Goal: Use online tool/utility: Utilize a website feature to perform a specific function

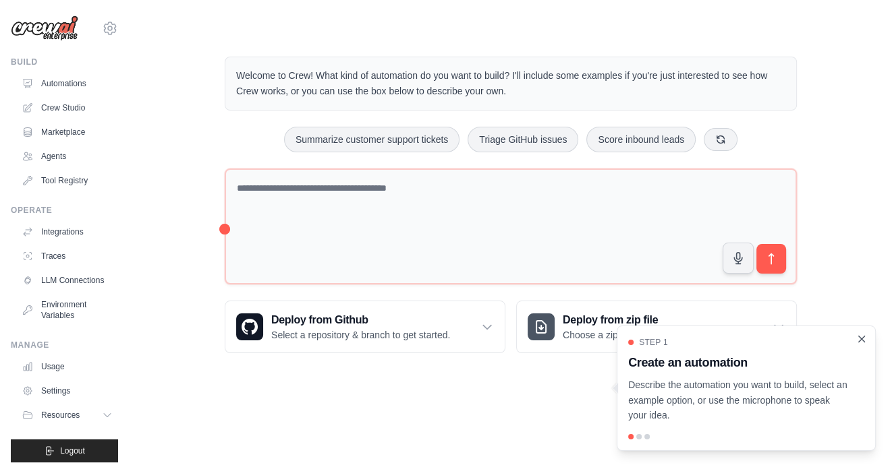
click at [859, 339] on icon "Close walkthrough" at bounding box center [861, 339] width 12 height 12
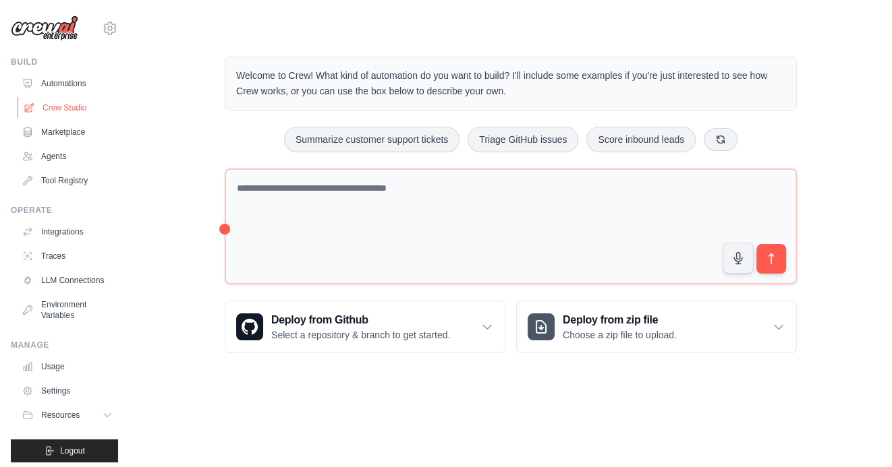
click at [62, 109] on link "Crew Studio" at bounding box center [69, 108] width 102 height 22
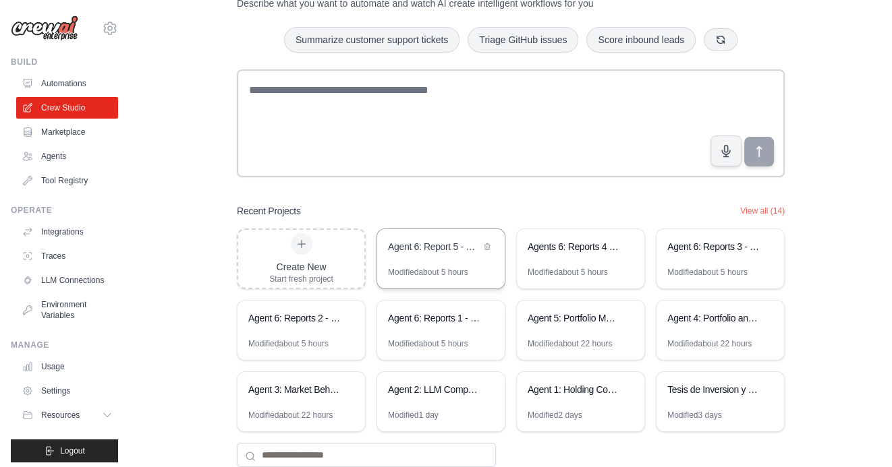
scroll to position [94, 0]
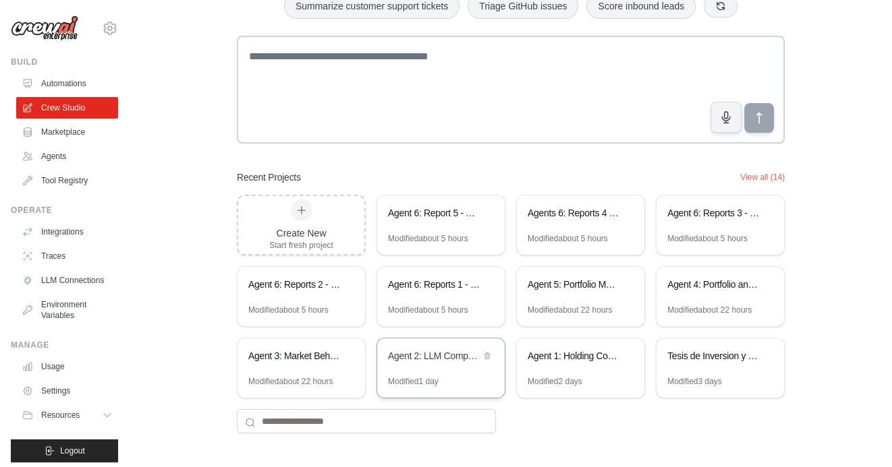
click at [438, 350] on div "Agent 2: LLM Competitive Intelligence Automation" at bounding box center [434, 355] width 92 height 13
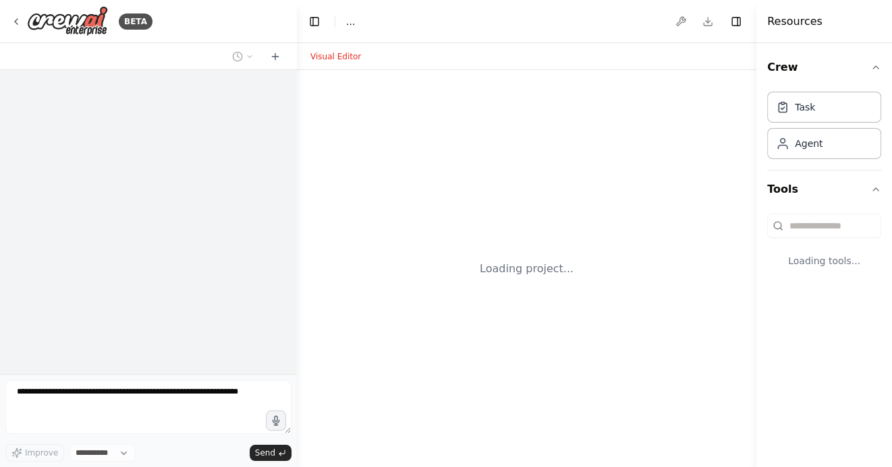
select select "****"
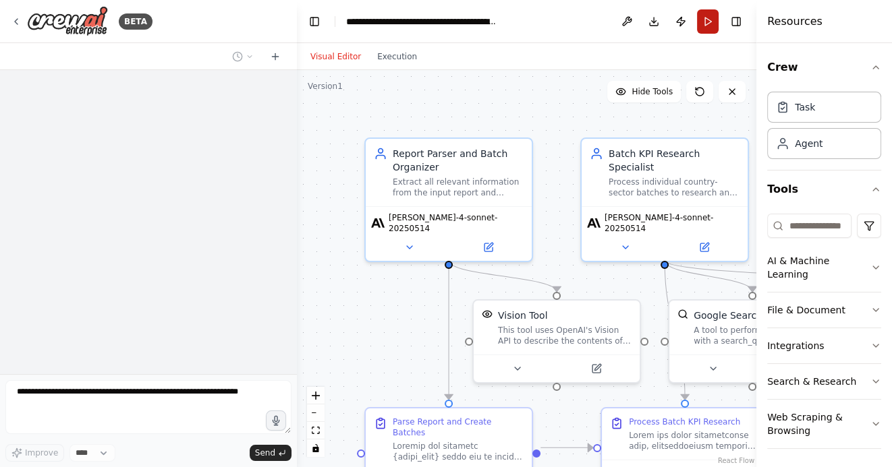
click at [709, 20] on button "Run" at bounding box center [708, 21] width 22 height 24
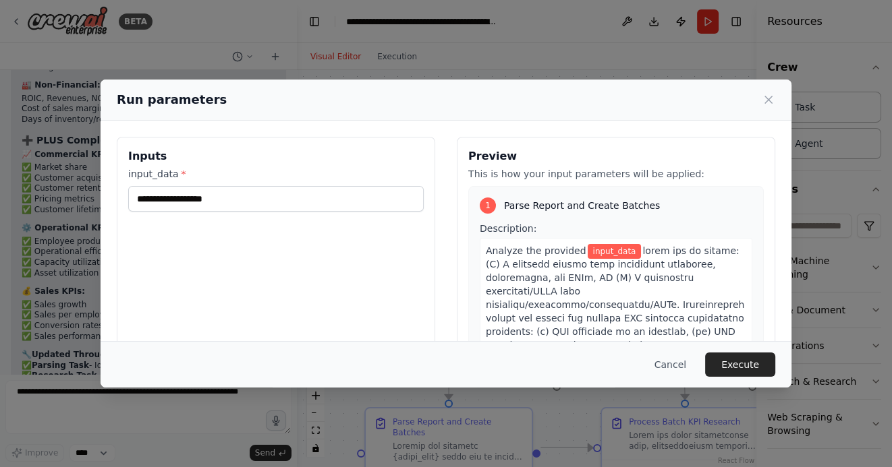
scroll to position [17009, 0]
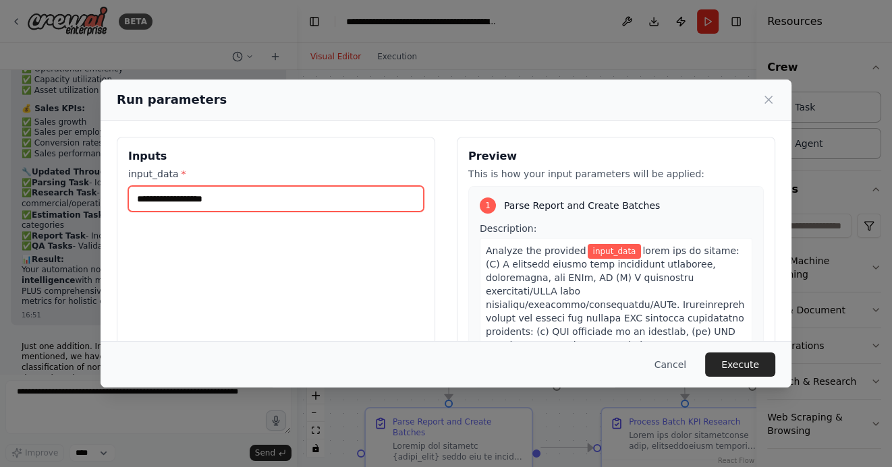
click at [233, 203] on input "input_data *" at bounding box center [275, 199] width 295 height 26
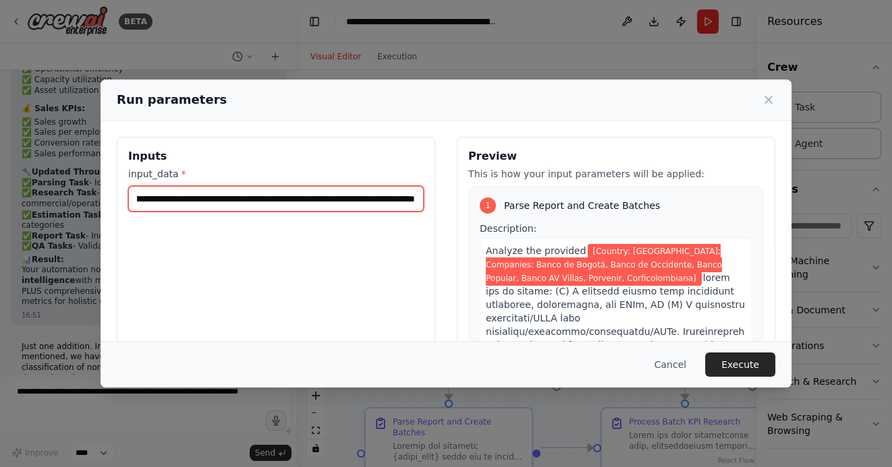
scroll to position [0, 295]
type input "**********"
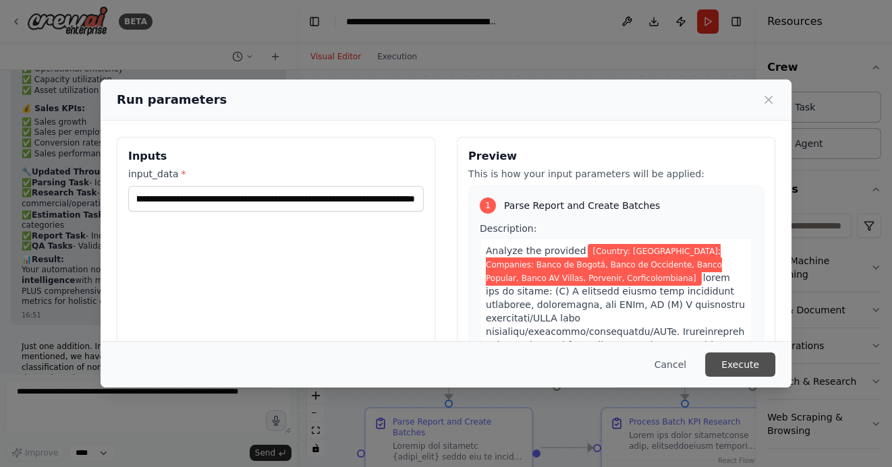
click at [739, 360] on button "Execute" at bounding box center [740, 365] width 70 height 24
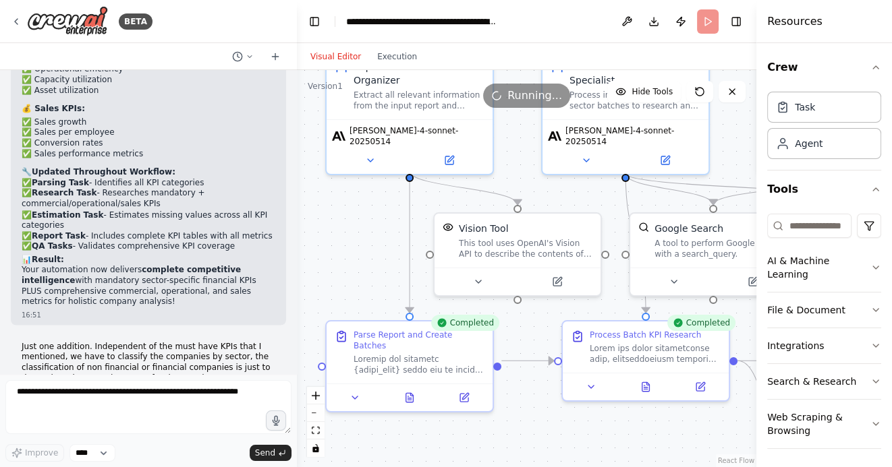
drag, startPoint x: 390, startPoint y: 310, endPoint x: 345, endPoint y: 214, distance: 105.6
click at [345, 214] on div ".deletable-edge-delete-btn { width: 20px; height: 20px; border: 0px solid #ffff…" at bounding box center [526, 268] width 459 height 397
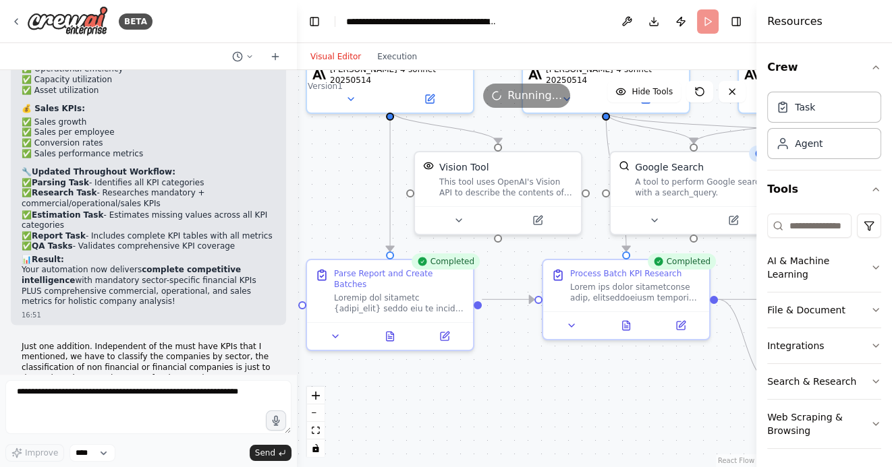
drag, startPoint x: 482, startPoint y: 424, endPoint x: 467, endPoint y: 370, distance: 55.3
click at [467, 370] on div ".deletable-edge-delete-btn { width: 20px; height: 20px; border: 0px solid #ffff…" at bounding box center [526, 268] width 459 height 397
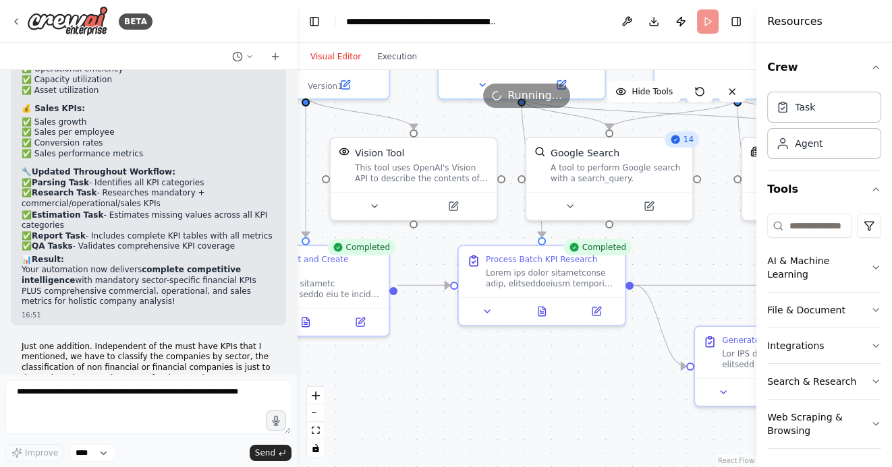
drag, startPoint x: 558, startPoint y: 399, endPoint x: 463, endPoint y: 386, distance: 96.6
click at [465, 386] on div ".deletable-edge-delete-btn { width: 20px; height: 20px; border: 0px solid #ffff…" at bounding box center [526, 268] width 459 height 397
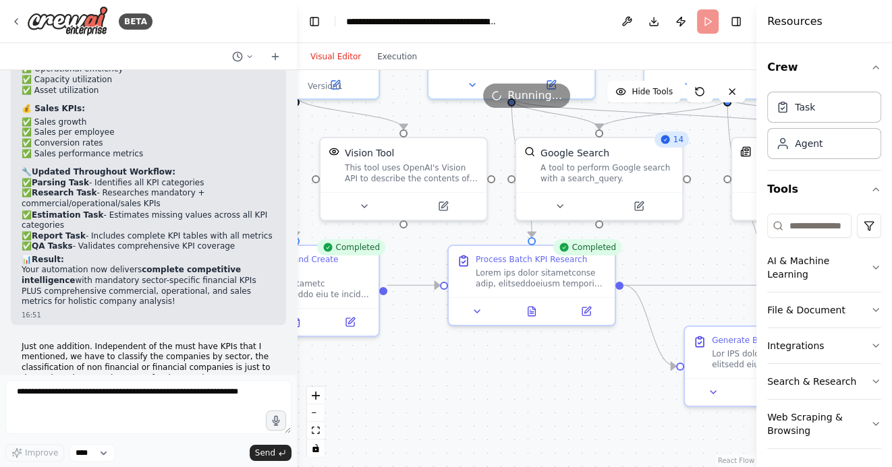
drag, startPoint x: 544, startPoint y: 400, endPoint x: 448, endPoint y: 400, distance: 95.8
click at [449, 400] on div ".deletable-edge-delete-btn { width: 20px; height: 20px; border: 0px solid #ffff…" at bounding box center [526, 268] width 459 height 397
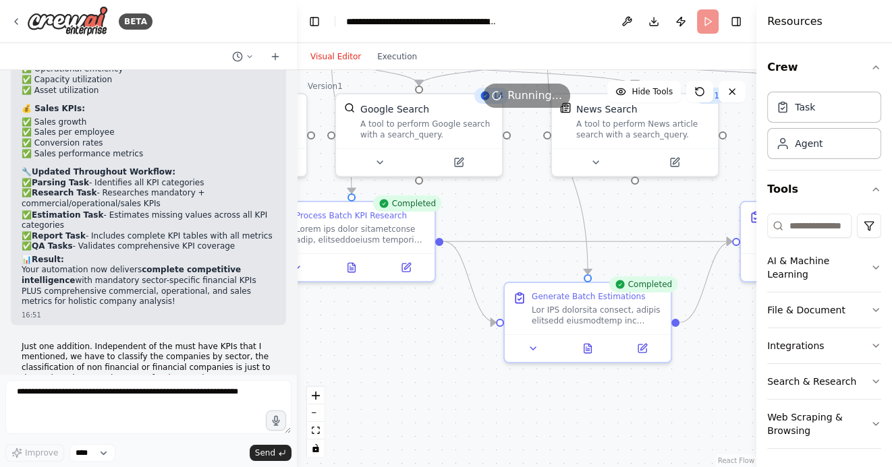
drag, startPoint x: 572, startPoint y: 429, endPoint x: 475, endPoint y: 382, distance: 107.4
click at [476, 382] on div ".deletable-edge-delete-btn { width: 20px; height: 20px; border: 0px solid #ffff…" at bounding box center [526, 268] width 459 height 397
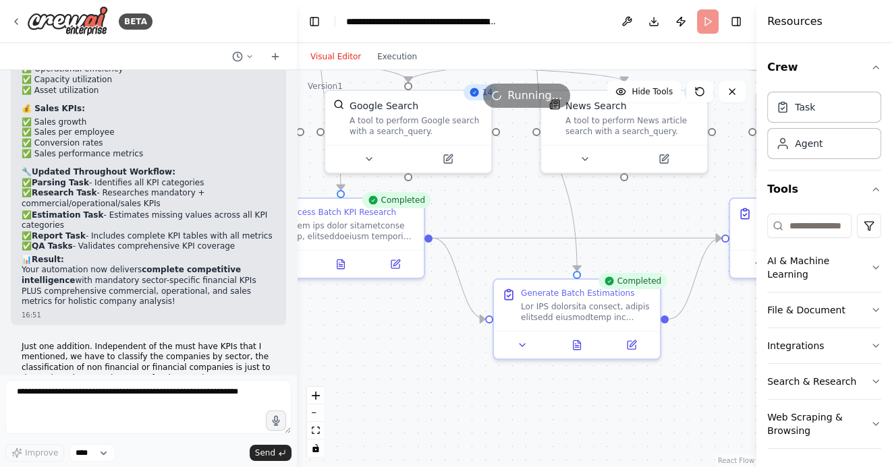
drag, startPoint x: 613, startPoint y: 390, endPoint x: 478, endPoint y: 390, distance: 134.9
click at [483, 390] on div ".deletable-edge-delete-btn { width: 20px; height: 20px; border: 0px solid #ffff…" at bounding box center [526, 268] width 459 height 397
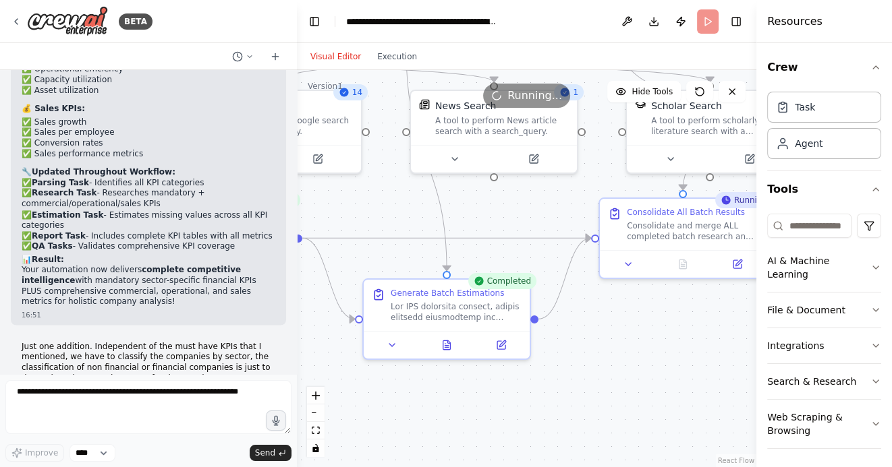
drag, startPoint x: 661, startPoint y: 374, endPoint x: 564, endPoint y: 374, distance: 96.4
click at [564, 374] on div ".deletable-edge-delete-btn { width: 20px; height: 20px; border: 0px solid #ffff…" at bounding box center [526, 268] width 459 height 397
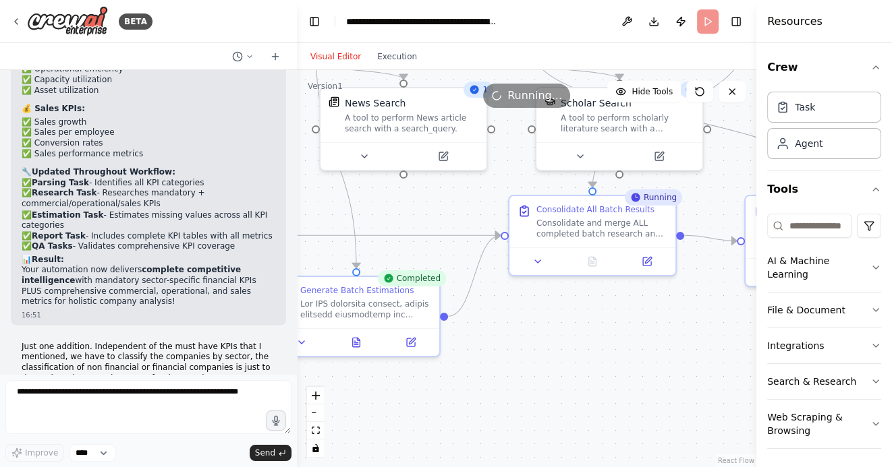
drag, startPoint x: 527, startPoint y: 383, endPoint x: 625, endPoint y: 374, distance: 98.2
click at [625, 374] on div ".deletable-edge-delete-btn { width: 20px; height: 20px; border: 0px solid #ffff…" at bounding box center [526, 268] width 459 height 397
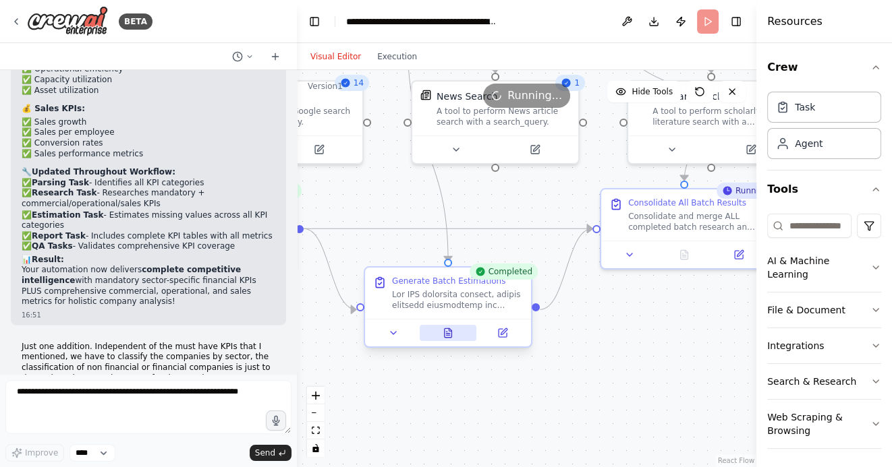
click at [449, 334] on icon at bounding box center [447, 334] width 3 height 0
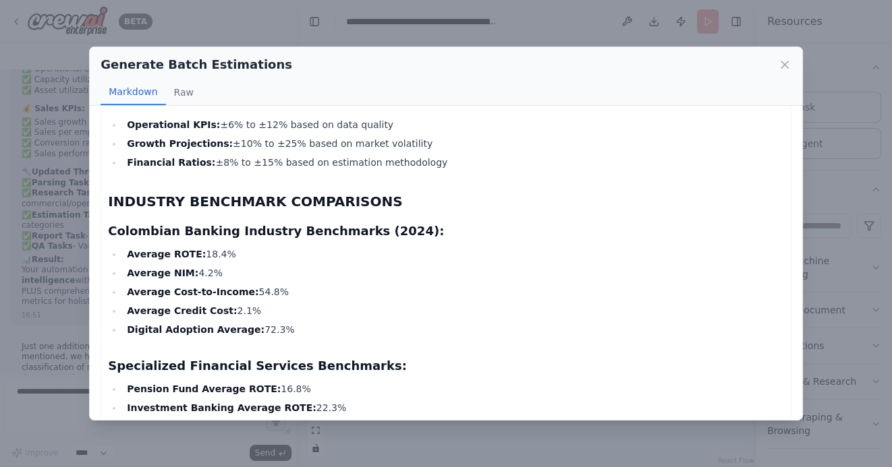
scroll to position [4777, 0]
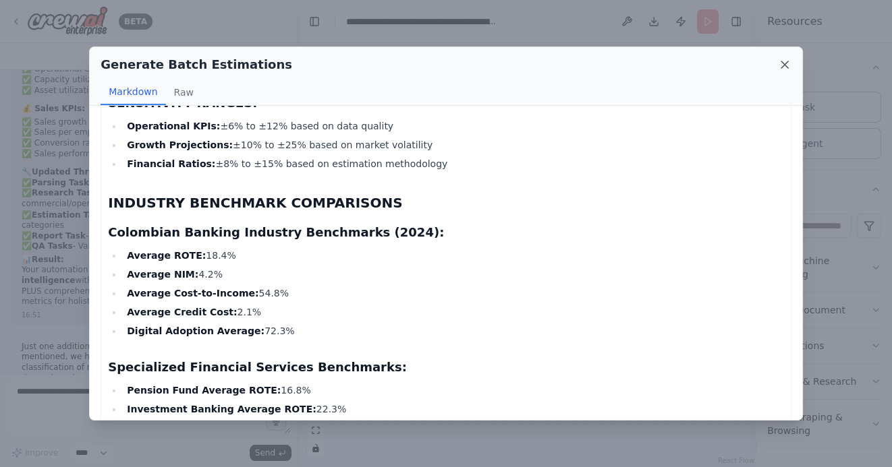
click at [783, 65] on icon at bounding box center [784, 64] width 7 height 7
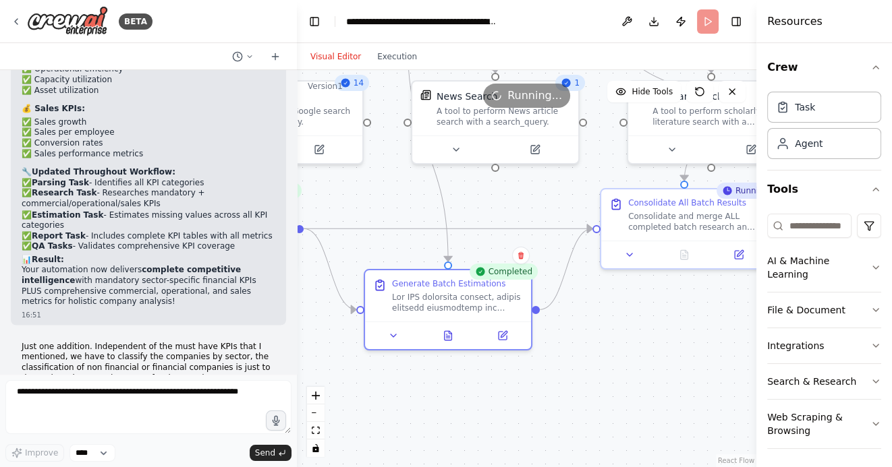
drag, startPoint x: 656, startPoint y: 388, endPoint x: 534, endPoint y: 387, distance: 121.4
click at [535, 387] on div ".deletable-edge-delete-btn { width: 20px; height: 20px; border: 0px solid #ffff…" at bounding box center [526, 268] width 459 height 397
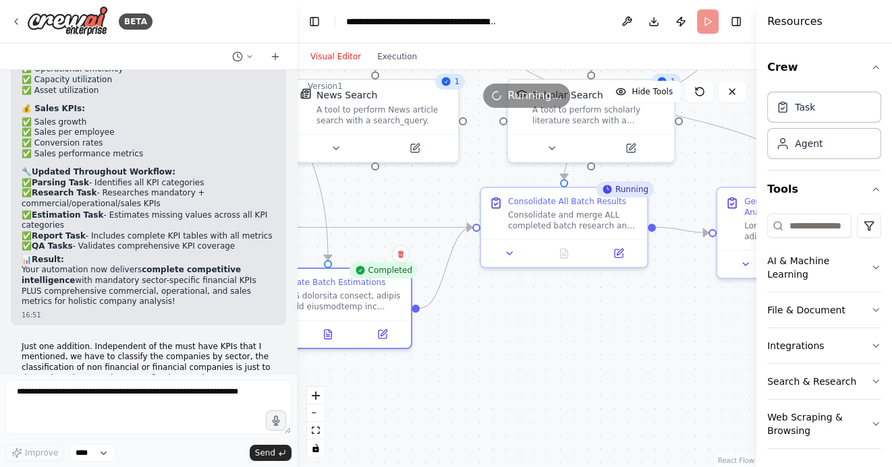
drag, startPoint x: 639, startPoint y: 393, endPoint x: 526, endPoint y: 393, distance: 112.6
click at [528, 393] on div ".deletable-edge-delete-btn { width: 20px; height: 20px; border: 0px solid #ffff…" at bounding box center [526, 268] width 459 height 397
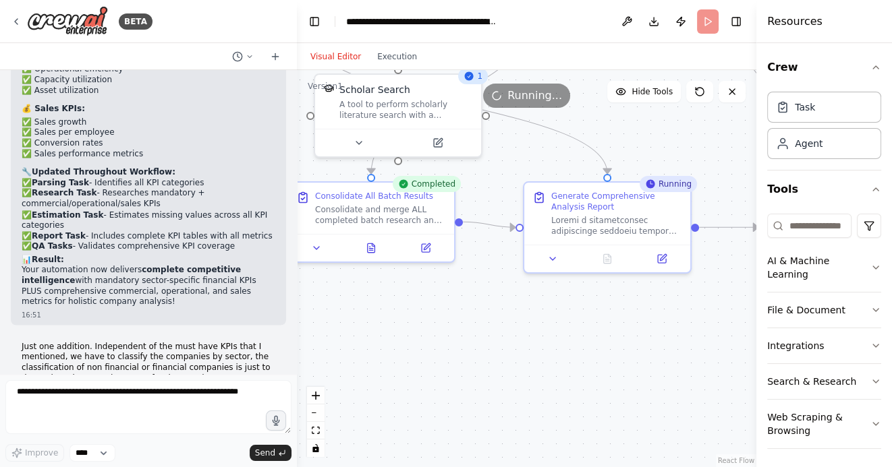
drag, startPoint x: 602, startPoint y: 374, endPoint x: 508, endPoint y: 370, distance: 94.5
click at [510, 368] on div ".deletable-edge-delete-btn { width: 20px; height: 20px; border: 0px solid #ffff…" at bounding box center [526, 268] width 459 height 397
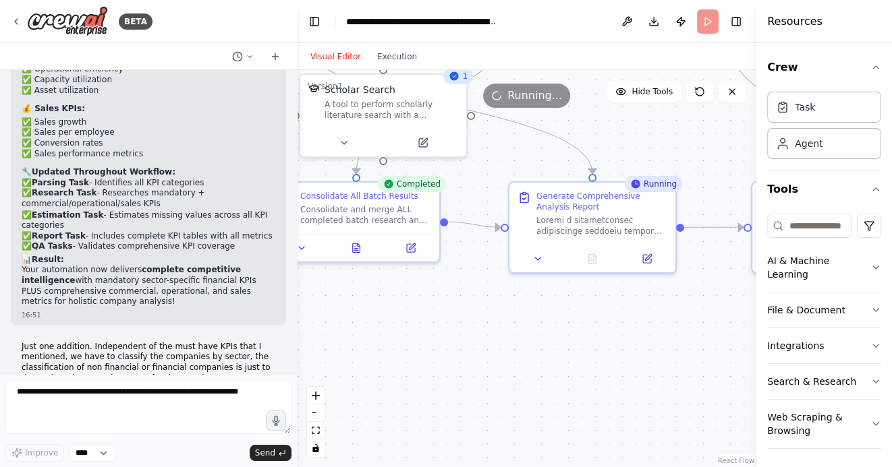
drag, startPoint x: 552, startPoint y: 369, endPoint x: 447, endPoint y: 368, distance: 105.2
click at [450, 368] on div ".deletable-edge-delete-btn { width: 20px; height: 20px; border: 0px solid #ffff…" at bounding box center [526, 268] width 459 height 397
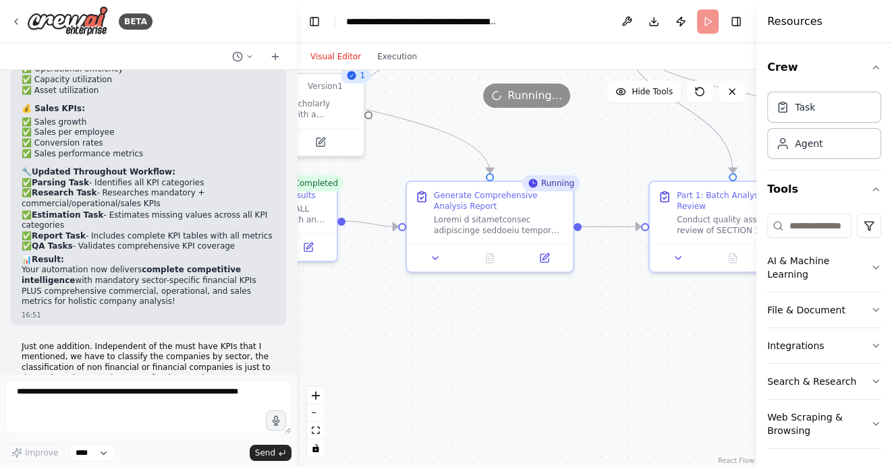
drag, startPoint x: 587, startPoint y: 357, endPoint x: 476, endPoint y: 357, distance: 110.6
click at [480, 357] on div ".deletable-edge-delete-btn { width: 20px; height: 20px; border: 0px solid #ffff…" at bounding box center [526, 268] width 459 height 397
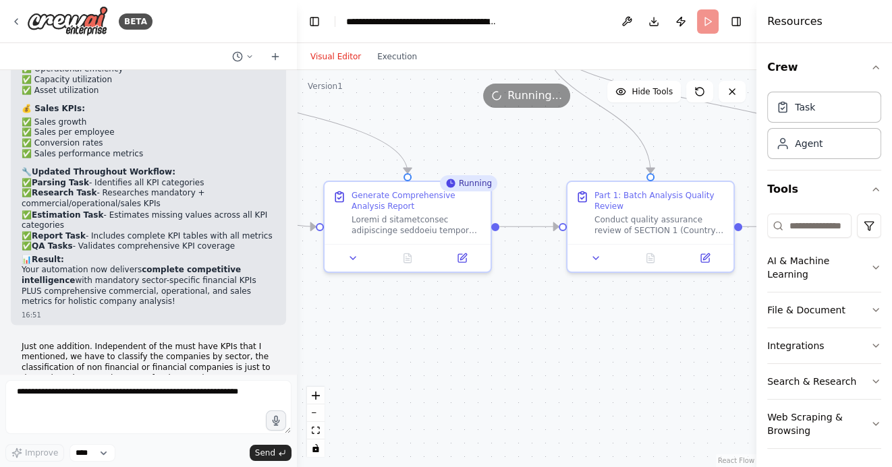
drag, startPoint x: 517, startPoint y: 362, endPoint x: 571, endPoint y: 362, distance: 53.3
click at [571, 362] on div ".deletable-edge-delete-btn { width: 20px; height: 20px; border: 0px solid #ffff…" at bounding box center [526, 268] width 459 height 397
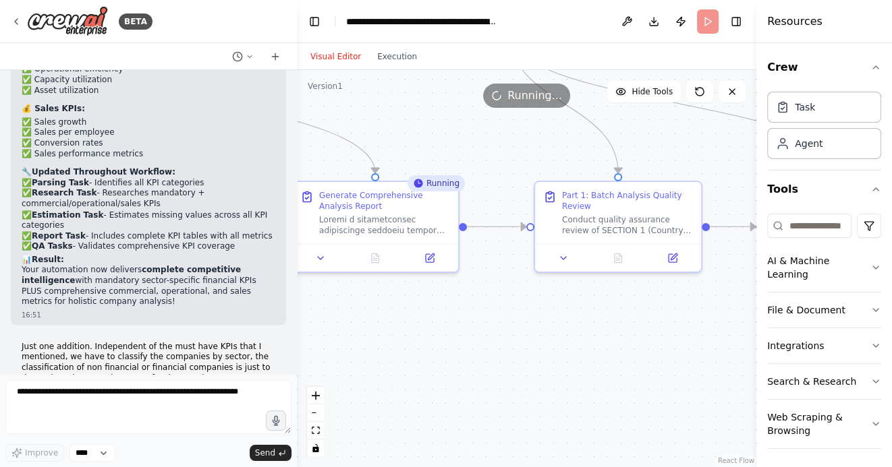
drag, startPoint x: 560, startPoint y: 369, endPoint x: 467, endPoint y: 369, distance: 92.4
click at [467, 369] on div ".deletable-edge-delete-btn { width: 20px; height: 20px; border: 0px solid #ffff…" at bounding box center [526, 268] width 459 height 397
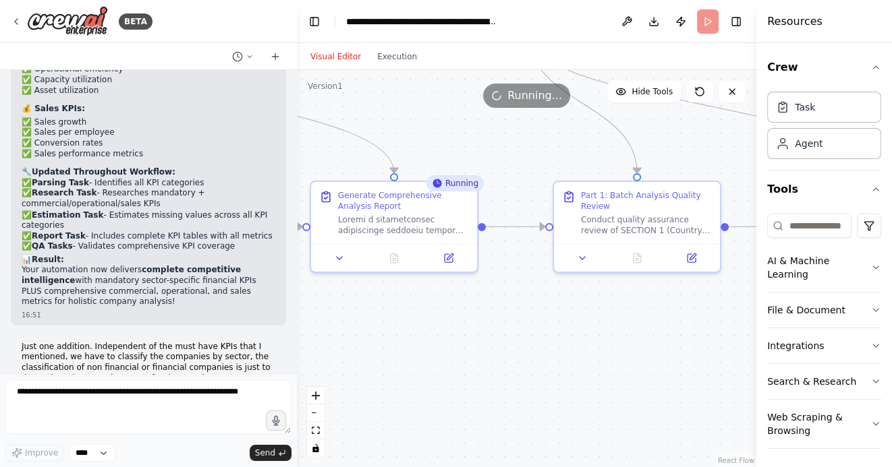
drag, startPoint x: 471, startPoint y: 378, endPoint x: 527, endPoint y: 378, distance: 56.7
click at [527, 378] on div ".deletable-edge-delete-btn { width: 20px; height: 20px; border: 0px solid #ffff…" at bounding box center [526, 268] width 459 height 397
drag, startPoint x: 564, startPoint y: 370, endPoint x: 431, endPoint y: 370, distance: 133.5
click at [432, 370] on div ".deletable-edge-delete-btn { width: 20px; height: 20px; border: 0px solid #ffff…" at bounding box center [526, 268] width 459 height 397
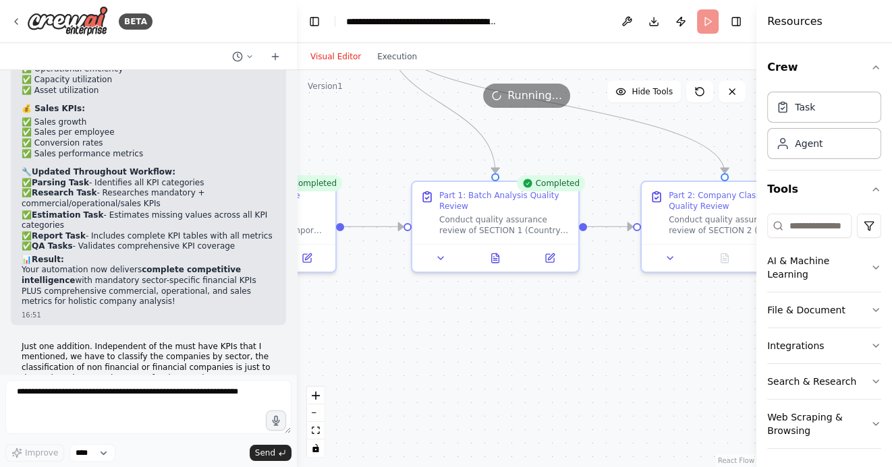
drag, startPoint x: 555, startPoint y: 366, endPoint x: 461, endPoint y: 367, distance: 93.7
click at [461, 366] on div ".deletable-edge-delete-btn { width: 20px; height: 20px; border: 0px solid #ffff…" at bounding box center [526, 268] width 459 height 397
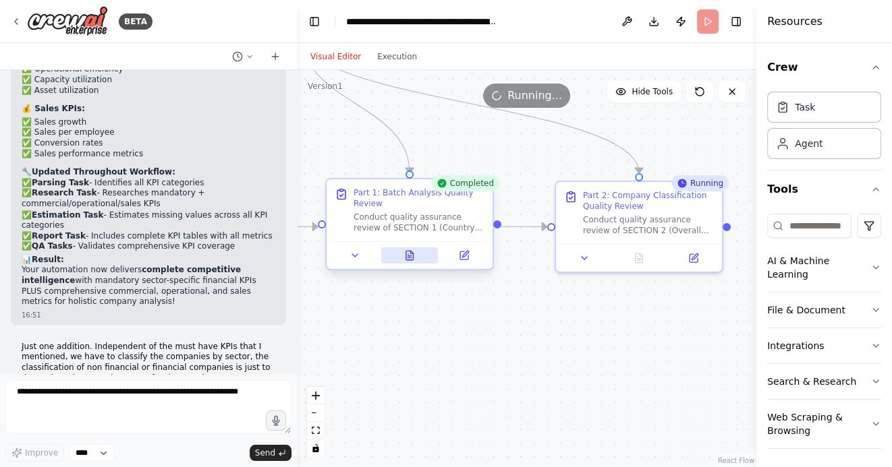
click at [409, 258] on icon at bounding box center [409, 255] width 7 height 9
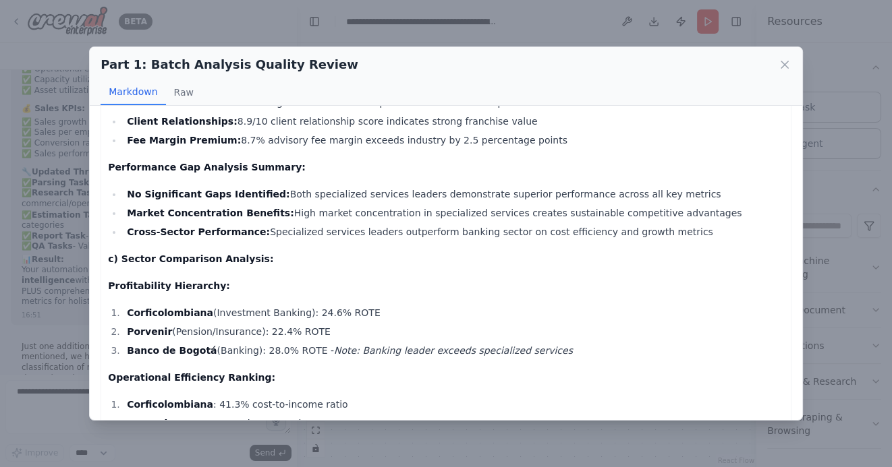
scroll to position [2766, 0]
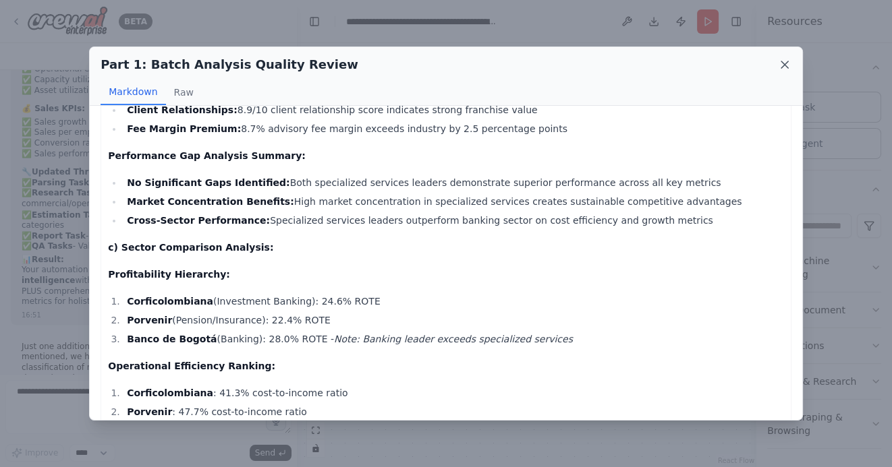
click at [787, 64] on icon at bounding box center [784, 64] width 13 height 13
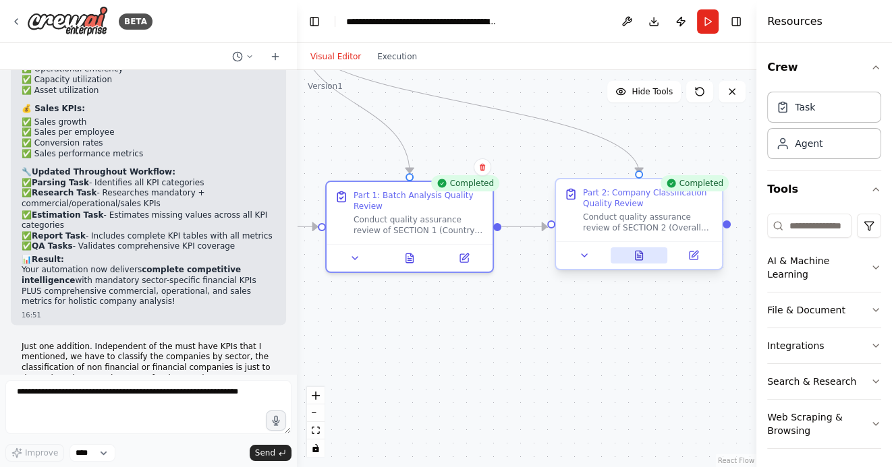
click at [640, 260] on icon at bounding box center [638, 255] width 11 height 11
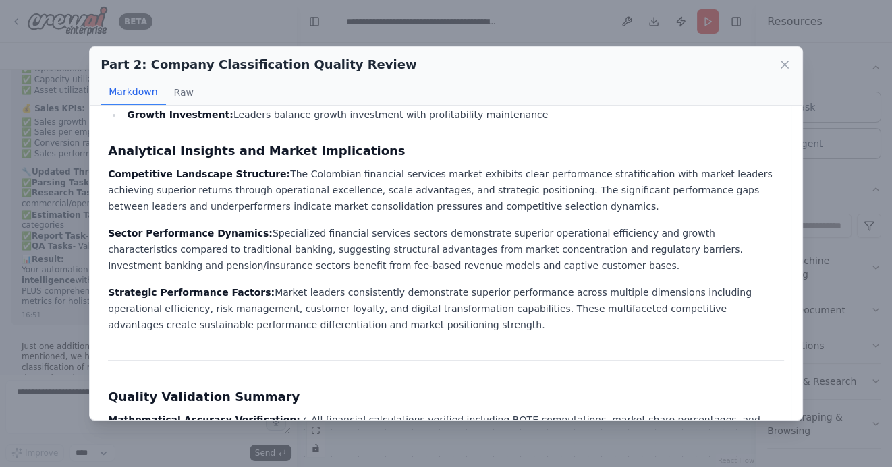
scroll to position [2344, 0]
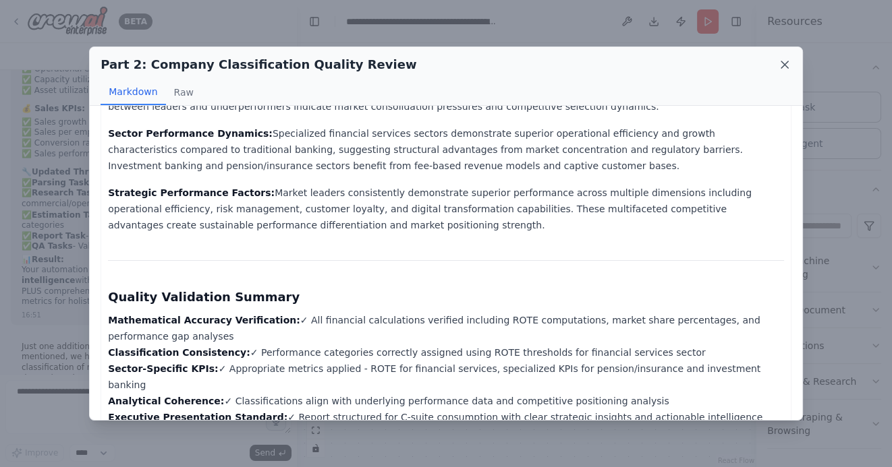
click at [782, 63] on icon at bounding box center [784, 64] width 7 height 7
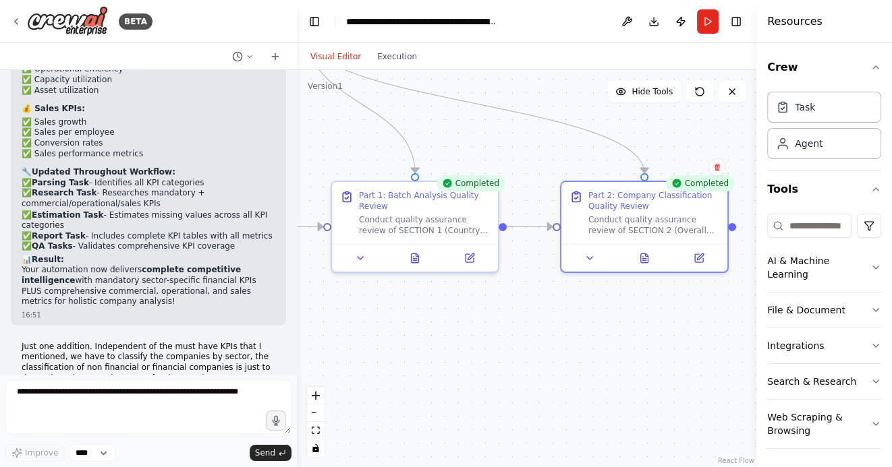
drag, startPoint x: 441, startPoint y: 359, endPoint x: 584, endPoint y: 359, distance: 143.0
click at [581, 359] on div ".deletable-edge-delete-btn { width: 20px; height: 20px; border: 0px solid #ffff…" at bounding box center [526, 268] width 459 height 397
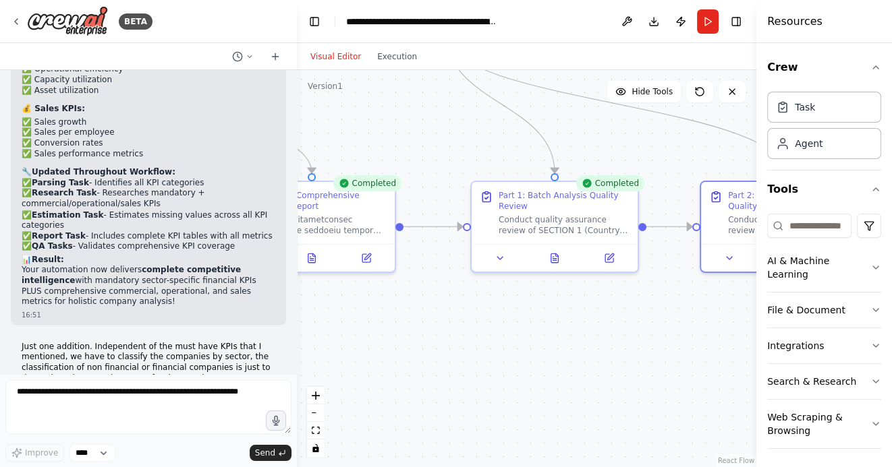
drag, startPoint x: 441, startPoint y: 367, endPoint x: 613, endPoint y: 367, distance: 172.0
click at [609, 367] on div ".deletable-edge-delete-btn { width: 20px; height: 20px; border: 0px solid #ffff…" at bounding box center [526, 268] width 459 height 397
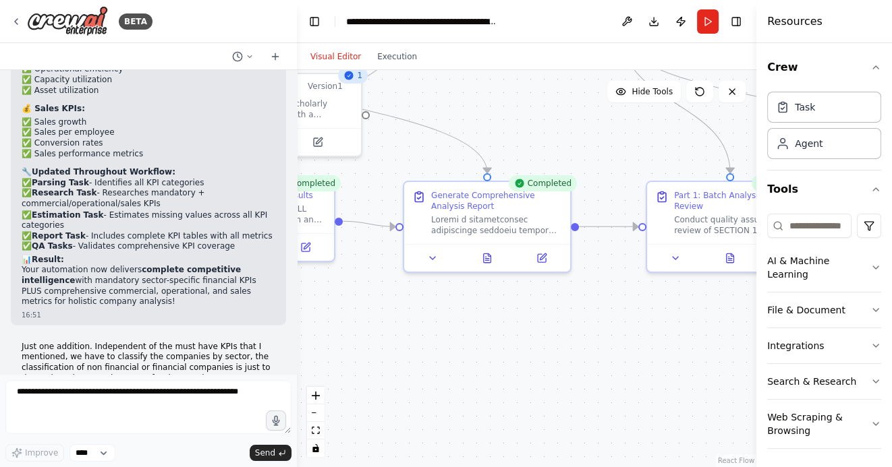
drag, startPoint x: 457, startPoint y: 348, endPoint x: 577, endPoint y: 353, distance: 120.2
click at [564, 352] on div ".deletable-edge-delete-btn { width: 20px; height: 20px; border: 0px solid #ffff…" at bounding box center [526, 268] width 459 height 397
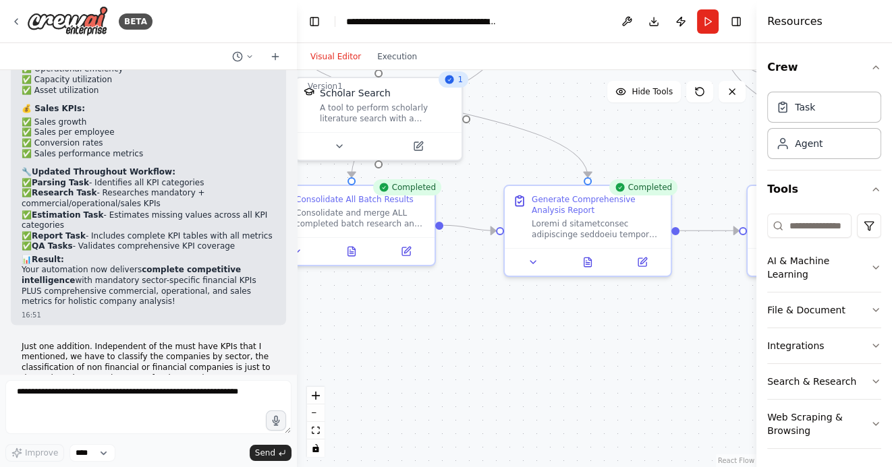
drag, startPoint x: 413, startPoint y: 358, endPoint x: 567, endPoint y: 358, distance: 153.8
click at [560, 358] on div ".deletable-edge-delete-btn { width: 20px; height: 20px; border: 0px solid #ffff…" at bounding box center [526, 268] width 459 height 397
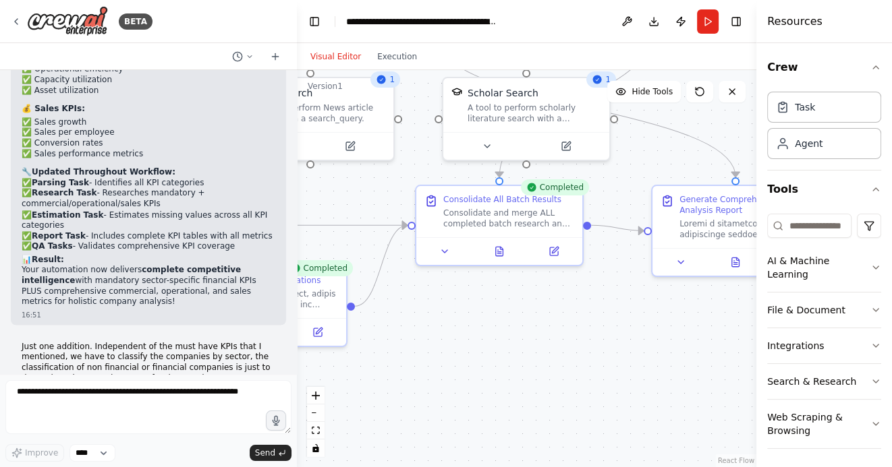
drag, startPoint x: 475, startPoint y: 349, endPoint x: 580, endPoint y: 349, distance: 105.2
click at [574, 349] on div ".deletable-edge-delete-btn { width: 20px; height: 20px; border: 0px solid #ffff…" at bounding box center [526, 268] width 459 height 397
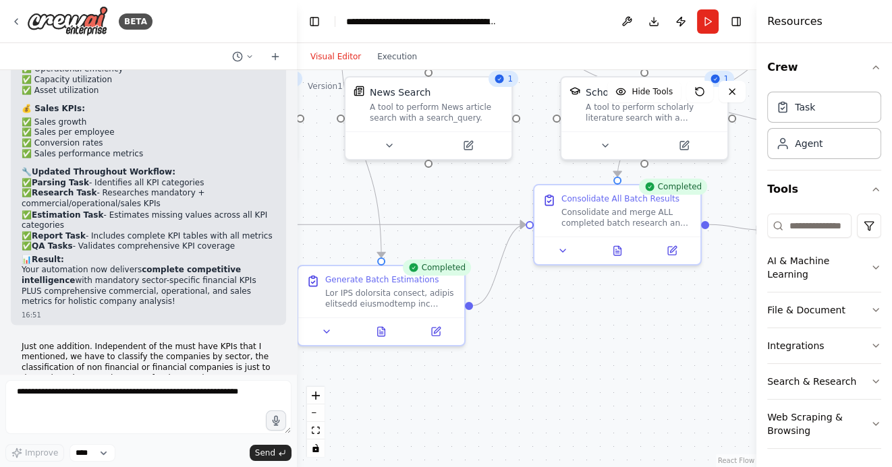
drag, startPoint x: 463, startPoint y: 393, endPoint x: 562, endPoint y: 393, distance: 99.8
click at [556, 393] on div ".deletable-edge-delete-btn { width: 20px; height: 20px; border: 0px solid #ffff…" at bounding box center [526, 268] width 459 height 397
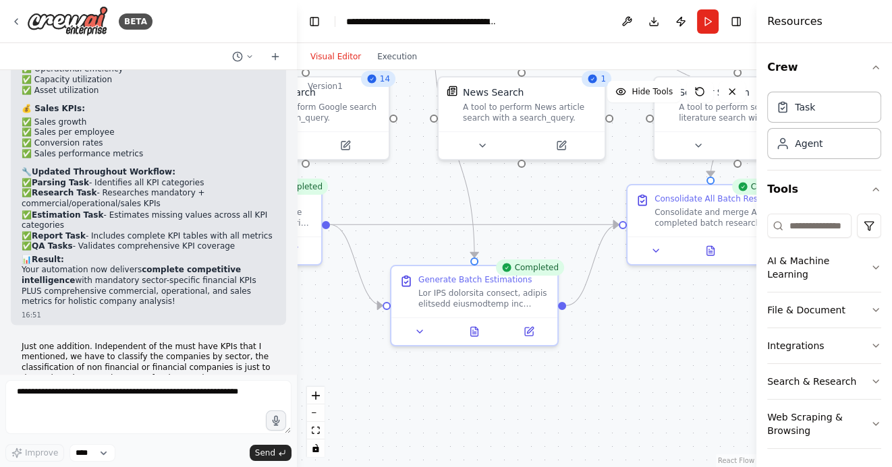
drag, startPoint x: 517, startPoint y: 405, endPoint x: 673, endPoint y: 404, distance: 155.8
click at [673, 405] on div ".deletable-edge-delete-btn { width: 20px; height: 20px; border: 0px solid #ffff…" at bounding box center [526, 268] width 459 height 397
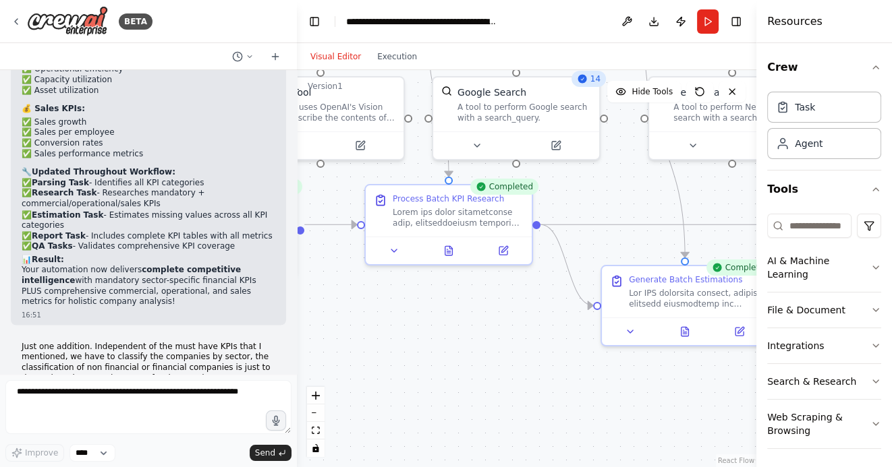
drag, startPoint x: 470, startPoint y: 371, endPoint x: 598, endPoint y: 380, distance: 128.4
click at [595, 380] on div ".deletable-edge-delete-btn { width: 20px; height: 20px; border: 0px solid #ffff…" at bounding box center [526, 268] width 459 height 397
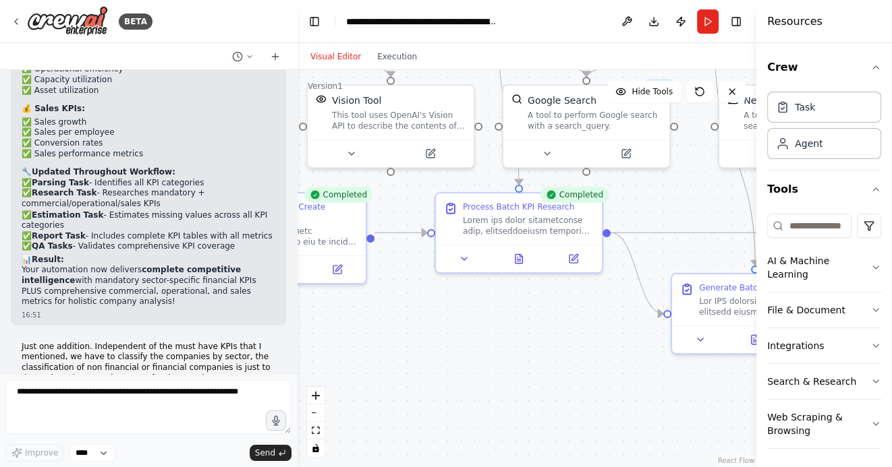
drag, startPoint x: 465, startPoint y: 350, endPoint x: 570, endPoint y: 350, distance: 105.2
click at [570, 350] on div ".deletable-edge-delete-btn { width: 20px; height: 20px; border: 0px solid #ffff…" at bounding box center [526, 268] width 459 height 397
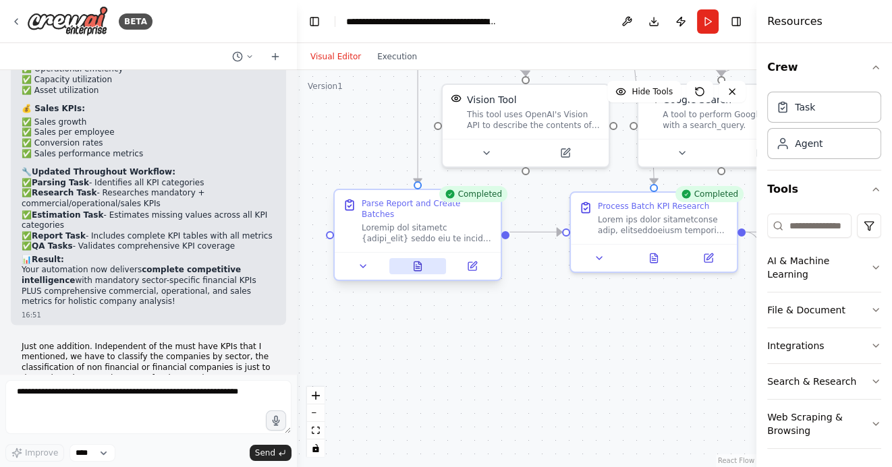
click at [421, 262] on icon at bounding box center [417, 266] width 7 height 9
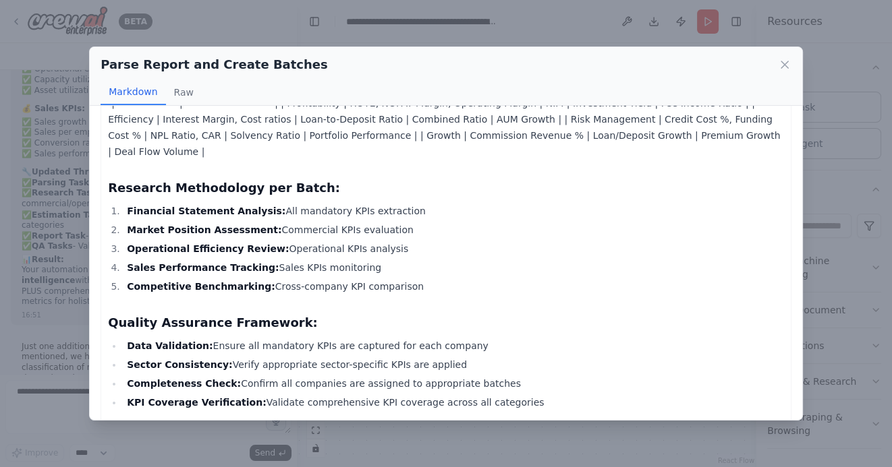
scroll to position [2556, 0]
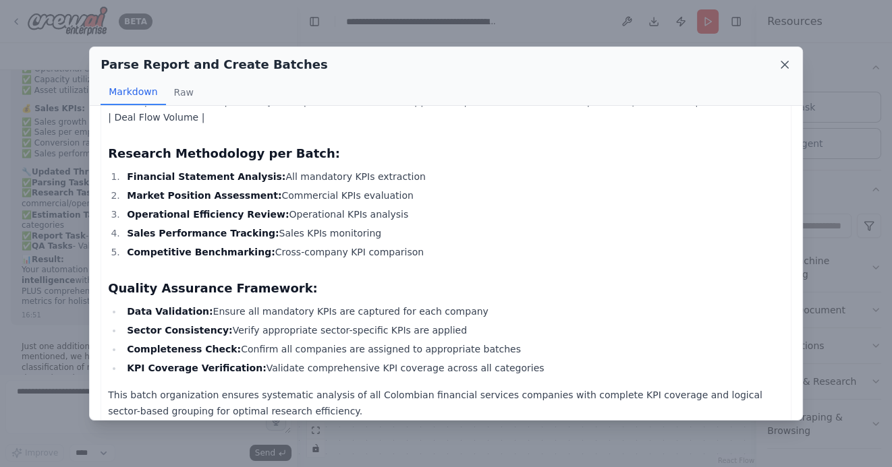
click at [780, 63] on icon at bounding box center [784, 64] width 13 height 13
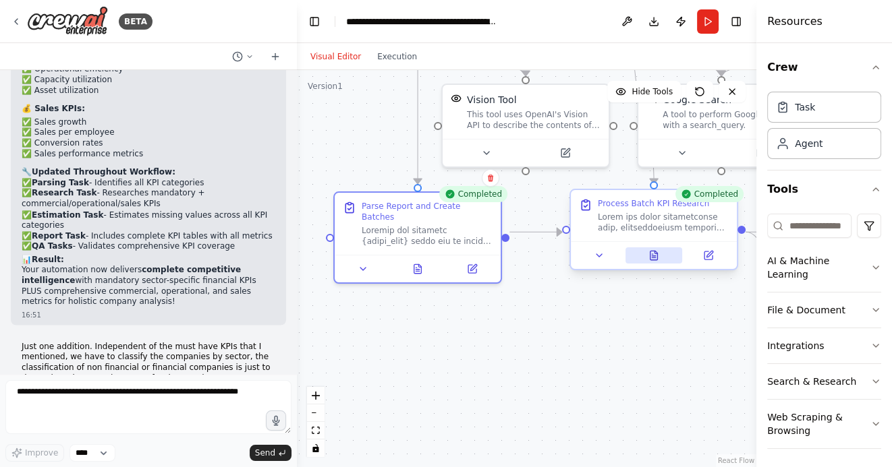
click at [654, 258] on icon at bounding box center [652, 258] width 3 height 0
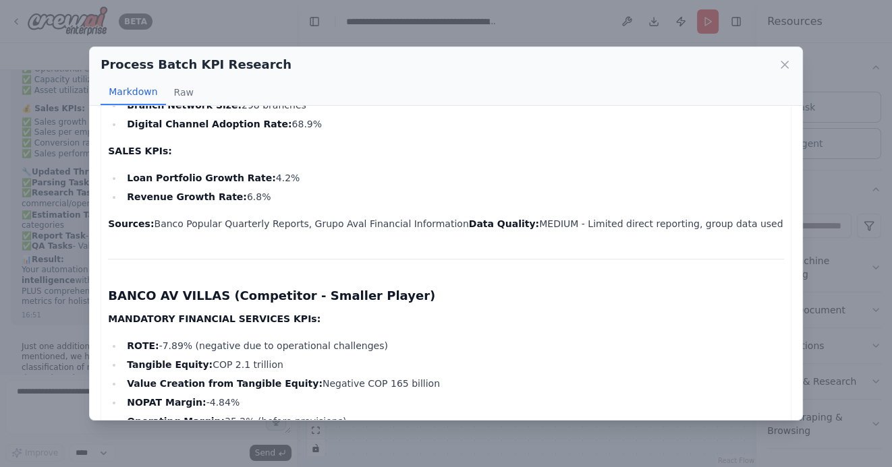
scroll to position [2116, 0]
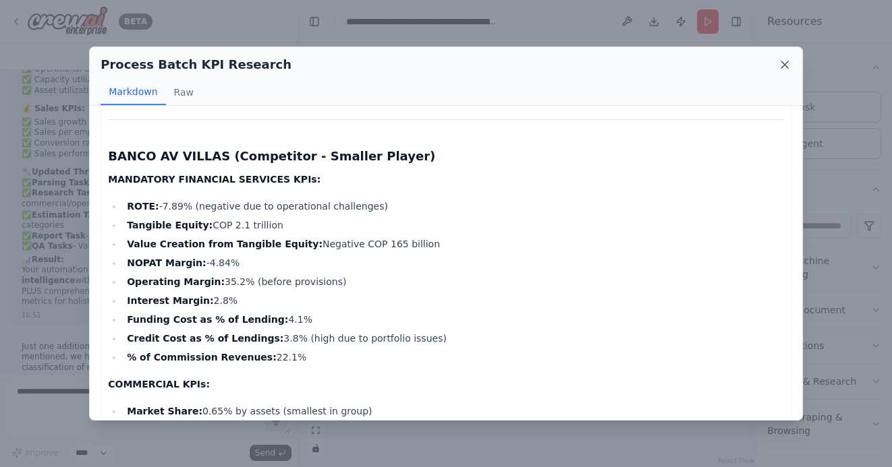
click at [784, 67] on icon at bounding box center [784, 64] width 13 height 13
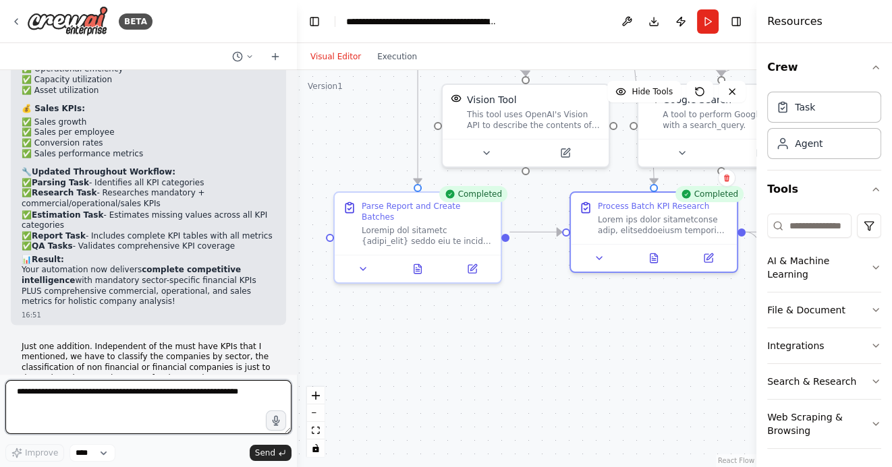
click at [146, 399] on textarea at bounding box center [148, 407] width 286 height 54
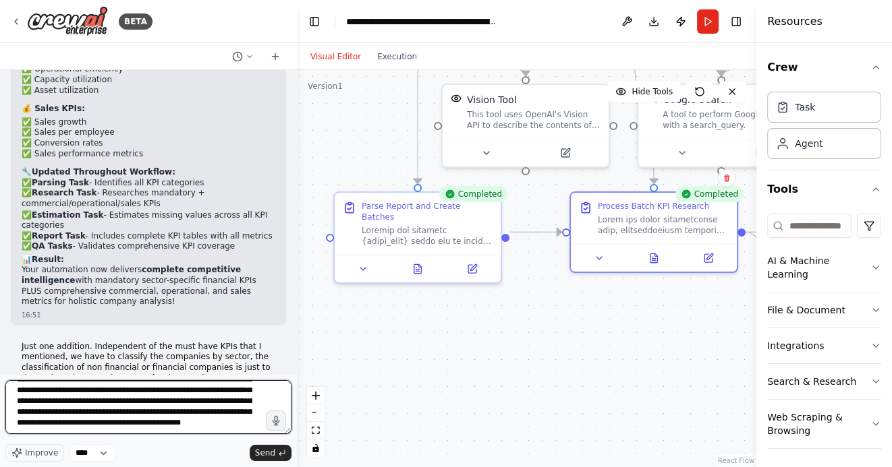
scroll to position [38, 0]
type textarea "**********"
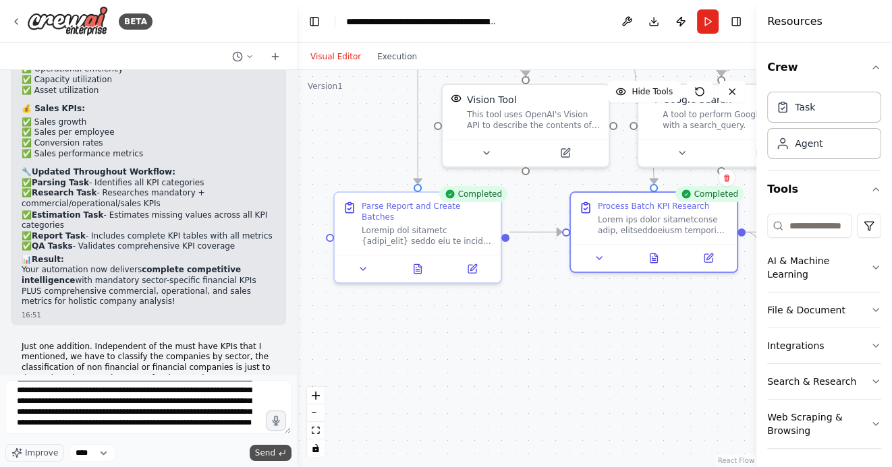
click at [269, 451] on span "Send" at bounding box center [265, 453] width 20 height 11
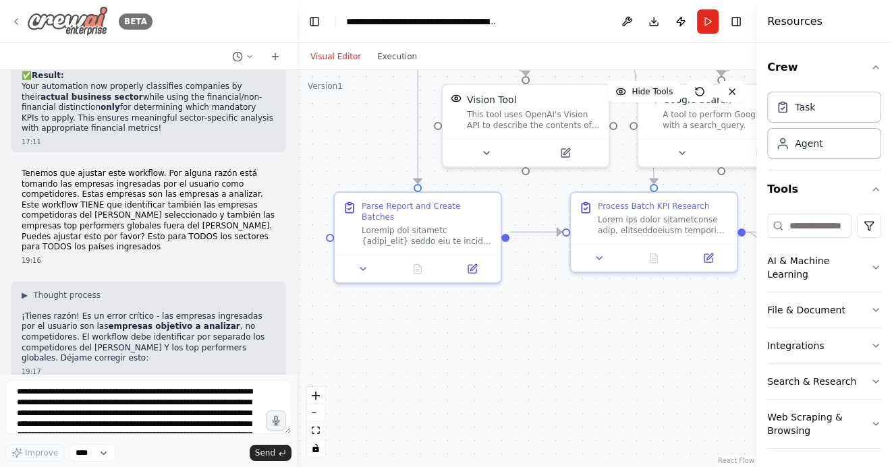
scroll to position [17992, 0]
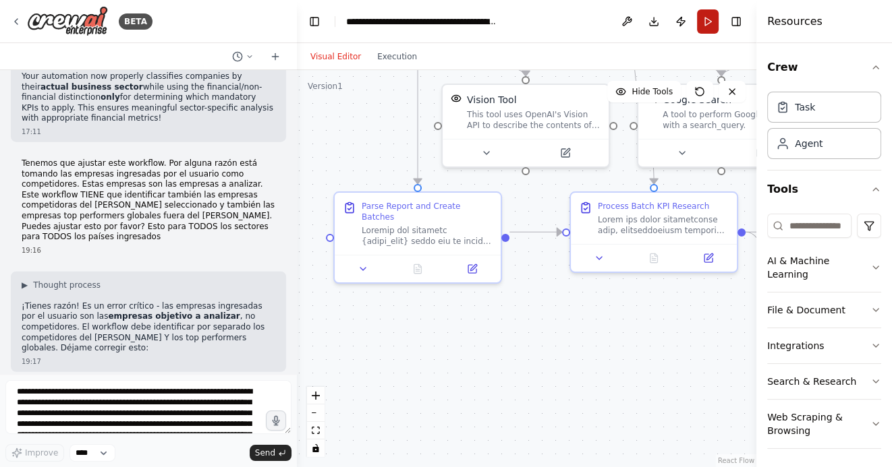
click at [710, 22] on button "Run" at bounding box center [708, 21] width 22 height 24
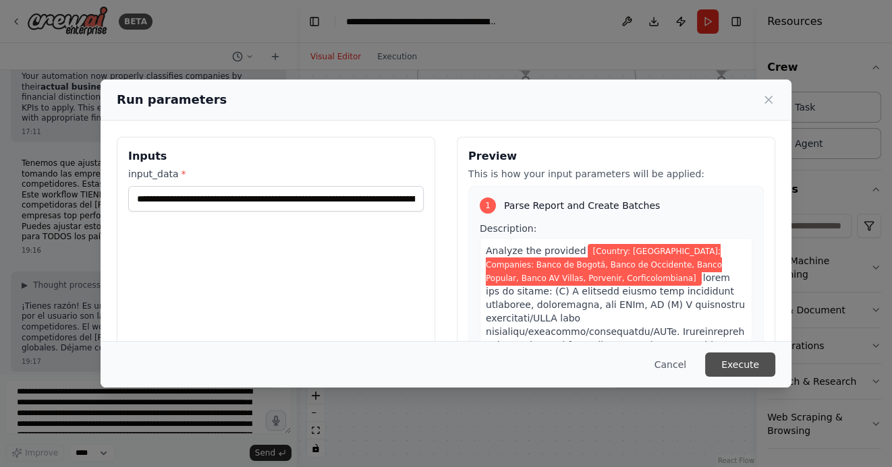
click at [741, 364] on button "Execute" at bounding box center [740, 365] width 70 height 24
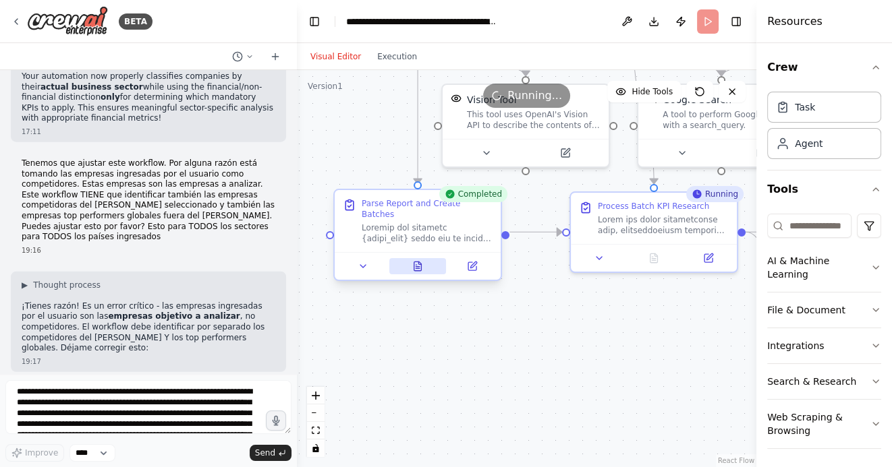
click at [419, 262] on icon at bounding box center [417, 266] width 7 height 9
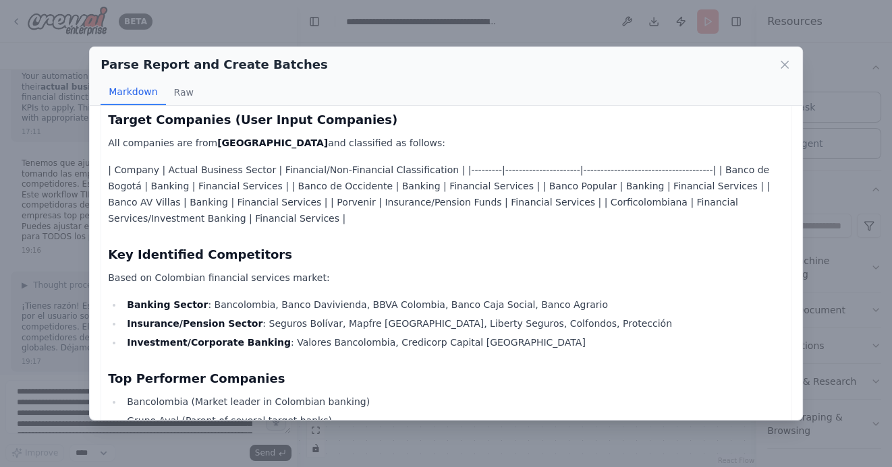
scroll to position [92, 0]
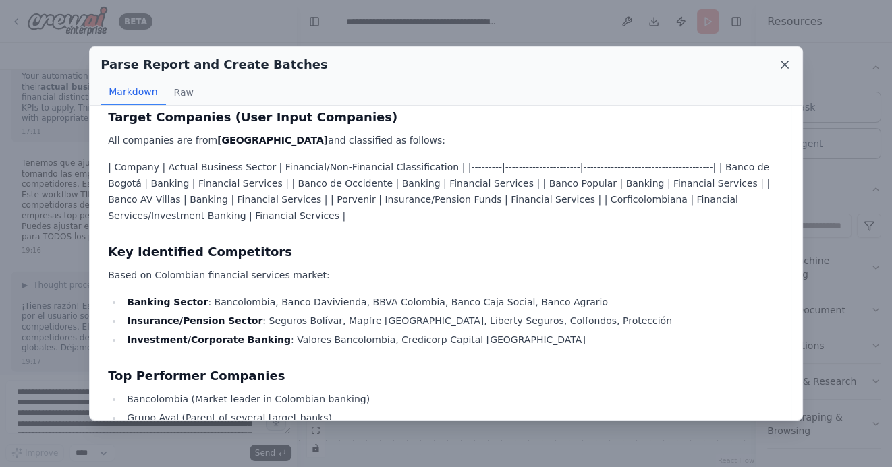
click at [783, 64] on icon at bounding box center [784, 64] width 7 height 7
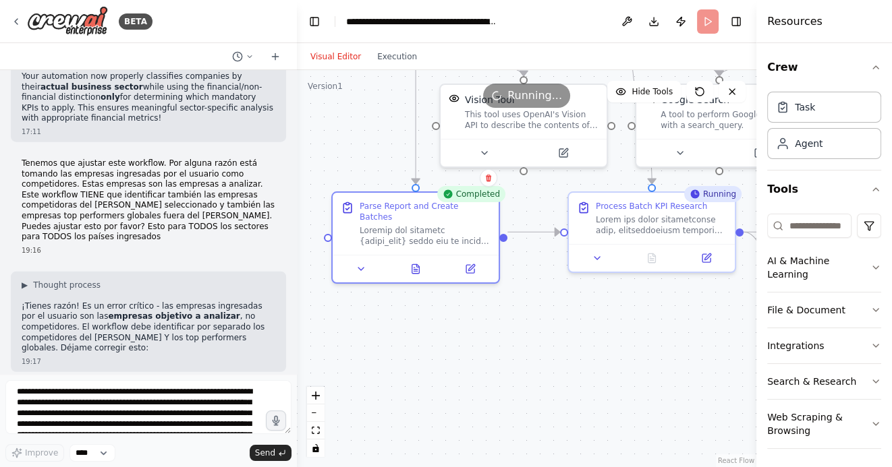
drag, startPoint x: 615, startPoint y: 345, endPoint x: 522, endPoint y: 345, distance: 93.1
click at [523, 345] on div ".deletable-edge-delete-btn { width: 20px; height: 20px; border: 0px solid #ffff…" at bounding box center [526, 268] width 459 height 397
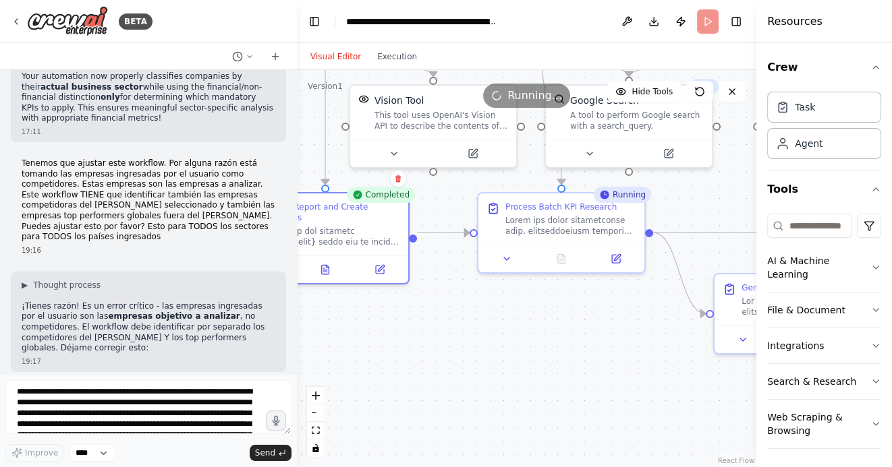
drag, startPoint x: 457, startPoint y: 386, endPoint x: 492, endPoint y: 385, distance: 34.4
click at [458, 386] on div ".deletable-edge-delete-btn { width: 20px; height: 20px; border: 0px solid #ffff…" at bounding box center [526, 268] width 459 height 397
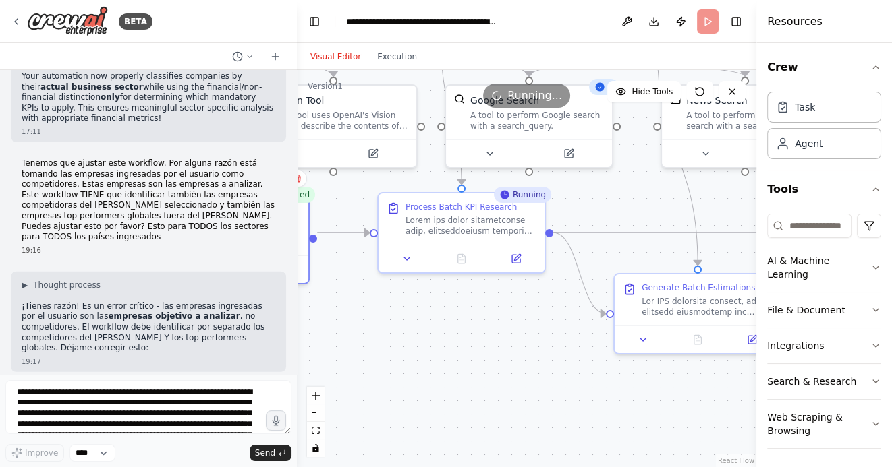
drag, startPoint x: 572, startPoint y: 381, endPoint x: 471, endPoint y: 381, distance: 100.5
click at [471, 381] on div ".deletable-edge-delete-btn { width: 20px; height: 20px; border: 0px solid #ffff…" at bounding box center [526, 268] width 459 height 397
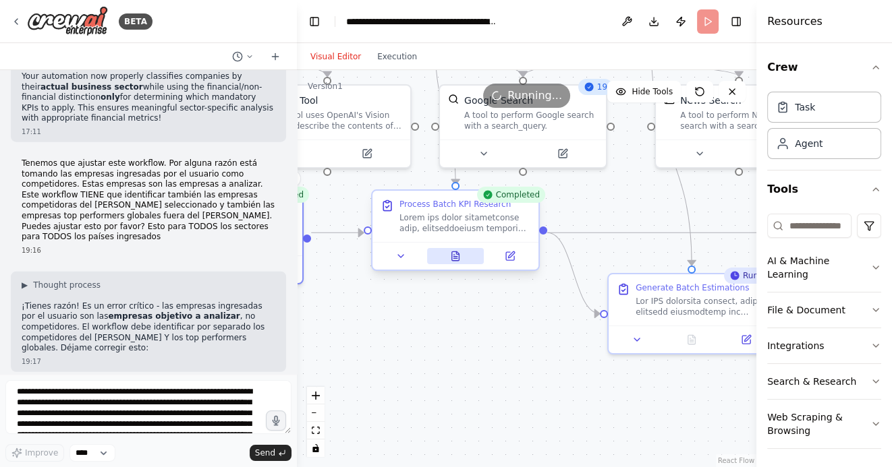
click at [458, 260] on icon at bounding box center [455, 256] width 11 height 11
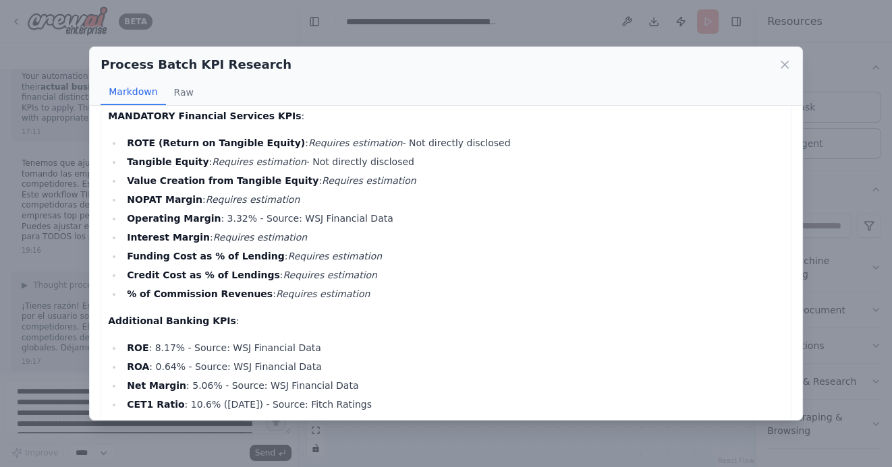
scroll to position [962, 0]
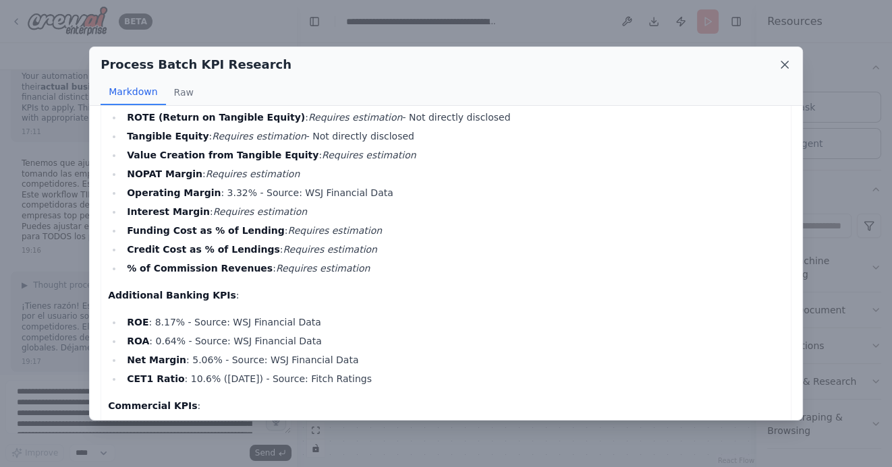
click at [782, 62] on icon at bounding box center [784, 64] width 13 height 13
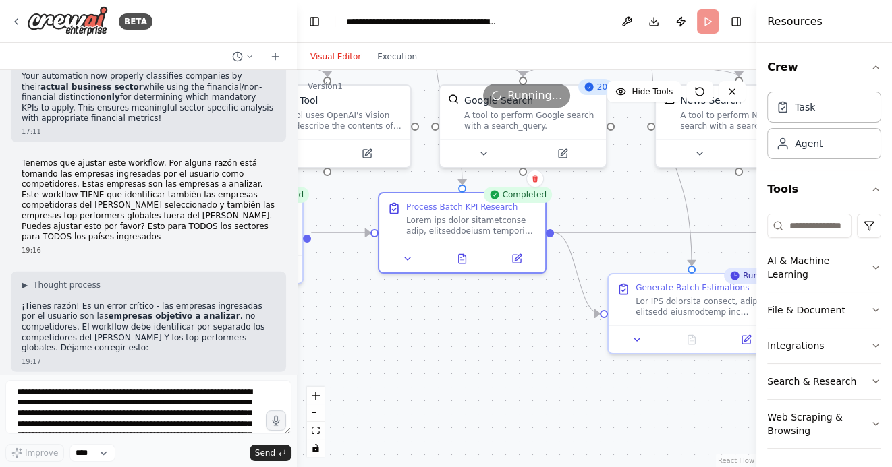
drag, startPoint x: 575, startPoint y: 365, endPoint x: 469, endPoint y: 362, distance: 106.6
click at [469, 362] on div ".deletable-edge-delete-btn { width: 20px; height: 20px; border: 0px solid #ffff…" at bounding box center [526, 268] width 459 height 397
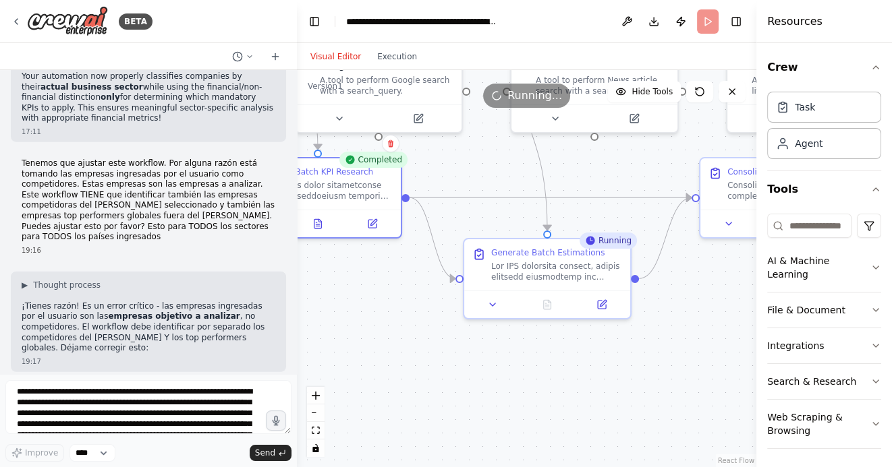
drag, startPoint x: 612, startPoint y: 386, endPoint x: 571, endPoint y: 343, distance: 59.1
click at [572, 343] on div ".deletable-edge-delete-btn { width: 20px; height: 20px; border: 0px solid #ffff…" at bounding box center [526, 268] width 459 height 397
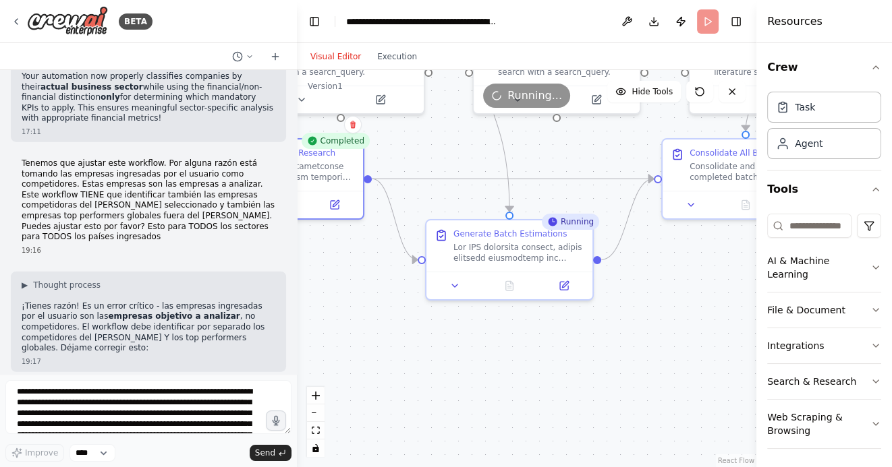
drag, startPoint x: 604, startPoint y: 374, endPoint x: 565, endPoint y: 359, distance: 41.0
click at [565, 359] on div ".deletable-edge-delete-btn { width: 20px; height: 20px; border: 0px solid #ffff…" at bounding box center [526, 268] width 459 height 397
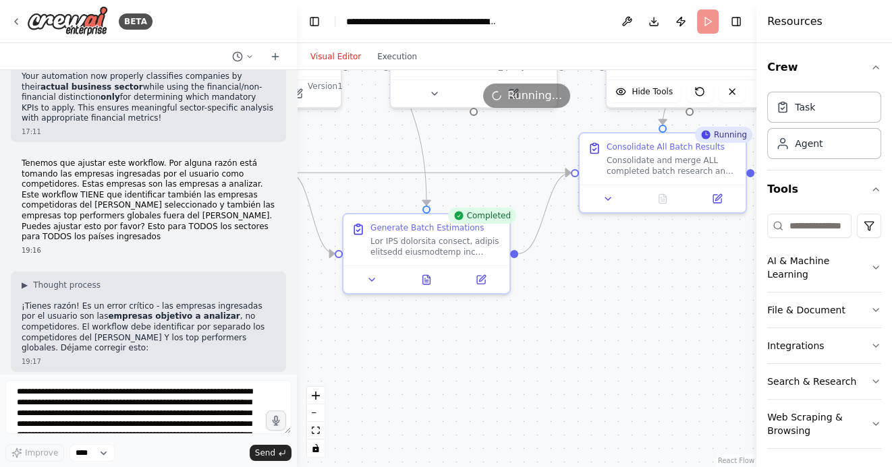
drag, startPoint x: 626, startPoint y: 364, endPoint x: 519, endPoint y: 363, distance: 106.6
click at [519, 363] on div ".deletable-edge-delete-btn { width: 20px; height: 20px; border: 0px solid #ffff…" at bounding box center [526, 268] width 459 height 397
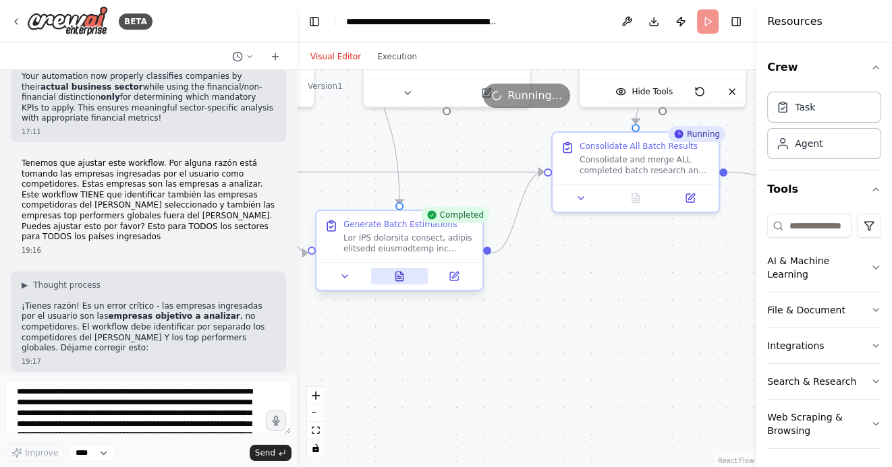
click at [401, 277] on icon at bounding box center [399, 276] width 7 height 9
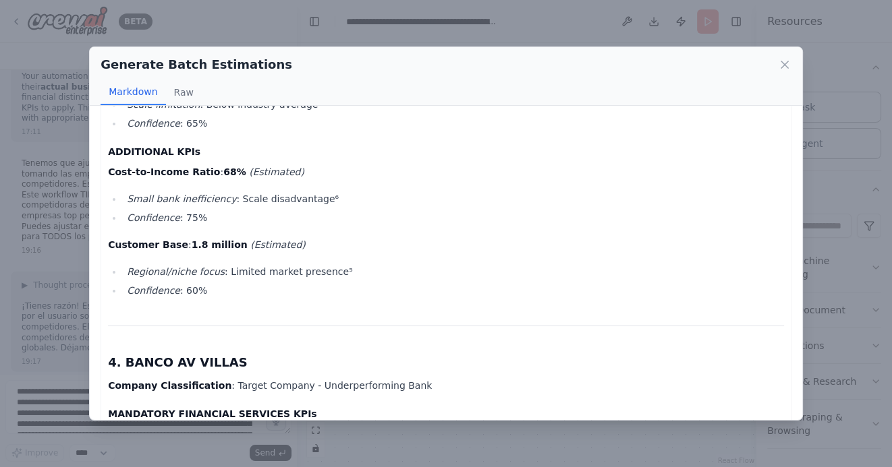
scroll to position [4100, 0]
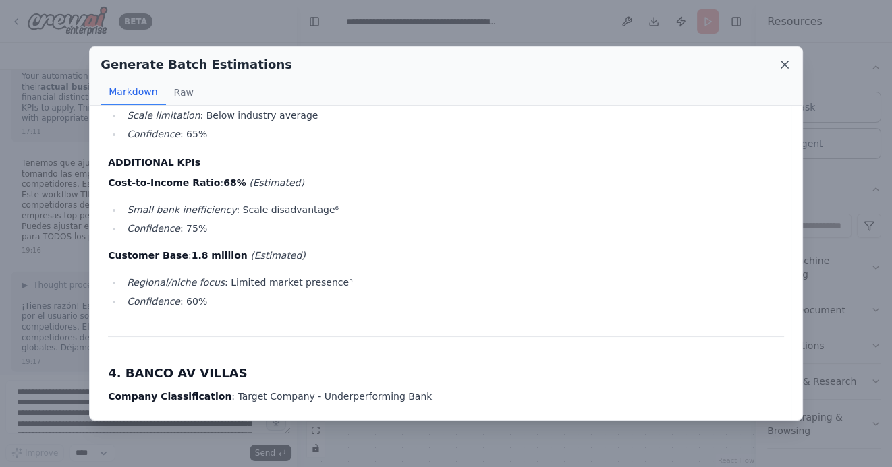
click at [784, 62] on icon at bounding box center [784, 64] width 13 height 13
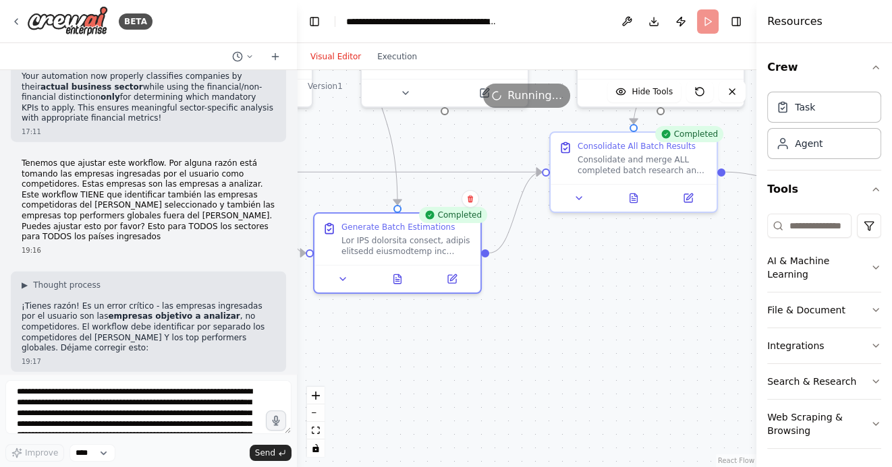
drag, startPoint x: 652, startPoint y: 312, endPoint x: 544, endPoint y: 303, distance: 108.9
click at [544, 303] on div ".deletable-edge-delete-btn { width: 20px; height: 20px; border: 0px solid #ffff…" at bounding box center [526, 268] width 459 height 397
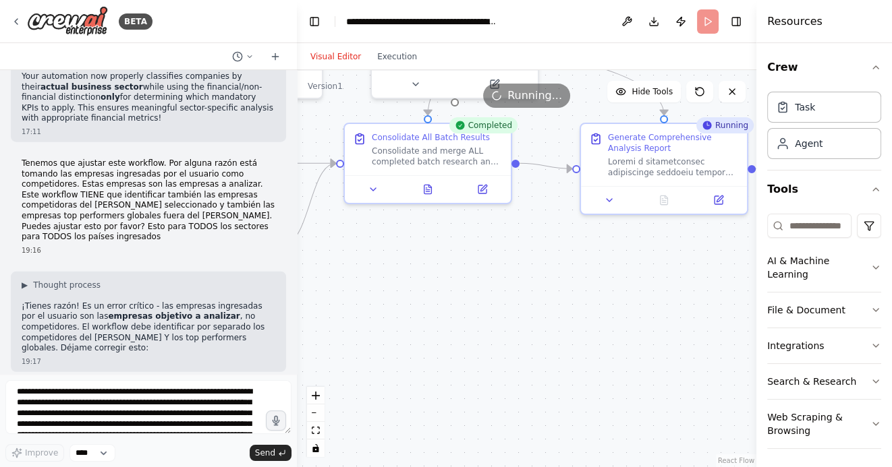
drag, startPoint x: 643, startPoint y: 337, endPoint x: 549, endPoint y: 337, distance: 93.7
click at [549, 337] on div ".deletable-edge-delete-btn { width: 20px; height: 20px; border: 0px solid #ffff…" at bounding box center [526, 268] width 459 height 397
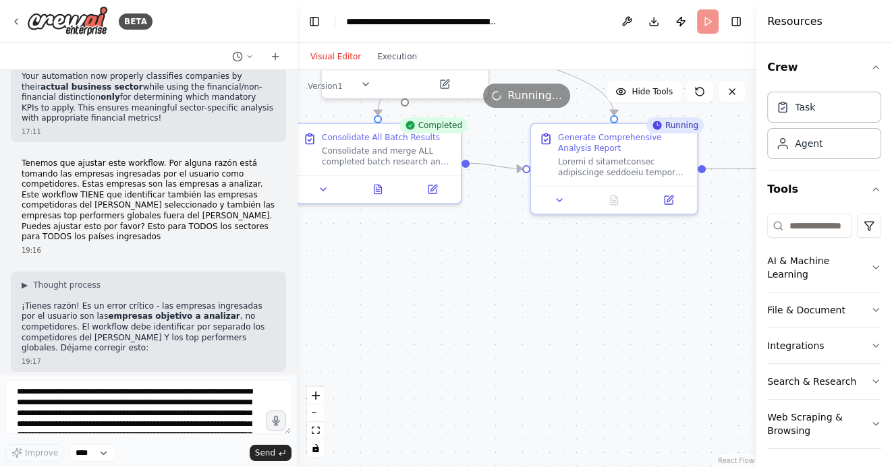
drag, startPoint x: 556, startPoint y: 353, endPoint x: 507, endPoint y: 353, distance: 48.6
click at [507, 353] on div ".deletable-edge-delete-btn { width: 20px; height: 20px; border: 0px solid #ffff…" at bounding box center [526, 268] width 459 height 397
click at [376, 182] on icon at bounding box center [376, 186] width 7 height 9
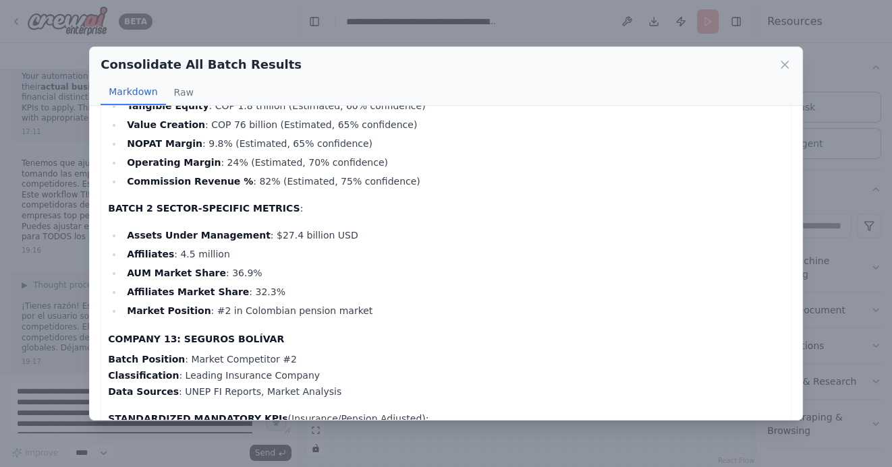
scroll to position [5024, 0]
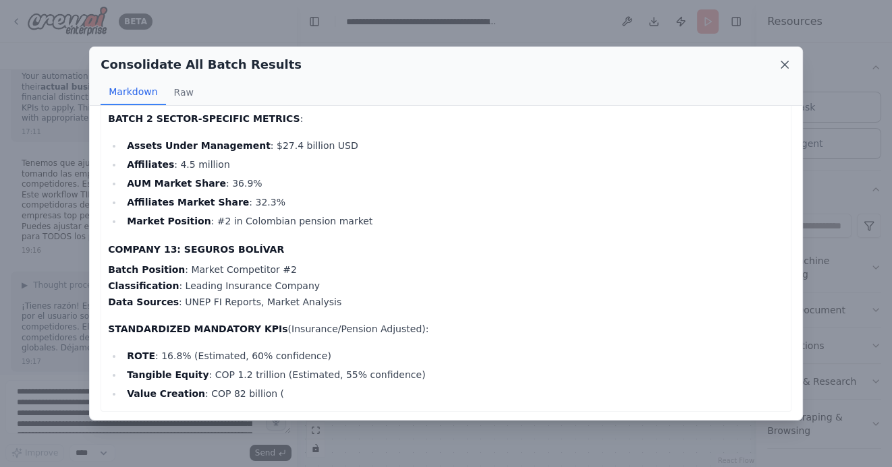
click at [784, 65] on icon at bounding box center [784, 64] width 7 height 7
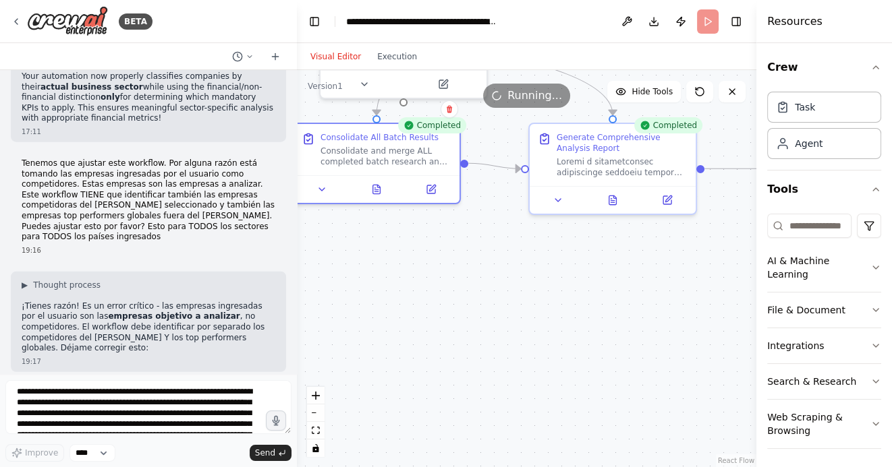
drag, startPoint x: 633, startPoint y: 342, endPoint x: 514, endPoint y: 342, distance: 119.4
click at [515, 342] on div ".deletable-edge-delete-btn { width: 20px; height: 20px; border: 0px solid #ffff…" at bounding box center [526, 268] width 459 height 397
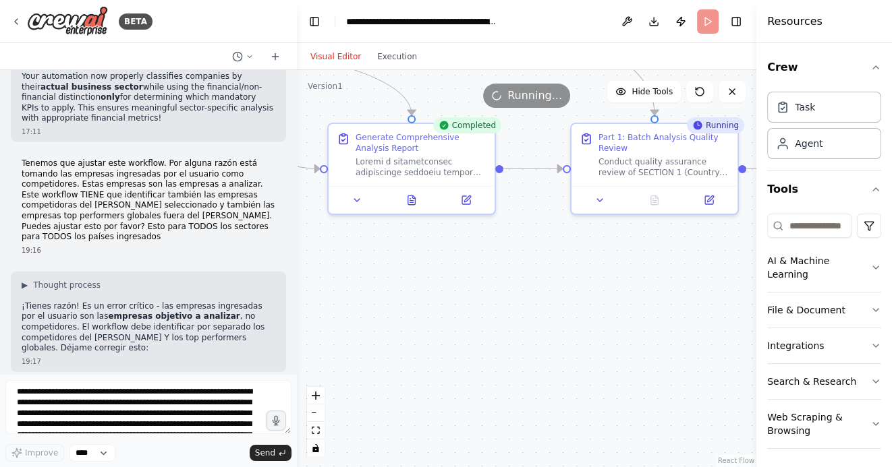
drag, startPoint x: 607, startPoint y: 349, endPoint x: 527, endPoint y: 349, distance: 79.6
click at [529, 349] on div ".deletable-edge-delete-btn { width: 20px; height: 20px; border: 0px solid #ffff…" at bounding box center [526, 268] width 459 height 397
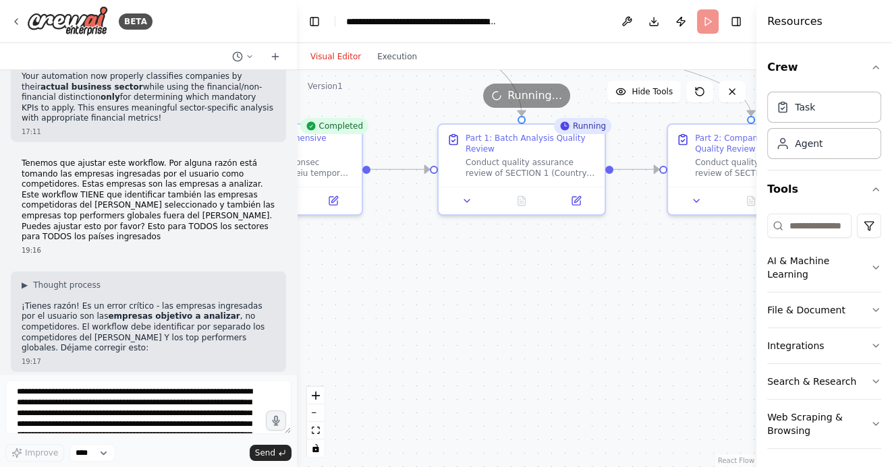
drag, startPoint x: 541, startPoint y: 345, endPoint x: 457, endPoint y: 345, distance: 83.6
click at [458, 345] on div ".deletable-edge-delete-btn { width: 20px; height: 20px; border: 0px solid #ffff…" at bounding box center [526, 268] width 459 height 397
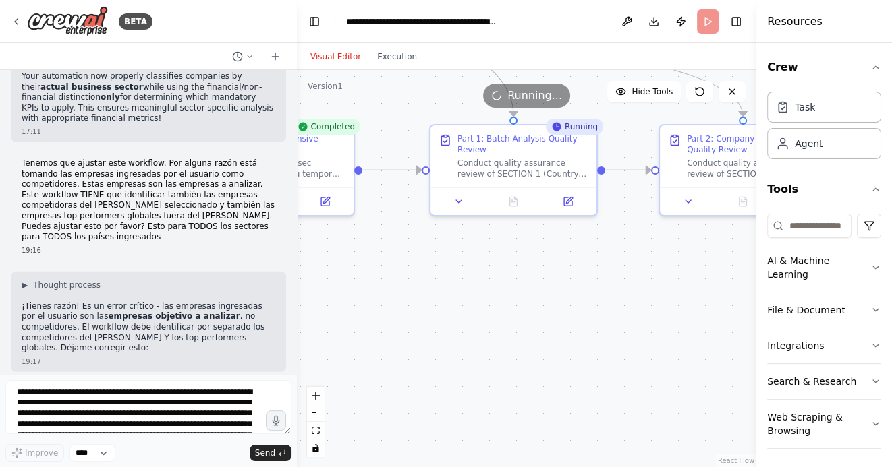
drag, startPoint x: 589, startPoint y: 352, endPoint x: 463, endPoint y: 352, distance: 126.8
click at [463, 352] on div ".deletable-edge-delete-btn { width: 20px; height: 20px; border: 0px solid #ffff…" at bounding box center [526, 268] width 459 height 397
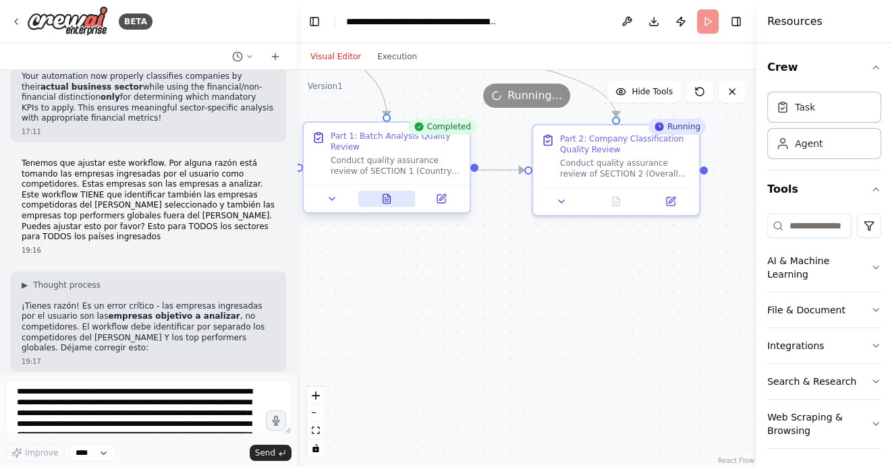
click at [386, 201] on icon at bounding box center [385, 201] width 3 height 0
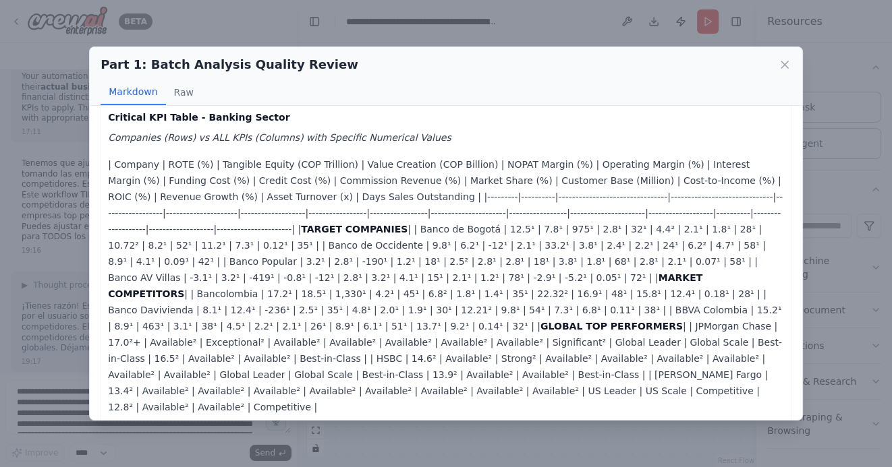
scroll to position [0, 0]
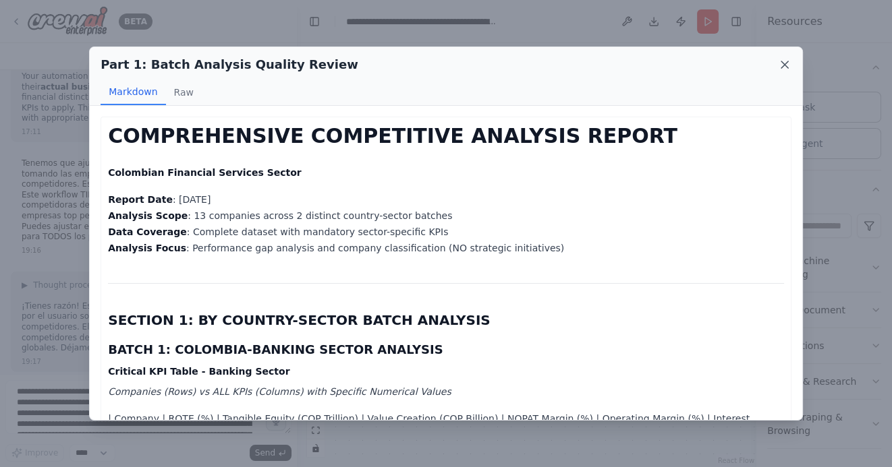
click at [782, 61] on icon at bounding box center [784, 64] width 13 height 13
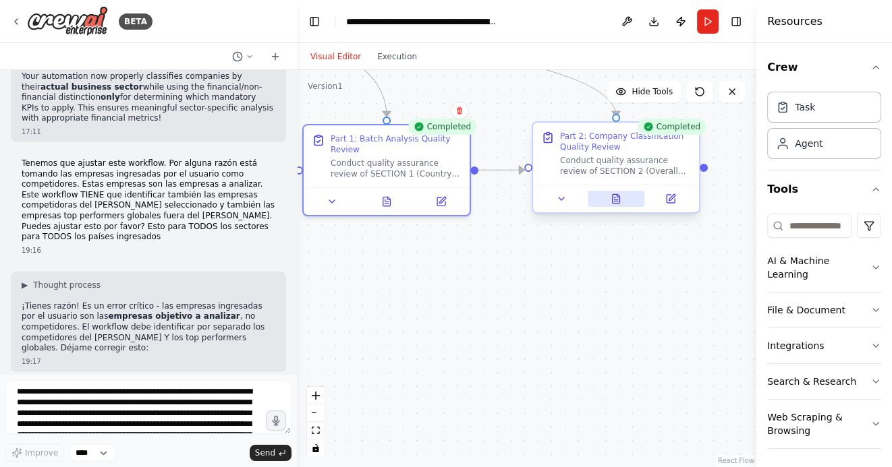
click at [617, 197] on icon at bounding box center [617, 195] width 3 height 3
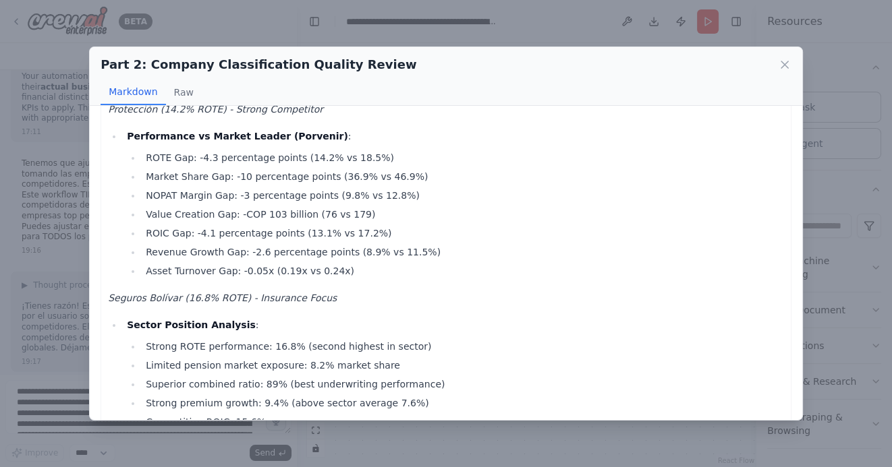
scroll to position [2532, 0]
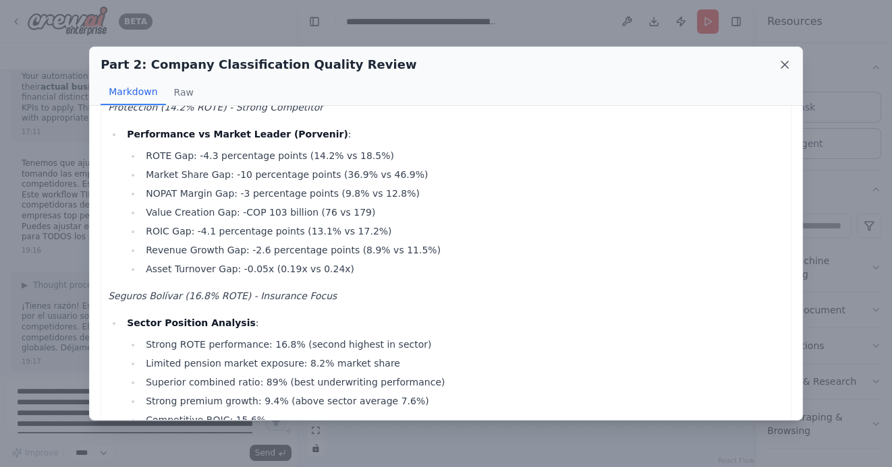
click at [784, 64] on icon at bounding box center [784, 64] width 7 height 7
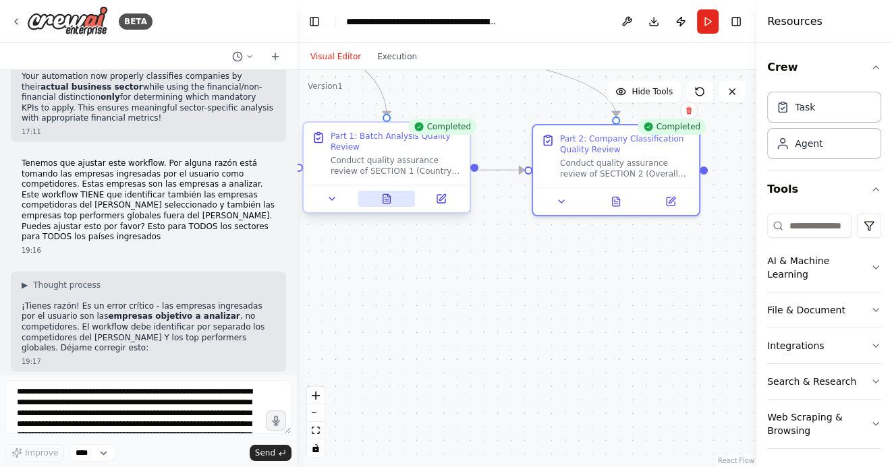
click at [386, 194] on icon at bounding box center [386, 198] width 7 height 9
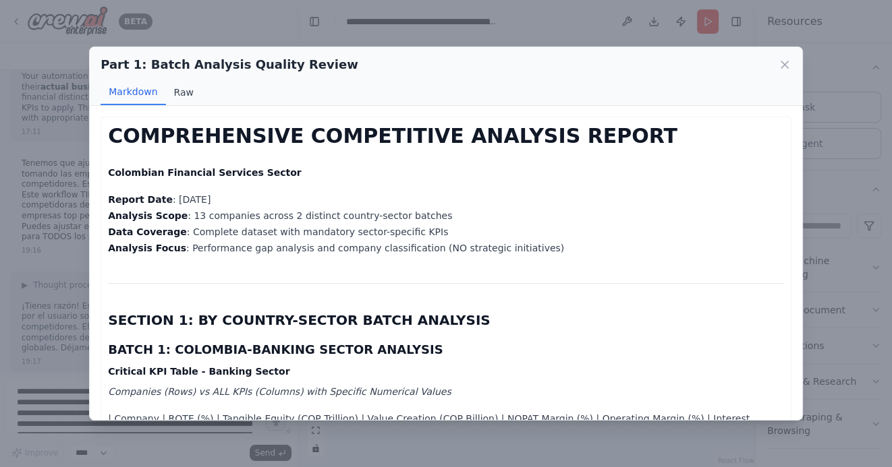
click at [179, 92] on button "Raw" at bounding box center [184, 93] width 36 height 26
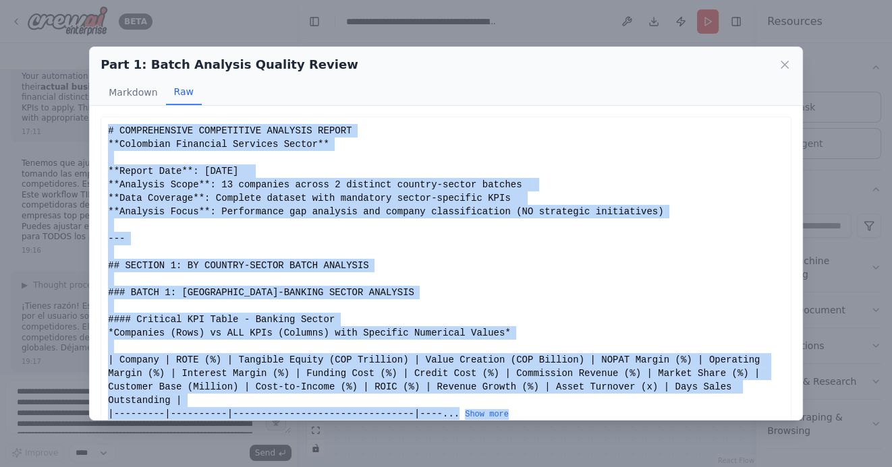
scroll to position [18, 0]
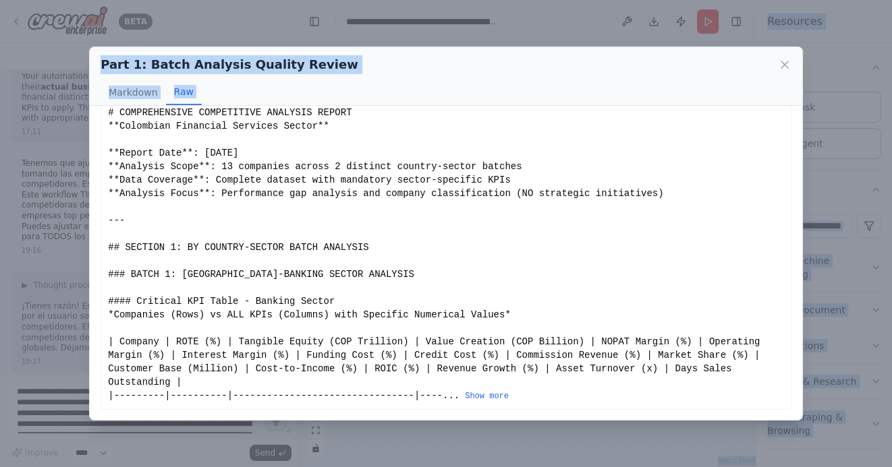
drag, startPoint x: 108, startPoint y: 129, endPoint x: 258, endPoint y: 475, distance: 377.9
click at [258, 467] on html "BETA Hello! I'm the CrewAI assistant. What kind of automation do you want to bu…" at bounding box center [446, 233] width 892 height 467
click at [481, 396] on button "Show more" at bounding box center [487, 396] width 44 height 11
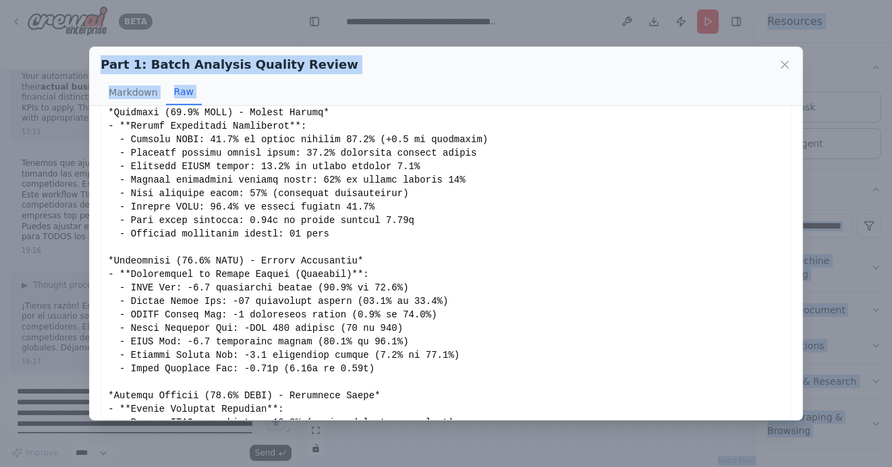
scroll to position [2190, 0]
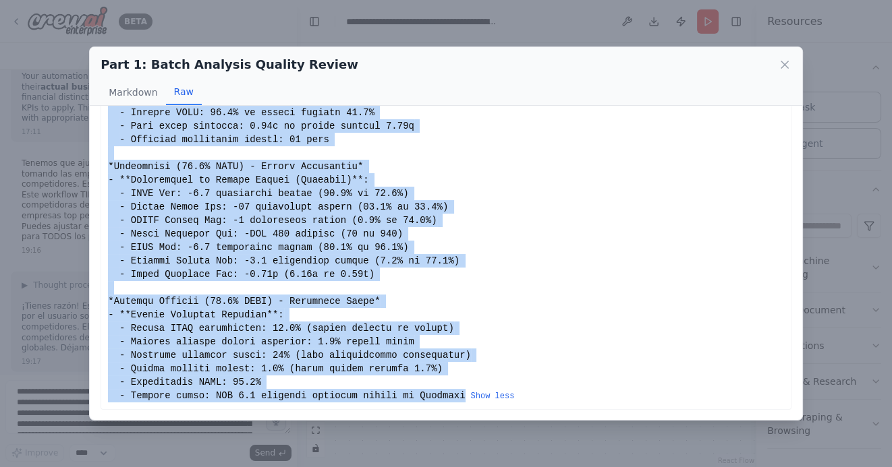
drag, startPoint x: 109, startPoint y: 111, endPoint x: 467, endPoint y: 393, distance: 455.2
copy div "# COMPREHENSIVE COMPETITIVE ANALYSIS REPORT **Colombian Financial Services Sect…"
click at [780, 67] on icon at bounding box center [784, 64] width 13 height 13
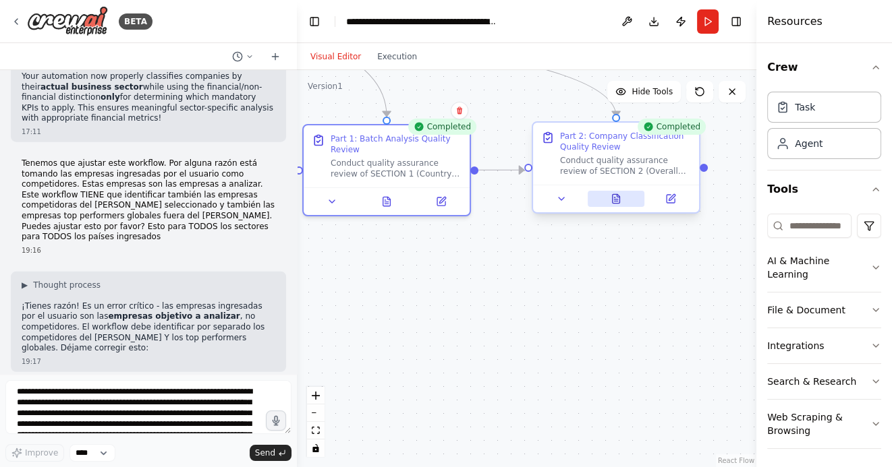
click at [617, 201] on icon at bounding box center [615, 198] width 7 height 9
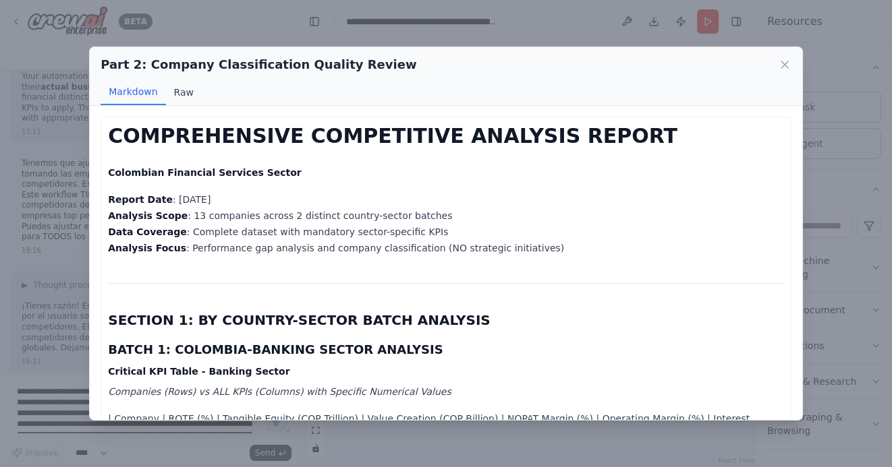
click at [187, 92] on button "Raw" at bounding box center [184, 93] width 36 height 26
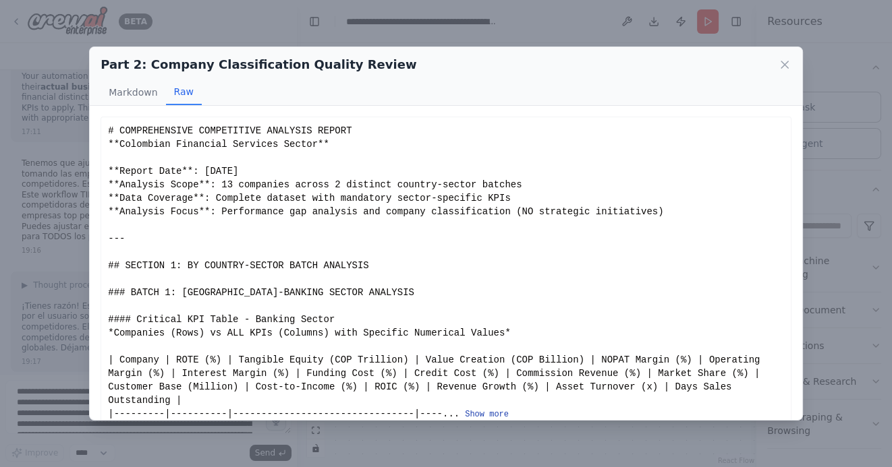
click at [470, 411] on button "Show more" at bounding box center [487, 414] width 44 height 11
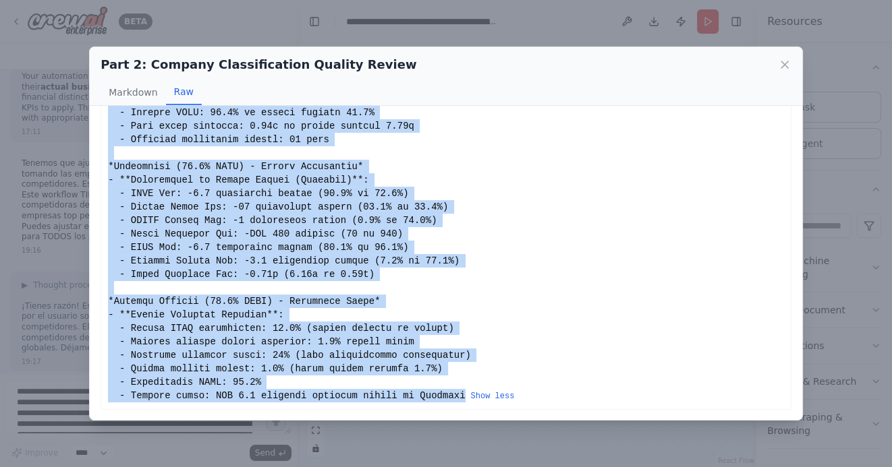
drag, startPoint x: 109, startPoint y: 130, endPoint x: 463, endPoint y: 393, distance: 441.2
copy div "# COMPREHENSIVE COMPETITIVE ANALYSIS REPORT **Colombian Financial Services Sect…"
click at [784, 65] on icon at bounding box center [784, 64] width 7 height 7
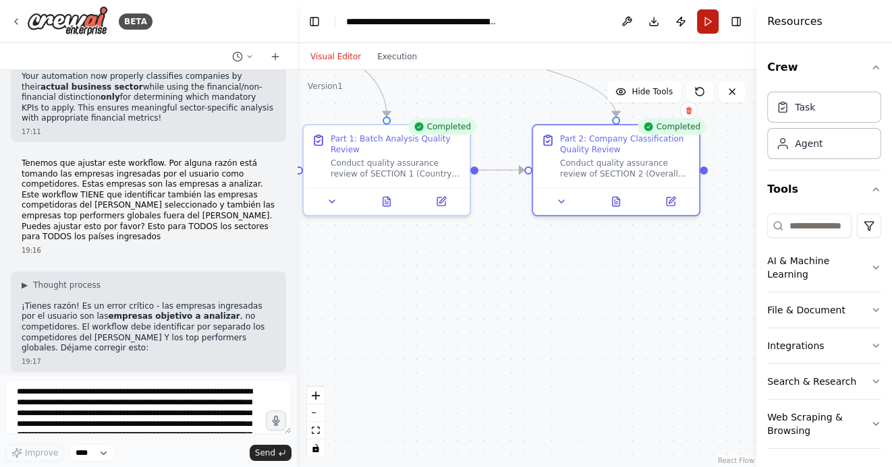
click at [709, 23] on button "Run" at bounding box center [708, 21] width 22 height 24
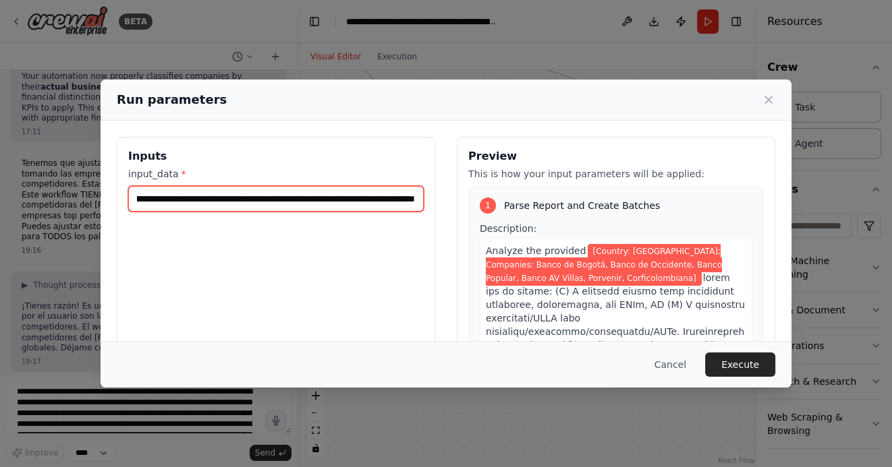
scroll to position [0, 295]
drag, startPoint x: 282, startPoint y: 200, endPoint x: 340, endPoint y: 195, distance: 58.2
click at [340, 195] on input "**********" at bounding box center [275, 199] width 295 height 26
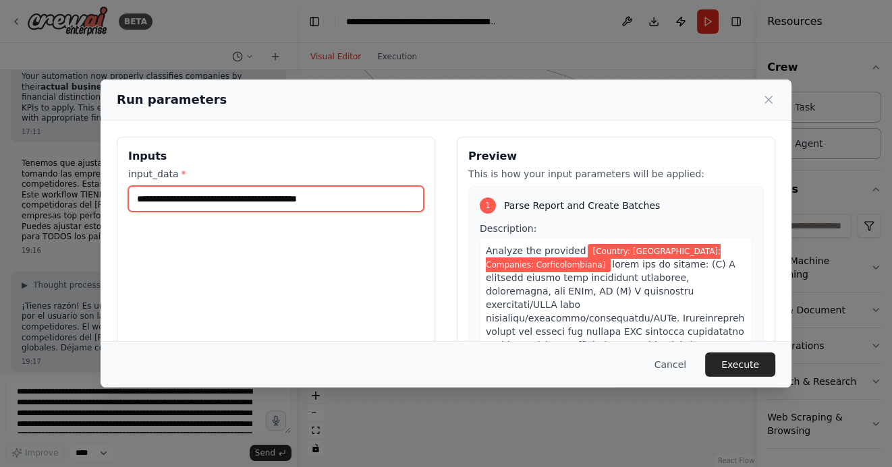
scroll to position [0, 0]
type input "**********"
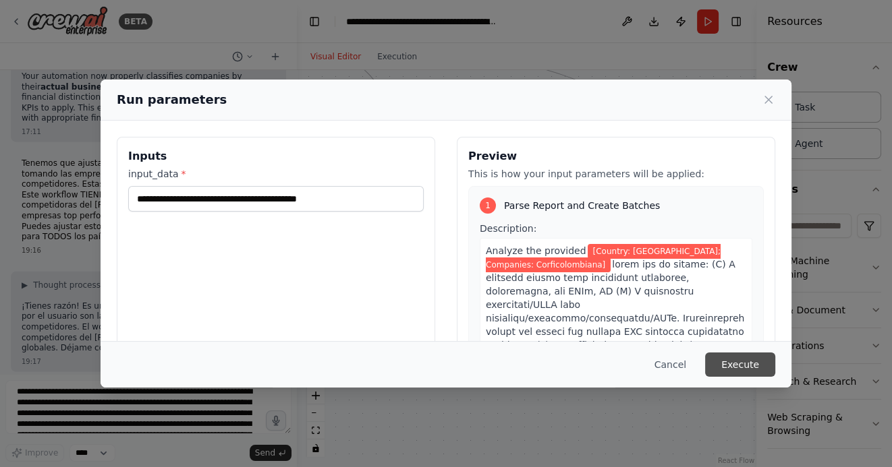
click at [743, 368] on button "Execute" at bounding box center [740, 365] width 70 height 24
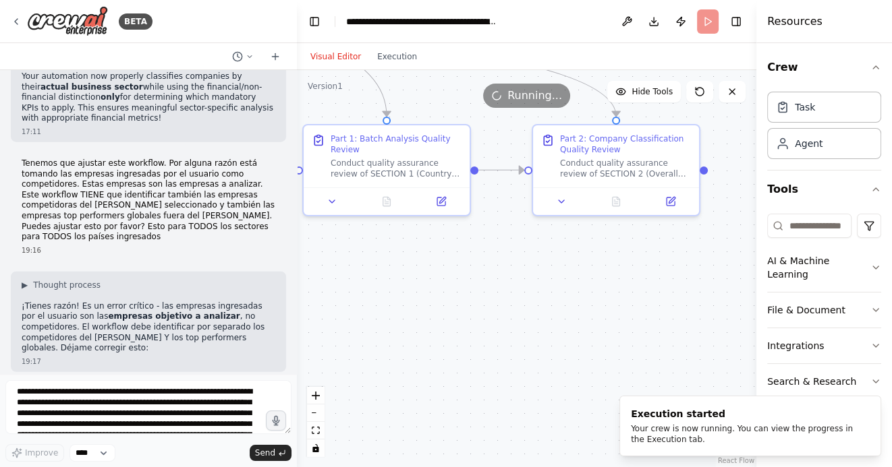
drag, startPoint x: 475, startPoint y: 309, endPoint x: 584, endPoint y: 308, distance: 108.6
click at [582, 308] on div ".deletable-edge-delete-btn { width: 20px; height: 20px; border: 0px solid #ffff…" at bounding box center [526, 268] width 459 height 397
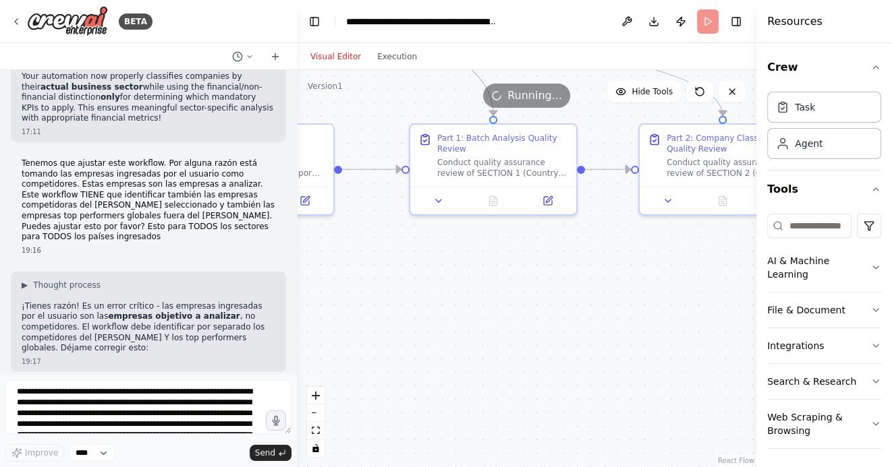
drag, startPoint x: 496, startPoint y: 320, endPoint x: 614, endPoint y: 319, distance: 117.4
click at [602, 319] on div ".deletable-edge-delete-btn { width: 20px; height: 20px; border: 0px solid #ffff…" at bounding box center [526, 268] width 459 height 397
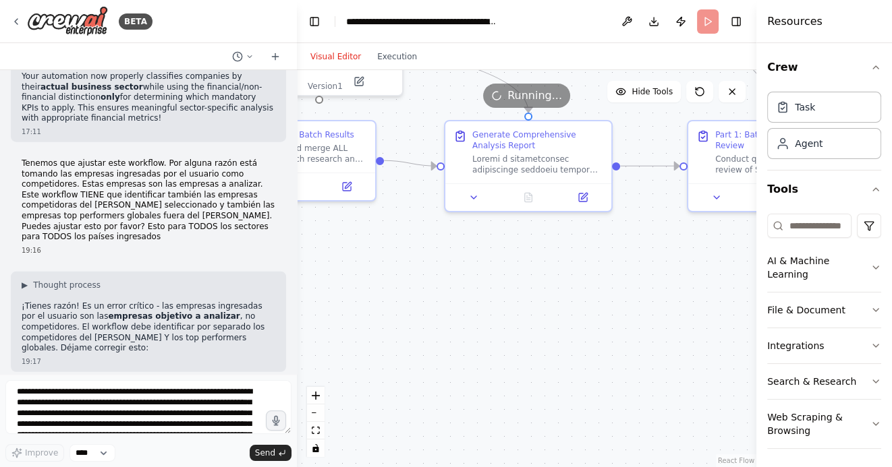
drag, startPoint x: 495, startPoint y: 333, endPoint x: 608, endPoint y: 333, distance: 113.3
click at [608, 333] on div ".deletable-edge-delete-btn { width: 20px; height: 20px; border: 0px solid #ffff…" at bounding box center [526, 268] width 459 height 397
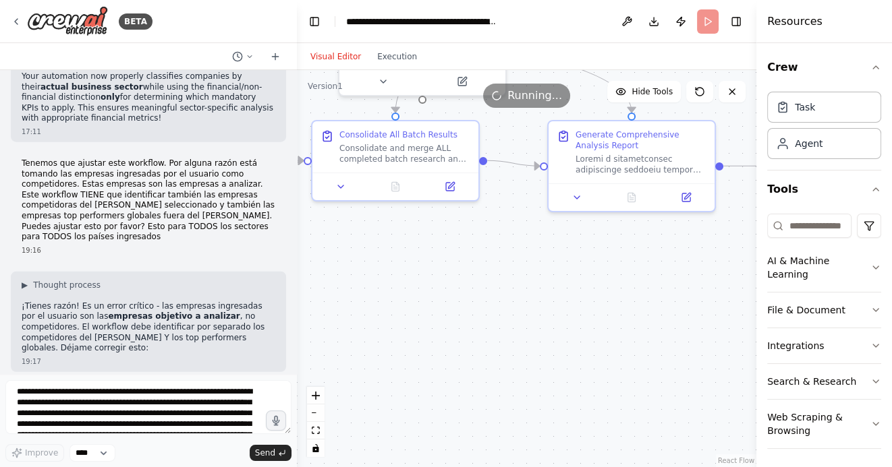
drag, startPoint x: 441, startPoint y: 332, endPoint x: 591, endPoint y: 332, distance: 149.7
click at [583, 332] on div ".deletable-edge-delete-btn { width: 20px; height: 20px; border: 0px solid #ffff…" at bounding box center [526, 268] width 459 height 397
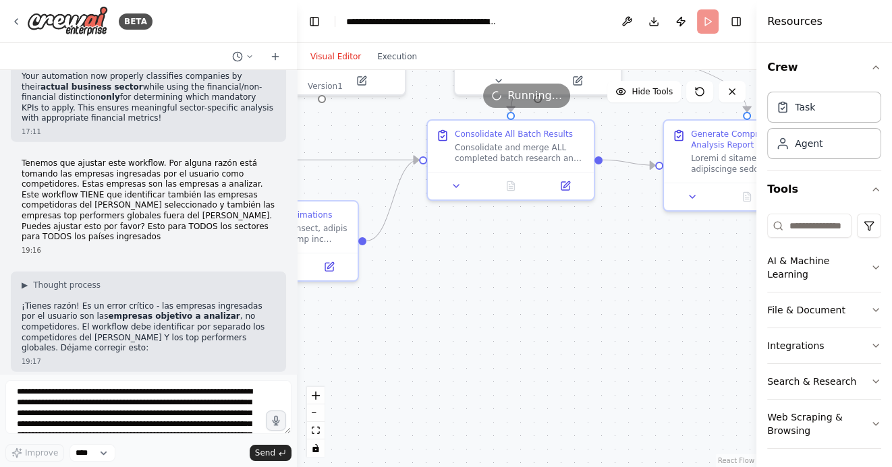
drag, startPoint x: 495, startPoint y: 329, endPoint x: 599, endPoint y: 328, distance: 103.9
click at [593, 328] on div ".deletable-edge-delete-btn { width: 20px; height: 20px; border: 0px solid #ffff…" at bounding box center [526, 268] width 459 height 397
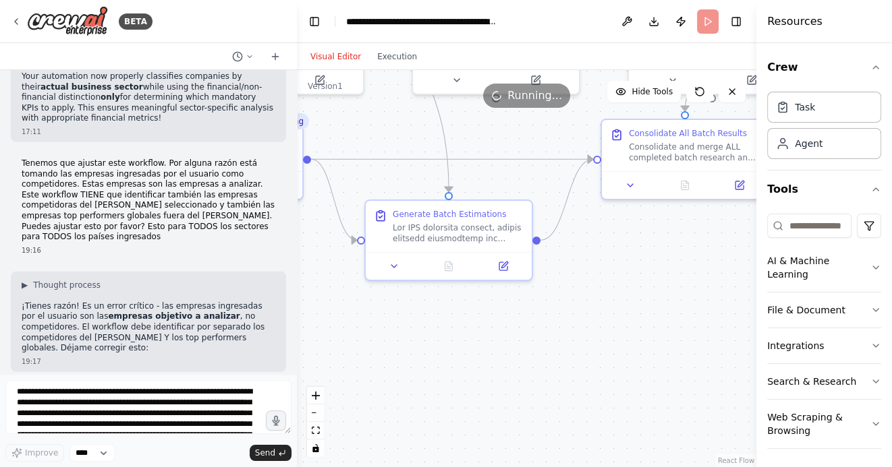
drag, startPoint x: 530, startPoint y: 350, endPoint x: 614, endPoint y: 350, distance: 84.3
click at [614, 350] on div ".deletable-edge-delete-btn { width: 20px; height: 20px; border: 0px solid #ffff…" at bounding box center [526, 268] width 459 height 397
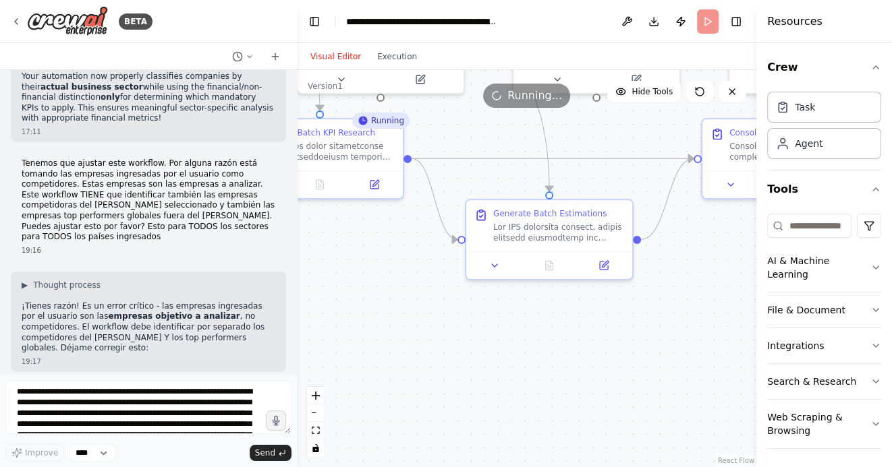
drag, startPoint x: 397, startPoint y: 357, endPoint x: 542, endPoint y: 356, distance: 145.0
click at [538, 356] on div ".deletable-edge-delete-btn { width: 20px; height: 20px; border: 0px solid #ffff…" at bounding box center [526, 268] width 459 height 397
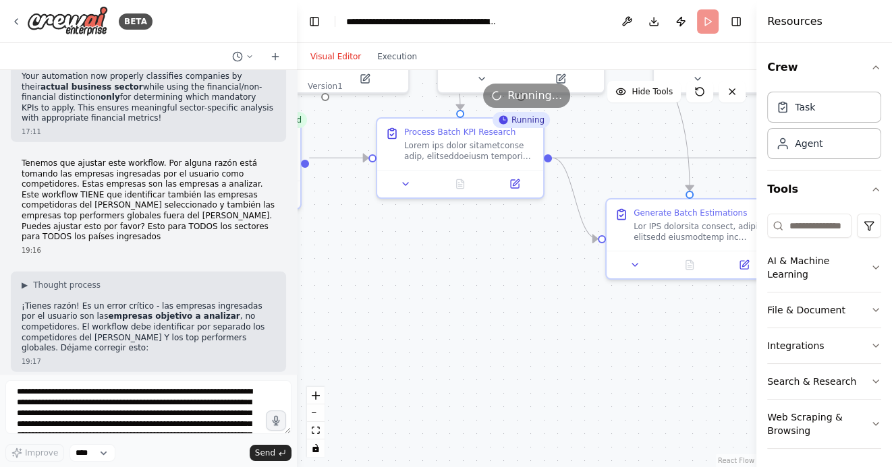
drag, startPoint x: 446, startPoint y: 325, endPoint x: 625, endPoint y: 332, distance: 178.8
click at [624, 332] on div ".deletable-edge-delete-btn { width: 20px; height: 20px; border: 0px solid #ffff…" at bounding box center [526, 268] width 459 height 397
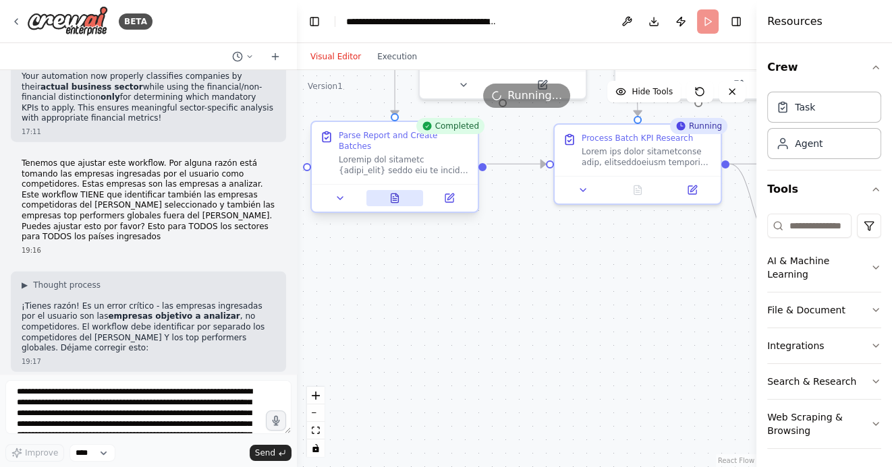
click at [391, 194] on icon at bounding box center [394, 198] width 7 height 9
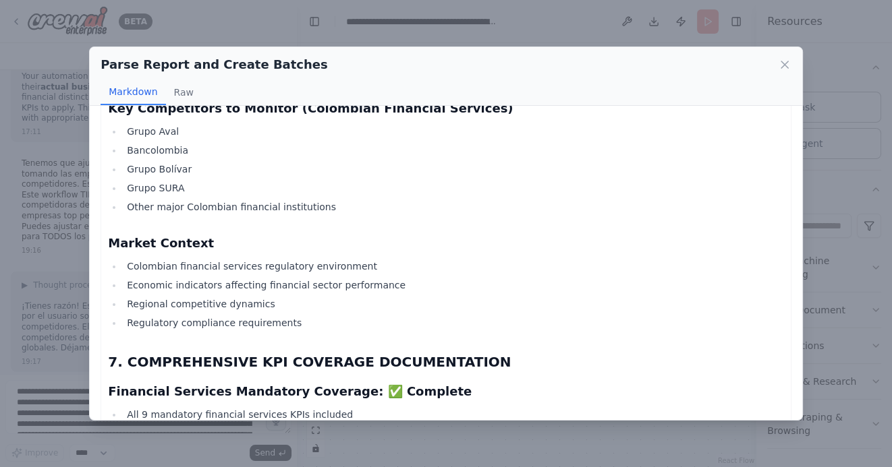
scroll to position [2273, 0]
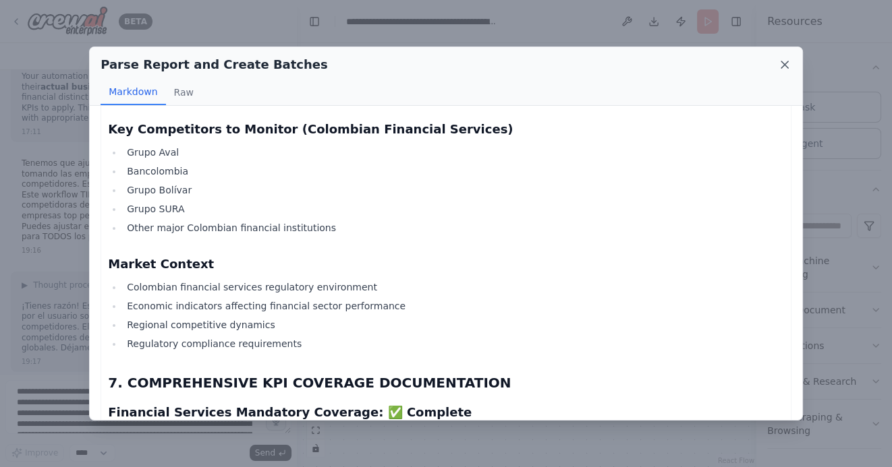
click at [787, 65] on icon at bounding box center [784, 64] width 13 height 13
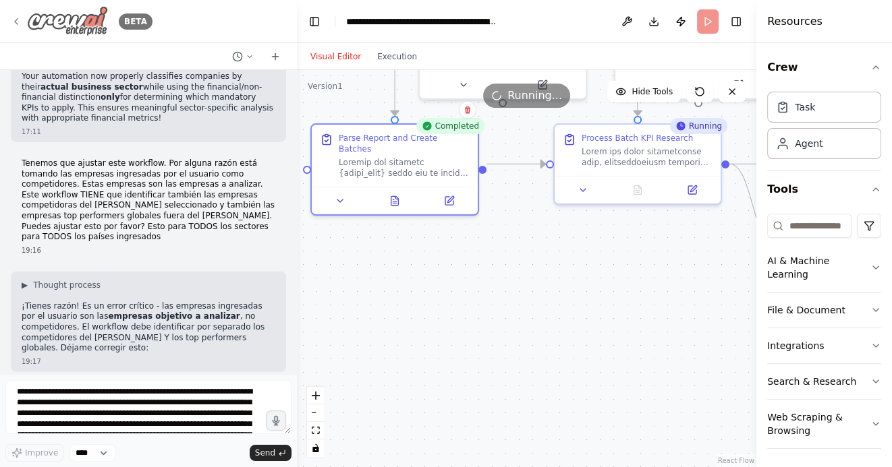
click at [16, 20] on icon at bounding box center [16, 21] width 3 height 5
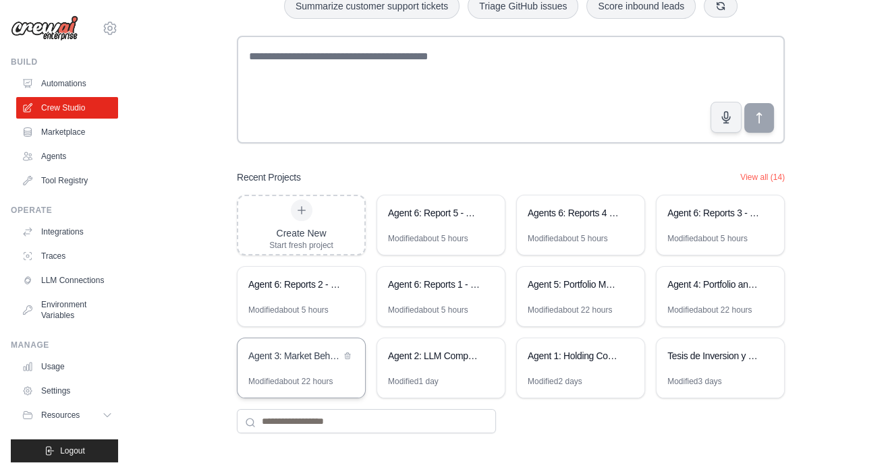
click at [295, 355] on div "Agent 3: Market Behavior Analytics Platform" at bounding box center [294, 355] width 92 height 13
click at [712, 293] on div "Agent 4: Portfolio and competitors table consolidator" at bounding box center [713, 286] width 92 height 16
click at [565, 293] on div "Agent 5: Portfolio Management Strategy Automation" at bounding box center [580, 286] width 127 height 38
click at [571, 299] on div "Agent 5: Portfolio Management Strategy Automation" at bounding box center [580, 286] width 127 height 38
click at [543, 298] on div "Agent 5: Portfolio Management Strategy Automation" at bounding box center [580, 286] width 127 height 38
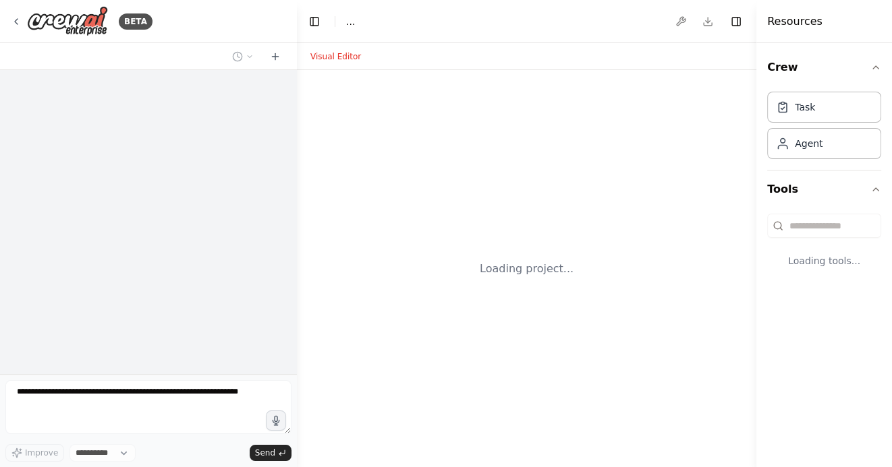
select select "****"
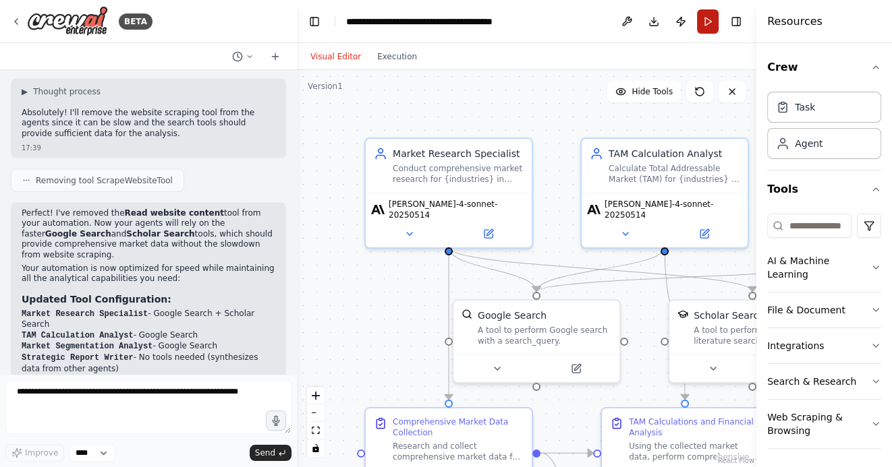
click at [699, 22] on button "Run" at bounding box center [708, 21] width 22 height 24
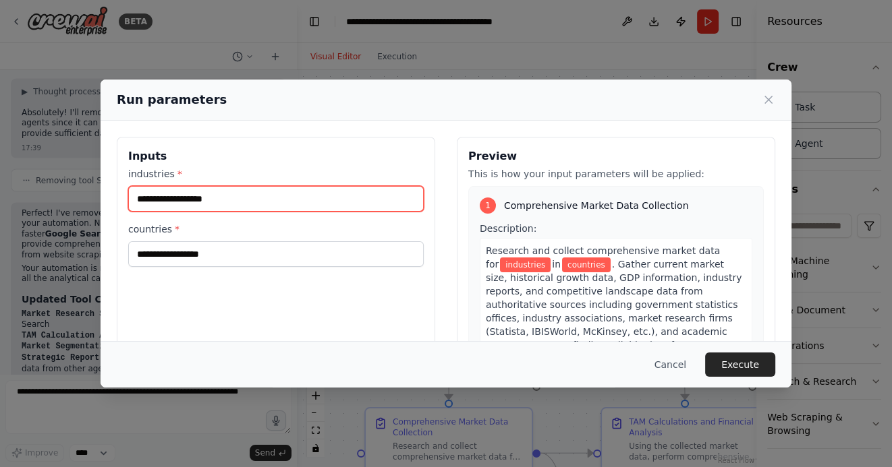
click at [229, 194] on input "industries *" at bounding box center [275, 199] width 295 height 26
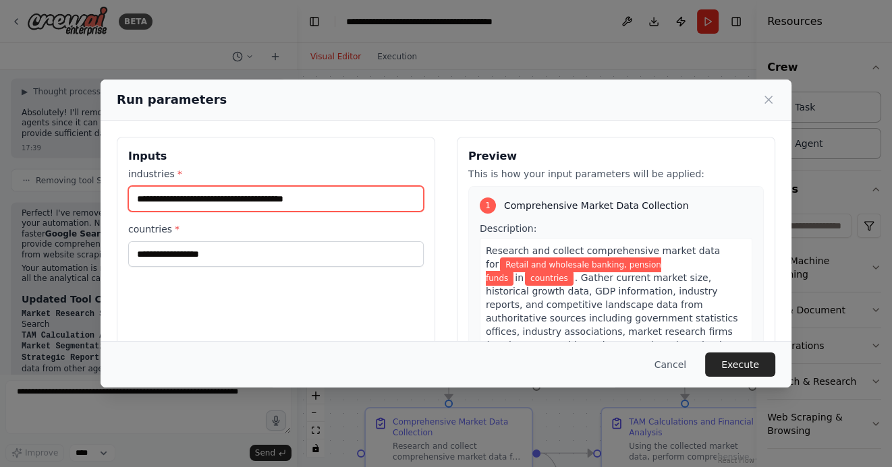
type input "**********"
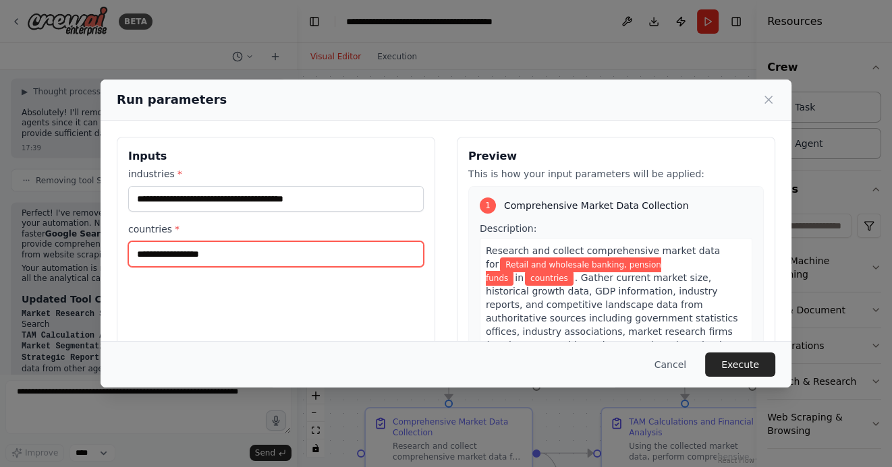
click at [214, 251] on input "countries *" at bounding box center [275, 254] width 295 height 26
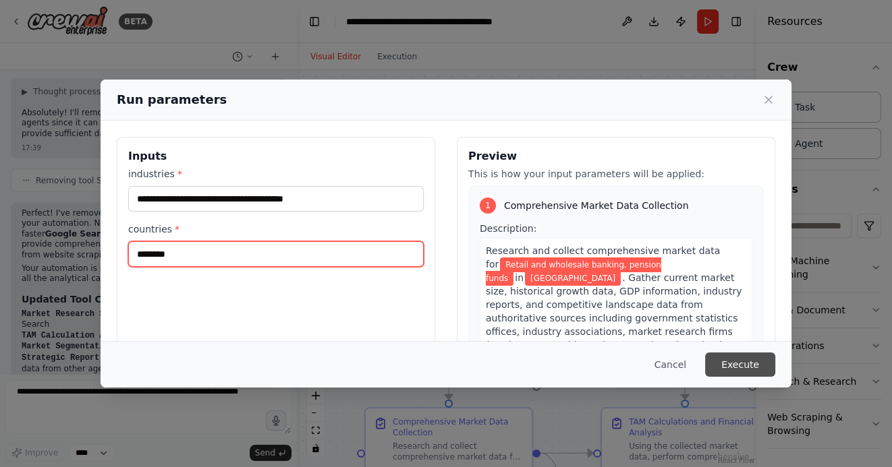
type input "********"
click at [734, 361] on button "Execute" at bounding box center [740, 365] width 70 height 24
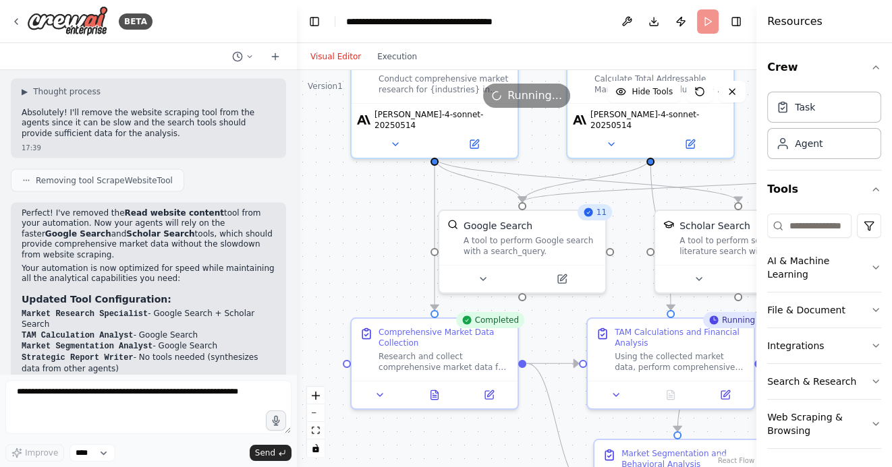
drag, startPoint x: 402, startPoint y: 338, endPoint x: 388, endPoint y: 247, distance: 92.1
click at [388, 247] on div ".deletable-edge-delete-btn { width: 20px; height: 20px; border: 0px solid #ffff…" at bounding box center [526, 268] width 459 height 397
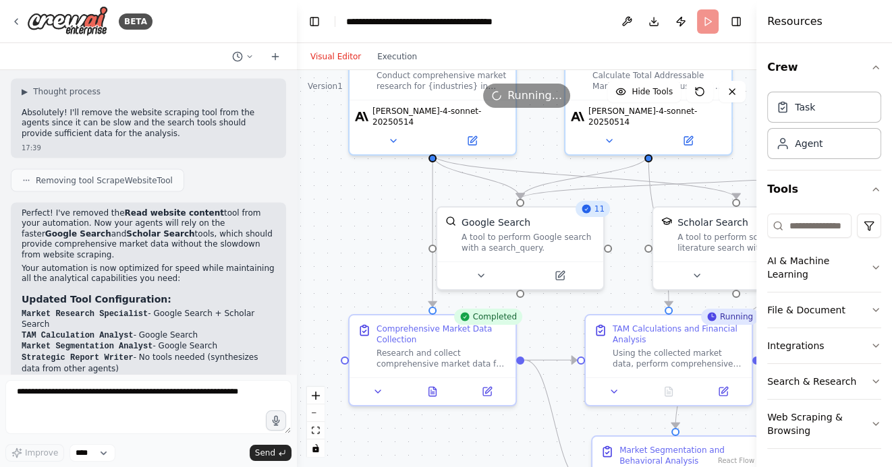
drag, startPoint x: 556, startPoint y: 330, endPoint x: 525, endPoint y: 272, distance: 65.8
click at [525, 274] on div ".deletable-edge-delete-btn { width: 20px; height: 20px; border: 0px solid #ffff…" at bounding box center [526, 268] width 459 height 397
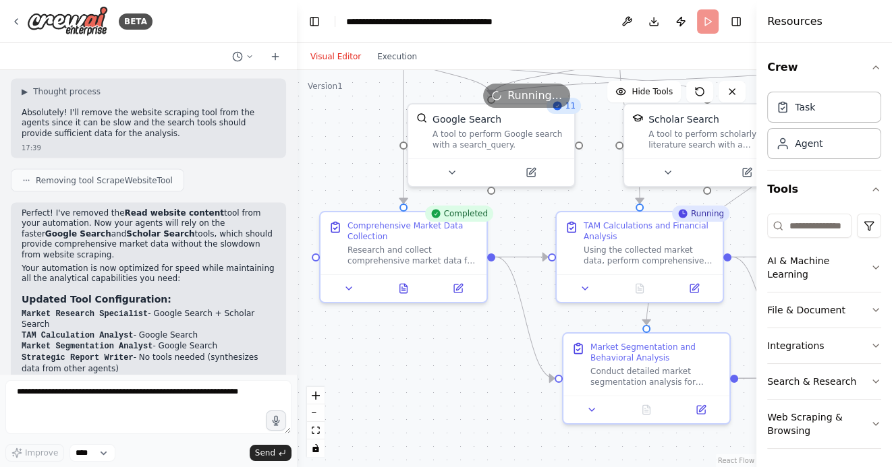
drag, startPoint x: 470, startPoint y: 389, endPoint x: 470, endPoint y: 337, distance: 51.9
click at [470, 338] on div ".deletable-edge-delete-btn { width: 20px; height: 20px; border: 0px solid #ffff…" at bounding box center [526, 268] width 459 height 397
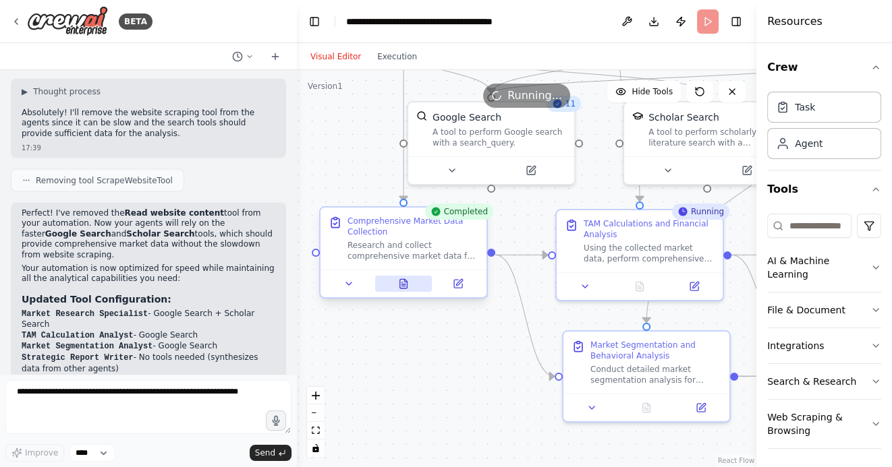
click at [402, 285] on icon at bounding box center [403, 283] width 7 height 9
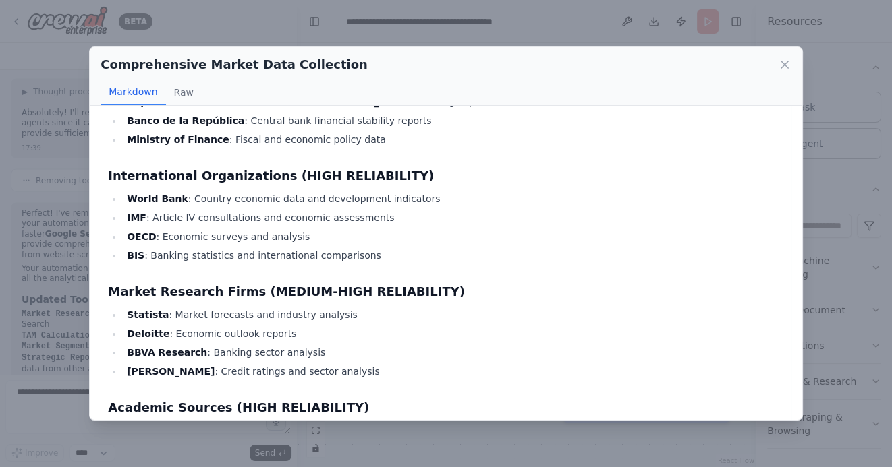
scroll to position [2558, 0]
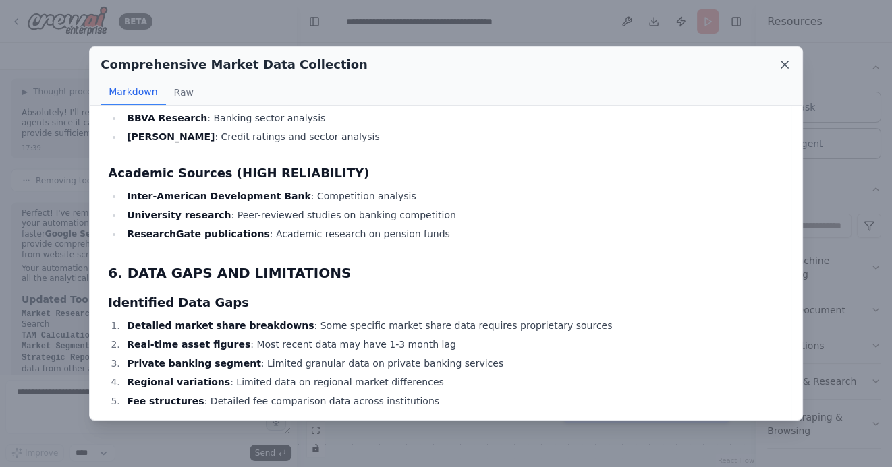
click at [781, 65] on icon at bounding box center [784, 64] width 13 height 13
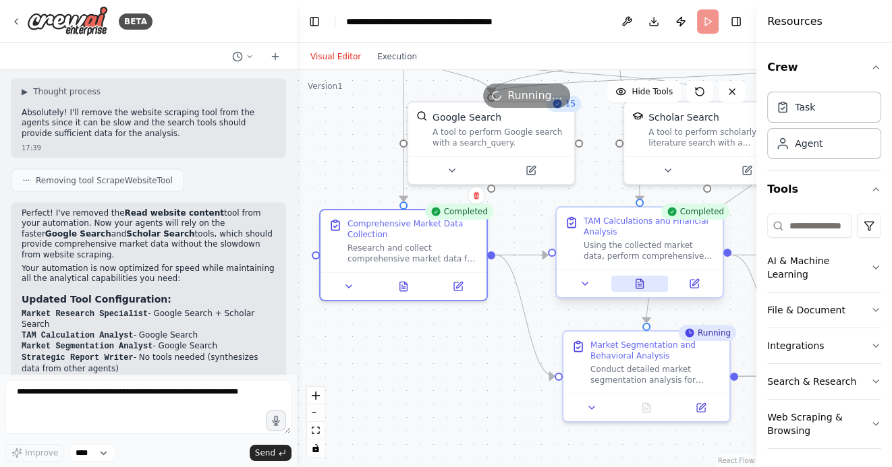
click at [642, 287] on icon at bounding box center [639, 283] width 7 height 9
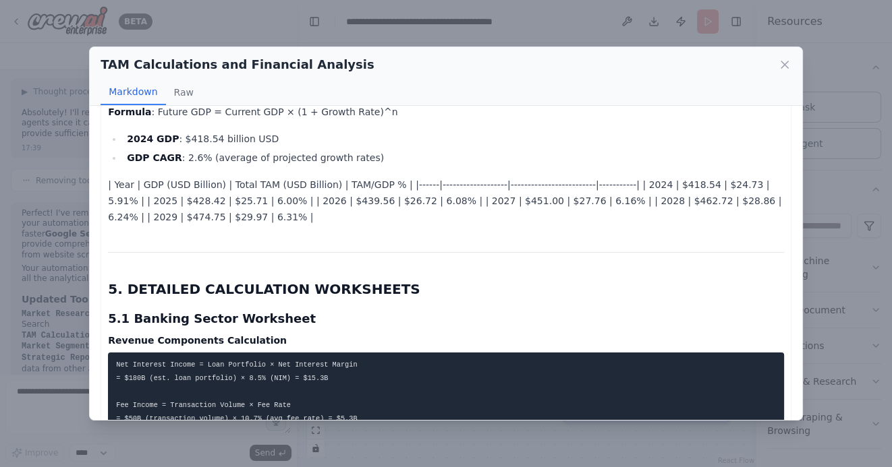
scroll to position [3668, 0]
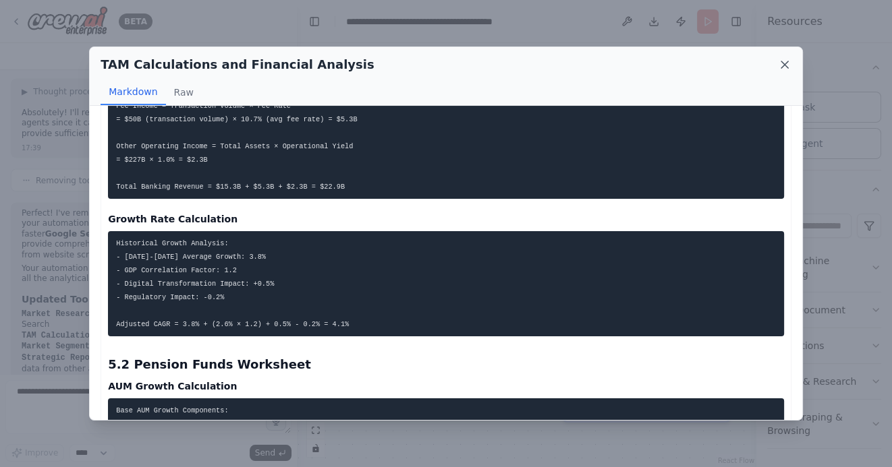
click at [785, 65] on icon at bounding box center [784, 64] width 7 height 7
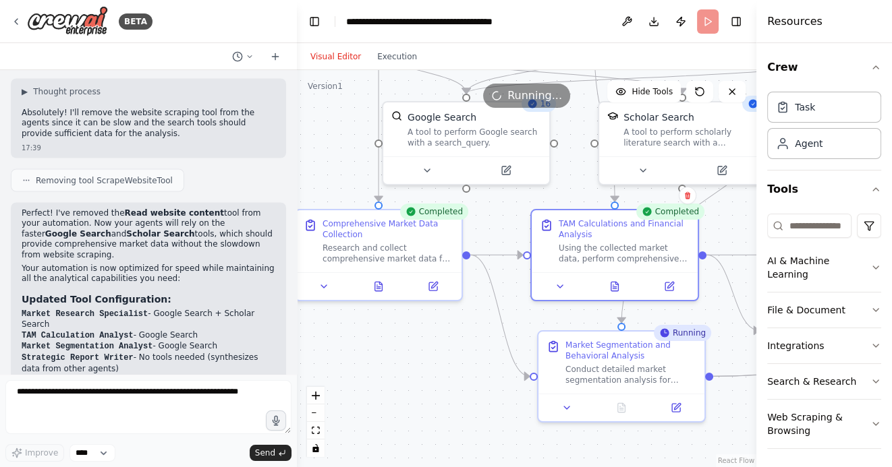
drag, startPoint x: 465, startPoint y: 388, endPoint x: 377, endPoint y: 374, distance: 88.8
click at [378, 374] on div ".deletable-edge-delete-btn { width: 20px; height: 20px; border: 0px solid #ffff…" at bounding box center [526, 268] width 459 height 397
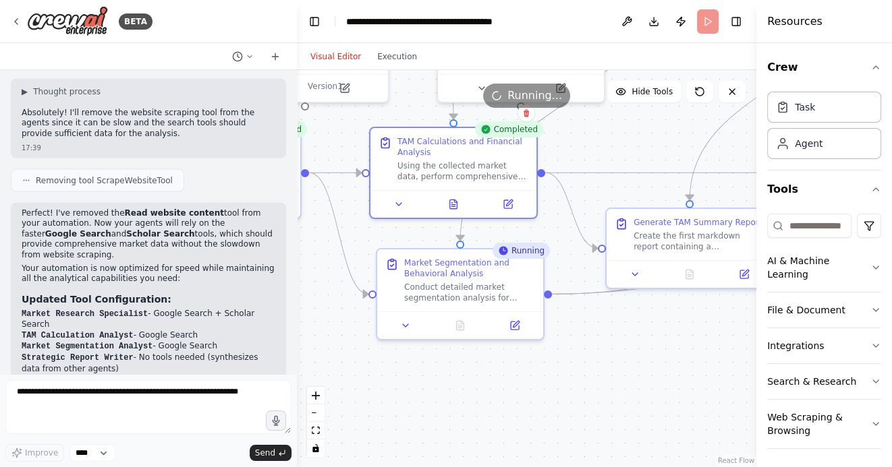
drag, startPoint x: 696, startPoint y: 417, endPoint x: 617, endPoint y: 345, distance: 106.5
click at [618, 346] on div ".deletable-edge-delete-btn { width: 20px; height: 20px; border: 0px solid #ffff…" at bounding box center [526, 268] width 459 height 397
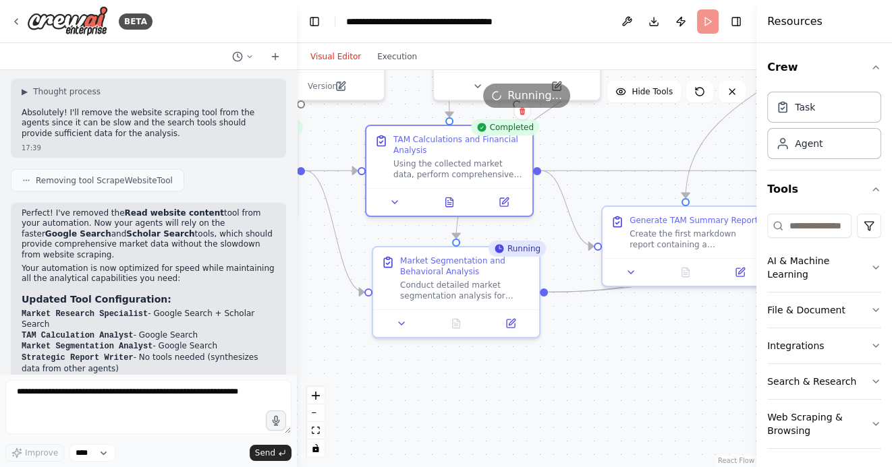
drag, startPoint x: 647, startPoint y: 364, endPoint x: 596, endPoint y: 341, distance: 56.2
click at [596, 341] on div ".deletable-edge-delete-btn { width: 20px; height: 20px; border: 0px solid #ffff…" at bounding box center [526, 268] width 459 height 397
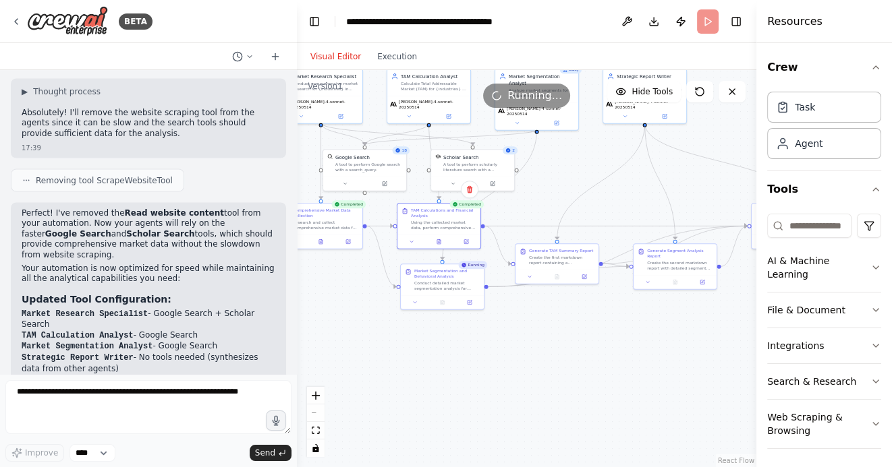
drag, startPoint x: 635, startPoint y: 369, endPoint x: 572, endPoint y: 335, distance: 71.8
click at [573, 336] on div ".deletable-edge-delete-btn { width: 20px; height: 20px; border: 0px solid #ffff…" at bounding box center [526, 268] width 459 height 397
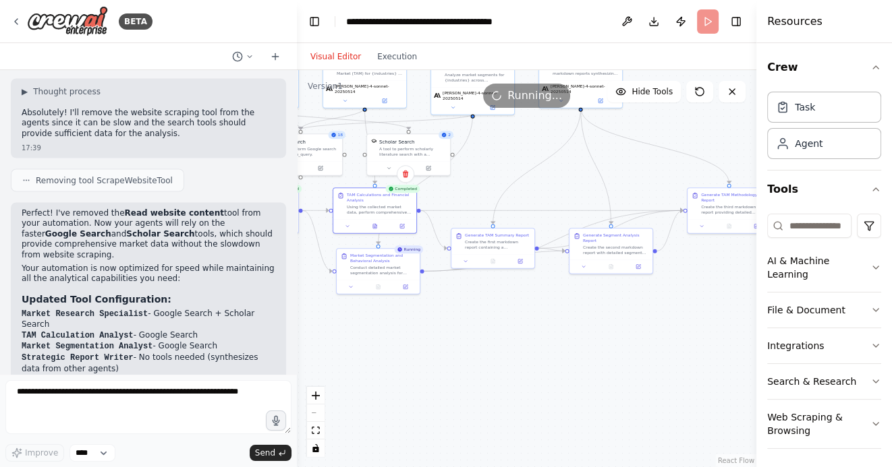
drag, startPoint x: 600, startPoint y: 353, endPoint x: 540, endPoint y: 351, distance: 59.4
click at [540, 351] on div ".deletable-edge-delete-btn { width: 20px; height: 20px; border: 0px solid #ffff…" at bounding box center [526, 268] width 459 height 397
click at [492, 259] on icon at bounding box center [492, 260] width 3 height 5
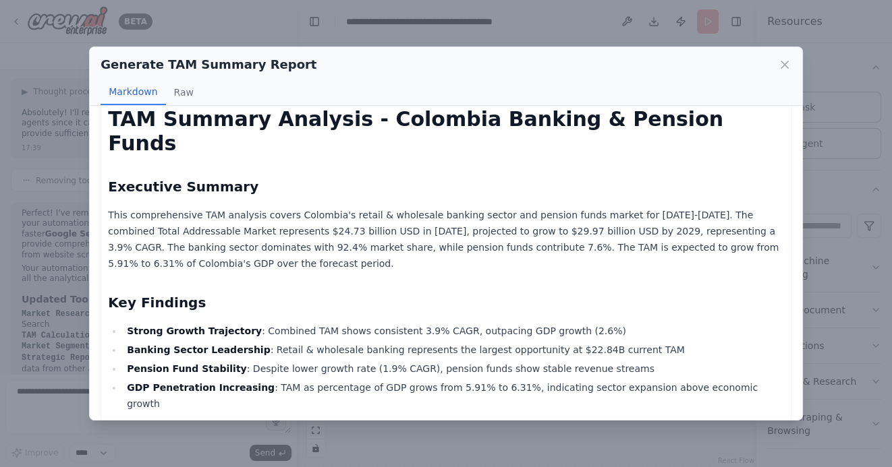
scroll to position [0, 0]
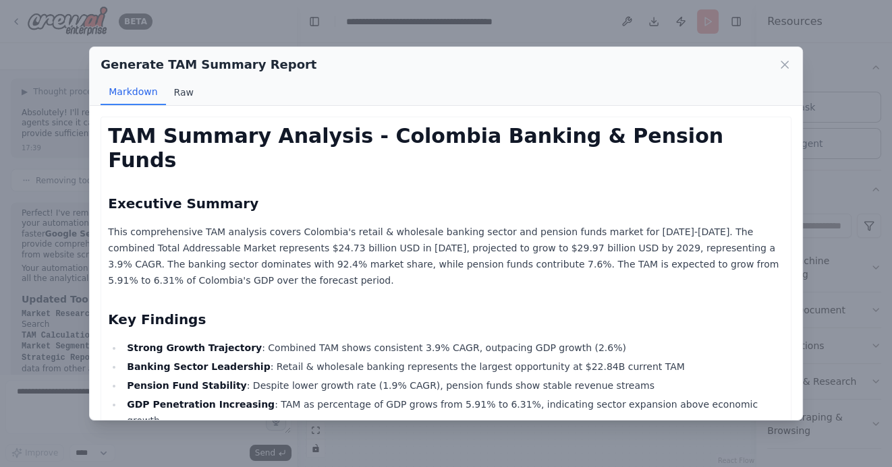
click at [183, 96] on button "Raw" at bounding box center [184, 93] width 36 height 26
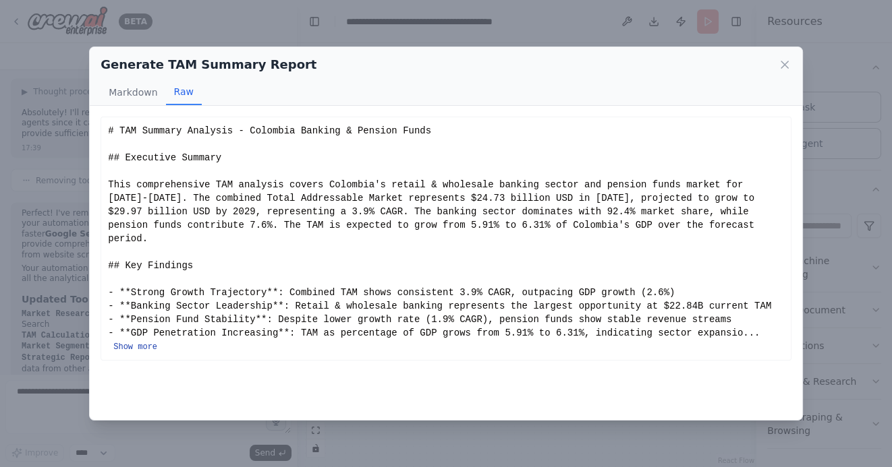
click at [140, 342] on button "Show more" at bounding box center [135, 347] width 44 height 11
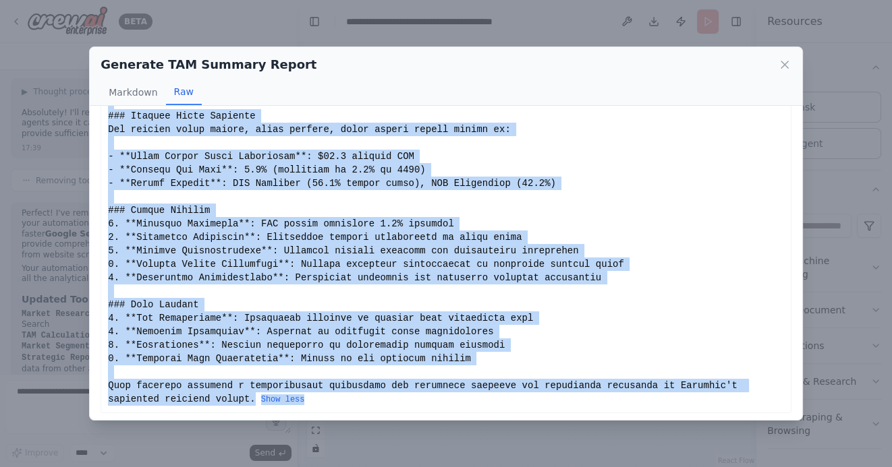
scroll to position [652, 0]
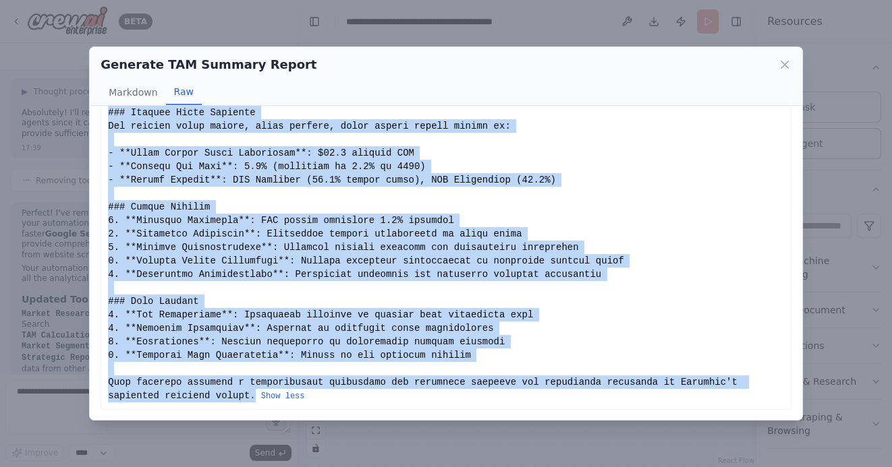
drag, startPoint x: 108, startPoint y: 129, endPoint x: 253, endPoint y: 396, distance: 303.9
copy div "# TAM Summary Analysis - Colombia Banking & Pension Funds ## Executive Summary …"
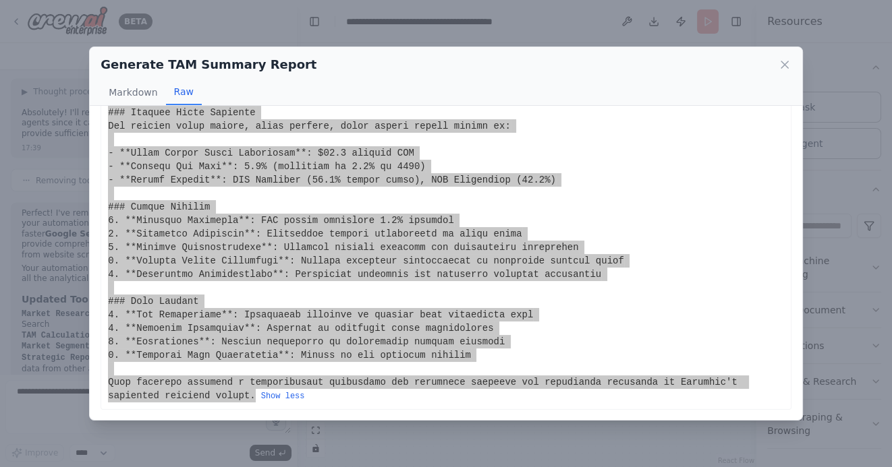
scroll to position [0, 0]
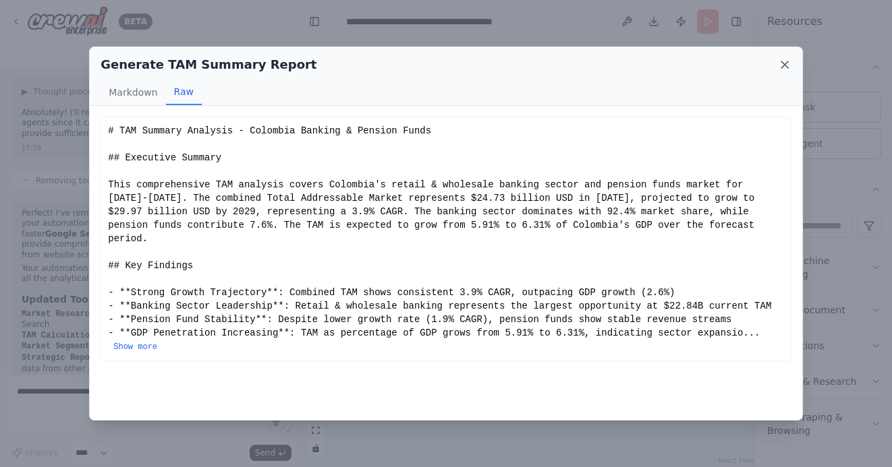
click at [782, 66] on icon at bounding box center [784, 64] width 7 height 7
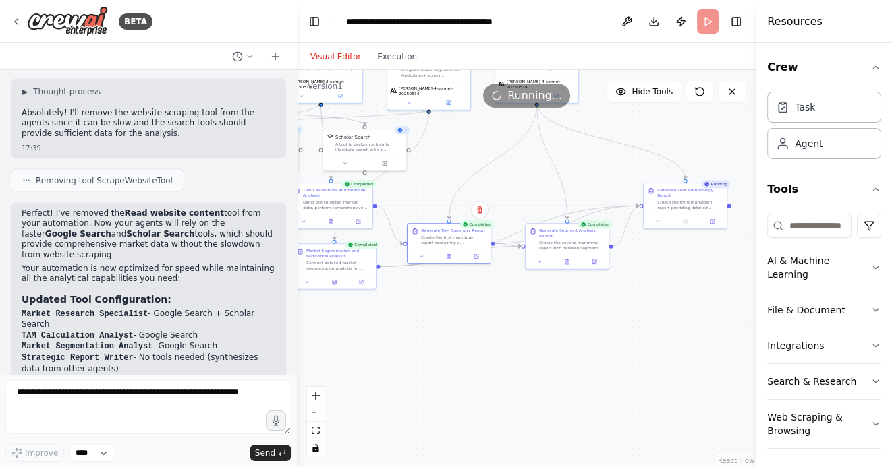
drag, startPoint x: 581, startPoint y: 359, endPoint x: 494, endPoint y: 355, distance: 86.5
click at [496, 355] on div ".deletable-edge-delete-btn { width: 20px; height: 20px; border: 0px solid #ffff…" at bounding box center [526, 268] width 459 height 397
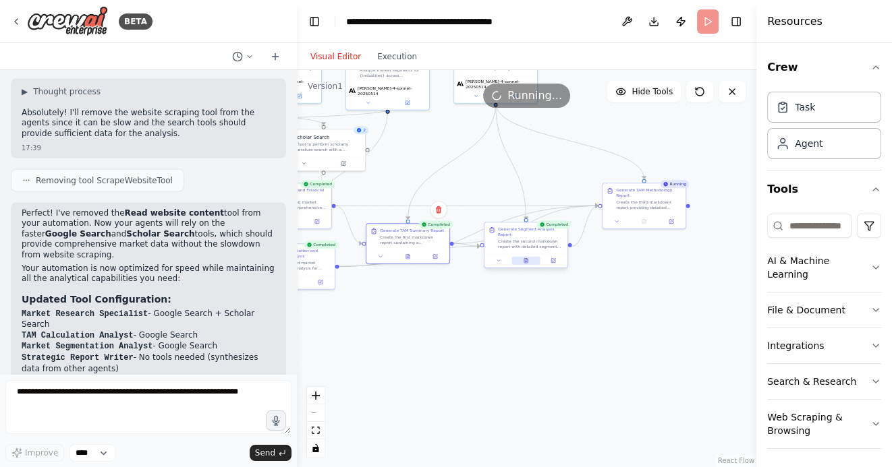
click at [527, 259] on icon at bounding box center [525, 260] width 3 height 5
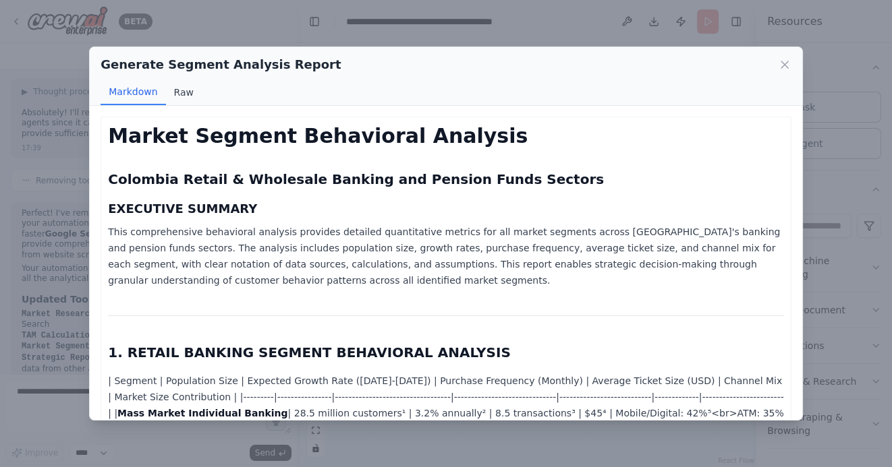
click at [181, 94] on button "Raw" at bounding box center [184, 93] width 36 height 26
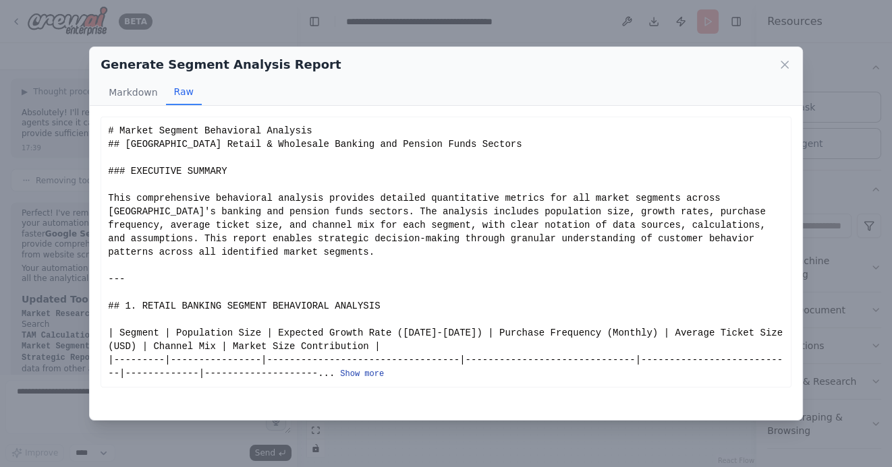
click at [357, 374] on button "Show more" at bounding box center [362, 374] width 44 height 11
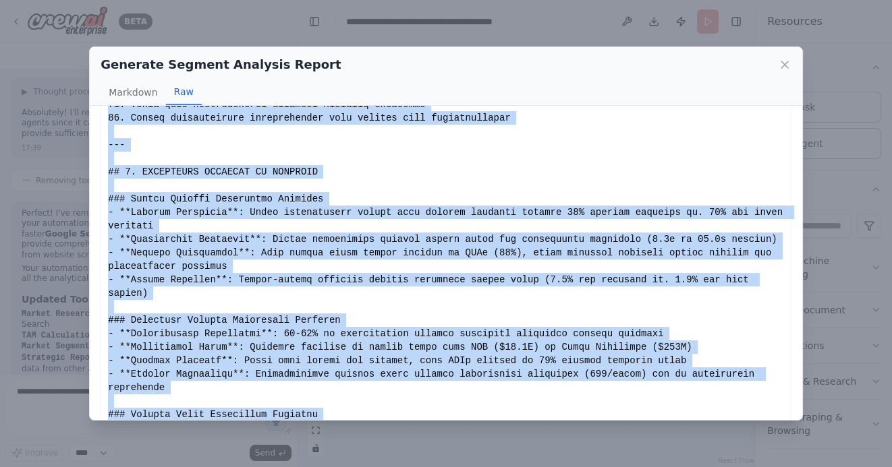
scroll to position [1812, 0]
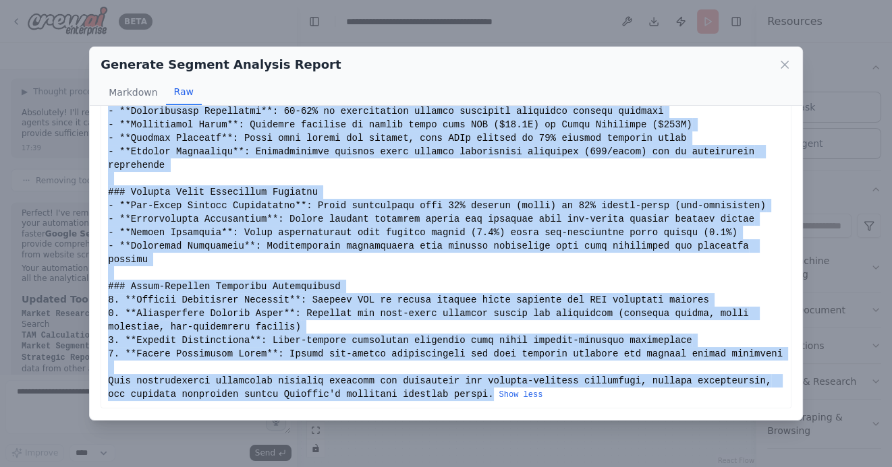
drag, startPoint x: 109, startPoint y: 132, endPoint x: 492, endPoint y: 394, distance: 464.9
copy div "# Market Segment Behavioral Analysis ## Colombia Retail & Wholesale Banking and…"
click at [783, 65] on icon at bounding box center [784, 64] width 13 height 13
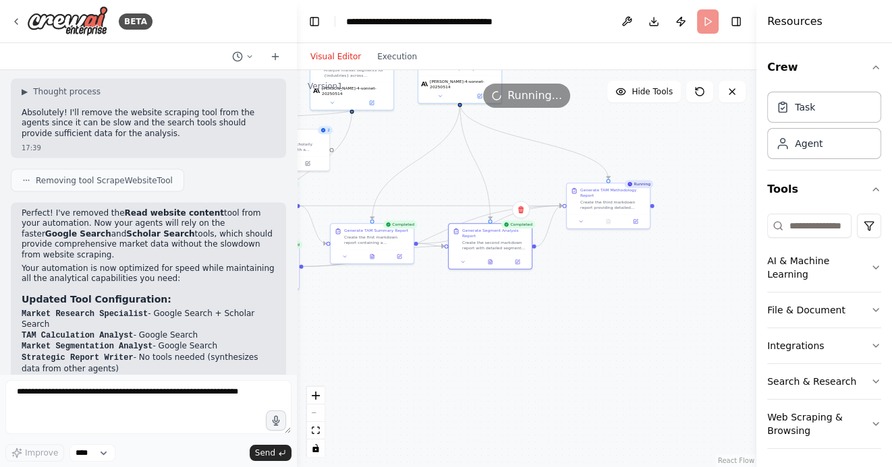
drag, startPoint x: 589, startPoint y: 361, endPoint x: 551, endPoint y: 361, distance: 38.4
click at [551, 361] on div ".deletable-edge-delete-btn { width: 20px; height: 20px; border: 0px solid #ffff…" at bounding box center [526, 268] width 459 height 397
click at [604, 220] on icon at bounding box center [605, 220] width 3 height 5
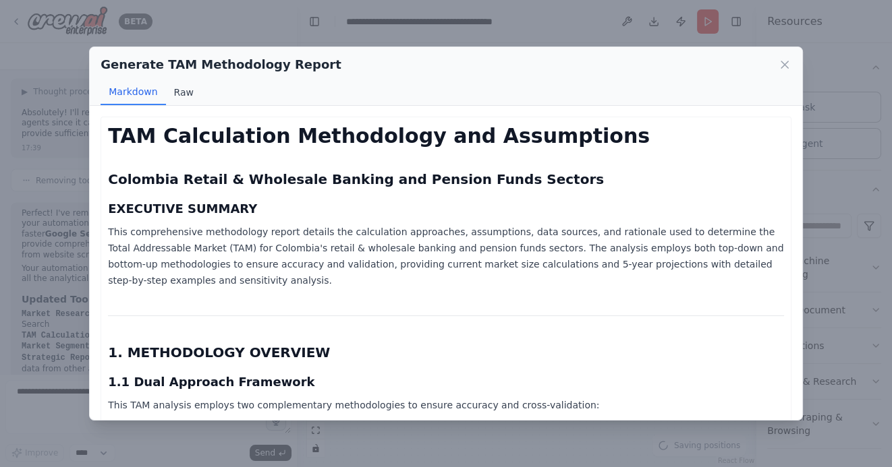
click at [177, 90] on button "Raw" at bounding box center [184, 93] width 36 height 26
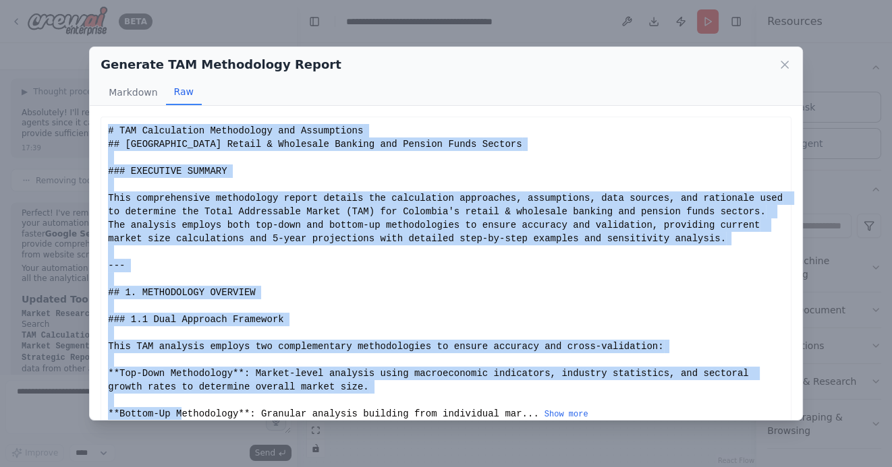
scroll to position [18, 0]
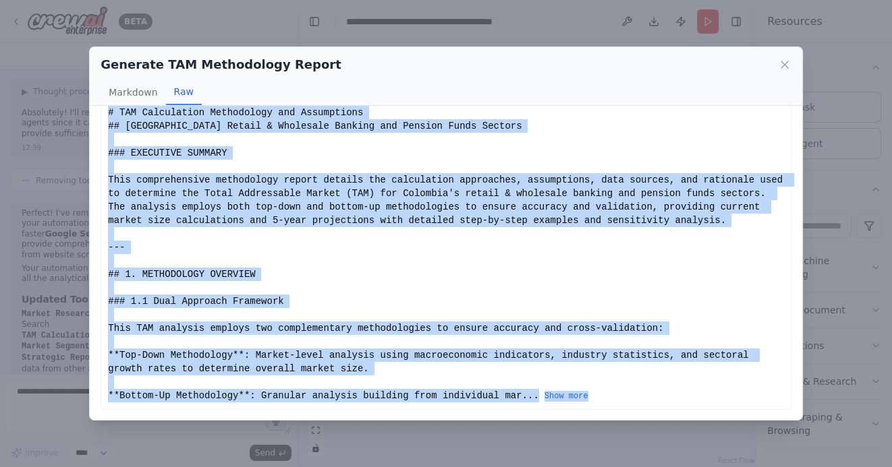
drag, startPoint x: 109, startPoint y: 130, endPoint x: 232, endPoint y: 437, distance: 330.5
click at [233, 438] on div "Generate TAM Methodology Report Markdown Raw TAM Calculation Methodology and As…" at bounding box center [446, 233] width 892 height 467
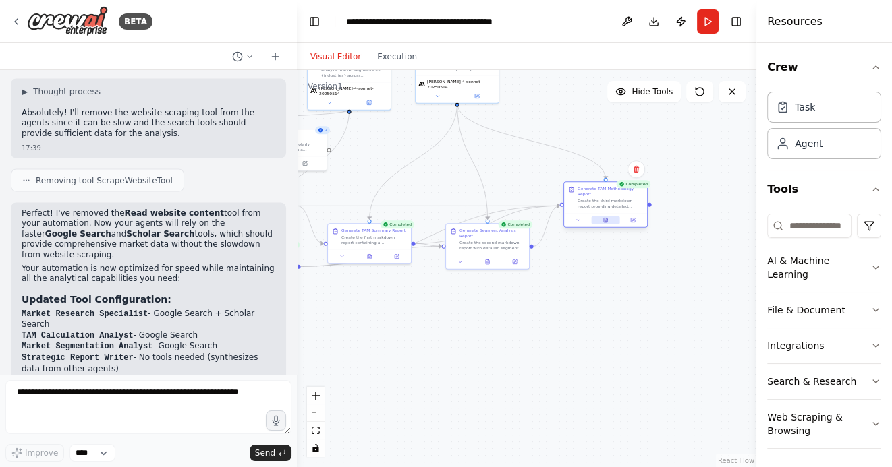
click at [604, 221] on icon at bounding box center [605, 221] width 2 height 0
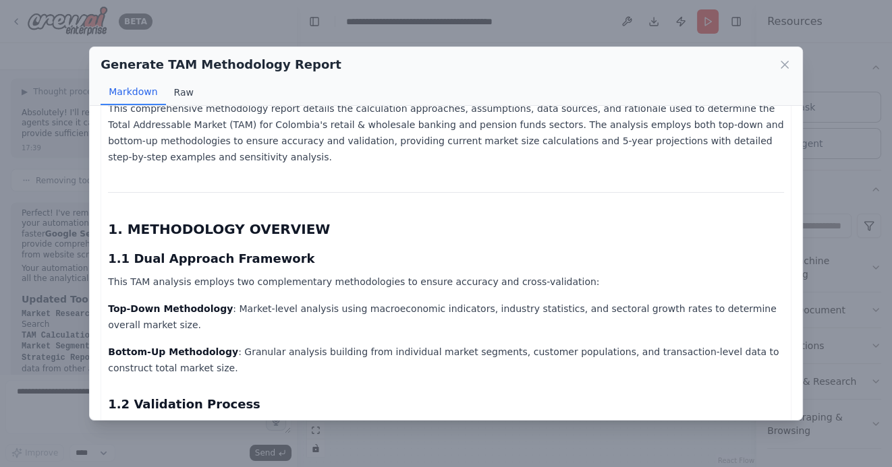
click at [187, 94] on button "Raw" at bounding box center [184, 93] width 36 height 26
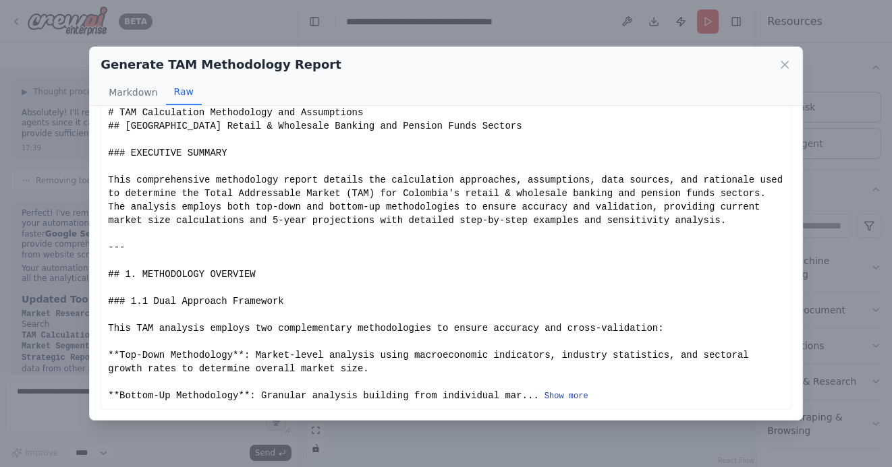
click at [569, 392] on button "Show more" at bounding box center [566, 396] width 44 height 11
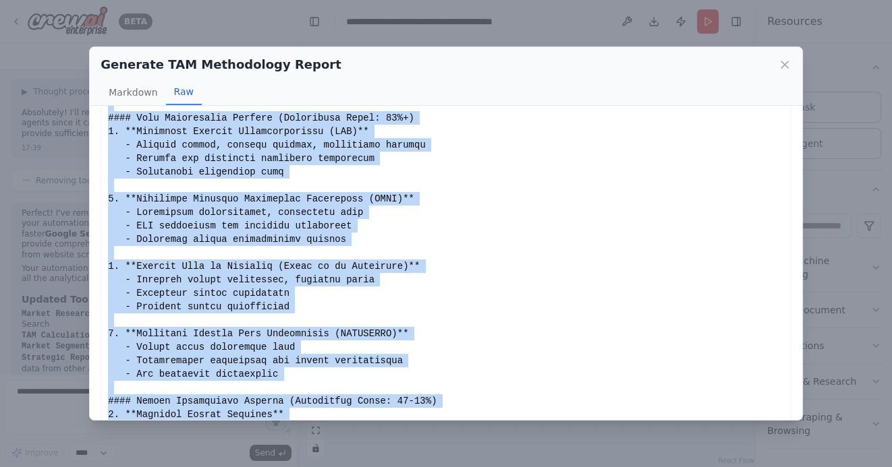
scroll to position [5144, 0]
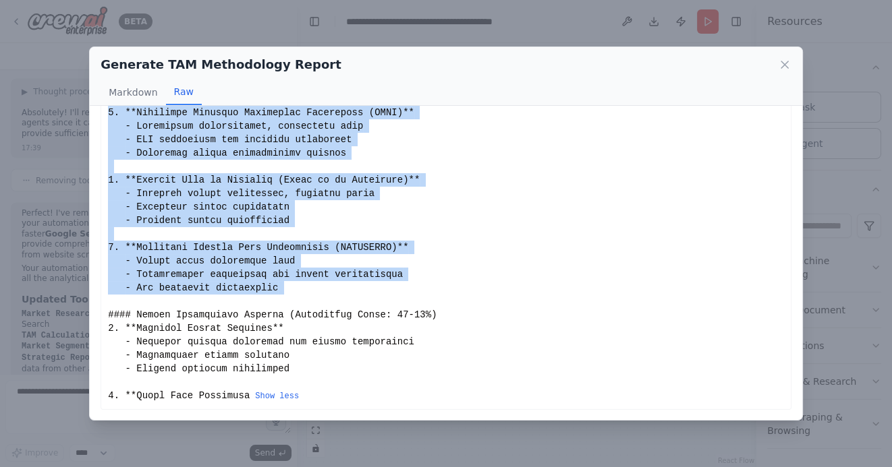
drag, startPoint x: 109, startPoint y: 132, endPoint x: 297, endPoint y: 297, distance: 250.4
copy div "# TAM Calculation Methodology and Assumptions ## Colombia Retail & Wholesale Ba…"
click at [780, 67] on icon at bounding box center [784, 64] width 13 height 13
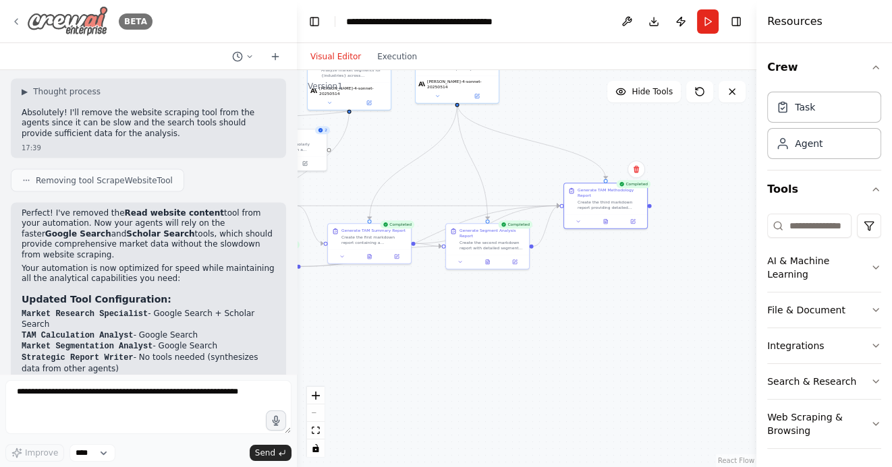
click at [17, 20] on icon at bounding box center [16, 21] width 11 height 11
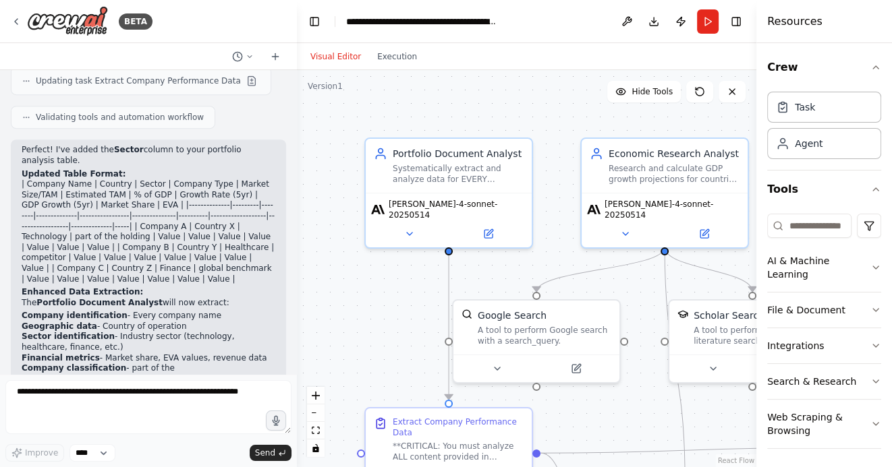
scroll to position [5549, 0]
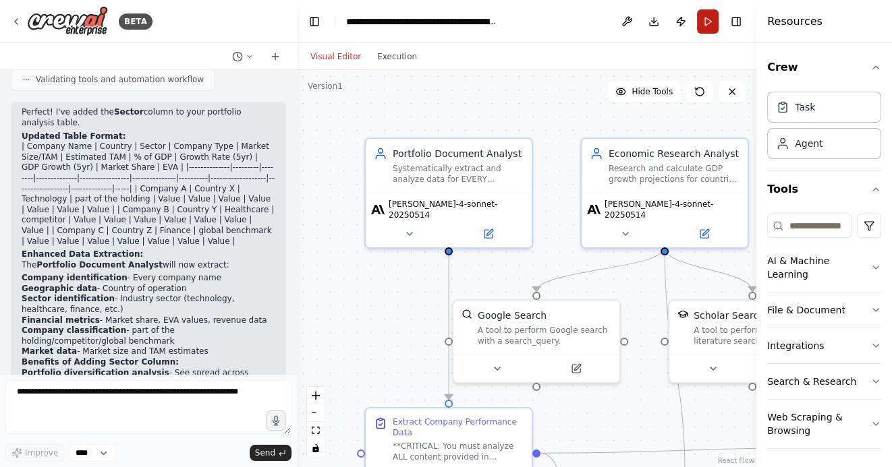
click at [709, 24] on button "Run" at bounding box center [708, 21] width 22 height 24
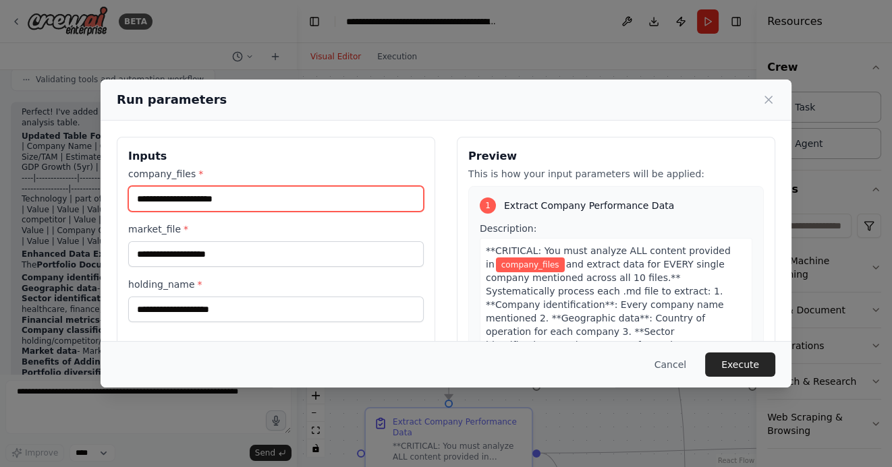
click at [252, 202] on input "company_files *" at bounding box center [275, 199] width 295 height 26
click at [161, 201] on input "company_files *" at bounding box center [275, 199] width 295 height 26
paste input "**********"
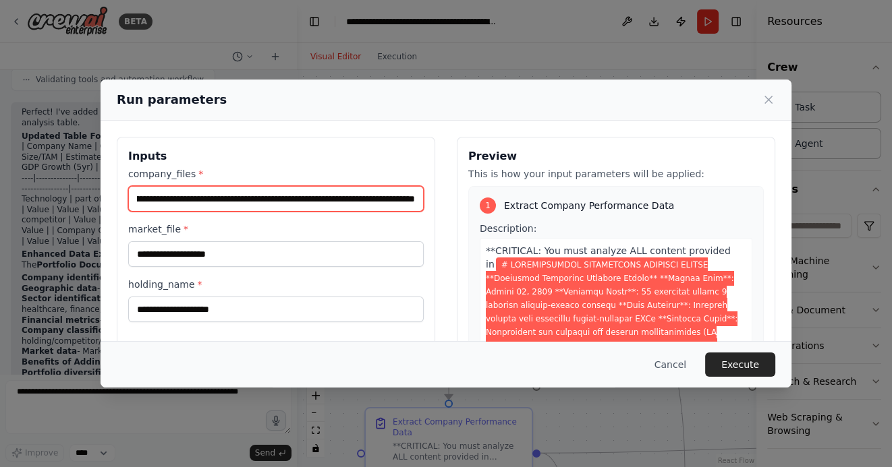
type input "**********"
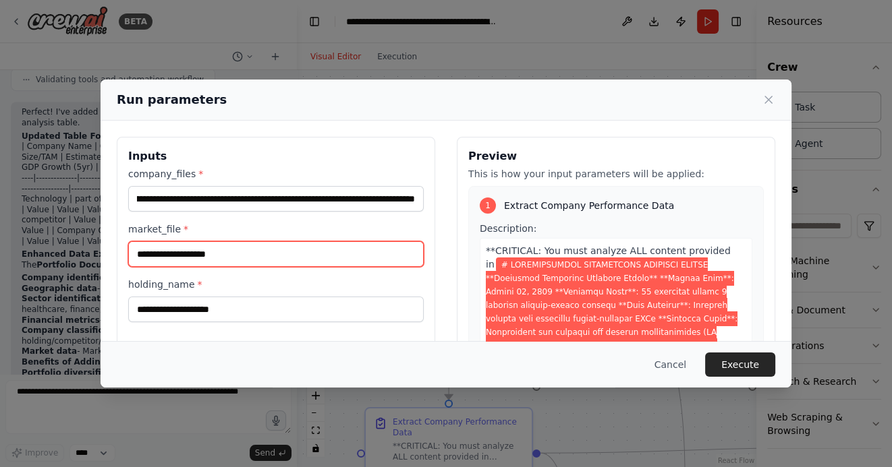
click at [167, 252] on input "market_file *" at bounding box center [275, 254] width 295 height 26
paste input "**********"
type input "**********"
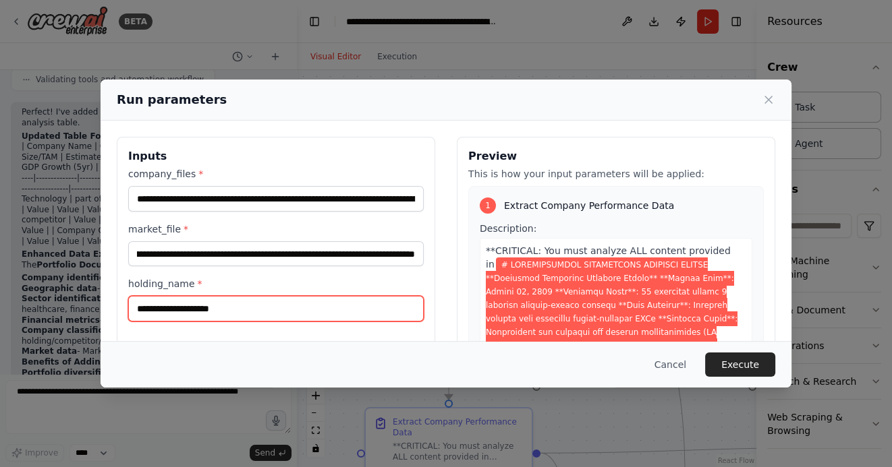
click at [171, 308] on input "holding_name *" at bounding box center [275, 309] width 295 height 26
type input "**********"
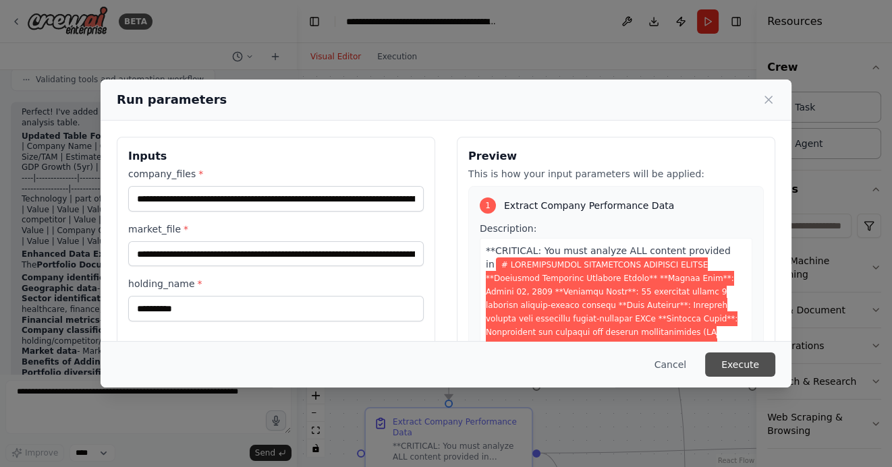
click at [738, 363] on button "Execute" at bounding box center [740, 365] width 70 height 24
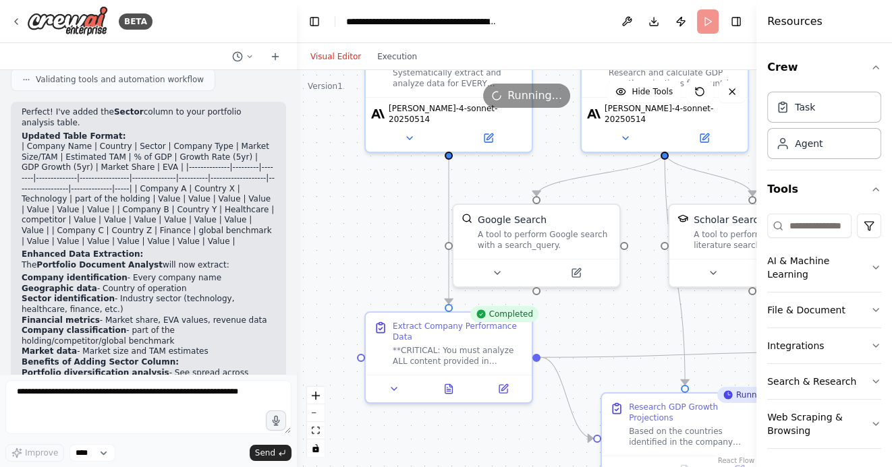
drag, startPoint x: 366, startPoint y: 332, endPoint x: 366, endPoint y: 236, distance: 95.8
click at [366, 236] on div ".deletable-edge-delete-btn { width: 20px; height: 20px; border: 0px solid #ffff…" at bounding box center [526, 268] width 459 height 397
click at [445, 382] on icon at bounding box center [448, 386] width 7 height 9
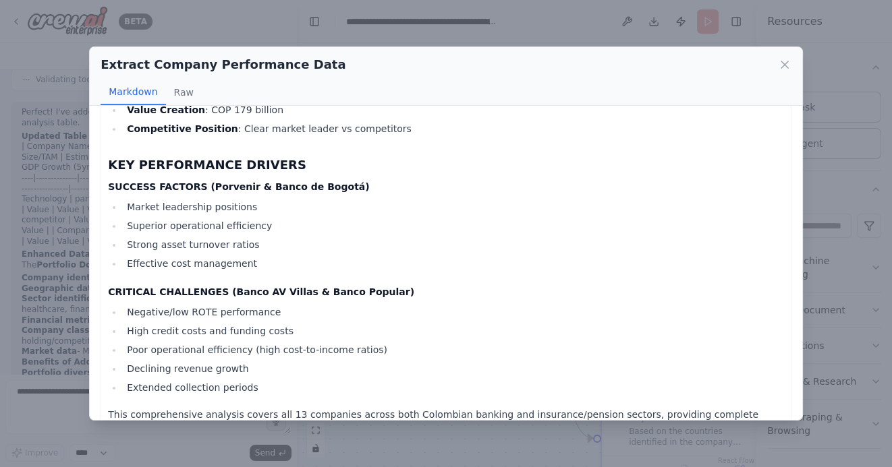
scroll to position [2556, 0]
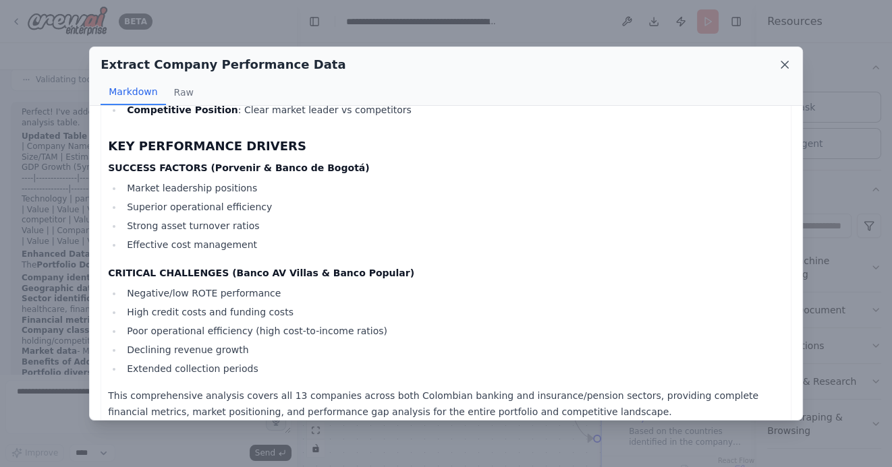
click at [782, 63] on icon at bounding box center [784, 64] width 7 height 7
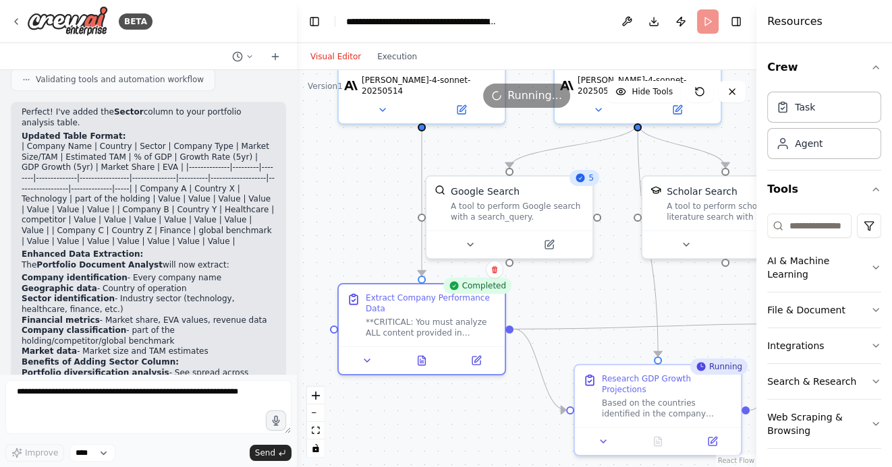
drag, startPoint x: 378, startPoint y: 250, endPoint x: 318, endPoint y: 192, distance: 83.0
click at [318, 192] on div ".deletable-edge-delete-btn { width: 20px; height: 20px; border: 0px solid #ffff…" at bounding box center [526, 268] width 459 height 397
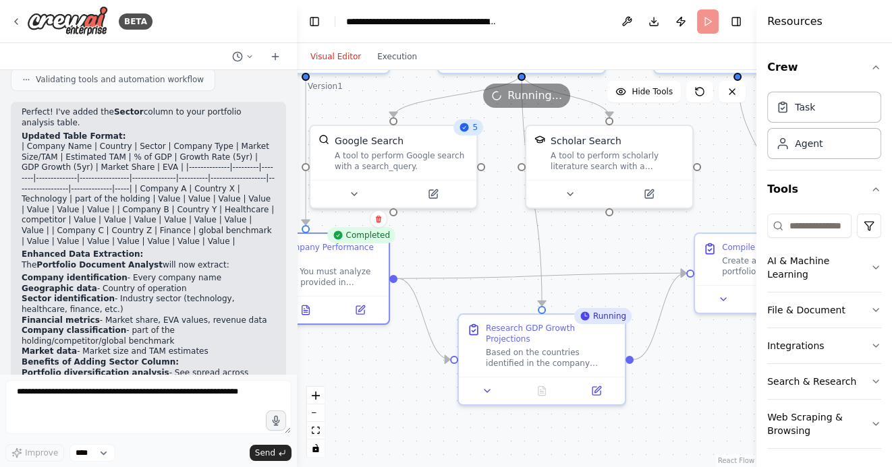
drag, startPoint x: 432, startPoint y: 393, endPoint x: 364, endPoint y: 376, distance: 70.3
click at [366, 376] on div ".deletable-edge-delete-btn { width: 20px; height: 20px; border: 0px solid #ffff…" at bounding box center [526, 268] width 459 height 397
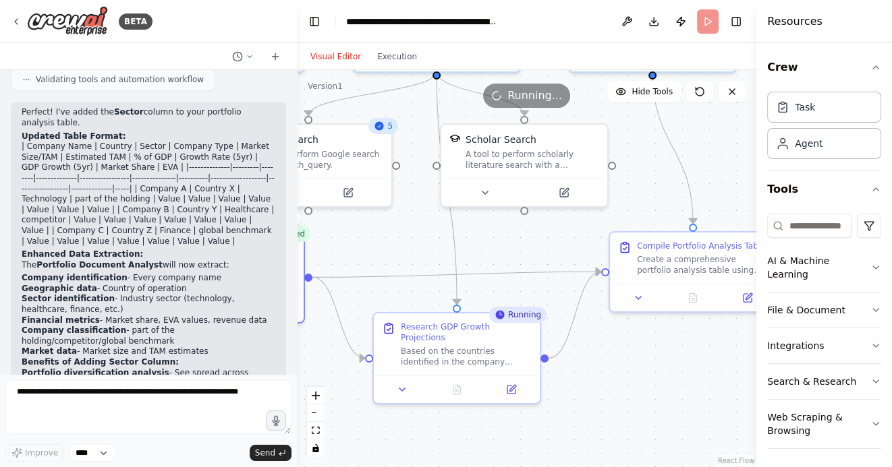
drag, startPoint x: 691, startPoint y: 380, endPoint x: 604, endPoint y: 380, distance: 86.3
click at [604, 380] on div ".deletable-edge-delete-btn { width: 20px; height: 20px; border: 0px solid #ffff…" at bounding box center [526, 268] width 459 height 397
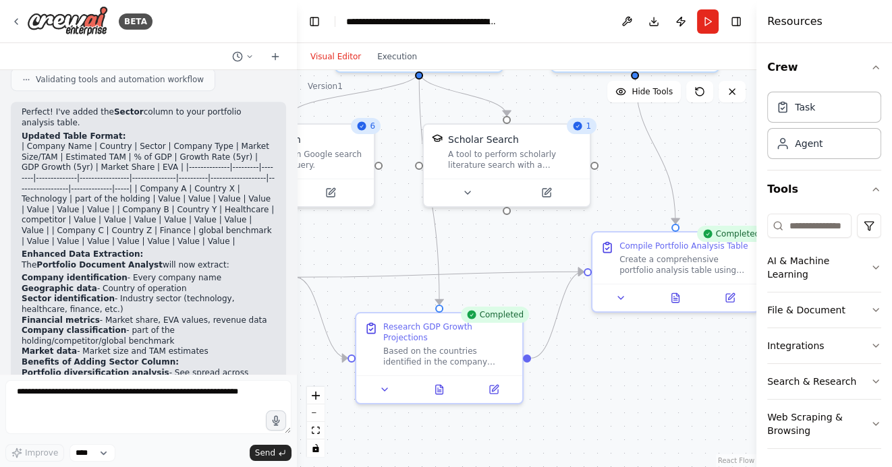
drag, startPoint x: 668, startPoint y: 391, endPoint x: 515, endPoint y: 354, distance: 157.5
click at [515, 354] on div ".deletable-edge-delete-btn { width: 20px; height: 20px; border: 0px solid #ffff…" at bounding box center [526, 268] width 459 height 397
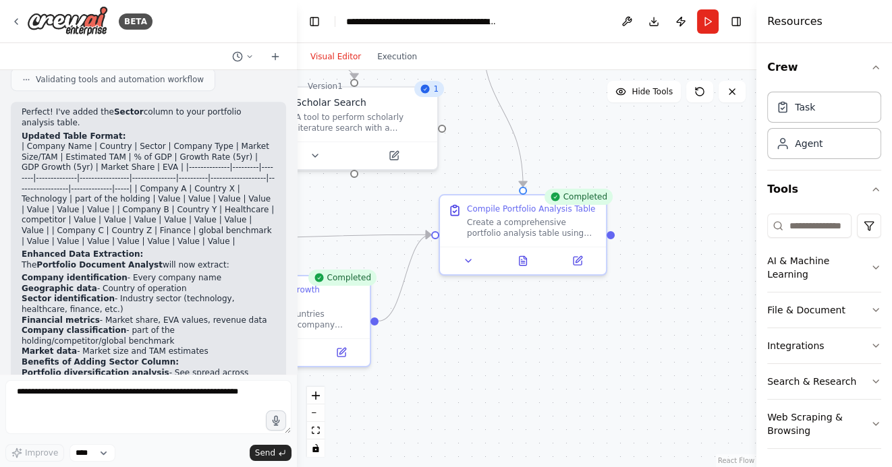
drag, startPoint x: 523, startPoint y: 339, endPoint x: 589, endPoint y: 339, distance: 65.4
click at [589, 339] on div ".deletable-edge-delete-btn { width: 20px; height: 20px; border: 0px solid #ffff…" at bounding box center [526, 268] width 459 height 397
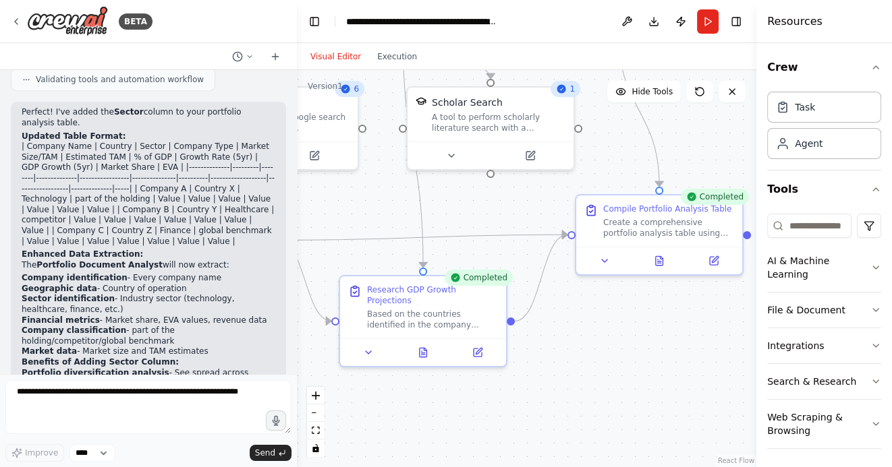
drag, startPoint x: 567, startPoint y: 342, endPoint x: 635, endPoint y: 342, distance: 68.8
click at [637, 342] on div ".deletable-edge-delete-btn { width: 20px; height: 20px; border: 0px solid #ffff…" at bounding box center [526, 268] width 459 height 397
drag, startPoint x: 654, startPoint y: 314, endPoint x: 523, endPoint y: 334, distance: 132.3
click at [526, 337] on div ".deletable-edge-delete-btn { width: 20px; height: 20px; border: 0px solid #ffff…" at bounding box center [526, 268] width 459 height 397
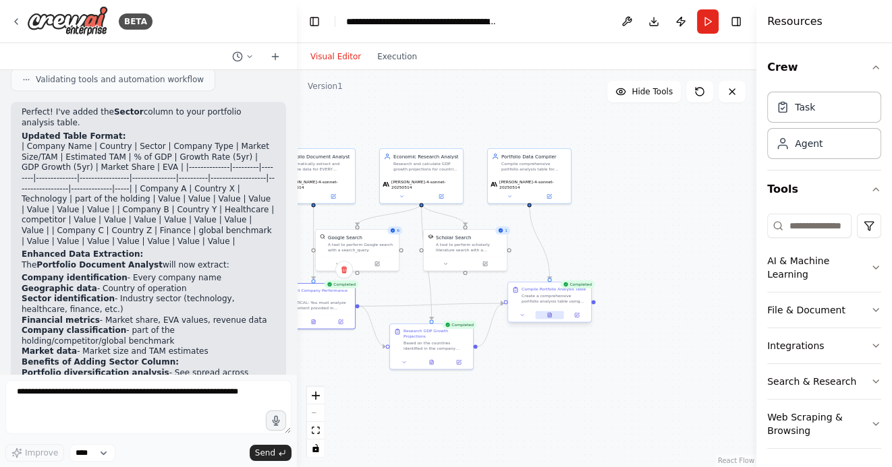
click at [550, 316] on icon at bounding box center [549, 315] width 3 height 5
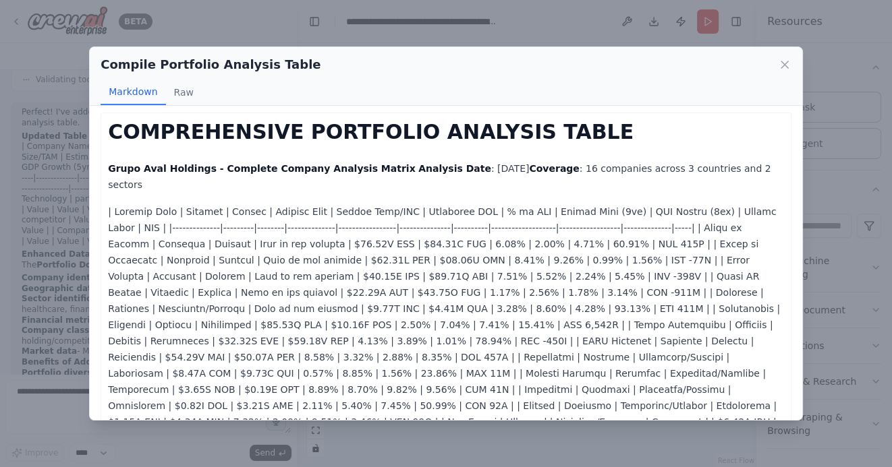
scroll to position [0, 0]
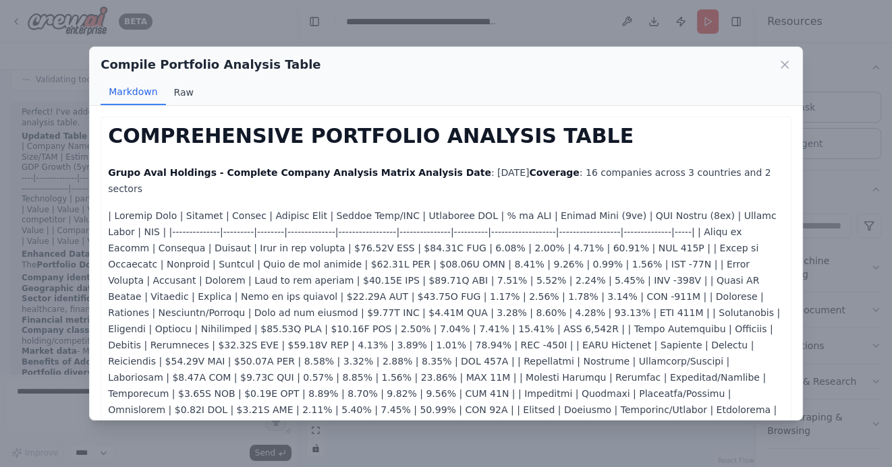
click at [188, 86] on button "Raw" at bounding box center [184, 93] width 36 height 26
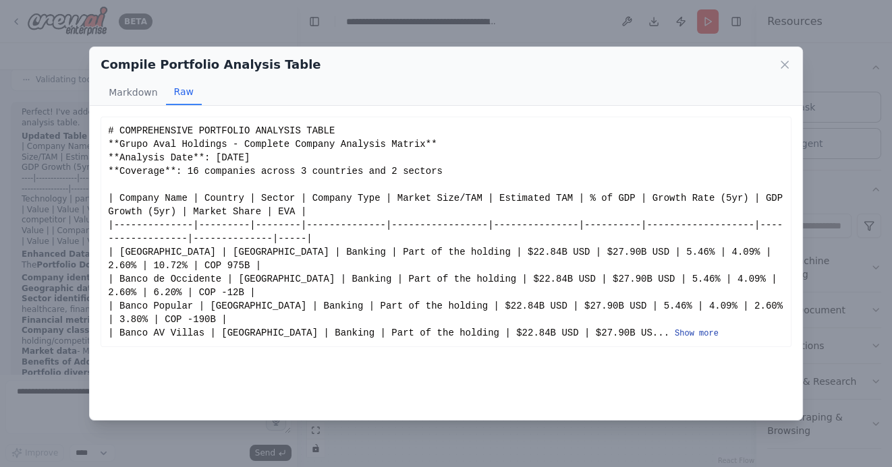
click at [674, 335] on button "Show more" at bounding box center [696, 333] width 44 height 11
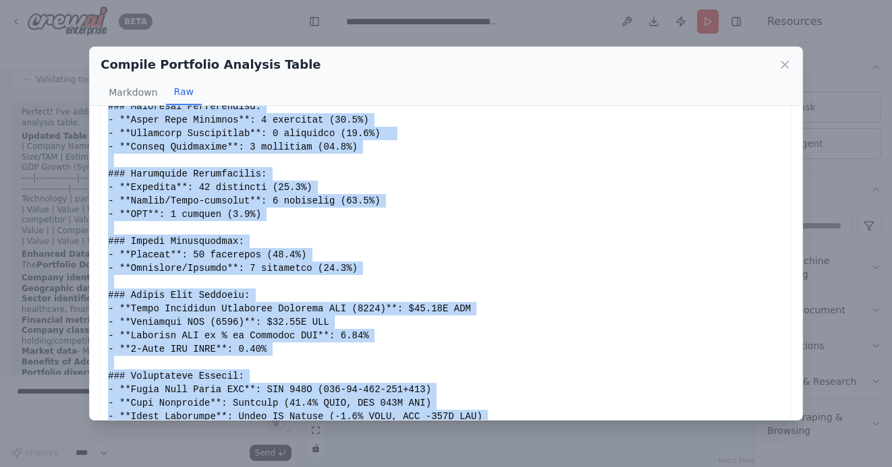
scroll to position [774, 0]
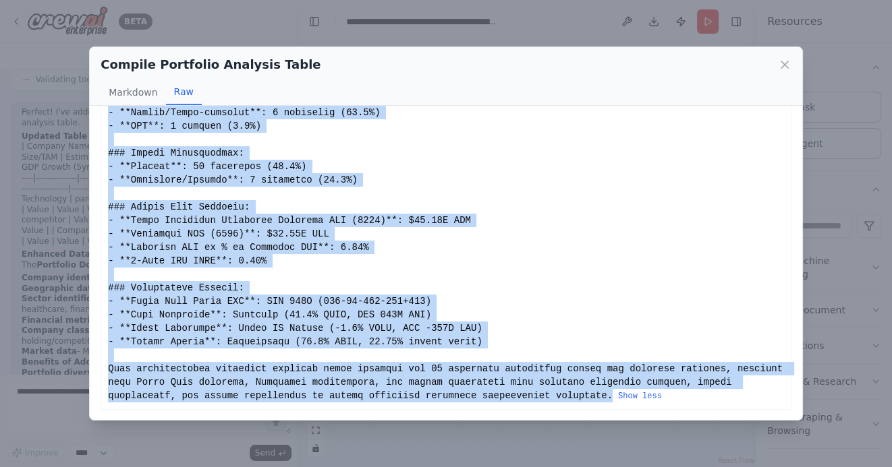
drag, startPoint x: 108, startPoint y: 130, endPoint x: 651, endPoint y: 402, distance: 607.1
copy div "# COMPREHENSIVE PORTFOLIO ANALYSIS TABLE **Grupo Aval Holdings - Complete Compa…"
click at [782, 64] on icon at bounding box center [784, 64] width 13 height 13
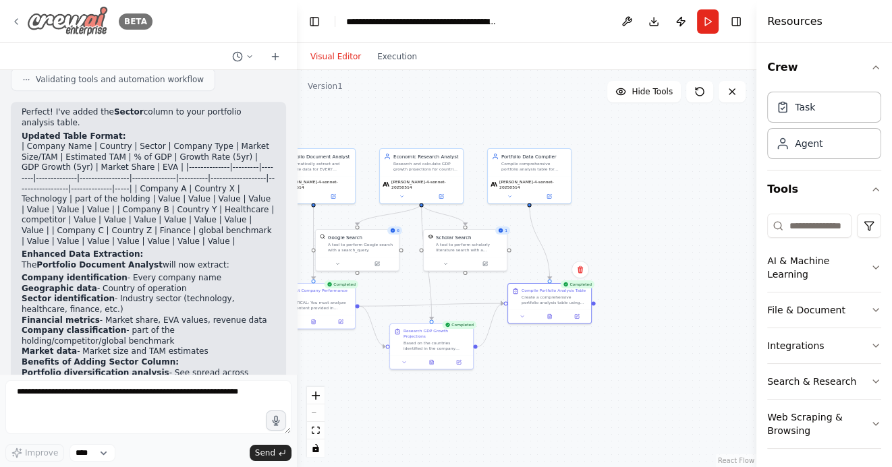
click at [16, 17] on icon at bounding box center [16, 21] width 11 height 11
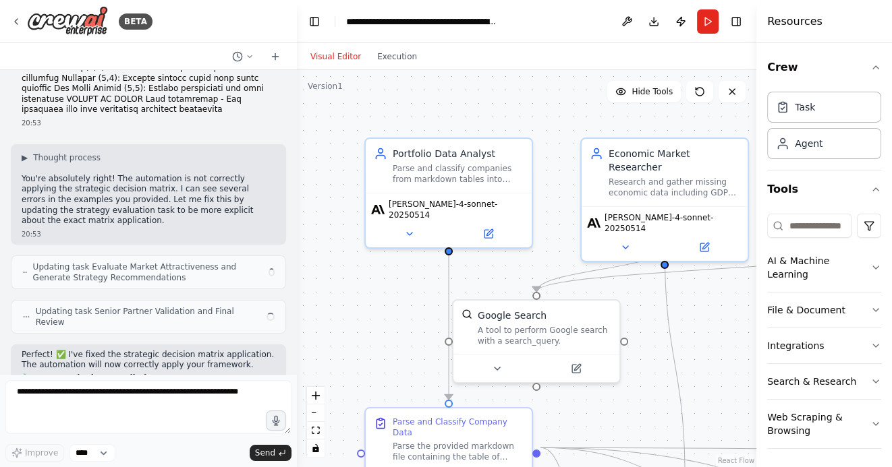
scroll to position [5086, 0]
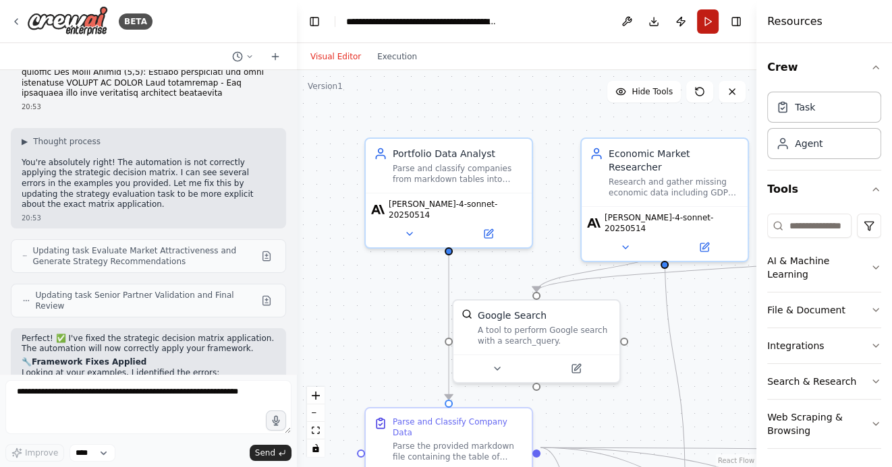
click at [701, 23] on button "Run" at bounding box center [708, 21] width 22 height 24
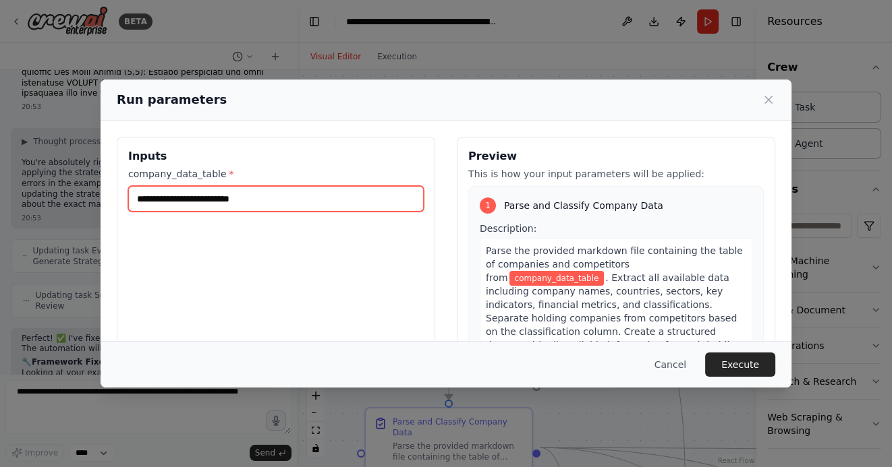
click at [243, 202] on input "company_data_table *" at bounding box center [275, 199] width 295 height 26
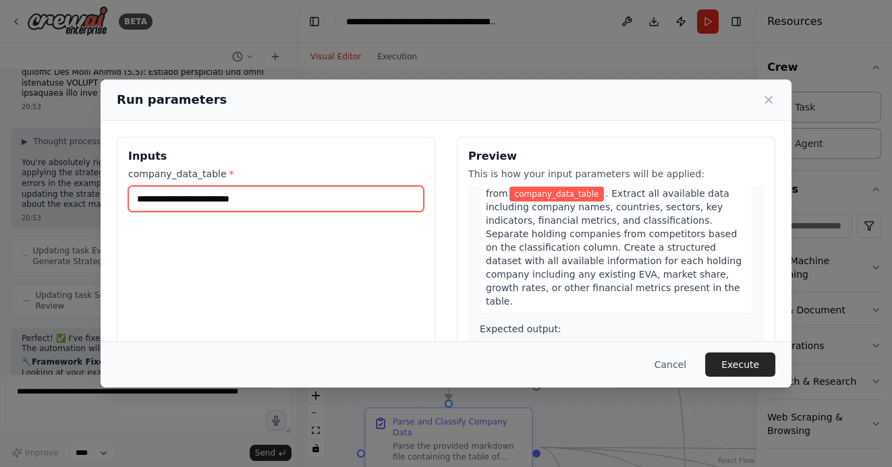
scroll to position [88, 0]
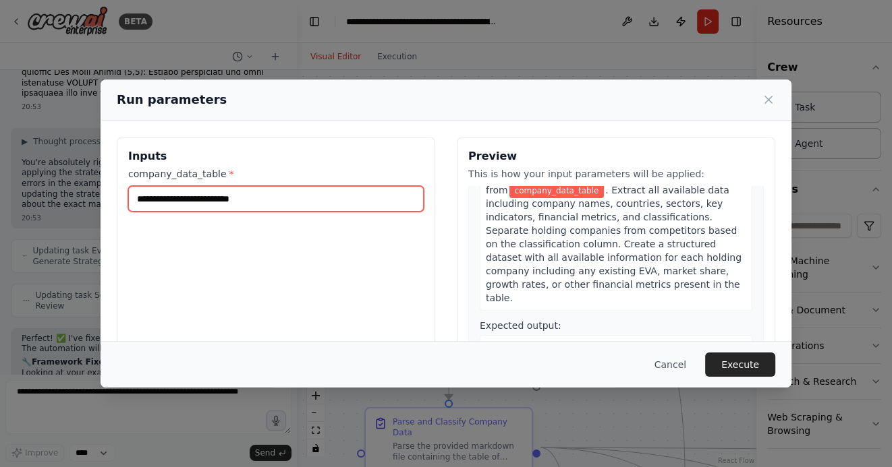
paste input "**********"
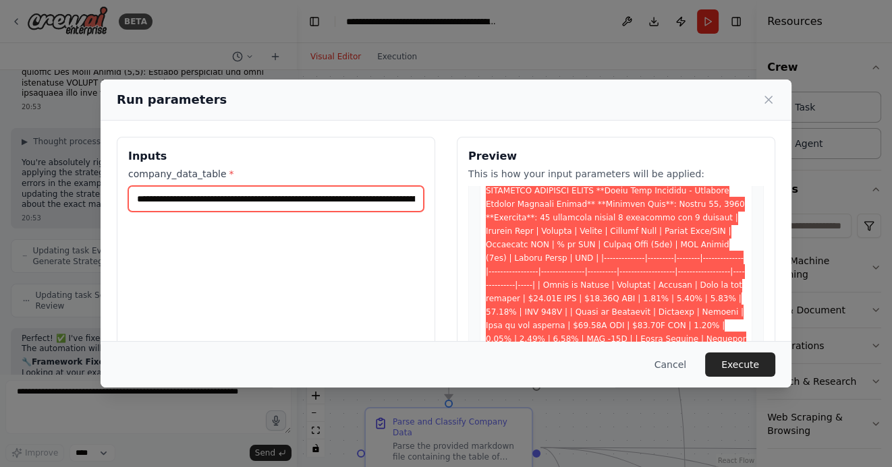
scroll to position [964, 0]
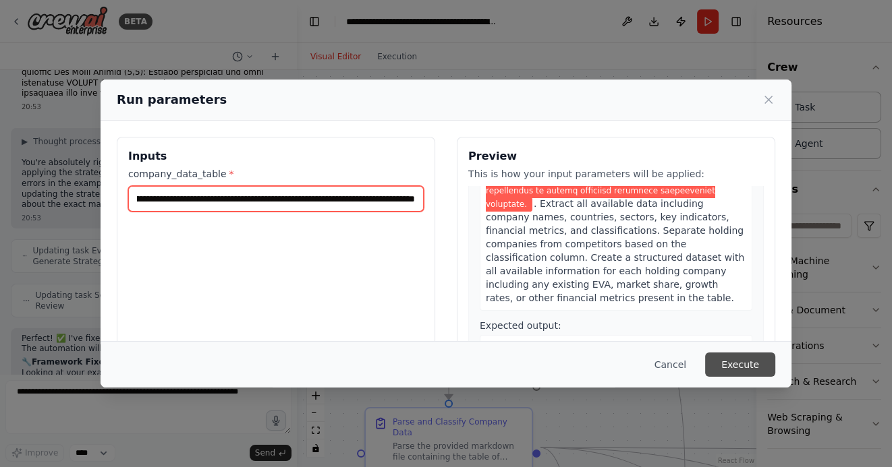
type input "**********"
click at [744, 364] on button "Execute" at bounding box center [740, 365] width 70 height 24
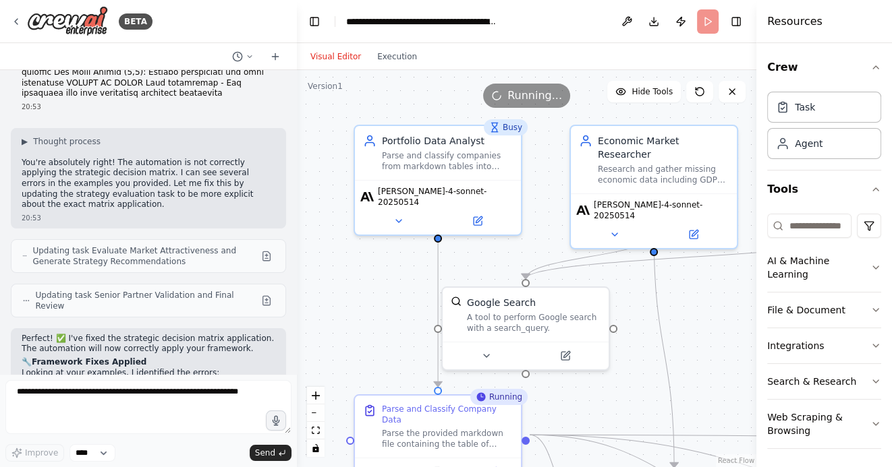
drag, startPoint x: 419, startPoint y: 320, endPoint x: 376, endPoint y: 254, distance: 78.4
click at [376, 255] on div ".deletable-edge-delete-btn { width: 20px; height: 20px; border: 0px solid #ffff…" at bounding box center [526, 268] width 459 height 397
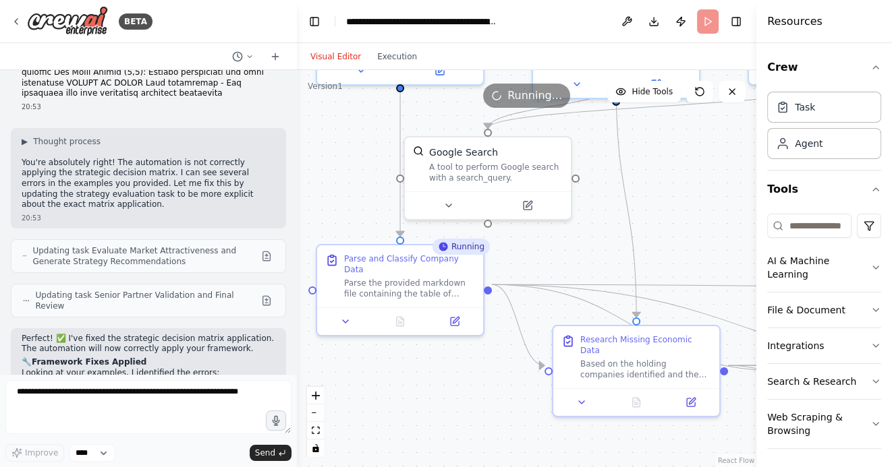
drag, startPoint x: 592, startPoint y: 342, endPoint x: 586, endPoint y: 200, distance: 142.4
click at [586, 200] on div ".deletable-edge-delete-btn { width: 20px; height: 20px; border: 0px solid #ffff…" at bounding box center [526, 268] width 459 height 397
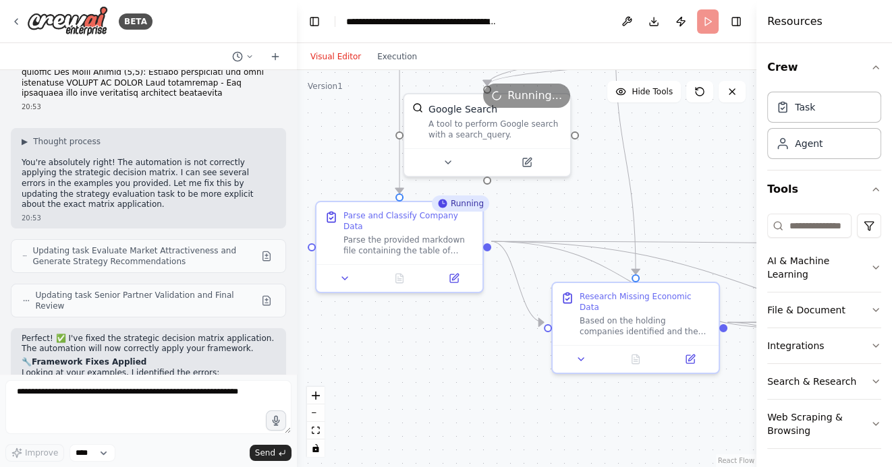
drag, startPoint x: 521, startPoint y: 422, endPoint x: 451, endPoint y: 366, distance: 90.7
click at [451, 366] on div ".deletable-edge-delete-btn { width: 20px; height: 20px; border: 0px solid #ffff…" at bounding box center [526, 268] width 459 height 397
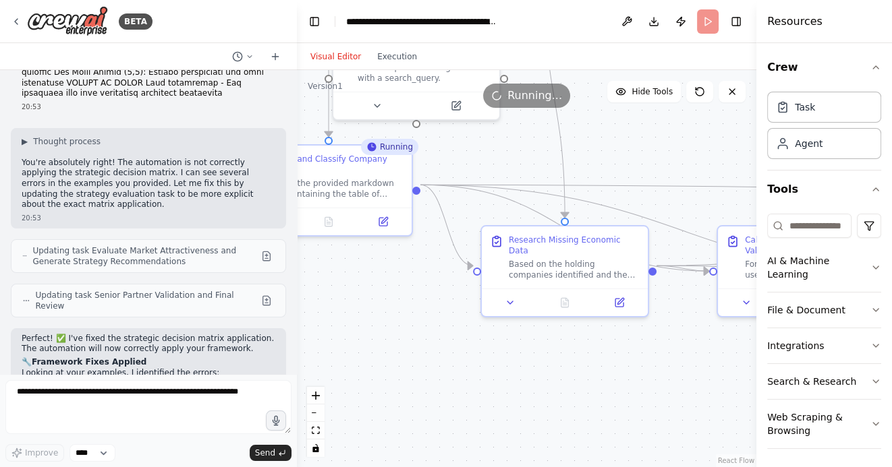
drag, startPoint x: 499, startPoint y: 378, endPoint x: 484, endPoint y: 374, distance: 16.0
click at [484, 374] on div ".deletable-edge-delete-btn { width: 20px; height: 20px; border: 0px solid #ffff…" at bounding box center [526, 268] width 459 height 397
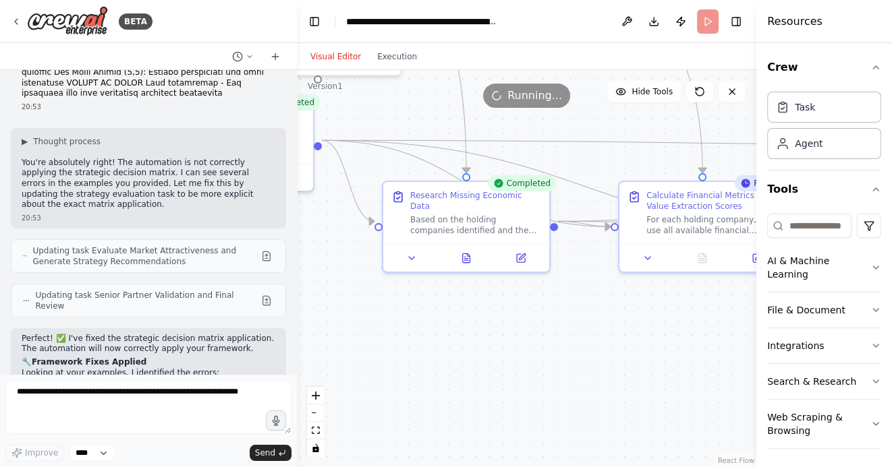
drag, startPoint x: 590, startPoint y: 394, endPoint x: 504, endPoint y: 352, distance: 95.9
click at [504, 352] on div ".deletable-edge-delete-btn { width: 20px; height: 20px; border: 0px solid #ffff…" at bounding box center [526, 268] width 459 height 397
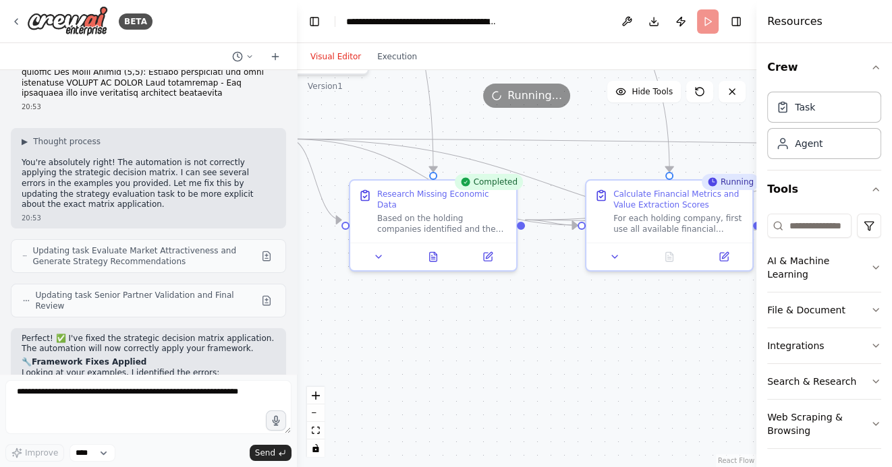
drag, startPoint x: 538, startPoint y: 360, endPoint x: 506, endPoint y: 360, distance: 32.4
click at [506, 360] on div ".deletable-edge-delete-btn { width: 20px; height: 20px; border: 0px solid #ffff…" at bounding box center [526, 268] width 459 height 397
click at [430, 250] on icon at bounding box center [431, 254] width 7 height 9
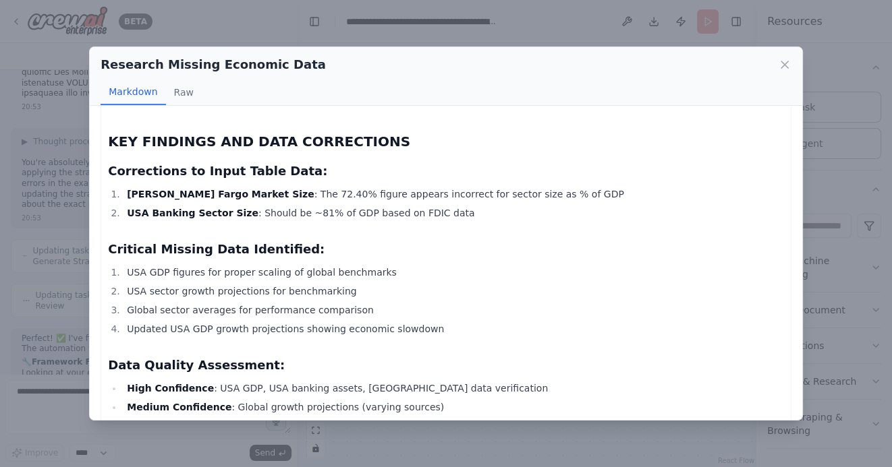
scroll to position [2262, 0]
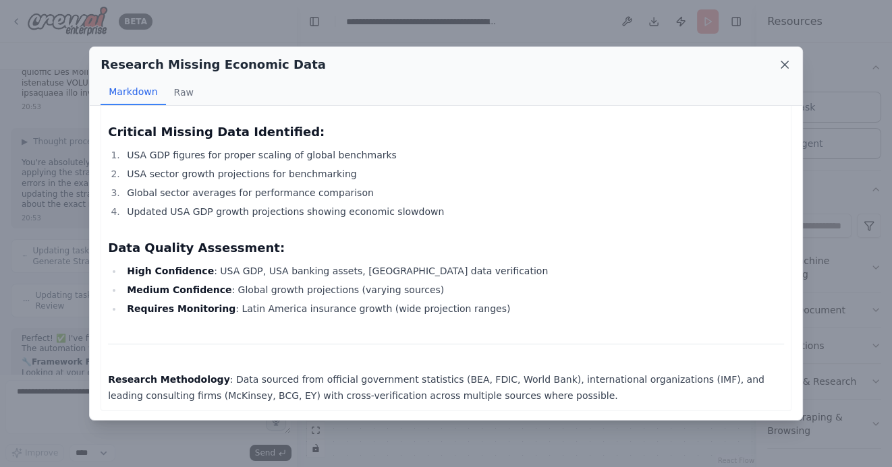
click at [779, 65] on icon at bounding box center [784, 64] width 13 height 13
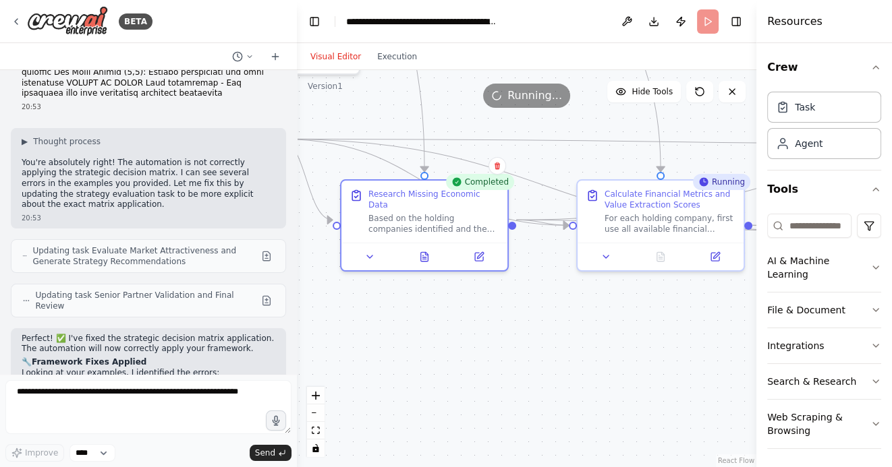
drag, startPoint x: 614, startPoint y: 342, endPoint x: 520, endPoint y: 342, distance: 94.4
click at [523, 342] on div ".deletable-edge-delete-btn { width: 20px; height: 20px; border: 0px solid #ffff…" at bounding box center [526, 268] width 459 height 397
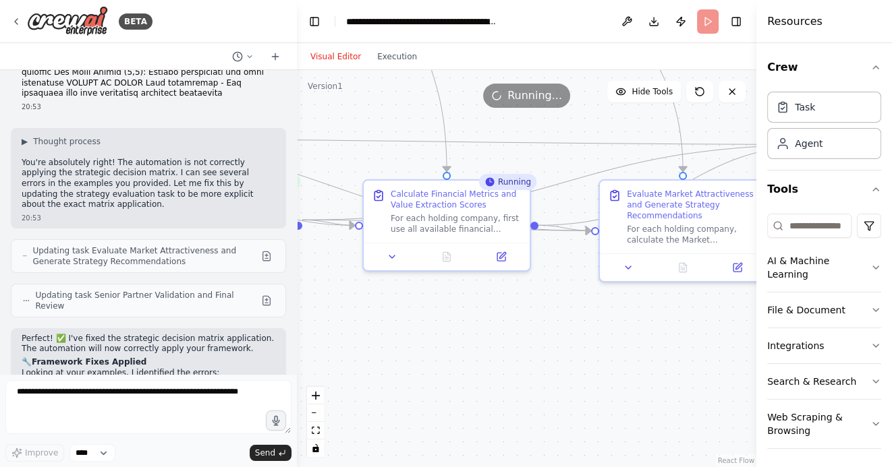
drag, startPoint x: 601, startPoint y: 360, endPoint x: 455, endPoint y: 360, distance: 145.7
click at [455, 360] on div ".deletable-edge-delete-btn { width: 20px; height: 20px; border: 0px solid #ffff…" at bounding box center [526, 268] width 459 height 397
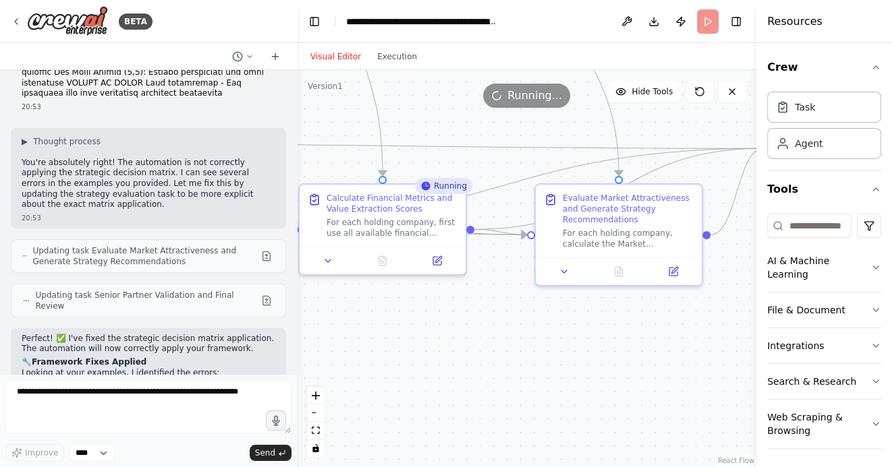
drag, startPoint x: 534, startPoint y: 362, endPoint x: 487, endPoint y: 366, distance: 47.4
click at [487, 366] on div ".deletable-edge-delete-btn { width: 20px; height: 20px; border: 0px solid #ffff…" at bounding box center [526, 268] width 459 height 397
click at [386, 260] on icon at bounding box center [382, 258] width 11 height 11
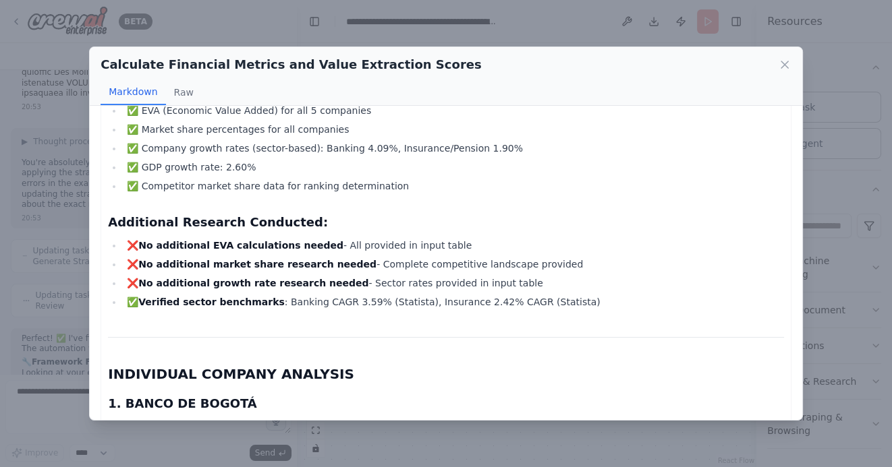
scroll to position [0, 0]
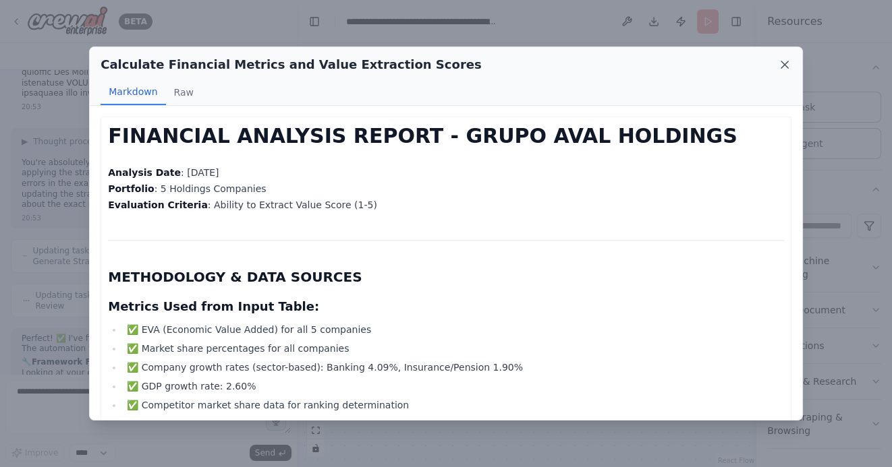
click at [783, 62] on icon at bounding box center [784, 64] width 13 height 13
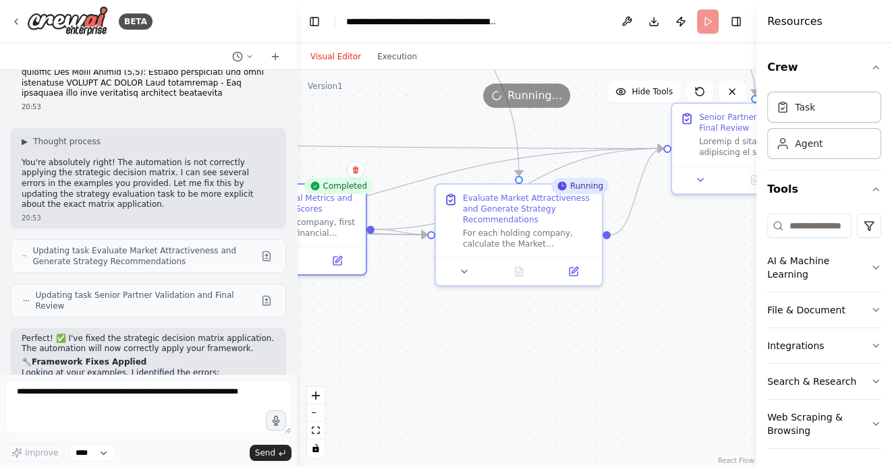
drag, startPoint x: 639, startPoint y: 353, endPoint x: 517, endPoint y: 353, distance: 122.1
click at [518, 353] on div ".deletable-edge-delete-btn { width: 20px; height: 20px; border: 0px solid #ffff…" at bounding box center [526, 268] width 459 height 397
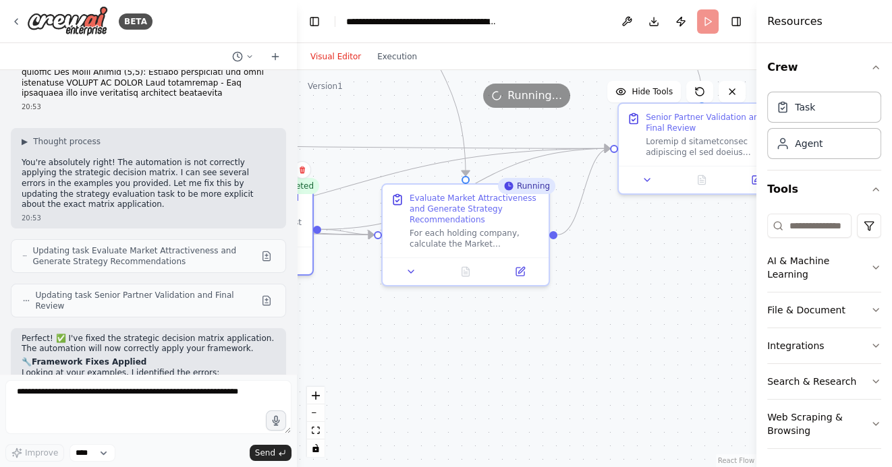
drag, startPoint x: 572, startPoint y: 363, endPoint x: 512, endPoint y: 363, distance: 60.0
click at [512, 363] on div ".deletable-edge-delete-btn { width: 20px; height: 20px; border: 0px solid #ffff…" at bounding box center [526, 268] width 459 height 397
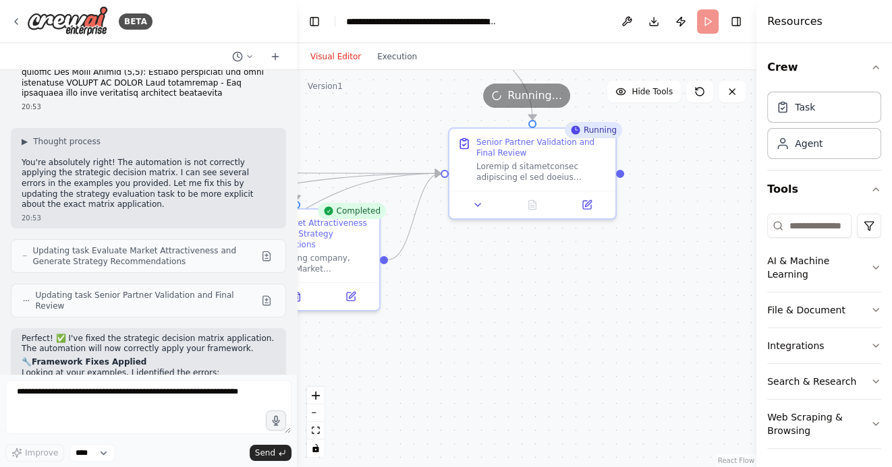
drag, startPoint x: 668, startPoint y: 312, endPoint x: 527, endPoint y: 337, distance: 143.1
click at [527, 337] on div ".deletable-edge-delete-btn { width: 20px; height: 20px; border: 0px solid #ffff…" at bounding box center [526, 268] width 459 height 397
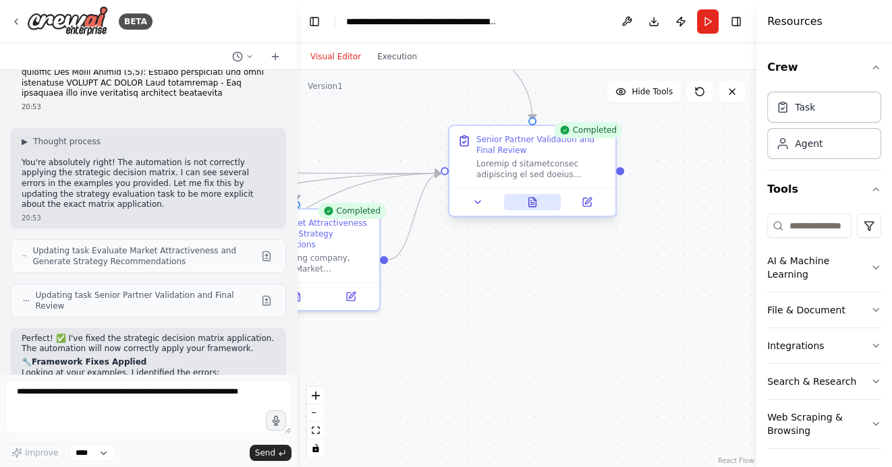
click at [533, 203] on icon at bounding box center [531, 203] width 3 height 0
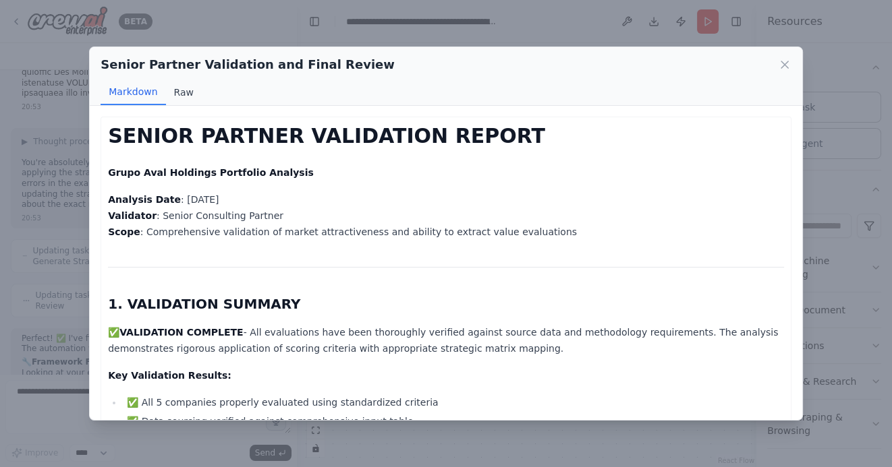
click at [183, 94] on button "Raw" at bounding box center [184, 93] width 36 height 26
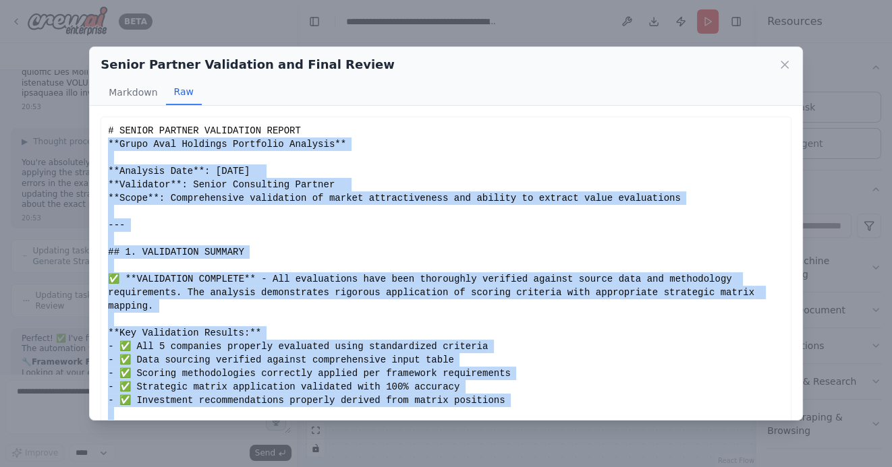
scroll to position [99, 0]
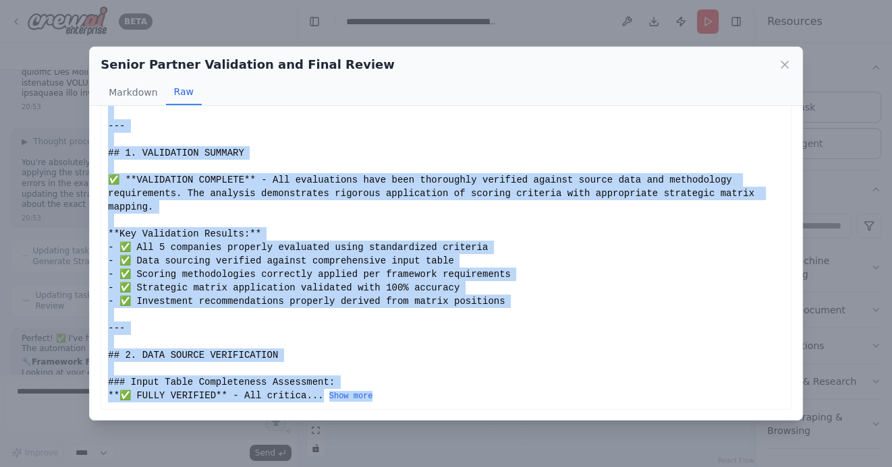
drag, startPoint x: 107, startPoint y: 144, endPoint x: 392, endPoint y: 465, distance: 428.5
click at [392, 465] on div "Senior Partner Validation and Final Review Markdown Raw SENIOR PARTNER VALIDATI…" at bounding box center [446, 233] width 892 height 467
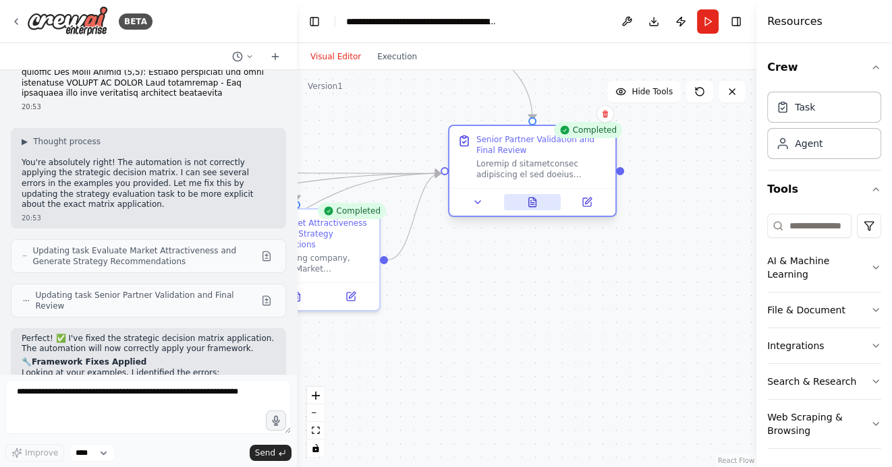
click at [530, 203] on icon at bounding box center [531, 203] width 3 height 0
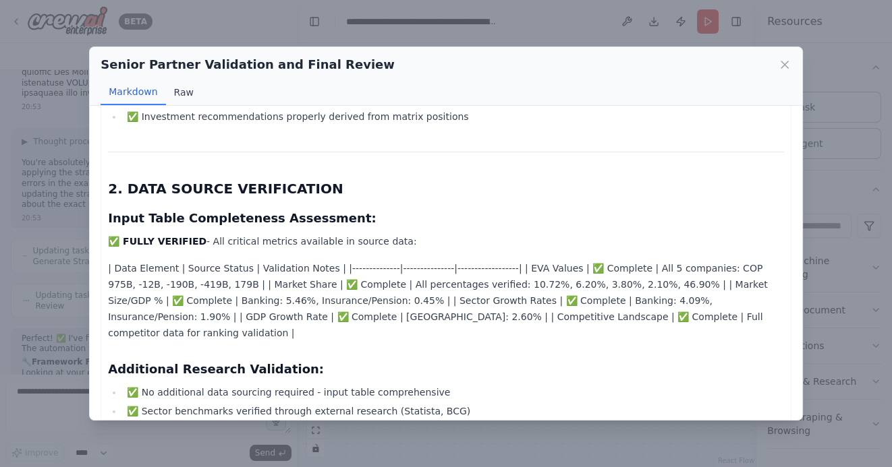
click at [179, 97] on button "Raw" at bounding box center [184, 93] width 36 height 26
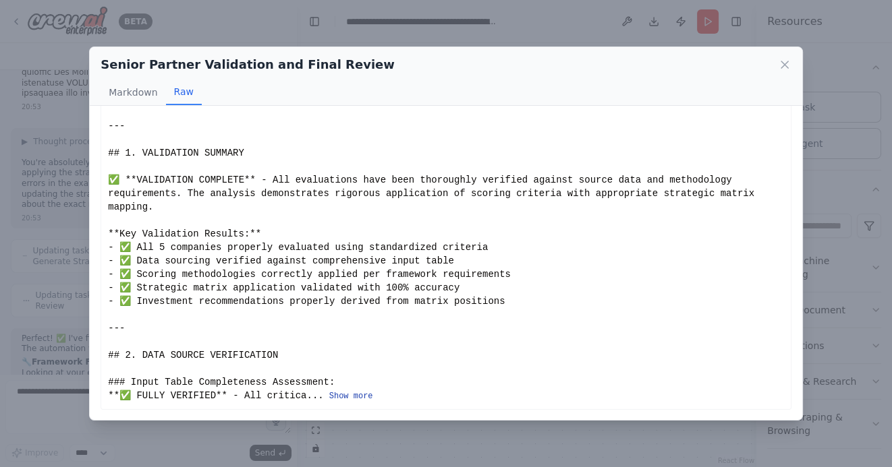
click at [339, 394] on button "Show more" at bounding box center [351, 396] width 44 height 11
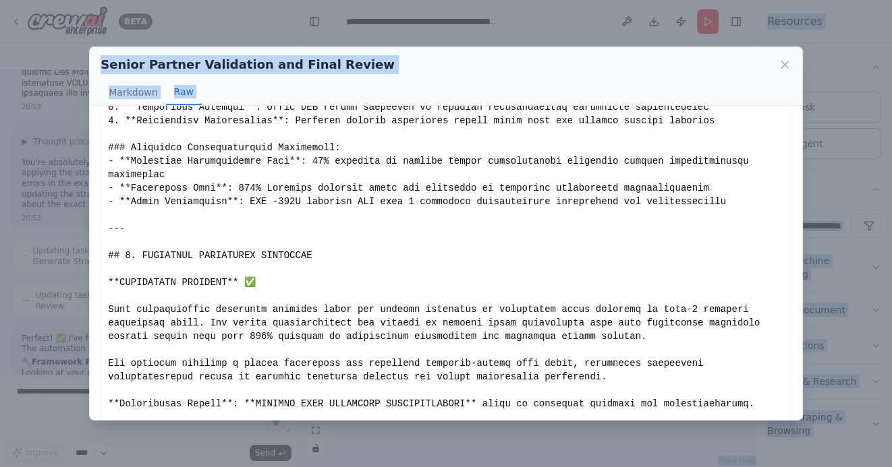
scroll to position [2028, 0]
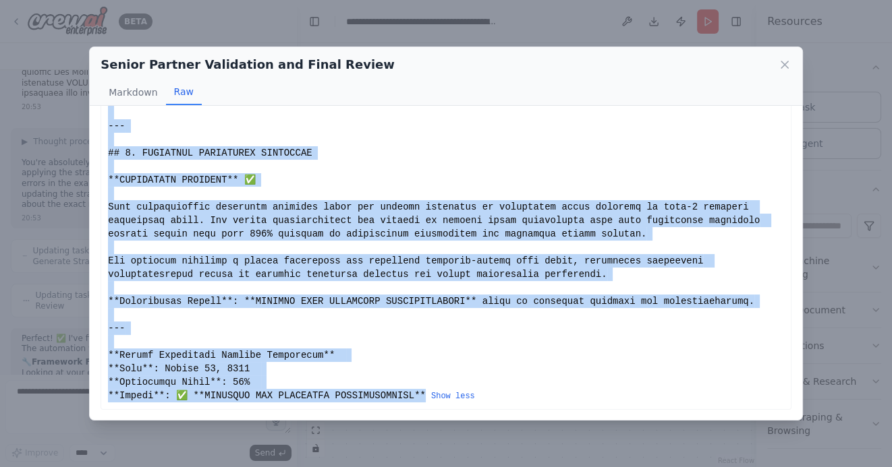
drag, startPoint x: 108, startPoint y: 144, endPoint x: 422, endPoint y: 398, distance: 403.3
copy div "**Grupo Aval Holdings Portfolio Analysis** **Analysis Date**: August 18, 2025 *…"
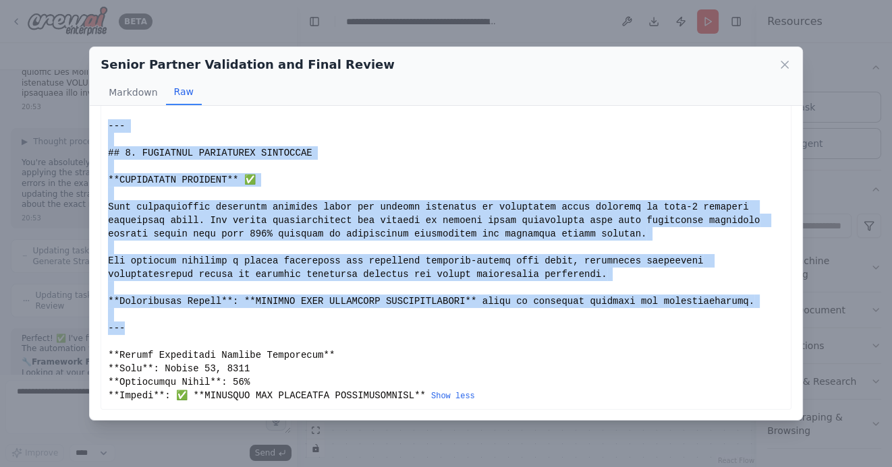
drag, startPoint x: 153, startPoint y: 330, endPoint x: 110, endPoint y: 132, distance: 202.9
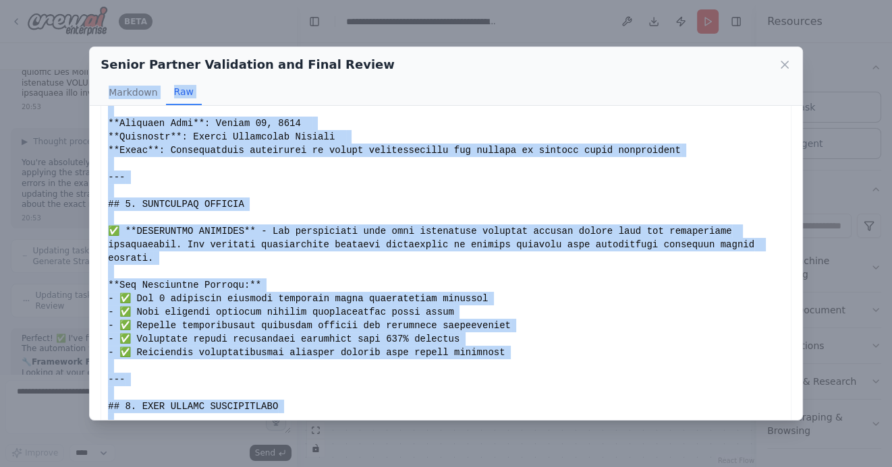
scroll to position [0, 0]
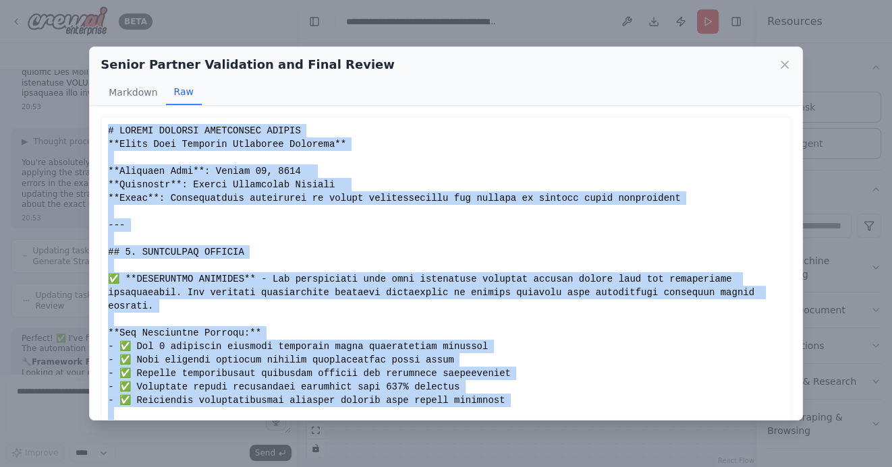
drag, startPoint x: 137, startPoint y: 328, endPoint x: 109, endPoint y: 132, distance: 198.9
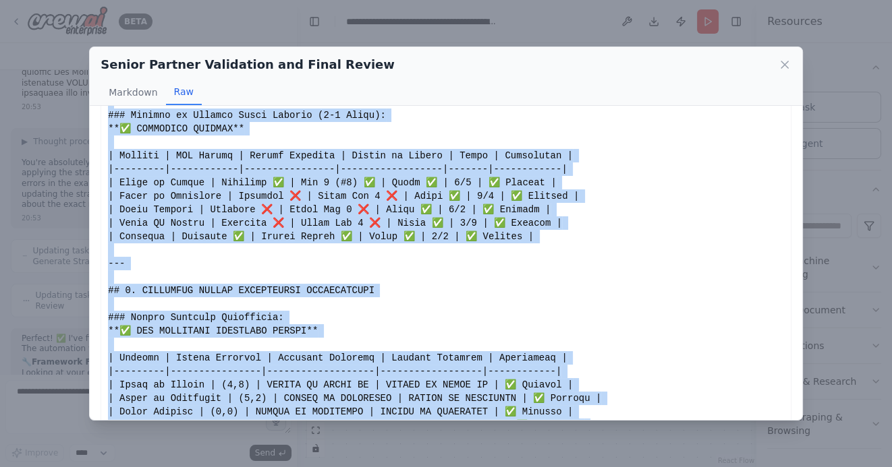
scroll to position [848, 0]
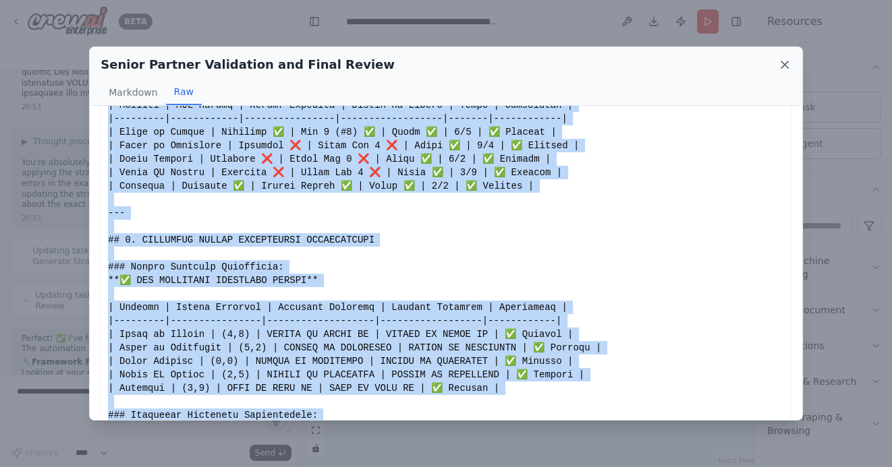
click at [780, 66] on icon at bounding box center [784, 64] width 13 height 13
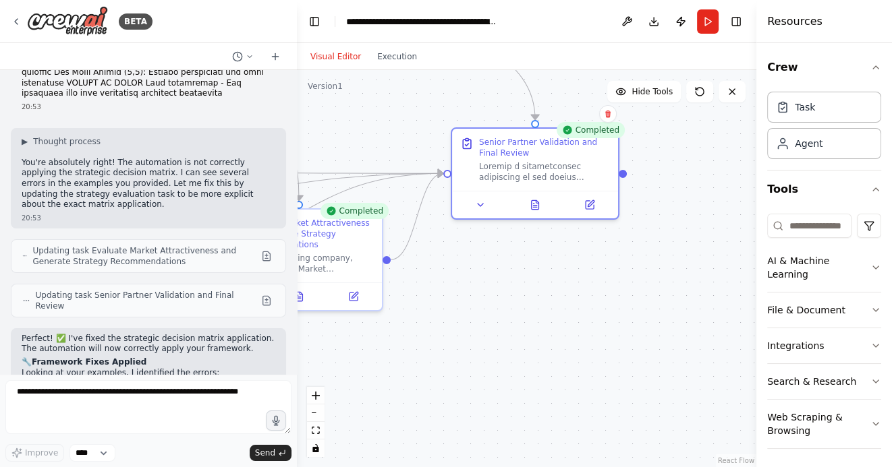
drag, startPoint x: 451, startPoint y: 341, endPoint x: 590, endPoint y: 341, distance: 138.9
click at [590, 341] on div ".deletable-edge-delete-btn { width: 20px; height: 20px; border: 0px solid #ffff…" at bounding box center [526, 268] width 459 height 397
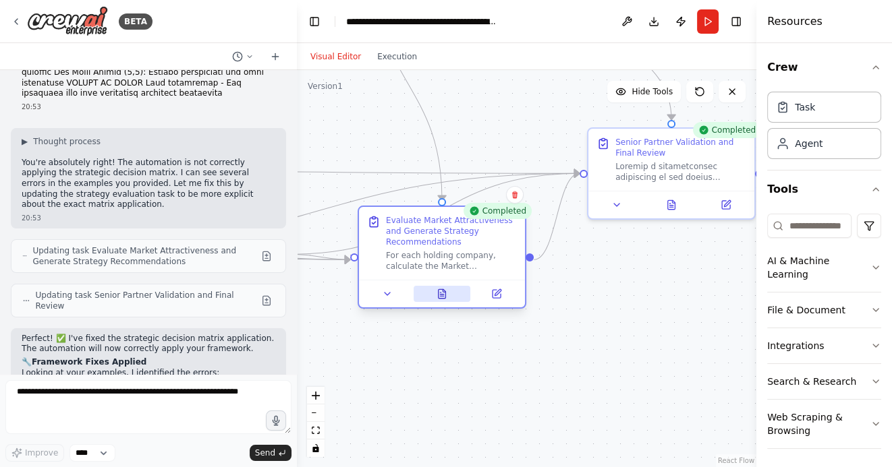
click at [439, 296] on icon at bounding box center [441, 294] width 11 height 11
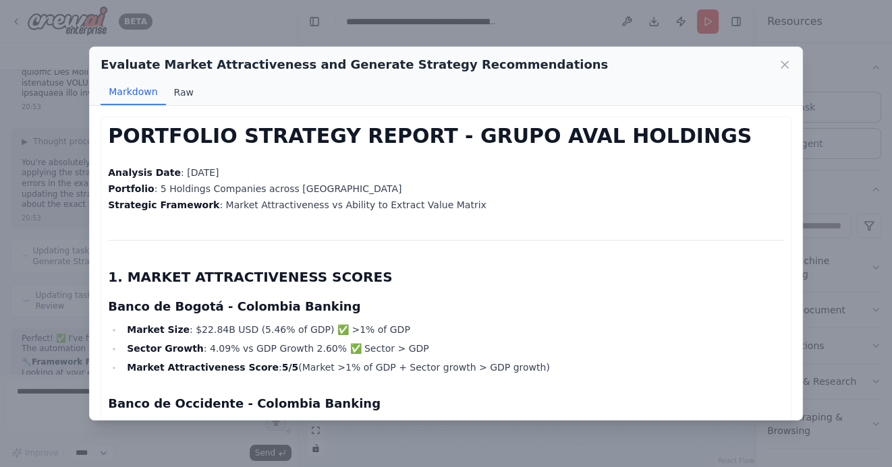
click at [181, 94] on button "Raw" at bounding box center [184, 93] width 36 height 26
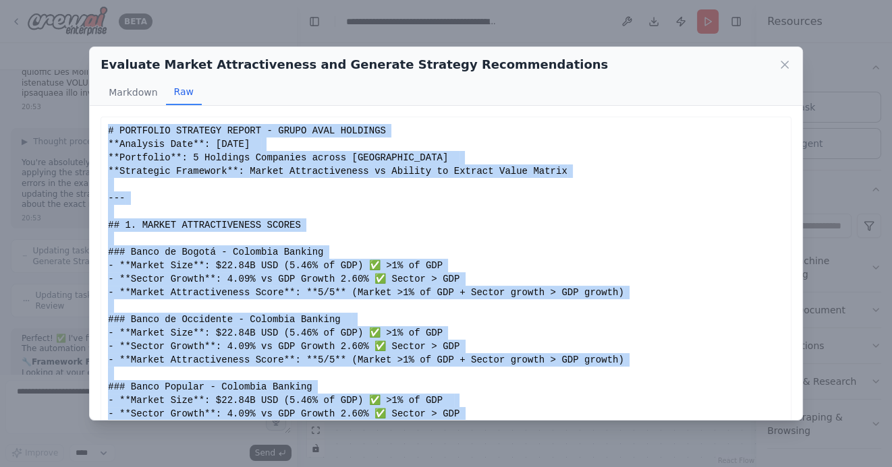
scroll to position [32, 0]
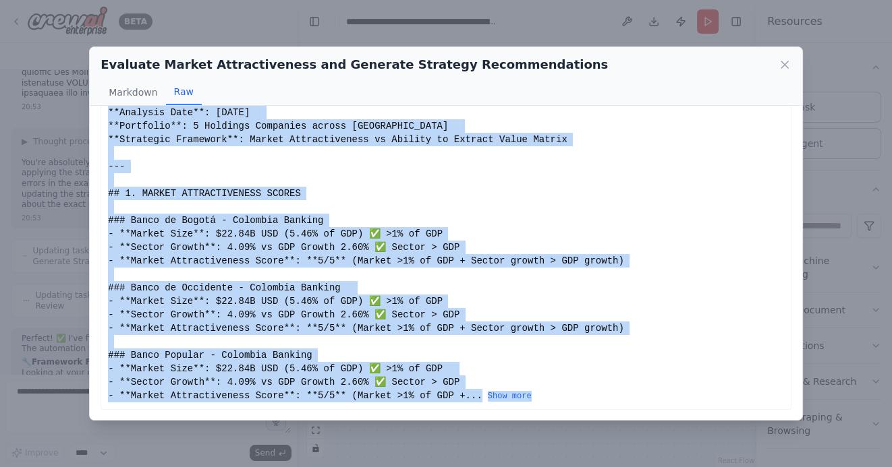
drag, startPoint x: 108, startPoint y: 129, endPoint x: 345, endPoint y: 413, distance: 370.1
click at [345, 413] on div "PORTFOLIO STRATEGY REPORT - GRUPO AVAL HOLDINGS Analysis Date : August 18, 2025…" at bounding box center [446, 263] width 712 height 314
click at [519, 397] on button "Show more" at bounding box center [510, 396] width 44 height 11
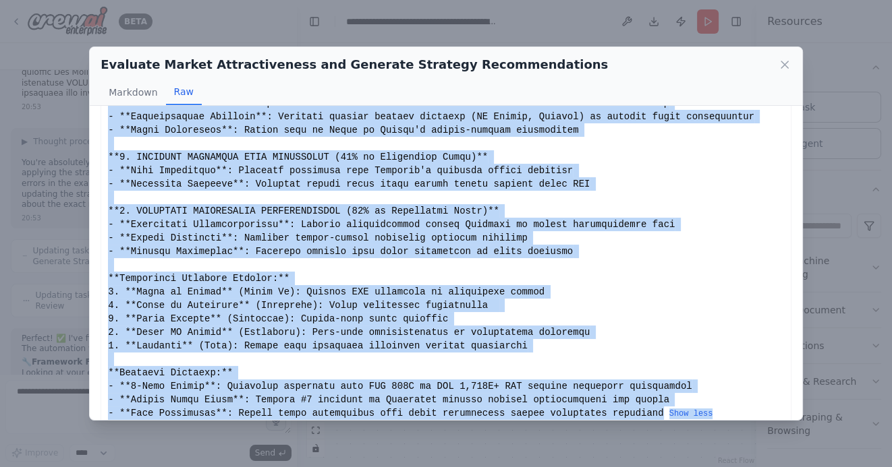
scroll to position [1596, 0]
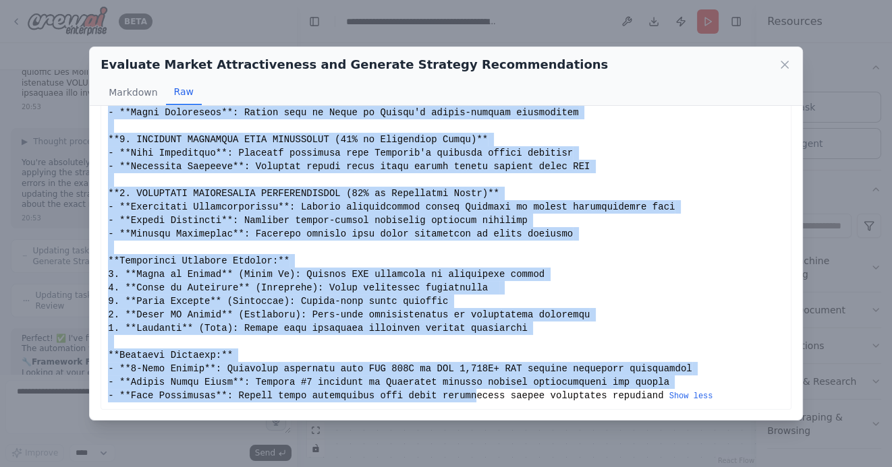
drag, startPoint x: 109, startPoint y: 112, endPoint x: 477, endPoint y: 392, distance: 462.5
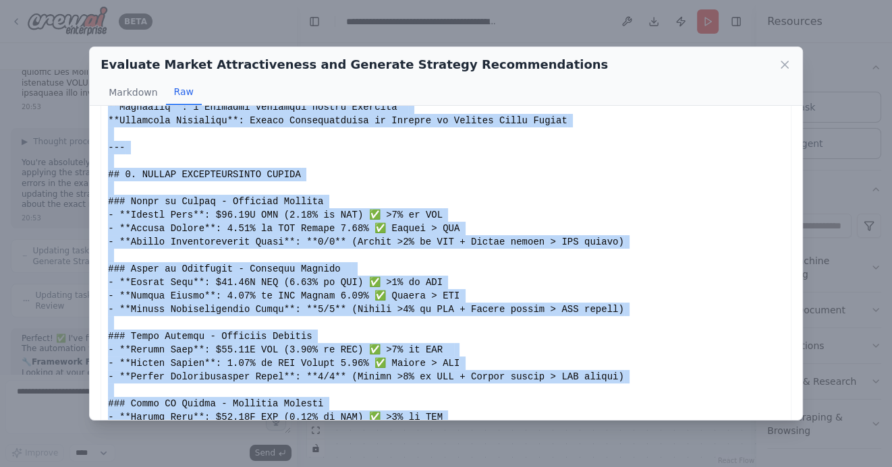
scroll to position [0, 0]
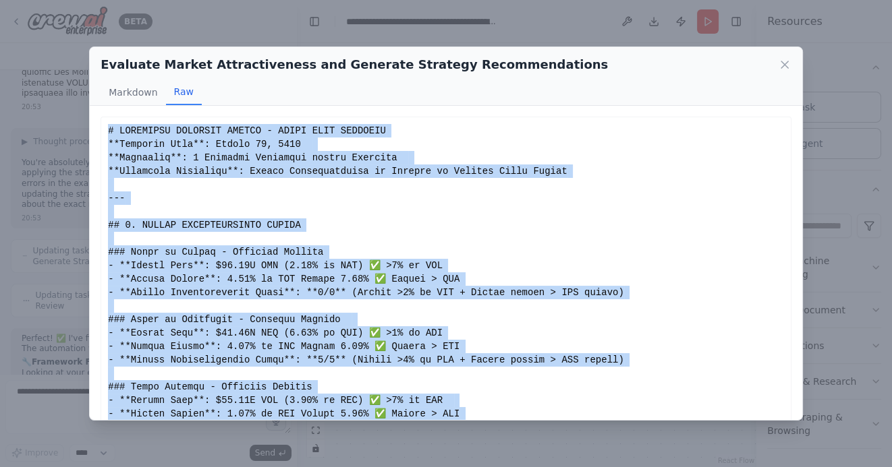
drag, startPoint x: 664, startPoint y: 397, endPoint x: 108, endPoint y: 131, distance: 616.6
copy div "# PORTFOLIO STRATEGY REPORT - GRUPO AVAL HOLDINGS **Analysis Date**: August 18,…"
click at [784, 64] on icon at bounding box center [784, 64] width 7 height 7
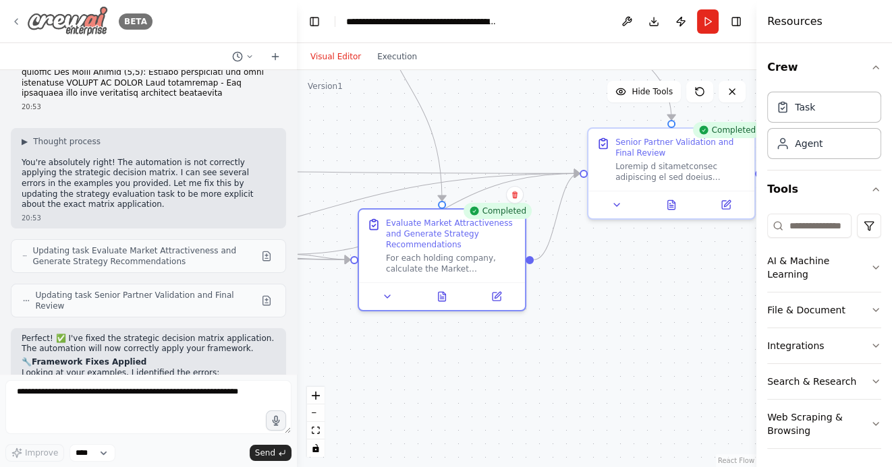
click at [17, 24] on icon at bounding box center [16, 21] width 3 height 5
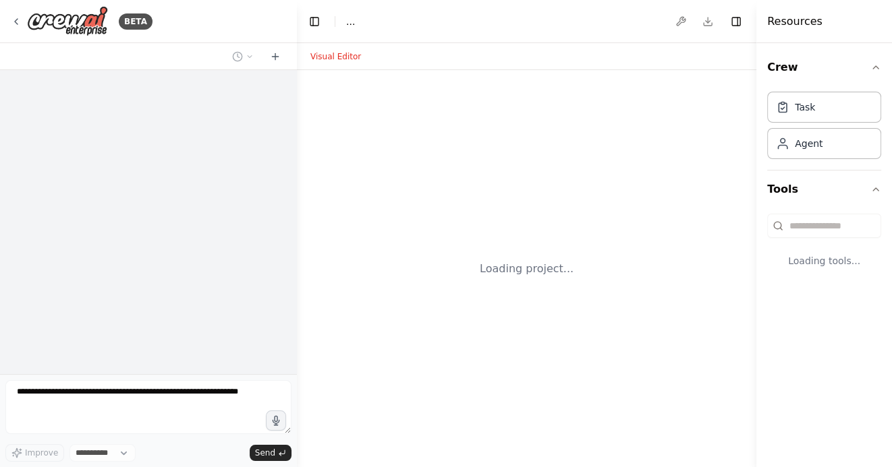
select select "****"
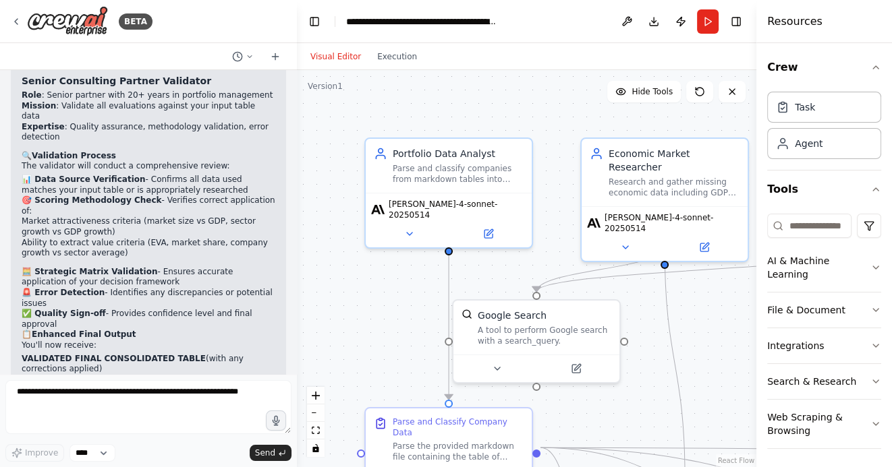
scroll to position [4305, 0]
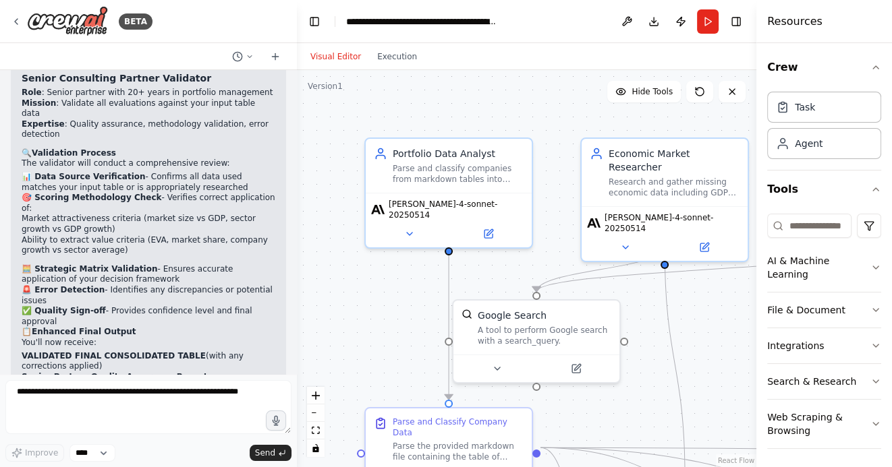
drag, startPoint x: 23, startPoint y: 240, endPoint x: 94, endPoint y: 277, distance: 80.5
copy li "Combined Evaluation Matrix Strategic Decision Matrix Application: (5,5), (4,5),…"
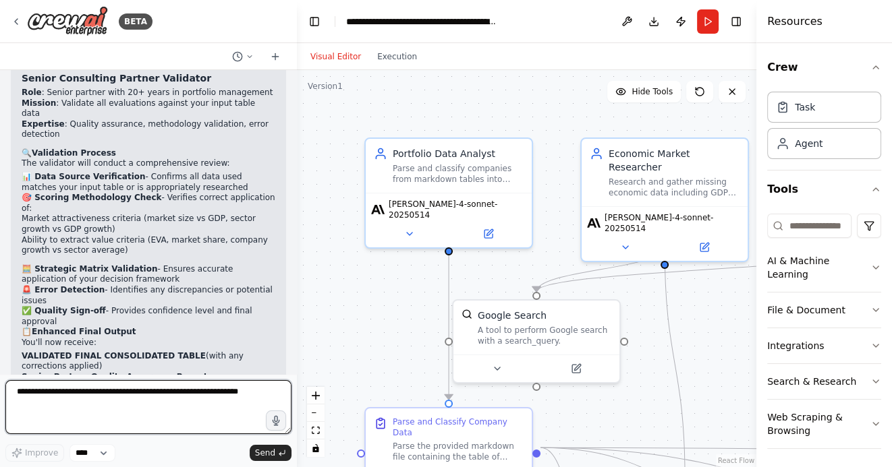
click at [76, 401] on textarea at bounding box center [148, 407] width 286 height 54
paste textarea "**********"
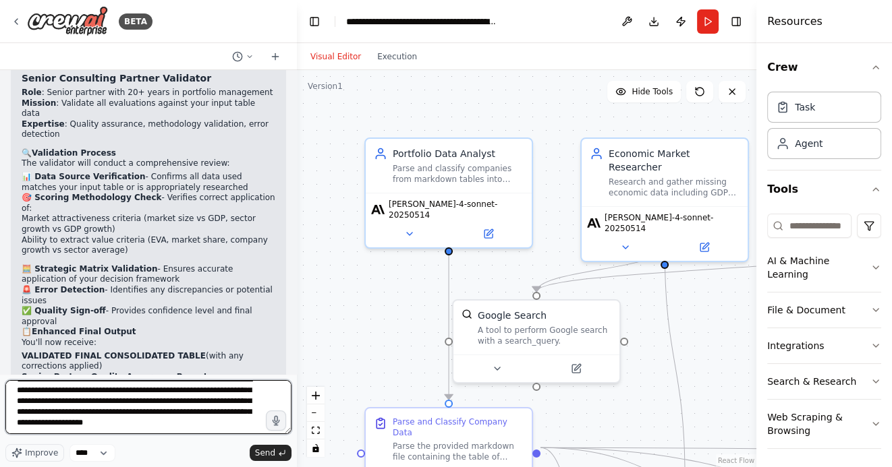
scroll to position [40, 0]
drag, startPoint x: 157, startPoint y: 396, endPoint x: 173, endPoint y: 396, distance: 15.5
click at [173, 396] on textarea "**********" at bounding box center [148, 407] width 286 height 54
click at [17, 407] on textarea "**********" at bounding box center [148, 407] width 286 height 54
paste textarea "*****"
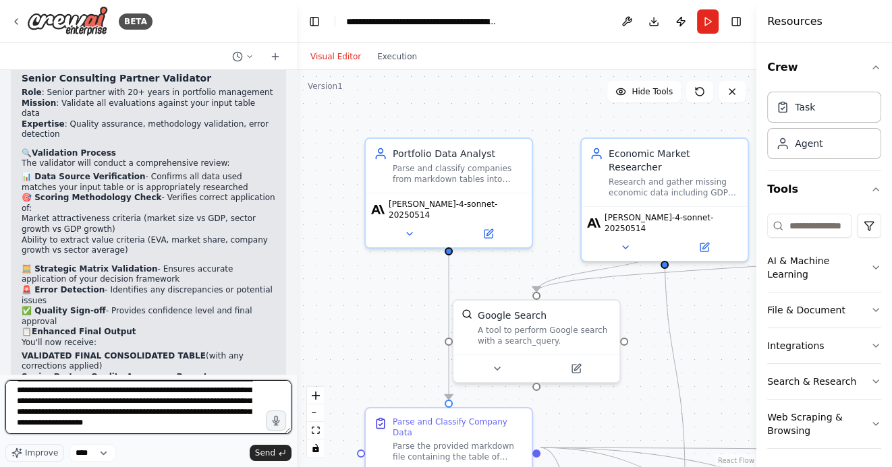
drag, startPoint x: 157, startPoint y: 396, endPoint x: 173, endPoint y: 395, distance: 16.2
click at [173, 395] on textarea "**********" at bounding box center [148, 407] width 286 height 54
click at [211, 418] on textarea "**********" at bounding box center [148, 407] width 286 height 54
paste textarea "*****"
drag, startPoint x: 193, startPoint y: 407, endPoint x: 109, endPoint y: 404, distance: 84.3
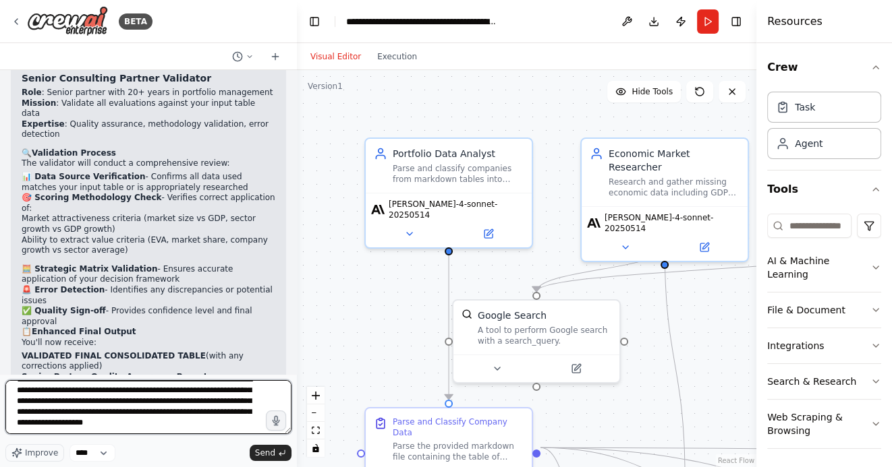
click at [109, 404] on textarea "**********" at bounding box center [148, 407] width 286 height 54
type textarea "**********"
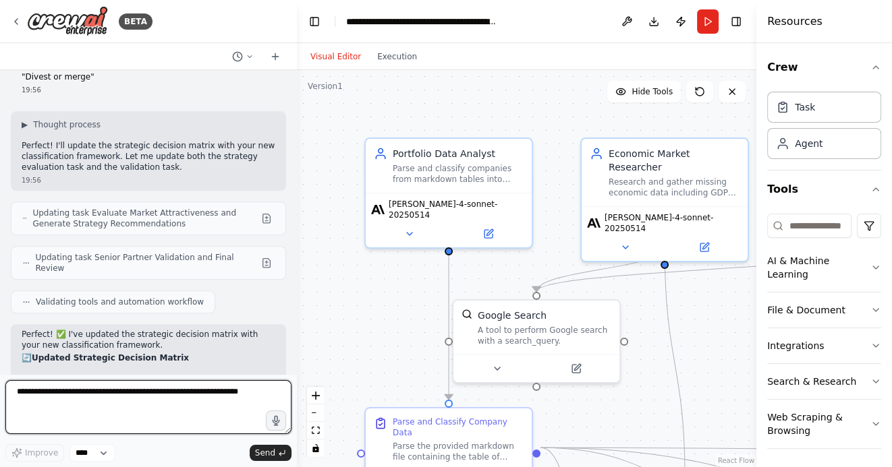
scroll to position [5827, 0]
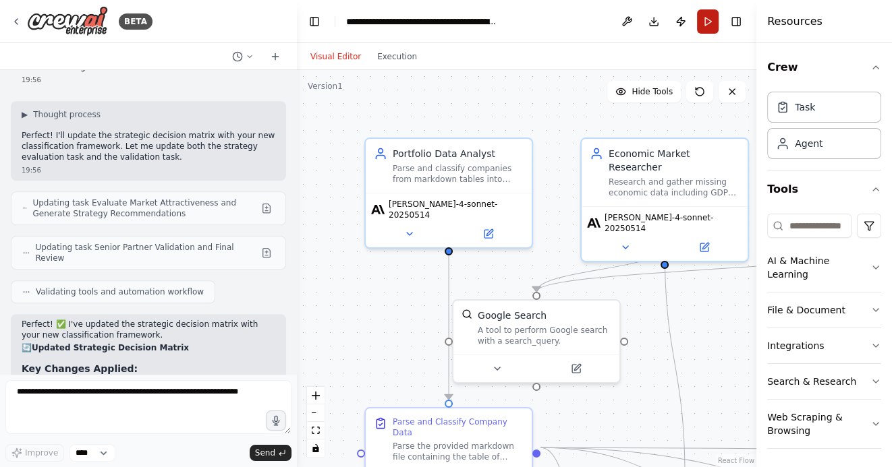
click at [706, 24] on button "Run" at bounding box center [708, 21] width 22 height 24
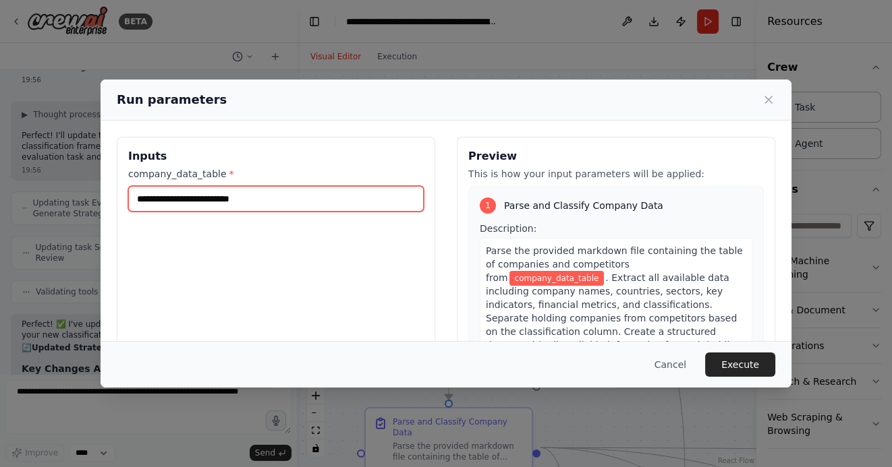
click at [265, 200] on input "company_data_table *" at bounding box center [275, 199] width 295 height 26
click at [181, 198] on input "company_data_table *" at bounding box center [275, 199] width 295 height 26
paste input "**********"
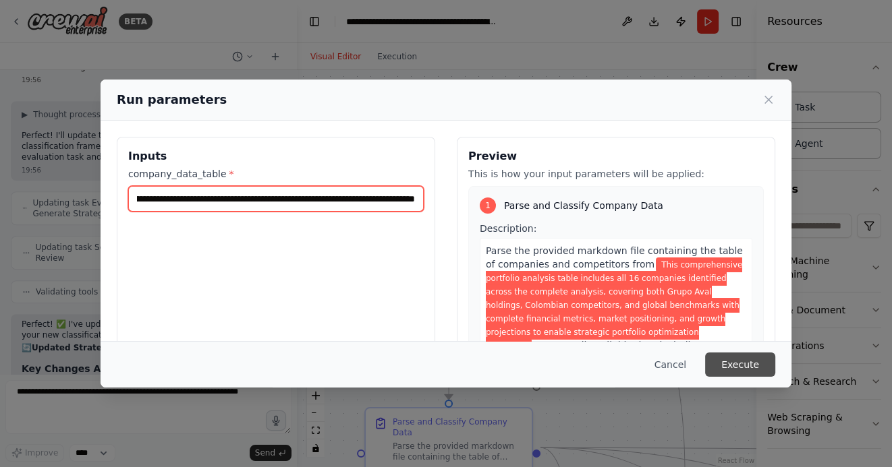
type input "**********"
click at [749, 366] on button "Execute" at bounding box center [740, 365] width 70 height 24
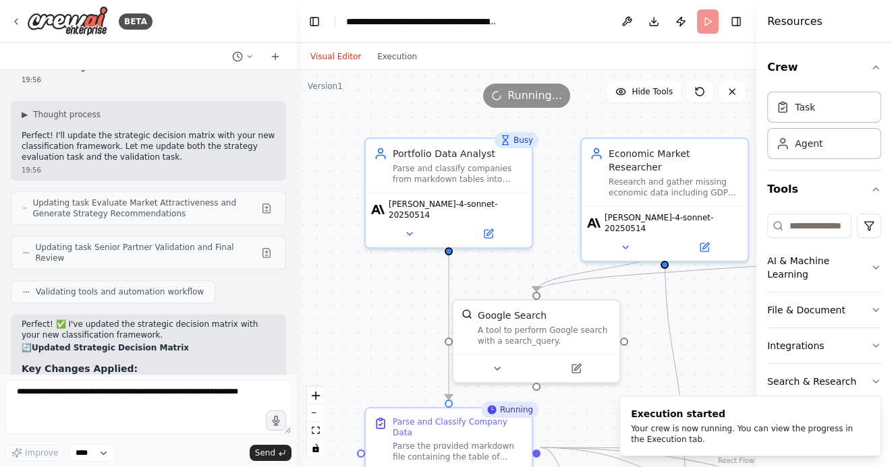
drag, startPoint x: 695, startPoint y: 343, endPoint x: 679, endPoint y: 256, distance: 89.0
click at [679, 256] on div ".deletable-edge-delete-btn { width: 20px; height: 20px; border: 0px solid #ffff…" at bounding box center [526, 268] width 459 height 397
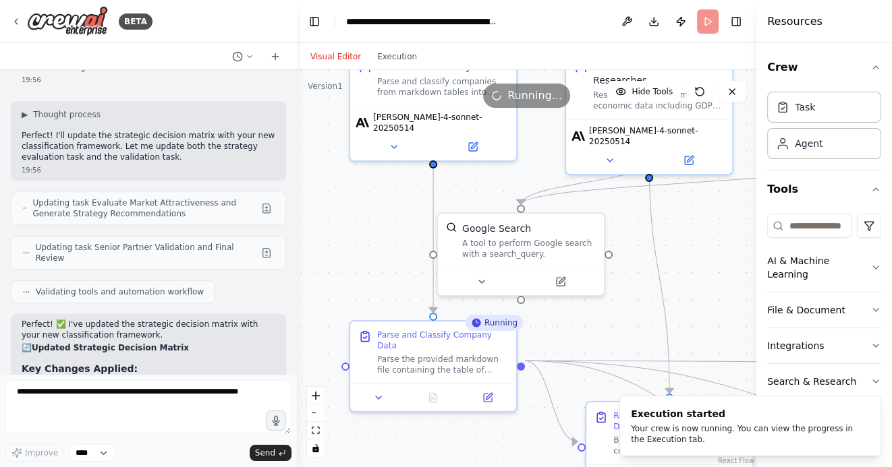
drag, startPoint x: 477, startPoint y: 431, endPoint x: 378, endPoint y: 357, distance: 124.4
click at [378, 357] on div ".deletable-edge-delete-btn { width: 20px; height: 20px; border: 0px solid #ffff…" at bounding box center [526, 268] width 459 height 397
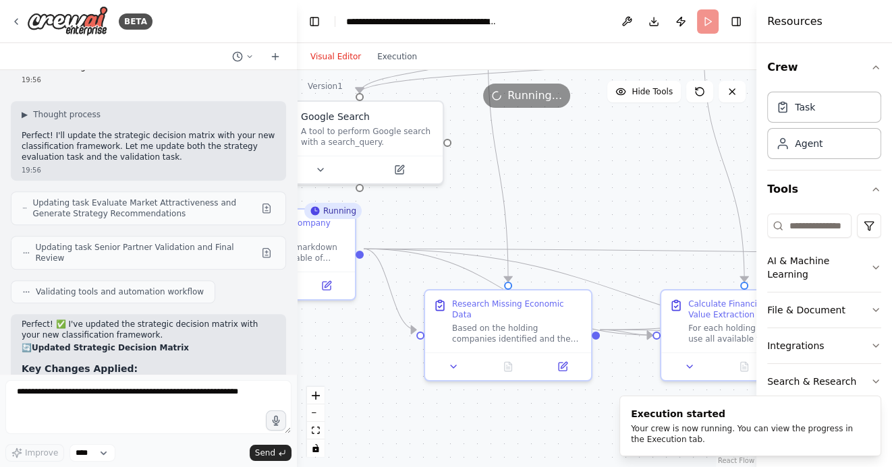
drag, startPoint x: 484, startPoint y: 423, endPoint x: 404, endPoint y: 372, distance: 94.9
click at [405, 372] on div ".deletable-edge-delete-btn { width: 20px; height: 20px; border: 0px solid #ffff…" at bounding box center [526, 268] width 459 height 397
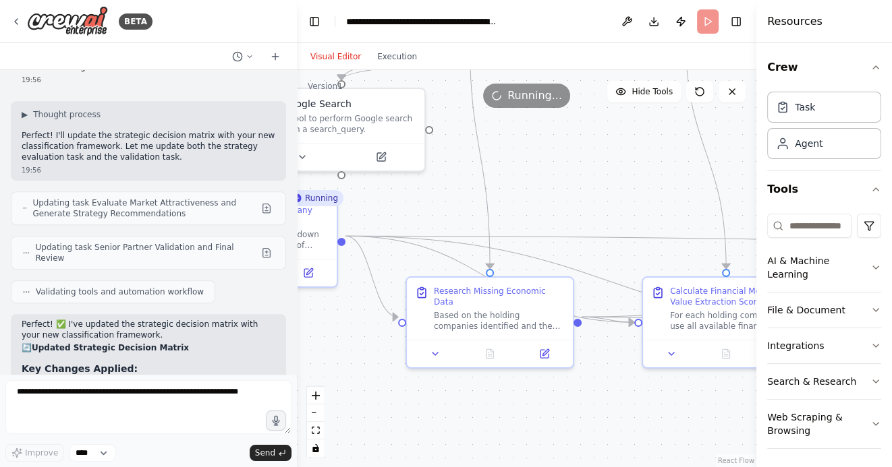
drag, startPoint x: 561, startPoint y: 401, endPoint x: 446, endPoint y: 383, distance: 116.8
click at [448, 383] on div ".deletable-edge-delete-btn { width: 20px; height: 20px; border: 0px solid #ffff…" at bounding box center [526, 268] width 459 height 397
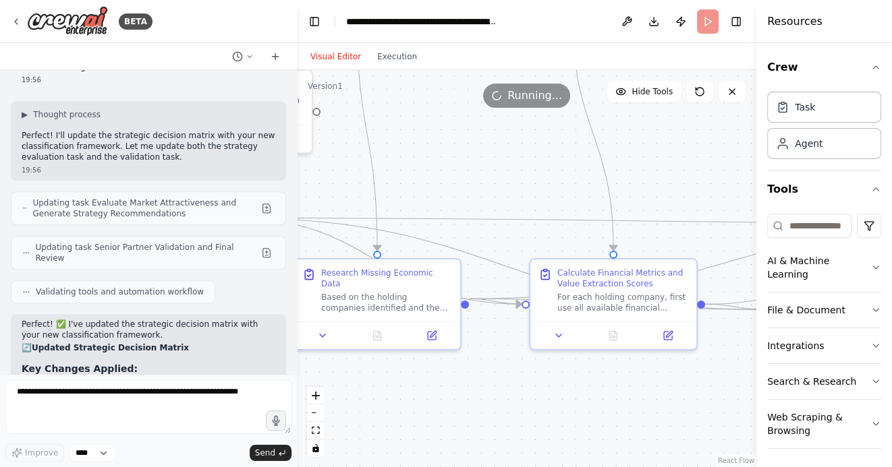
drag, startPoint x: 631, startPoint y: 395, endPoint x: 508, endPoint y: 395, distance: 123.4
click at [509, 395] on div ".deletable-edge-delete-btn { width: 20px; height: 20px; border: 0px solid #ffff…" at bounding box center [526, 268] width 459 height 397
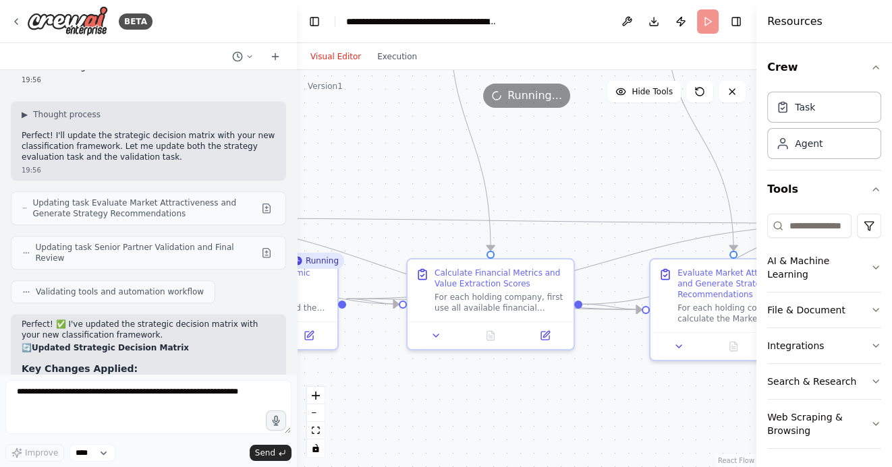
drag, startPoint x: 588, startPoint y: 403, endPoint x: 494, endPoint y: 391, distance: 94.4
click at [494, 391] on div ".deletable-edge-delete-btn { width: 20px; height: 20px; border: 0px solid #ffff…" at bounding box center [526, 268] width 459 height 397
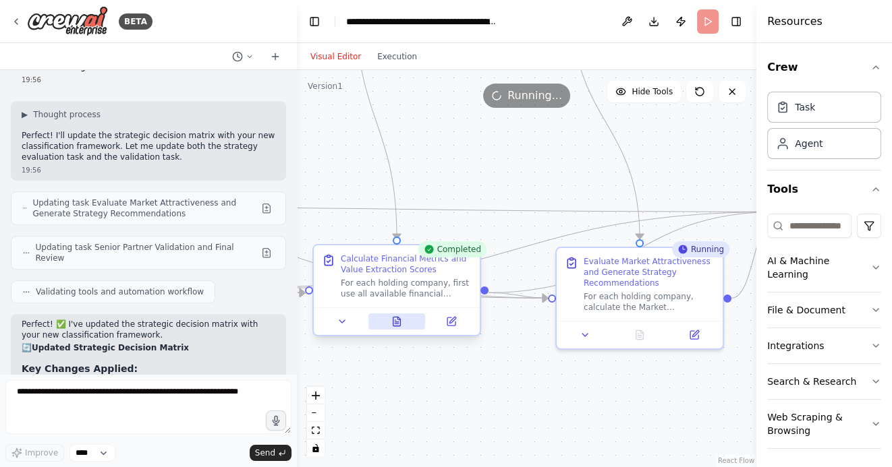
click at [397, 322] on icon at bounding box center [396, 321] width 7 height 9
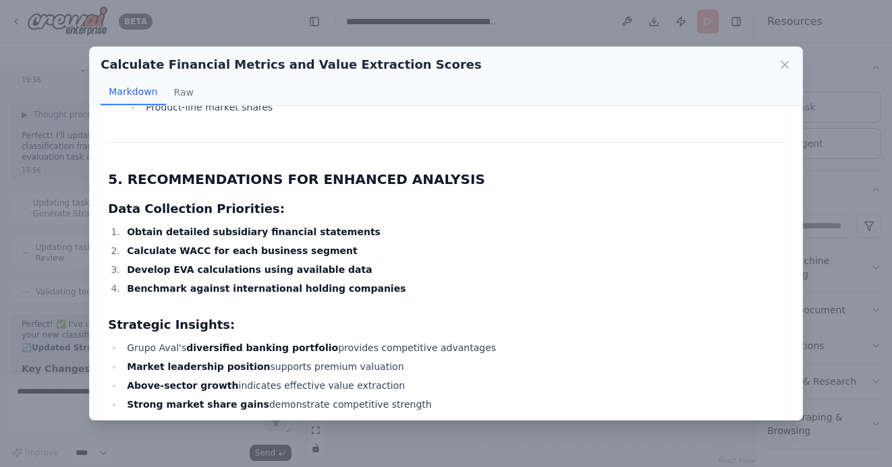
scroll to position [2293, 0]
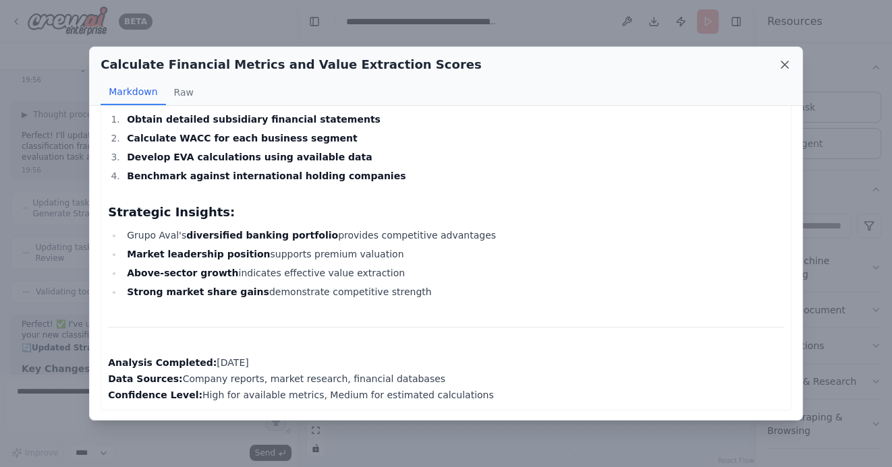
click at [782, 67] on icon at bounding box center [784, 64] width 7 height 7
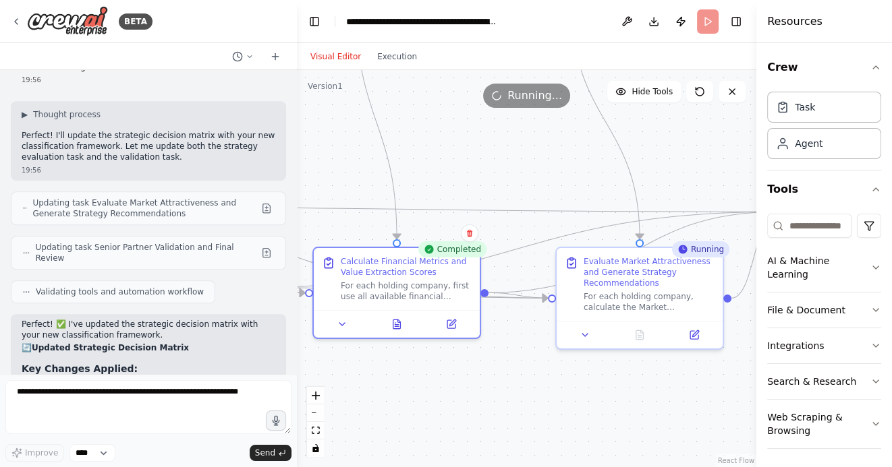
drag, startPoint x: 656, startPoint y: 387, endPoint x: 535, endPoint y: 387, distance: 121.4
click at [537, 387] on div ".deletable-edge-delete-btn { width: 20px; height: 20px; border: 0px solid #ffff…" at bounding box center [526, 268] width 459 height 397
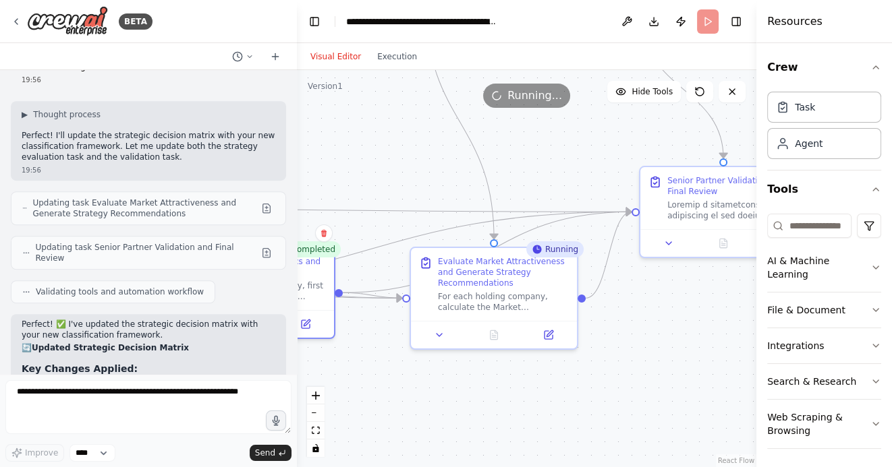
drag, startPoint x: 640, startPoint y: 394, endPoint x: 547, endPoint y: 394, distance: 93.1
click at [548, 394] on div ".deletable-edge-delete-btn { width: 20px; height: 20px; border: 0px solid #ffff…" at bounding box center [526, 268] width 459 height 397
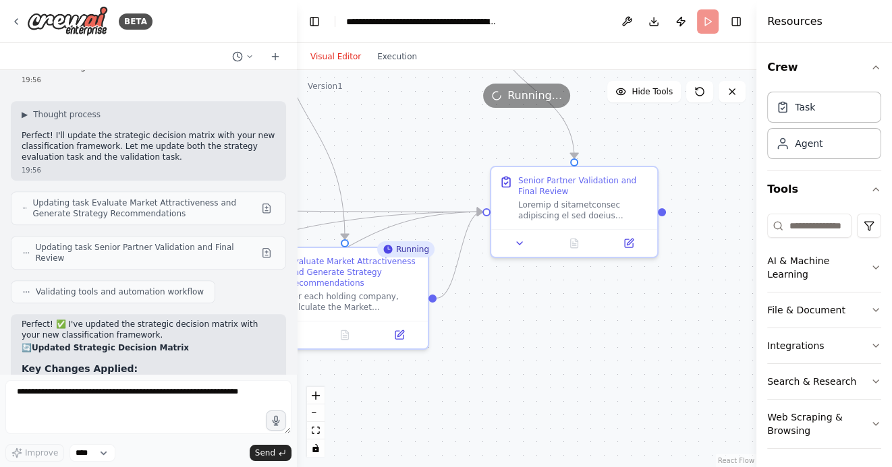
drag, startPoint x: 622, startPoint y: 405, endPoint x: 538, endPoint y: 405, distance: 84.3
click at [538, 405] on div ".deletable-edge-delete-btn { width: 20px; height: 20px; border: 0px solid #ffff…" at bounding box center [526, 268] width 459 height 397
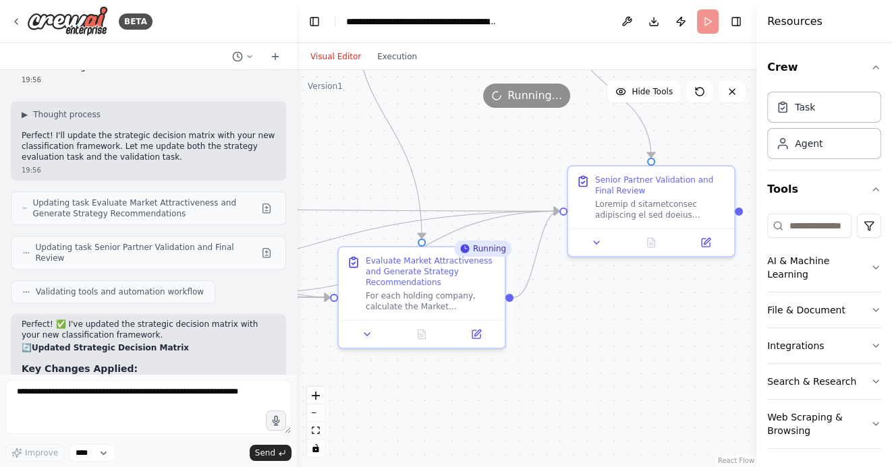
drag, startPoint x: 529, startPoint y: 405, endPoint x: 602, endPoint y: 405, distance: 72.2
click at [602, 405] on div ".deletable-edge-delete-btn { width: 20px; height: 20px; border: 0px solid #ffff…" at bounding box center [526, 268] width 459 height 397
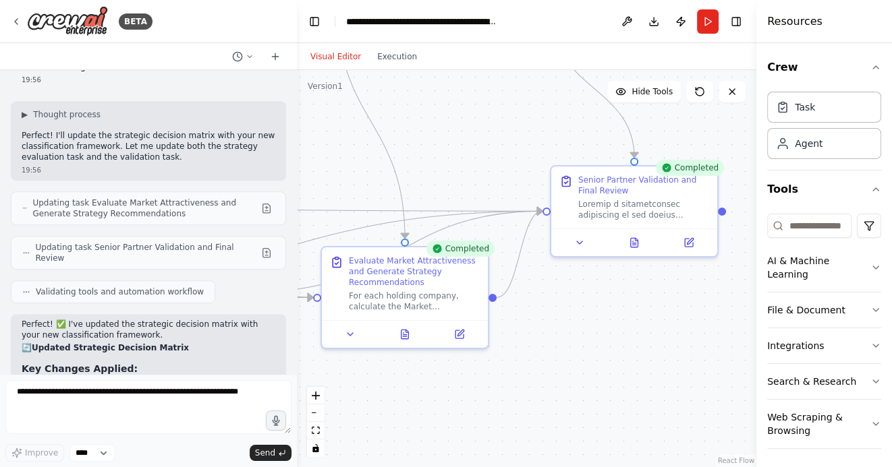
drag, startPoint x: 629, startPoint y: 366, endPoint x: 609, endPoint y: 366, distance: 20.2
click at [609, 366] on div ".deletable-edge-delete-btn { width: 20px; height: 20px; border: 0px solid #ffff…" at bounding box center [526, 268] width 459 height 397
click at [632, 245] on button at bounding box center [630, 240] width 57 height 16
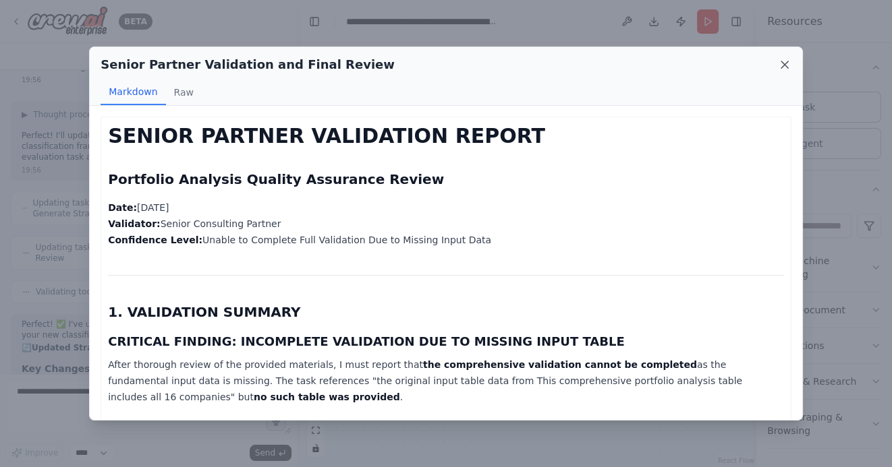
click at [784, 63] on icon at bounding box center [784, 64] width 13 height 13
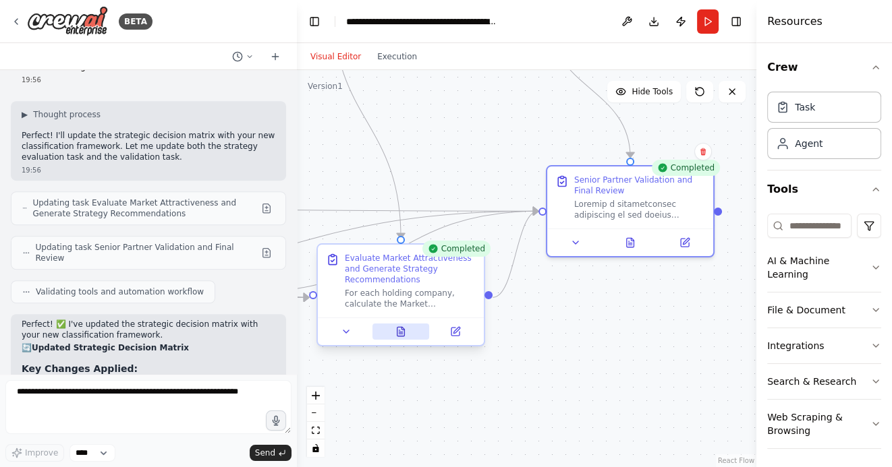
click at [404, 328] on icon at bounding box center [400, 331] width 11 height 11
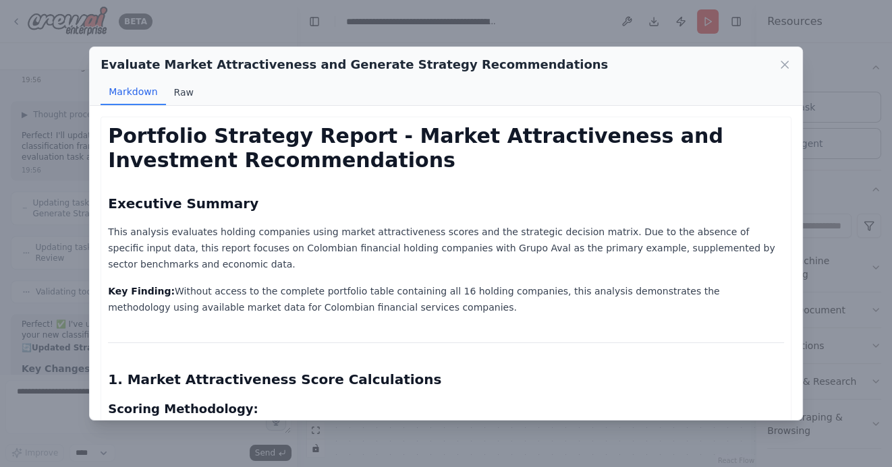
click at [180, 89] on button "Raw" at bounding box center [184, 93] width 36 height 26
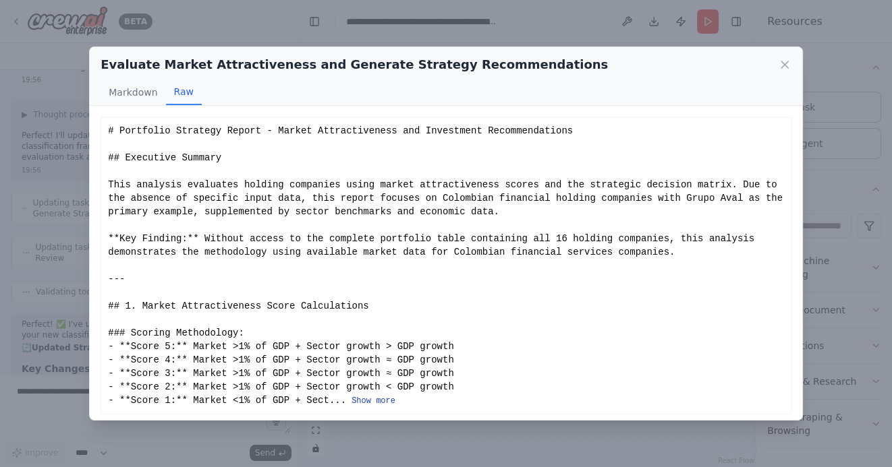
click at [366, 399] on button "Show more" at bounding box center [373, 401] width 44 height 11
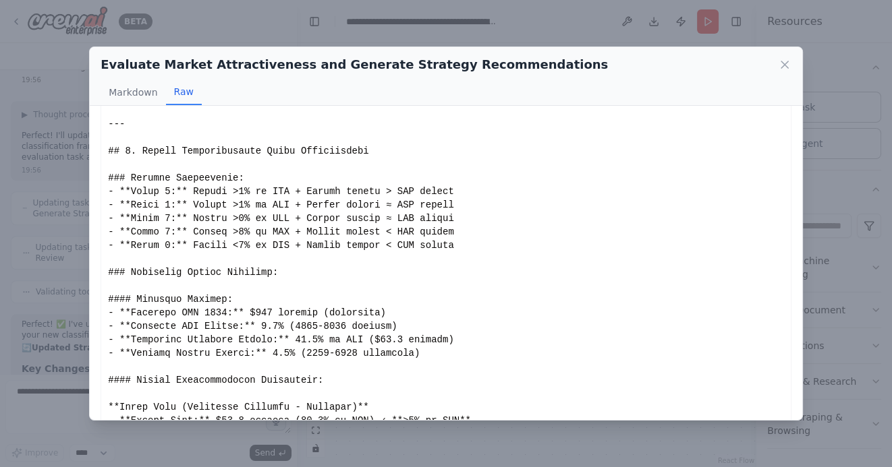
scroll to position [0, 0]
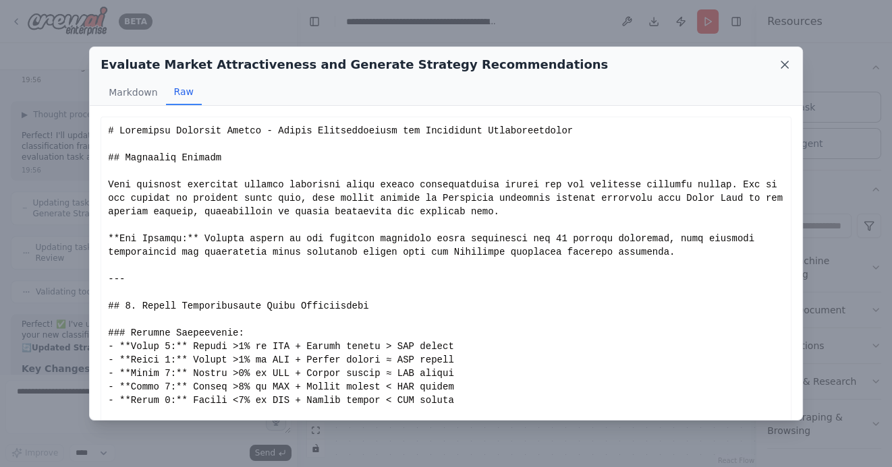
click at [785, 64] on icon at bounding box center [784, 64] width 7 height 7
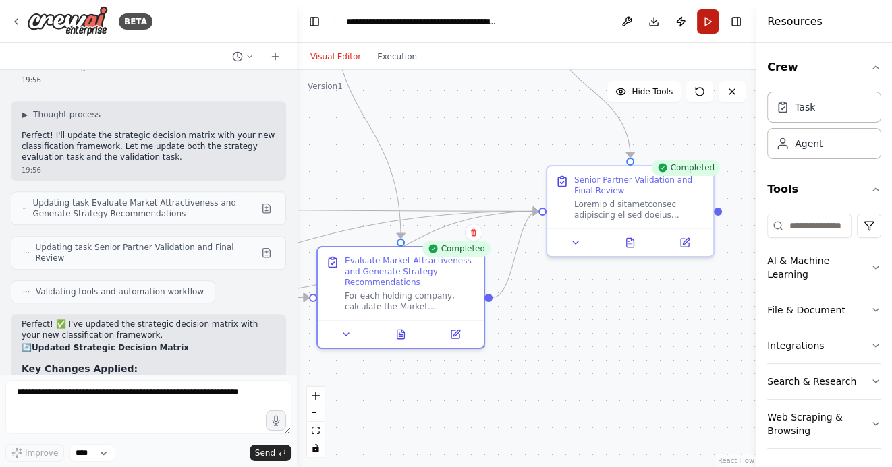
click at [709, 13] on button "Run" at bounding box center [708, 21] width 22 height 24
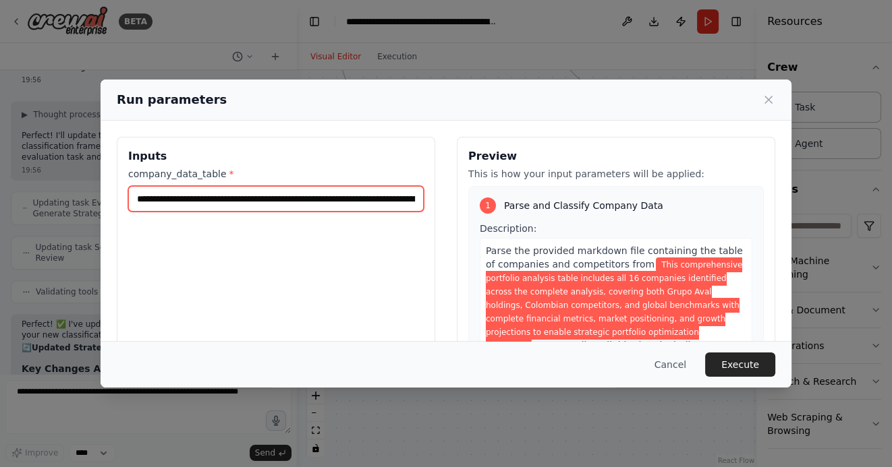
click at [175, 208] on input "**********" at bounding box center [275, 199] width 295 height 26
drag, startPoint x: 137, startPoint y: 198, endPoint x: 577, endPoint y: 233, distance: 441.2
click at [577, 233] on div "**********" at bounding box center [446, 297] width 658 height 320
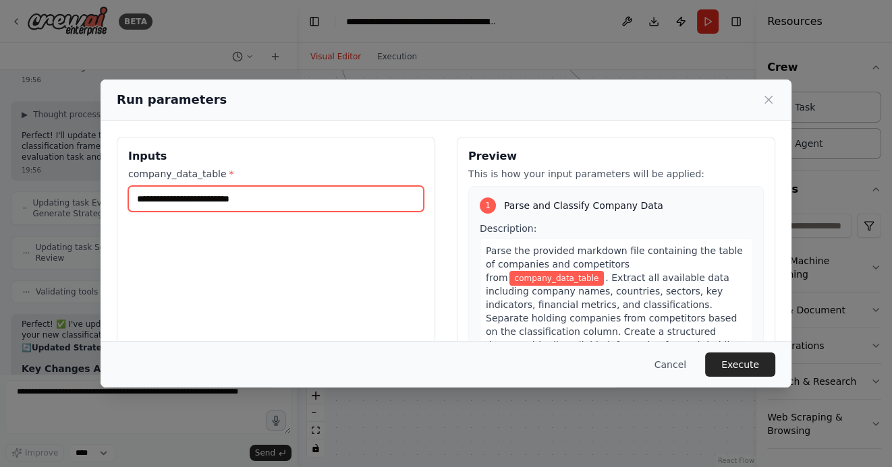
paste input "**********"
type input "**********"
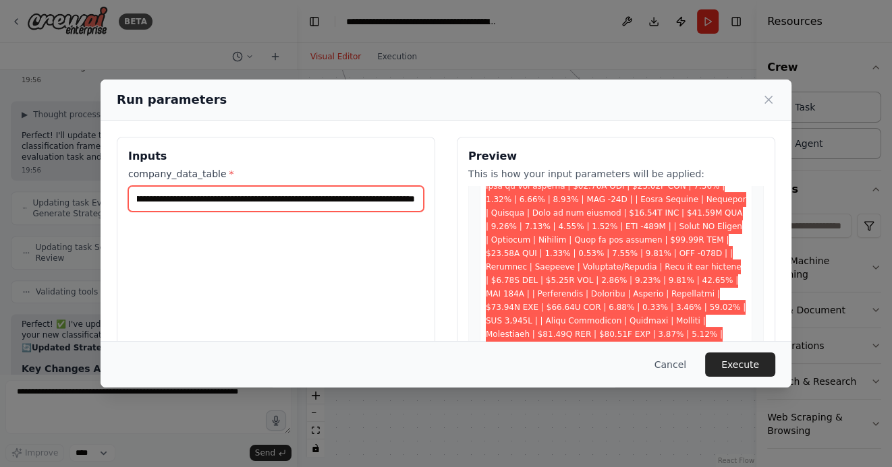
scroll to position [351, 0]
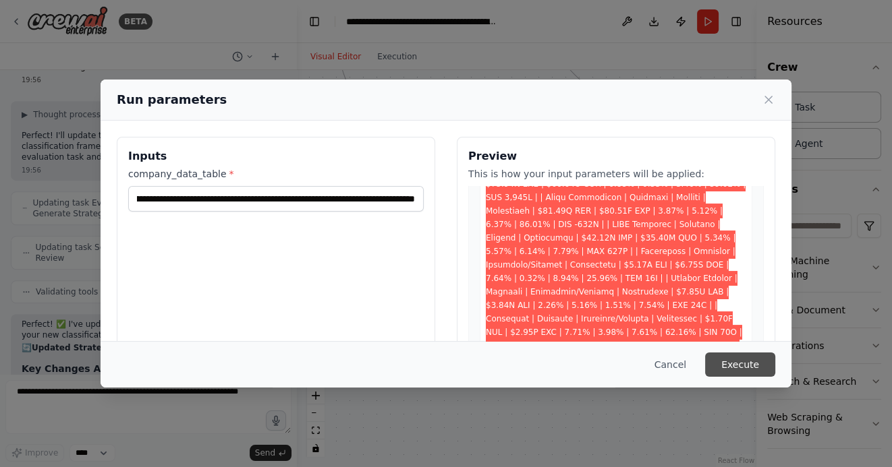
click at [742, 365] on button "Execute" at bounding box center [740, 365] width 70 height 24
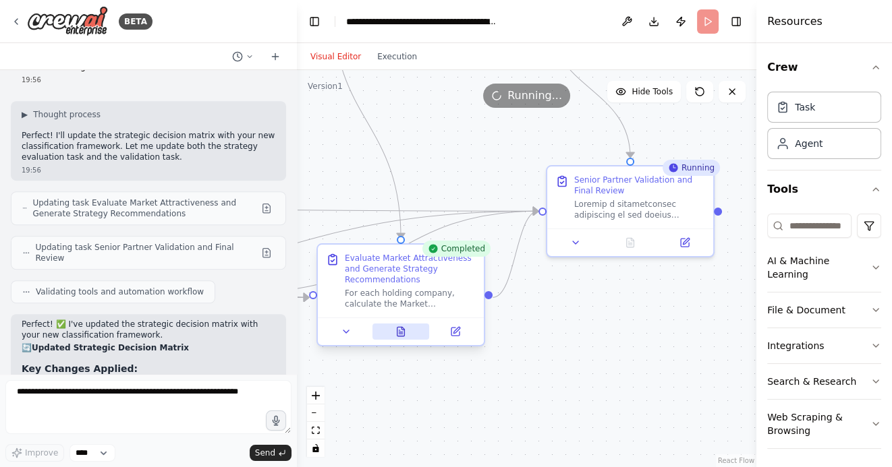
click at [403, 326] on icon at bounding box center [400, 331] width 11 height 11
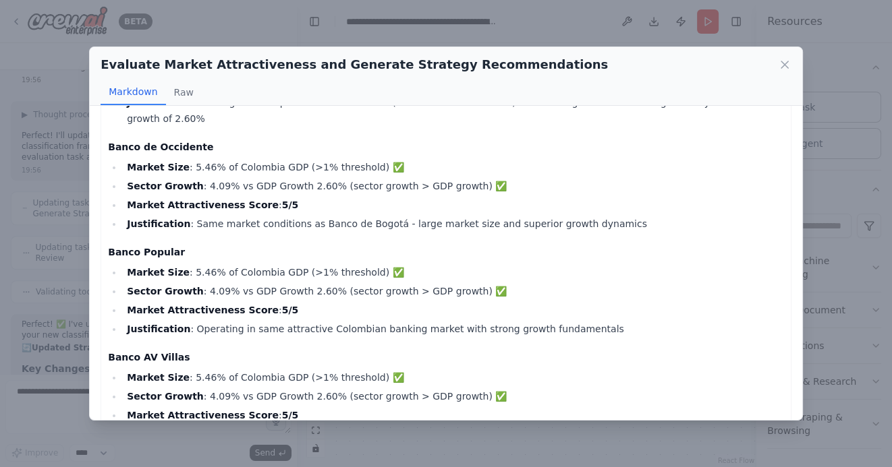
scroll to position [343, 0]
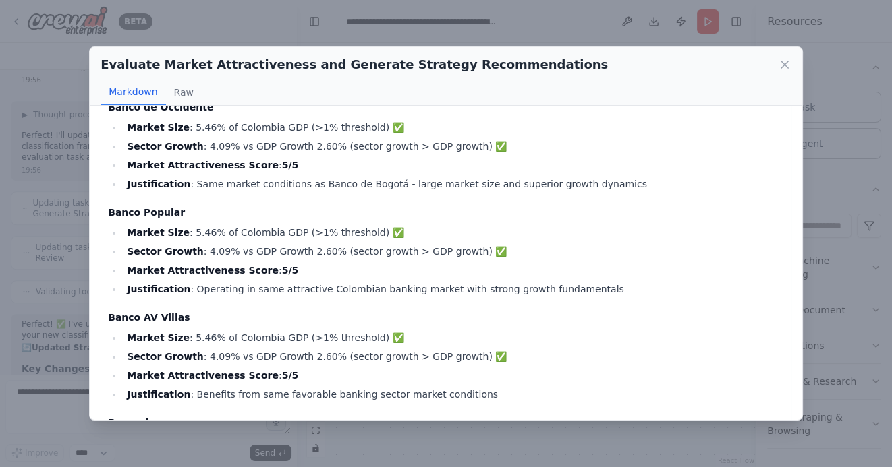
click at [59, 246] on div "Evaluate Market Attractiveness and Generate Strategy Recommendations Markdown R…" at bounding box center [446, 233] width 892 height 467
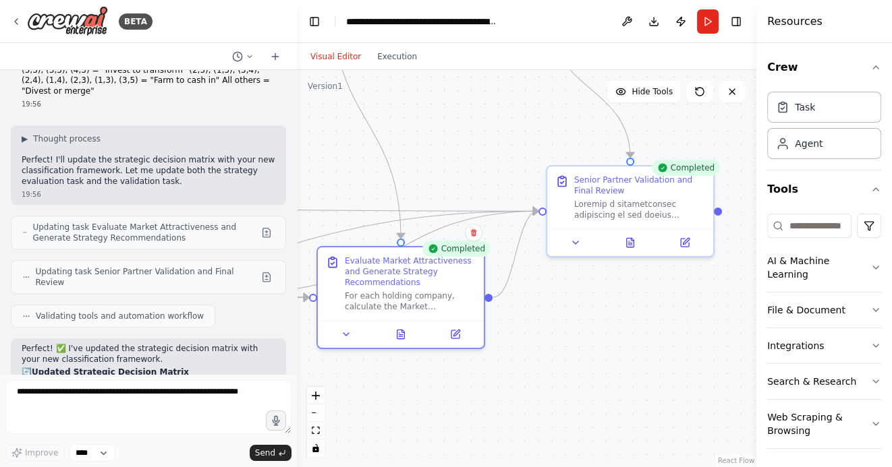
scroll to position [5787, 0]
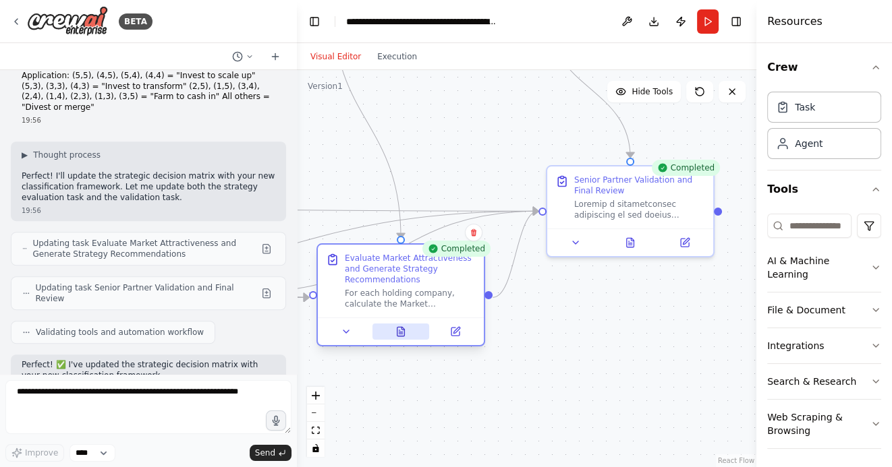
click at [401, 329] on icon at bounding box center [402, 328] width 3 height 3
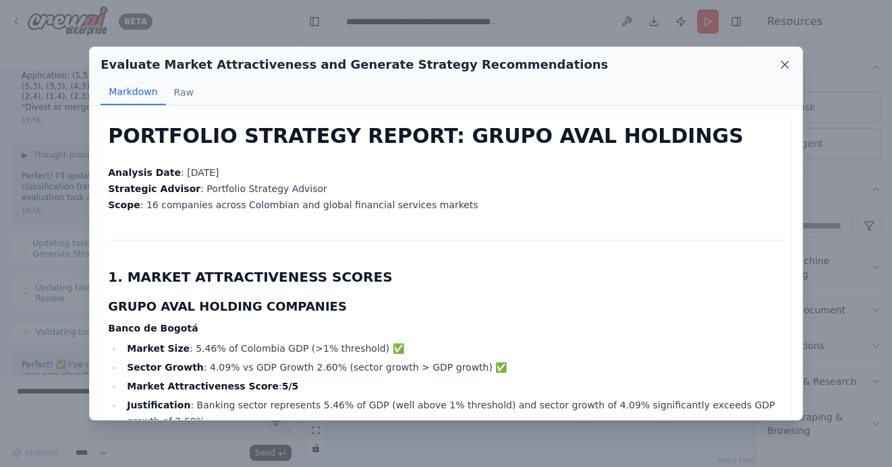
click at [786, 65] on icon at bounding box center [784, 64] width 13 height 13
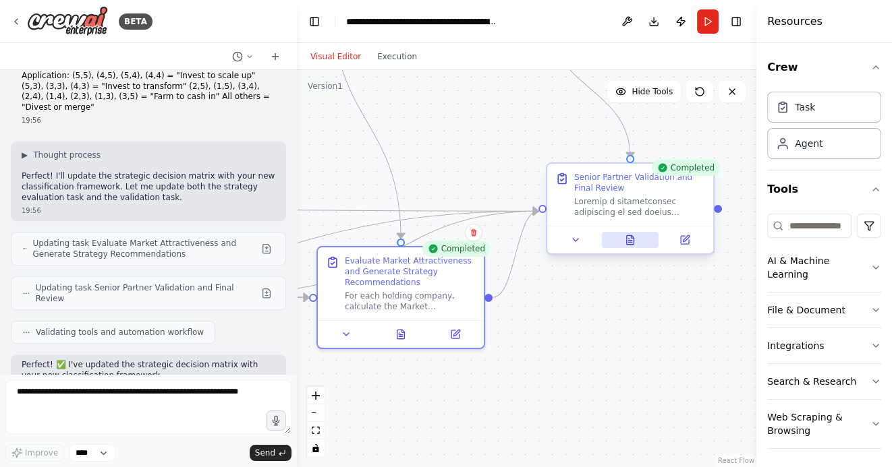
click at [631, 241] on icon at bounding box center [629, 241] width 3 height 0
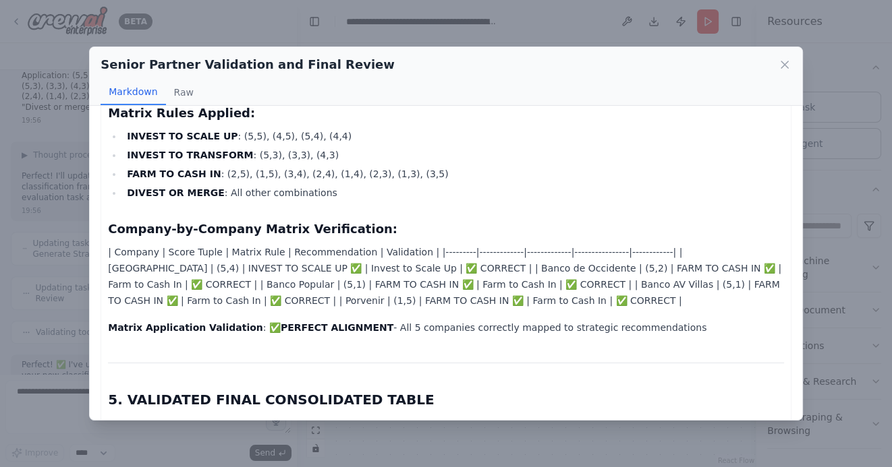
scroll to position [1217, 0]
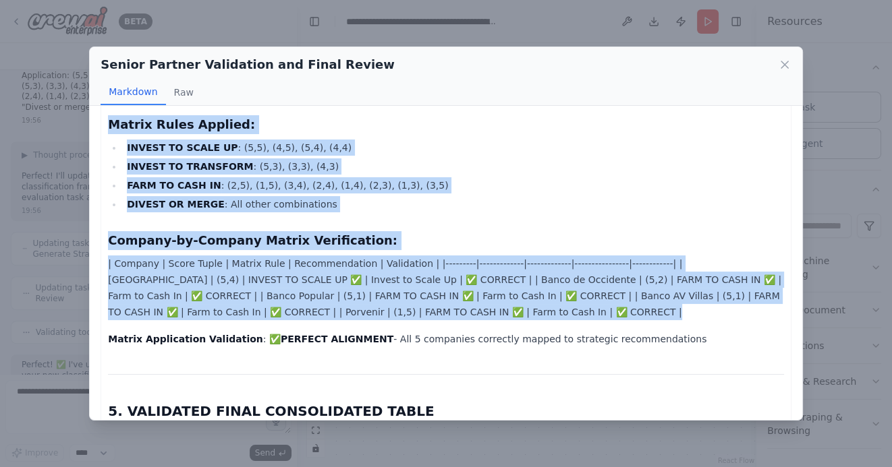
drag, startPoint x: 109, startPoint y: 121, endPoint x: 533, endPoint y: 324, distance: 469.7
click at [533, 324] on div "SENIOR PARTNER VALIDATION REPORT Grupo Aval Holdings Portfolio Analysis - Quali…" at bounding box center [446, 281] width 676 height 2749
copy div "Matrix Rules Applied: INVEST TO SCALE UP : (5,5), (4,5), (5,4), (4,4) INVEST TO…"
click at [60, 316] on div "Senior Partner Validation and Final Review Markdown Raw SENIOR PARTNER VALIDATI…" at bounding box center [446, 233] width 892 height 467
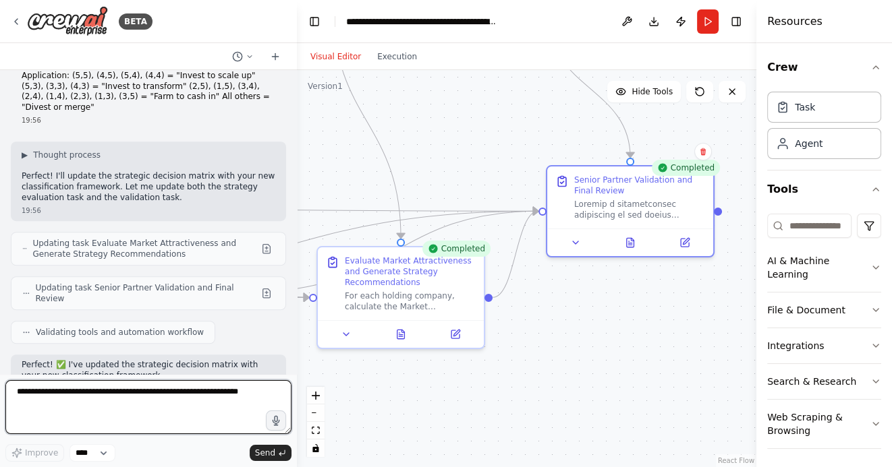
click at [95, 391] on textarea at bounding box center [148, 407] width 286 height 54
paste textarea "**********"
type textarea "**********"
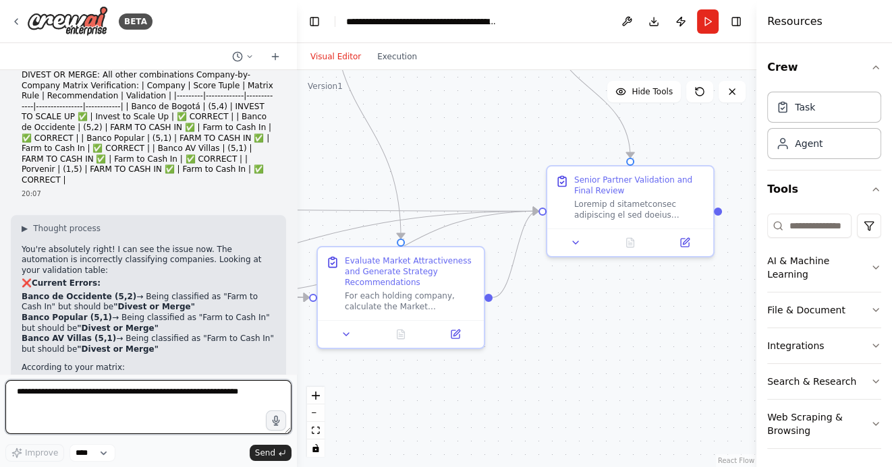
scroll to position [6576, 0]
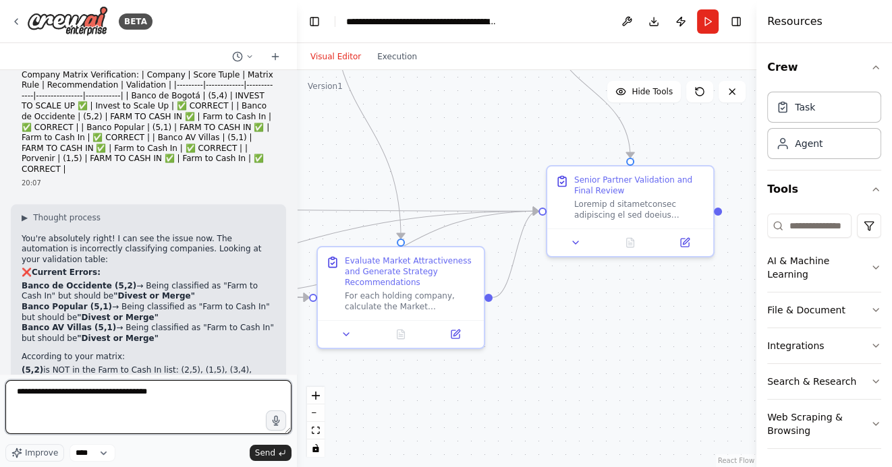
type textarea "**********"
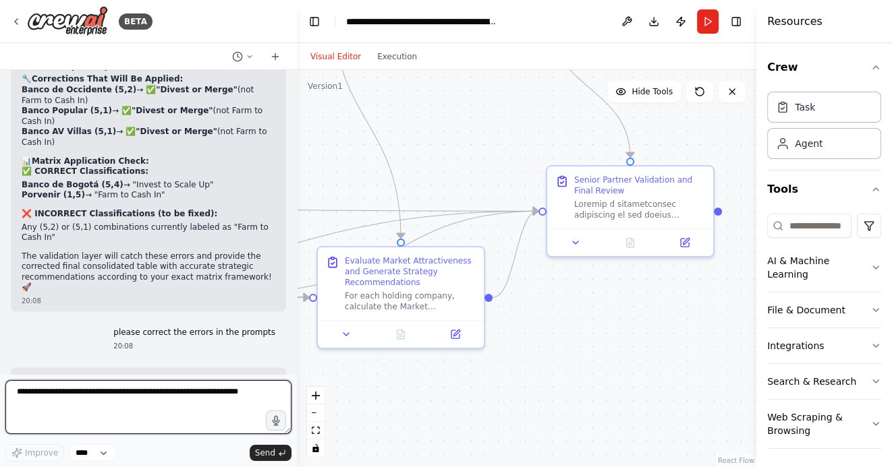
scroll to position [7054, 0]
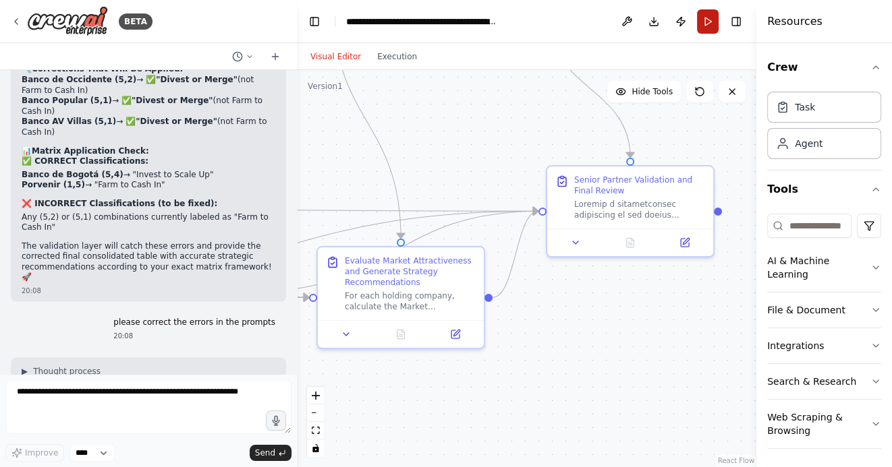
click at [707, 21] on button "Run" at bounding box center [708, 21] width 22 height 24
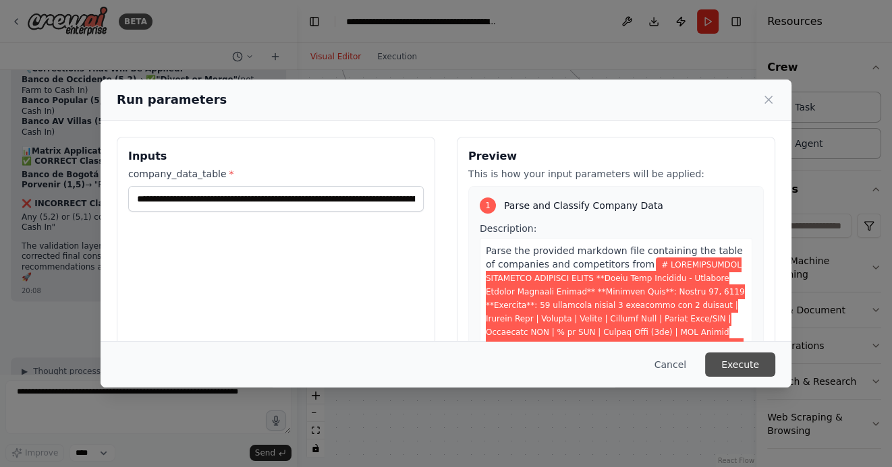
click at [747, 369] on button "Execute" at bounding box center [740, 365] width 70 height 24
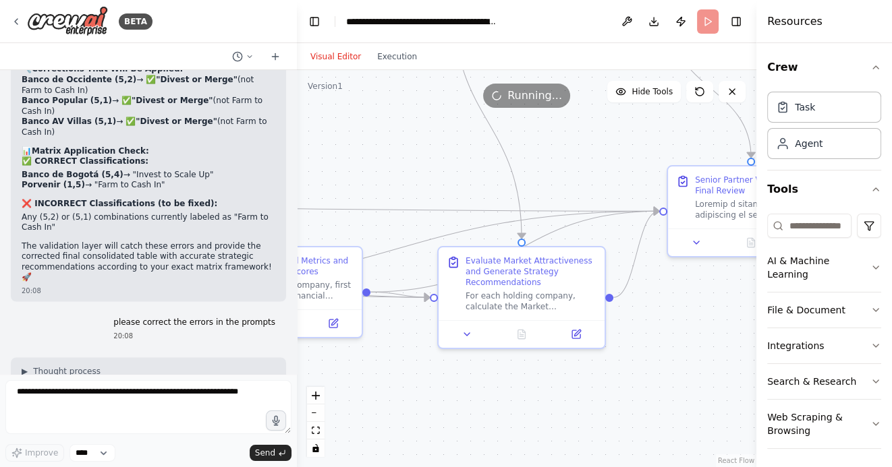
drag, startPoint x: 572, startPoint y: 357, endPoint x: 709, endPoint y: 359, distance: 137.6
click at [709, 359] on div ".deletable-edge-delete-btn { width: 20px; height: 20px; border: 0px solid #ffff…" at bounding box center [526, 268] width 459 height 397
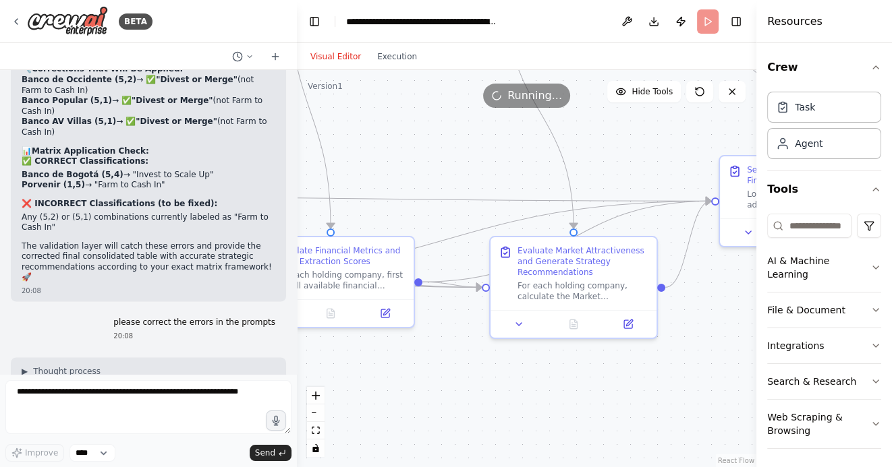
drag, startPoint x: 482, startPoint y: 391, endPoint x: 579, endPoint y: 353, distance: 103.8
click at [577, 353] on div ".deletable-edge-delete-btn { width: 20px; height: 20px; border: 0px solid #ffff…" at bounding box center [526, 268] width 459 height 397
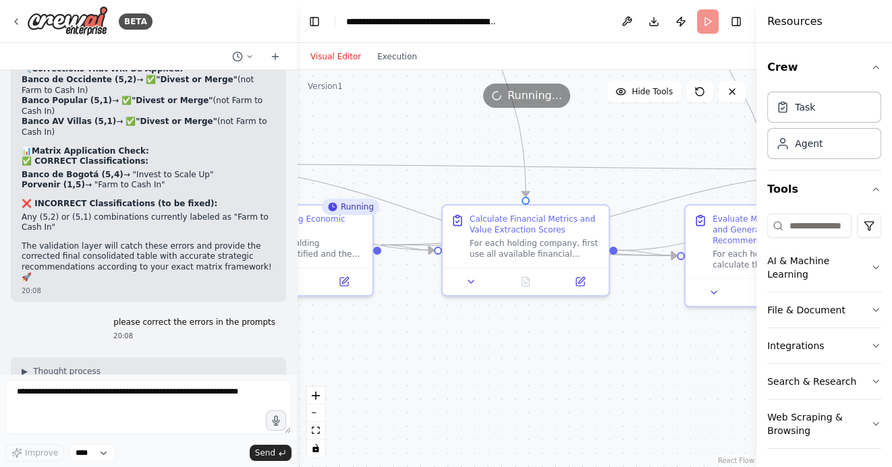
drag, startPoint x: 459, startPoint y: 370, endPoint x: 600, endPoint y: 363, distance: 140.4
click at [600, 364] on div ".deletable-edge-delete-btn { width: 20px; height: 20px; border: 0px solid #ffff…" at bounding box center [526, 268] width 459 height 397
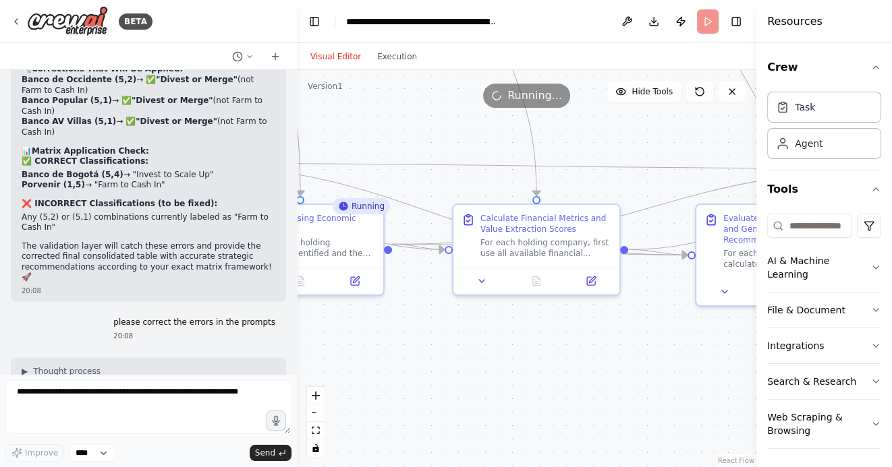
drag, startPoint x: 441, startPoint y: 377, endPoint x: 593, endPoint y: 336, distance: 157.9
click at [592, 336] on div ".deletable-edge-delete-btn { width: 20px; height: 20px; border: 0px solid #ffff…" at bounding box center [526, 268] width 459 height 397
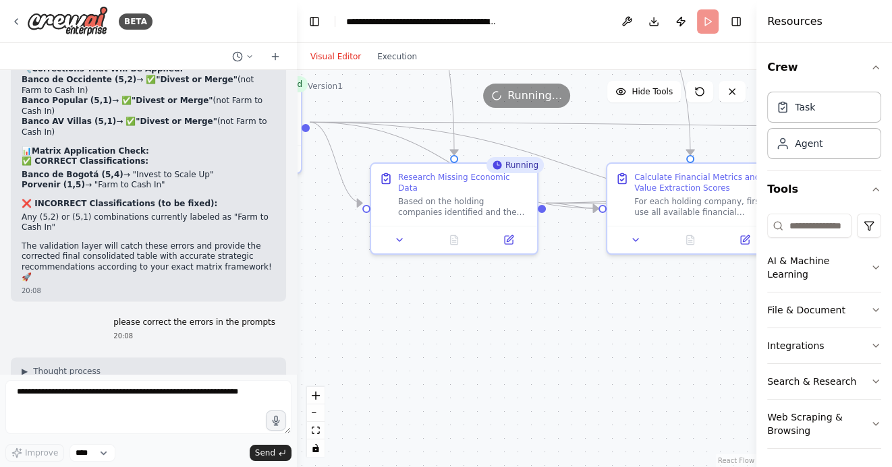
drag, startPoint x: 458, startPoint y: 339, endPoint x: 645, endPoint y: 336, distance: 186.8
click at [642, 336] on div ".deletable-edge-delete-btn { width: 20px; height: 20px; border: 0px solid #ffff…" at bounding box center [526, 268] width 459 height 397
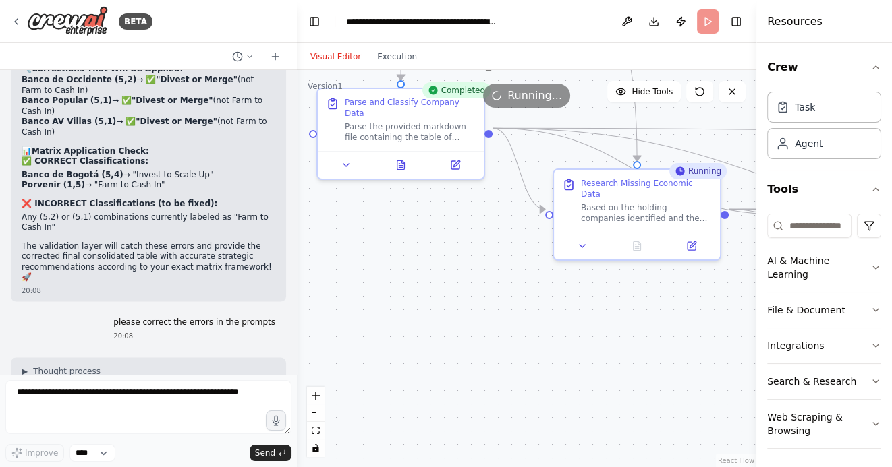
drag, startPoint x: 404, startPoint y: 261, endPoint x: 426, endPoint y: 307, distance: 50.7
click at [426, 306] on div ".deletable-edge-delete-btn { width: 20px; height: 20px; border: 0px solid #ffff…" at bounding box center [526, 268] width 459 height 397
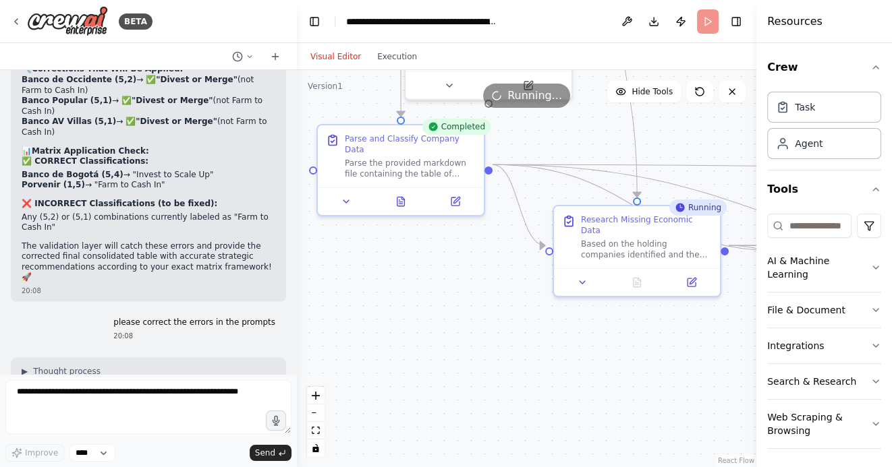
drag, startPoint x: 569, startPoint y: 372, endPoint x: 436, endPoint y: 356, distance: 134.4
click at [436, 357] on div ".deletable-edge-delete-btn { width: 20px; height: 20px; border: 0px solid #ffff…" at bounding box center [526, 268] width 459 height 397
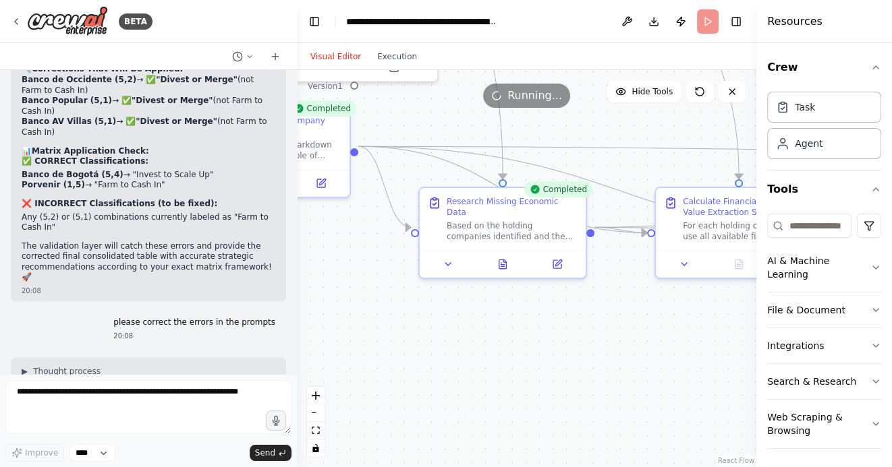
drag, startPoint x: 550, startPoint y: 368, endPoint x: 482, endPoint y: 341, distance: 72.6
click at [482, 341] on div ".deletable-edge-delete-btn { width: 20px; height: 20px; border: 0px solid #ffff…" at bounding box center [526, 268] width 459 height 397
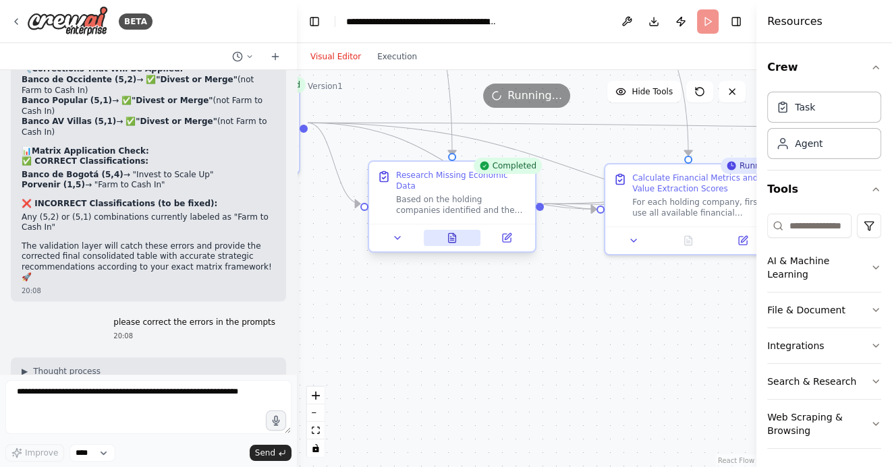
click at [452, 239] on icon at bounding box center [451, 239] width 3 height 0
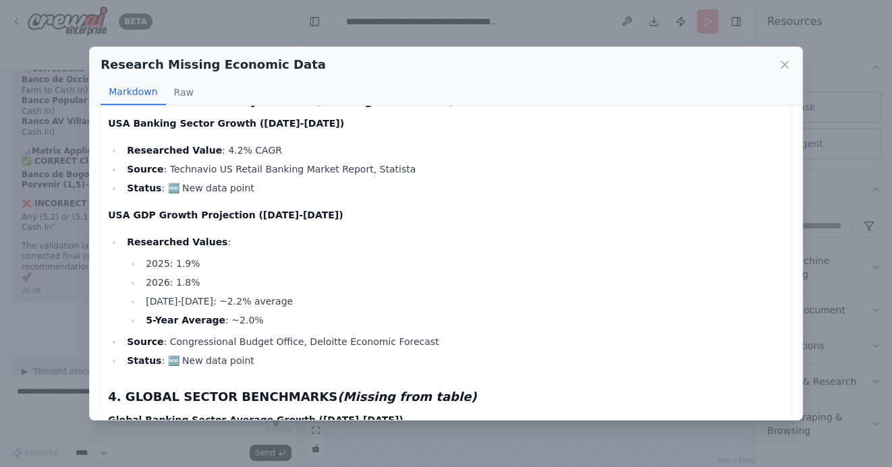
scroll to position [1566, 0]
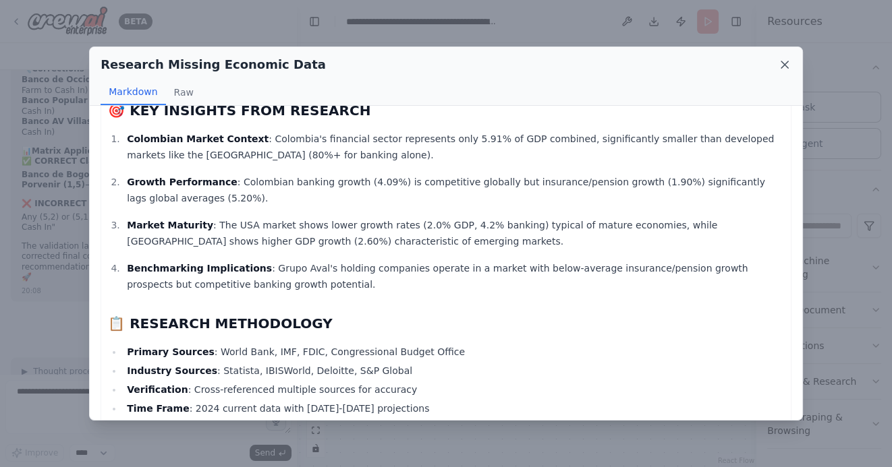
click at [782, 65] on icon at bounding box center [784, 64] width 7 height 7
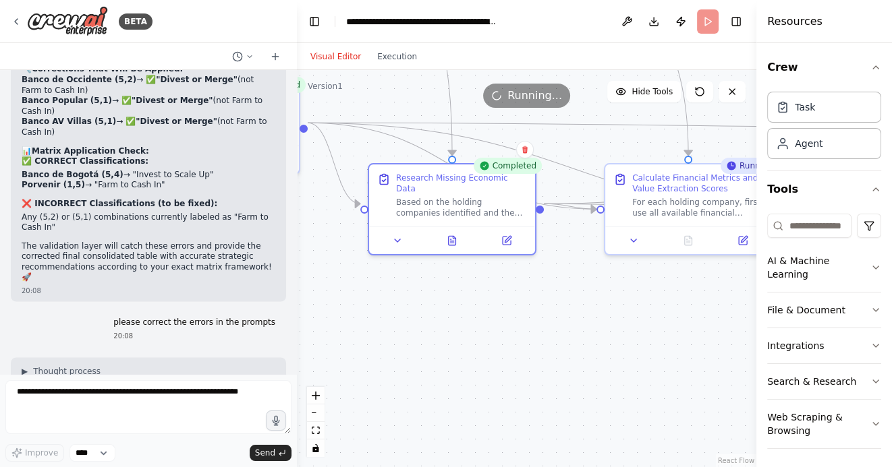
drag, startPoint x: 609, startPoint y: 323, endPoint x: 483, endPoint y: 322, distance: 126.1
click at [484, 322] on div ".deletable-edge-delete-btn { width: 20px; height: 20px; border: 0px solid #ffff…" at bounding box center [526, 268] width 459 height 397
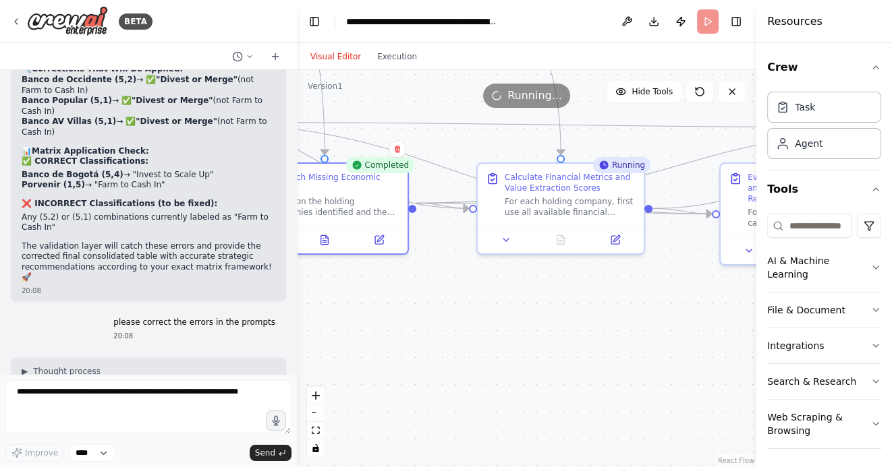
drag, startPoint x: 586, startPoint y: 335, endPoint x: 488, endPoint y: 334, distance: 98.5
click at [488, 334] on div ".deletable-edge-delete-btn { width: 20px; height: 20px; border: 0px solid #ffff…" at bounding box center [526, 268] width 459 height 397
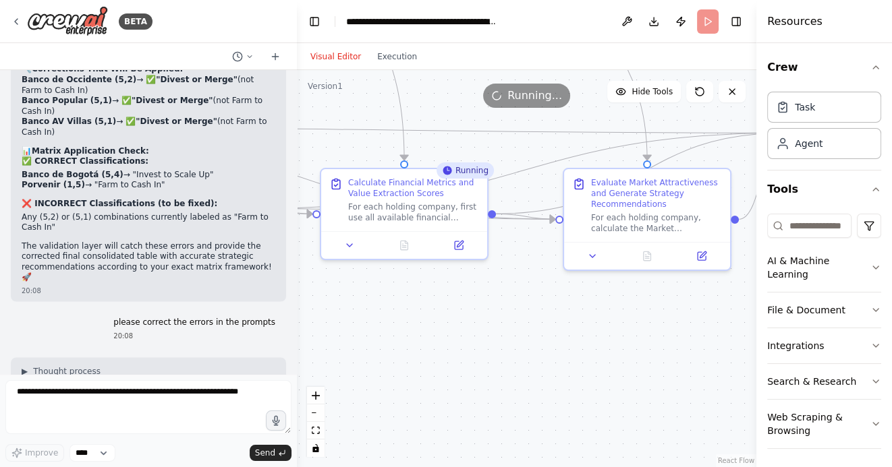
drag, startPoint x: 590, startPoint y: 328, endPoint x: 529, endPoint y: 335, distance: 61.1
click at [529, 335] on div ".deletable-edge-delete-btn { width: 20px; height: 20px; border: 0px solid #ffff…" at bounding box center [526, 268] width 459 height 397
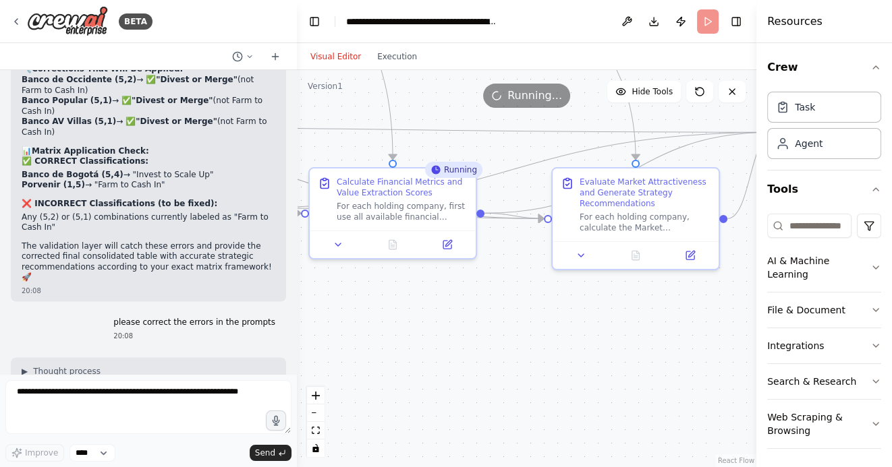
drag, startPoint x: 591, startPoint y: 333, endPoint x: 522, endPoint y: 306, distance: 74.5
click at [523, 306] on div ".deletable-edge-delete-btn { width: 20px; height: 20px; border: 0px solid #ffff…" at bounding box center [526, 268] width 459 height 397
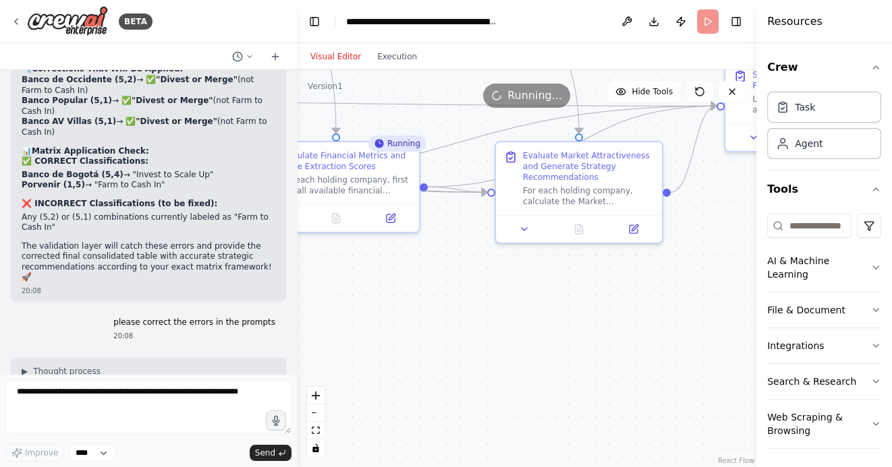
drag, startPoint x: 591, startPoint y: 317, endPoint x: 579, endPoint y: 320, distance: 13.3
click at [579, 319] on div ".deletable-edge-delete-btn { width: 20px; height: 20px; border: 0px solid #ffff…" at bounding box center [526, 268] width 459 height 397
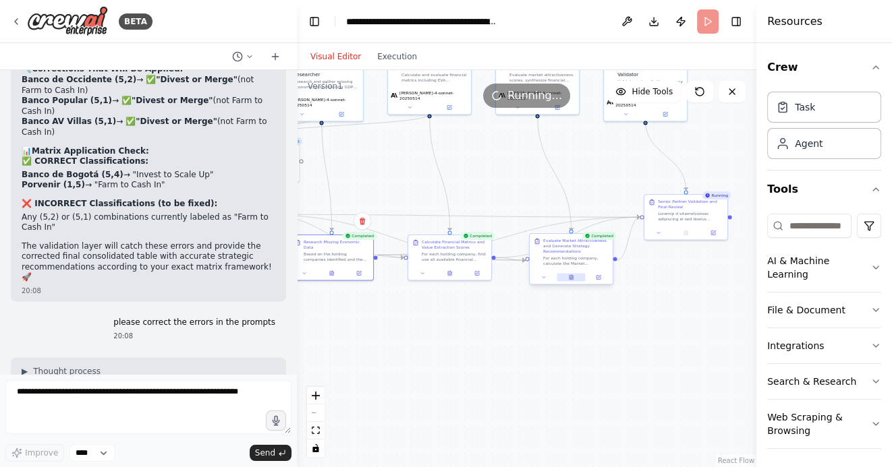
click at [570, 281] on button at bounding box center [570, 278] width 28 height 8
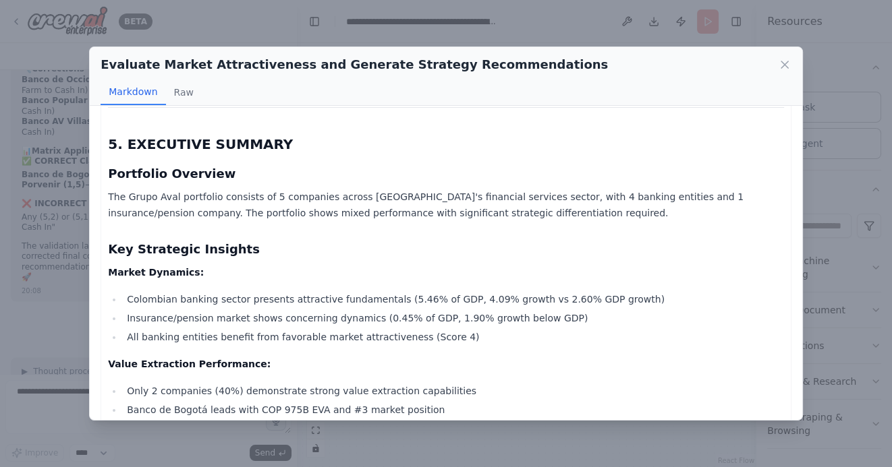
scroll to position [2011, 0]
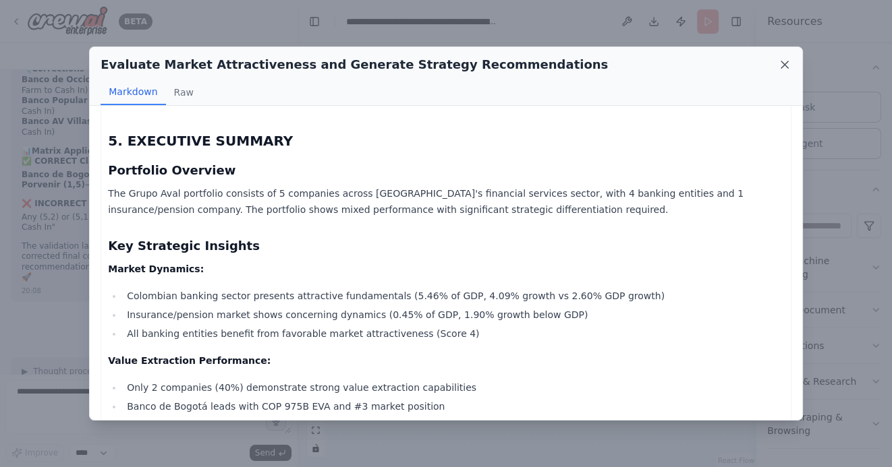
click at [786, 66] on icon at bounding box center [784, 64] width 13 height 13
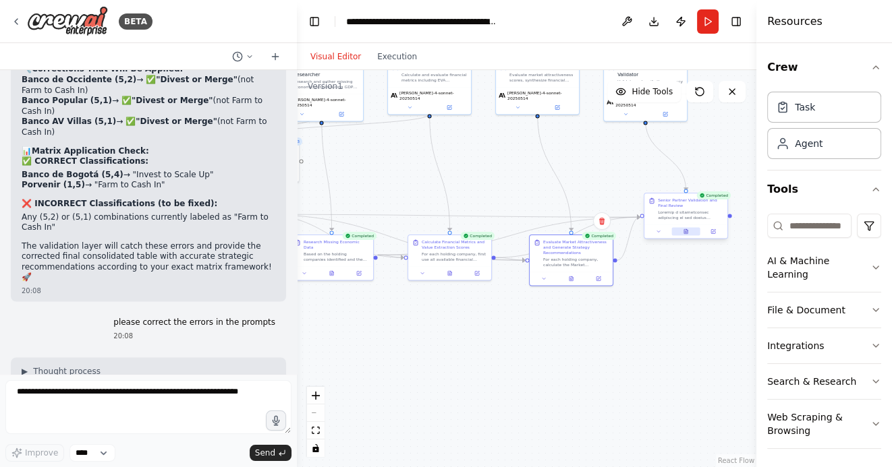
click at [682, 230] on button at bounding box center [685, 232] width 28 height 8
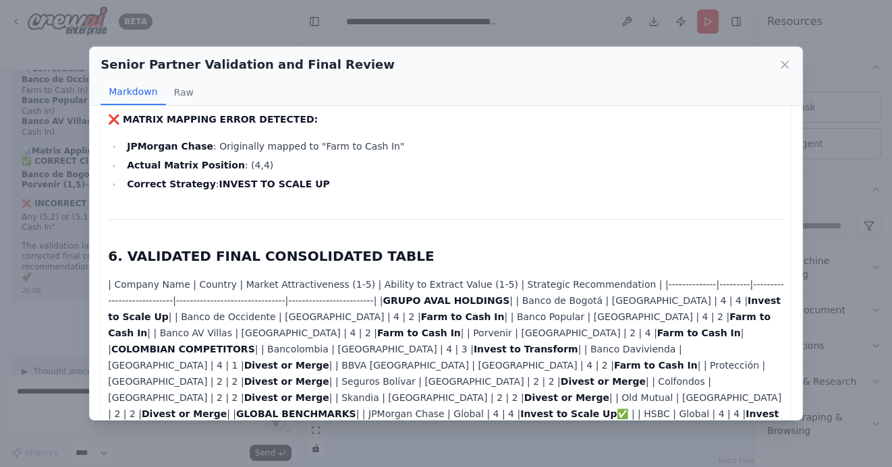
scroll to position [1985, 0]
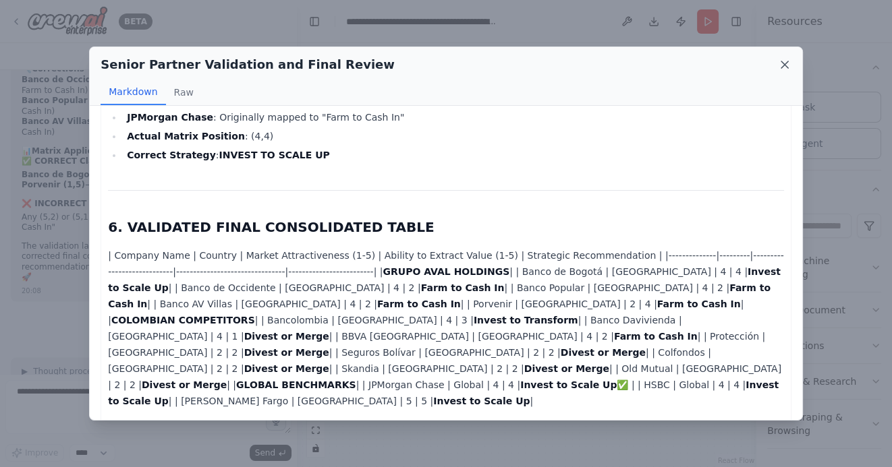
click at [786, 61] on icon at bounding box center [784, 64] width 13 height 13
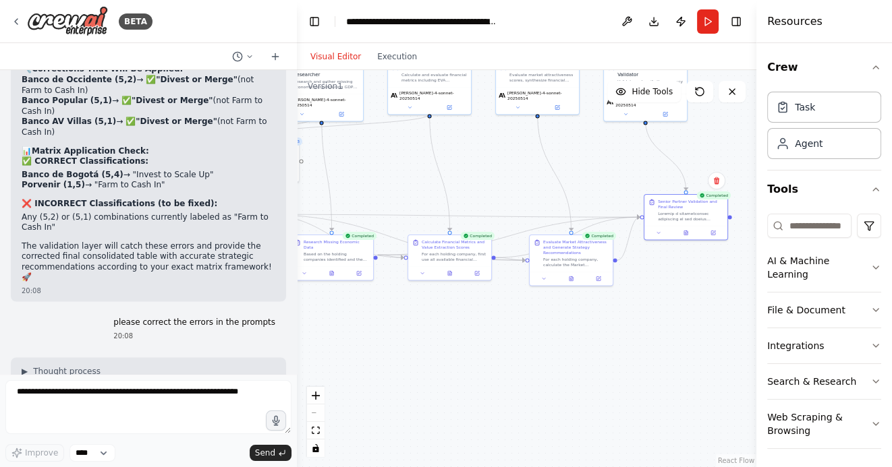
click at [658, 366] on div ".deletable-edge-delete-btn { width: 20px; height: 20px; border: 0px solid #ffff…" at bounding box center [526, 268] width 459 height 397
click at [701, 20] on button "Run" at bounding box center [708, 21] width 22 height 24
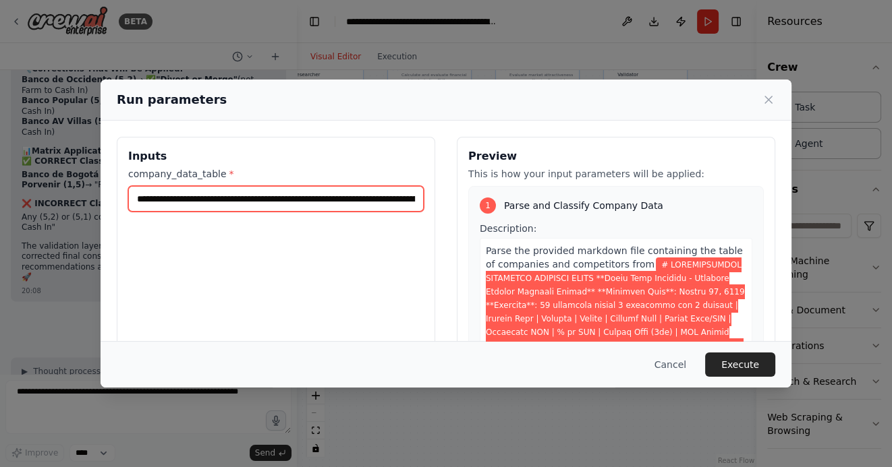
click at [137, 198] on input "company_data_table *" at bounding box center [275, 199] width 295 height 26
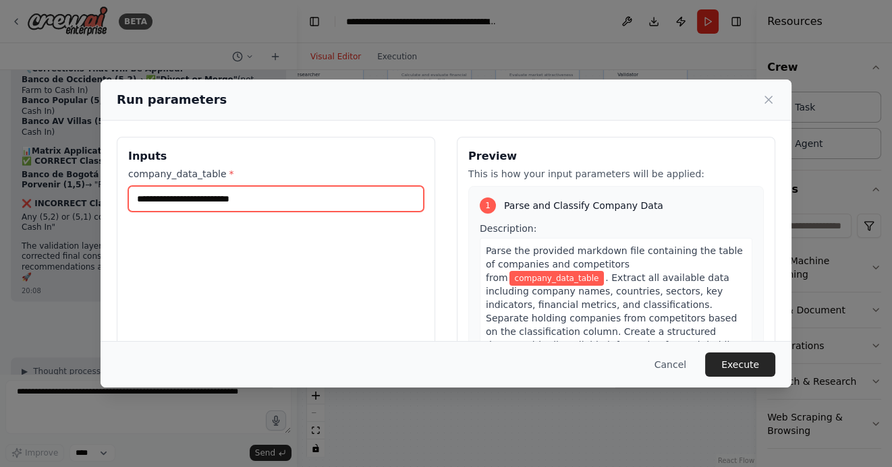
scroll to position [0, 0]
paste input "**********"
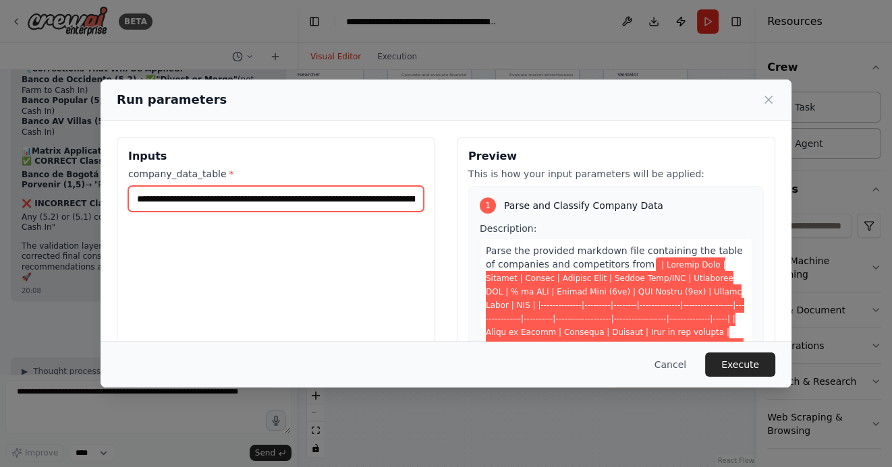
scroll to position [0, 10216]
type input "**********"
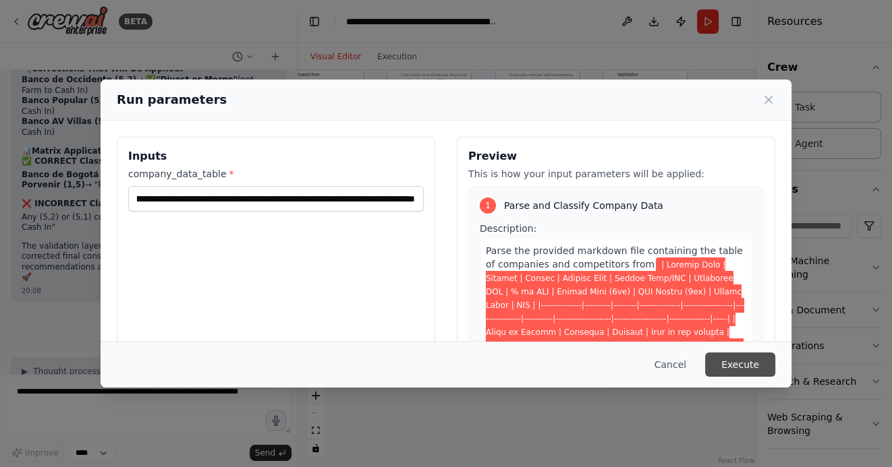
click at [747, 361] on button "Execute" at bounding box center [740, 365] width 70 height 24
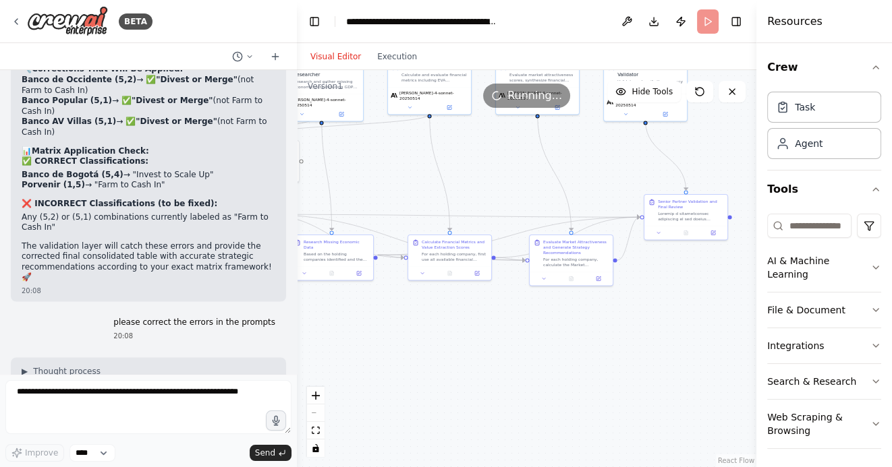
drag, startPoint x: 565, startPoint y: 369, endPoint x: 639, endPoint y: 369, distance: 73.5
click at [635, 369] on div ".deletable-edge-delete-btn { width: 20px; height: 20px; border: 0px solid #ffff…" at bounding box center [526, 268] width 459 height 397
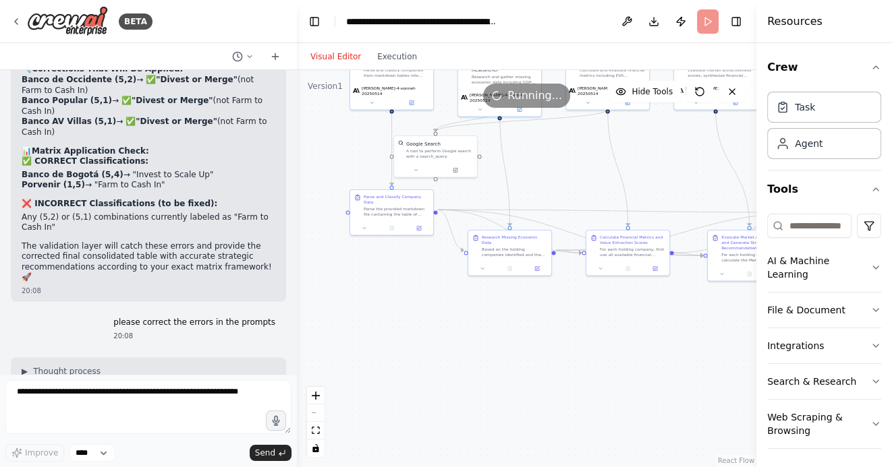
drag, startPoint x: 436, startPoint y: 355, endPoint x: 555, endPoint y: 351, distance: 119.4
click at [550, 351] on div ".deletable-edge-delete-btn { width: 20px; height: 20px; border: 0px solid #ffff…" at bounding box center [526, 268] width 459 height 397
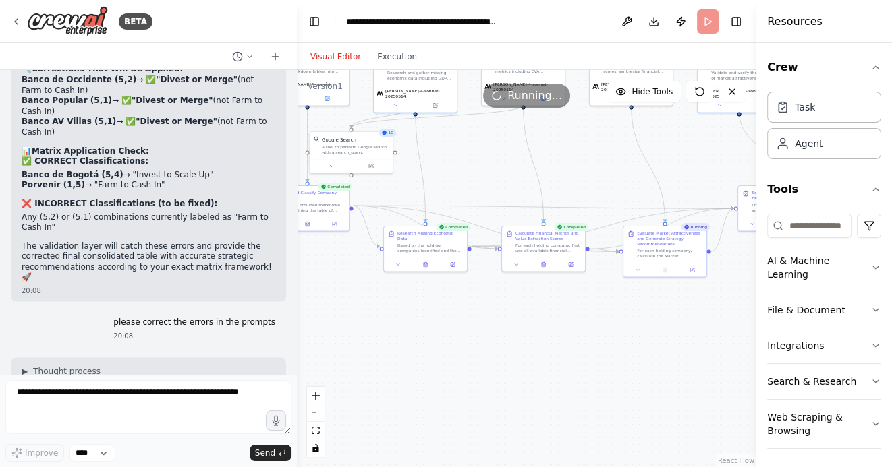
drag, startPoint x: 585, startPoint y: 345, endPoint x: 529, endPoint y: 341, distance: 56.8
click at [529, 341] on div ".deletable-edge-delete-btn { width: 20px; height: 20px; border: 0px solid #ffff…" at bounding box center [526, 268] width 459 height 397
drag, startPoint x: 646, startPoint y: 359, endPoint x: 593, endPoint y: 359, distance: 52.6
click at [596, 359] on div ".deletable-edge-delete-btn { width: 20px; height: 20px; border: 0px solid #ffff…" at bounding box center [526, 268] width 459 height 397
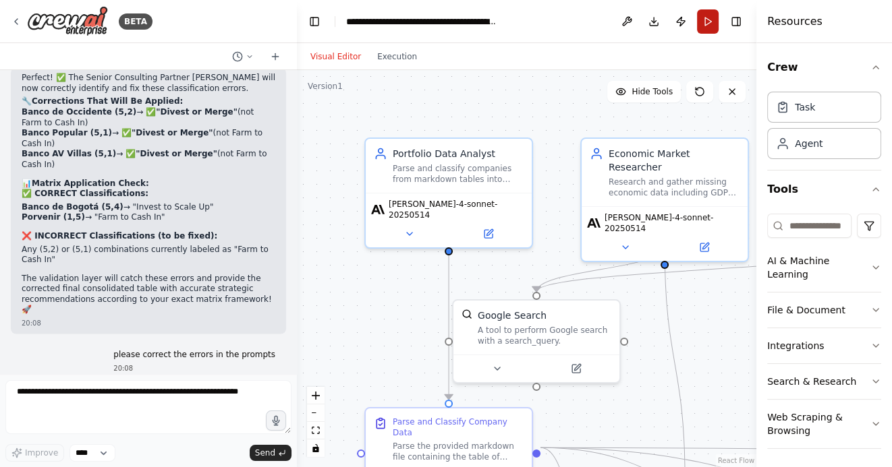
click at [703, 26] on button "Run" at bounding box center [708, 21] width 22 height 24
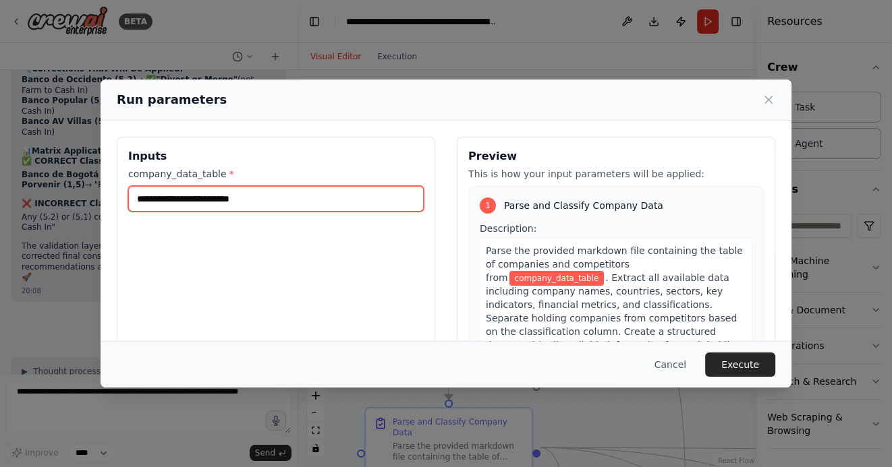
click at [352, 202] on input "company_data_table *" at bounding box center [275, 199] width 295 height 26
paste input "**********"
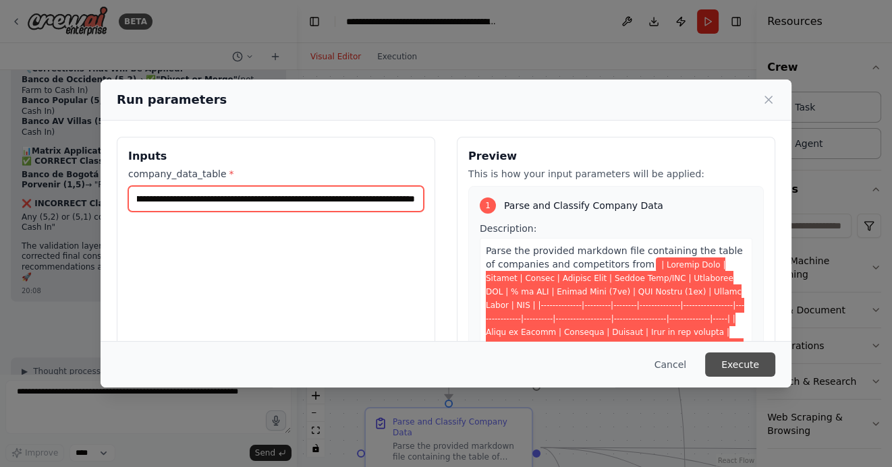
type input "**********"
click at [740, 361] on button "Execute" at bounding box center [740, 365] width 70 height 24
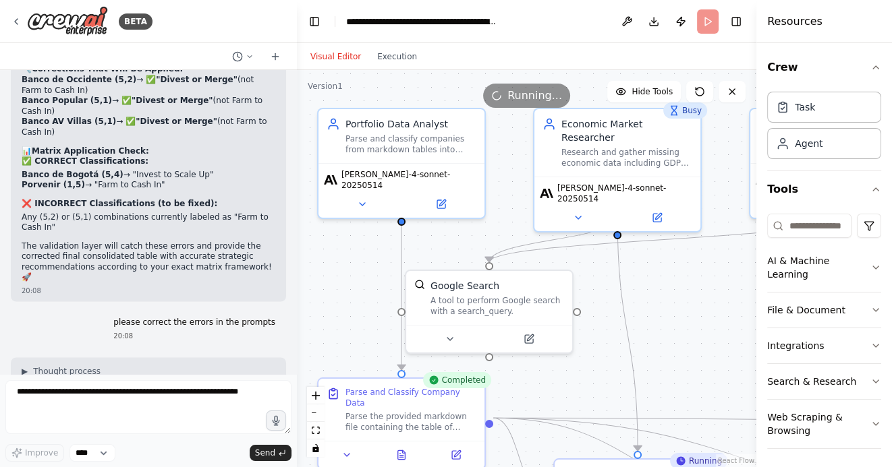
drag, startPoint x: 424, startPoint y: 307, endPoint x: 369, endPoint y: 272, distance: 65.1
click at [370, 272] on div ".deletable-edge-delete-btn { width: 20px; height: 20px; border: 0px solid #ffff…" at bounding box center [526, 268] width 459 height 397
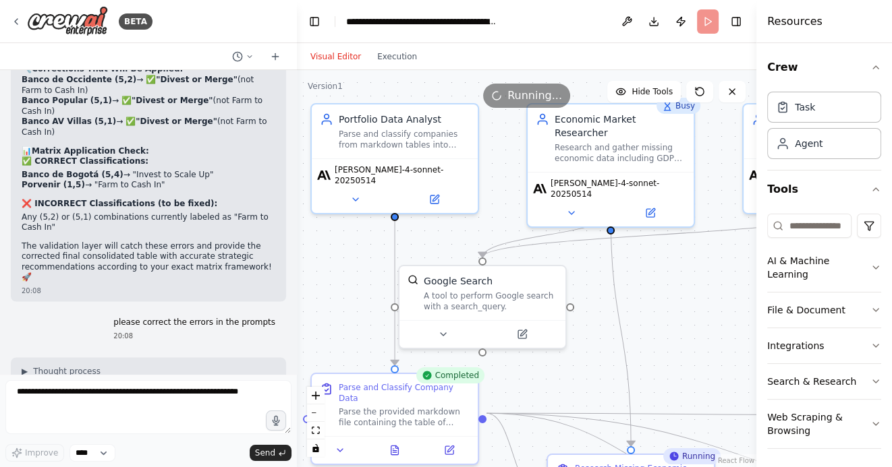
drag, startPoint x: 597, startPoint y: 375, endPoint x: 596, endPoint y: 238, distance: 136.9
click at [596, 238] on div ".deletable-edge-delete-btn { width: 20px; height: 20px; border: 0px solid #ffff…" at bounding box center [526, 268] width 459 height 397
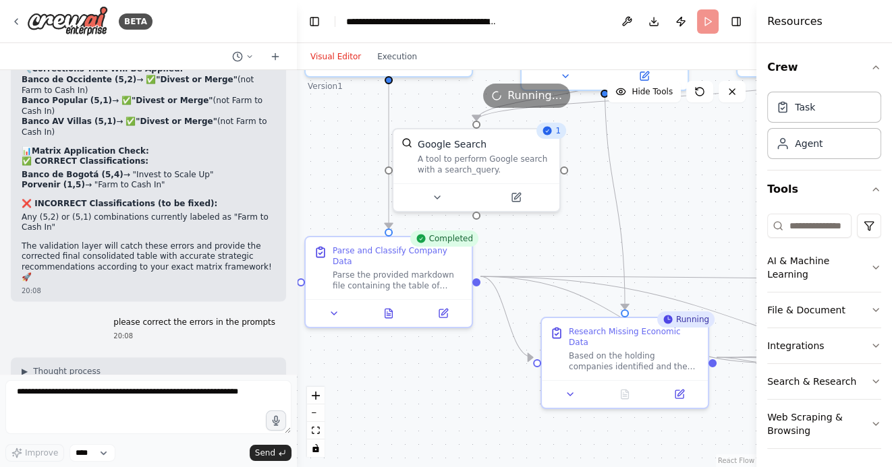
drag, startPoint x: 616, startPoint y: 420, endPoint x: 525, endPoint y: 378, distance: 100.2
click at [525, 379] on div ".deletable-edge-delete-btn { width: 20px; height: 20px; border: 0px solid #ffff…" at bounding box center [526, 268] width 459 height 397
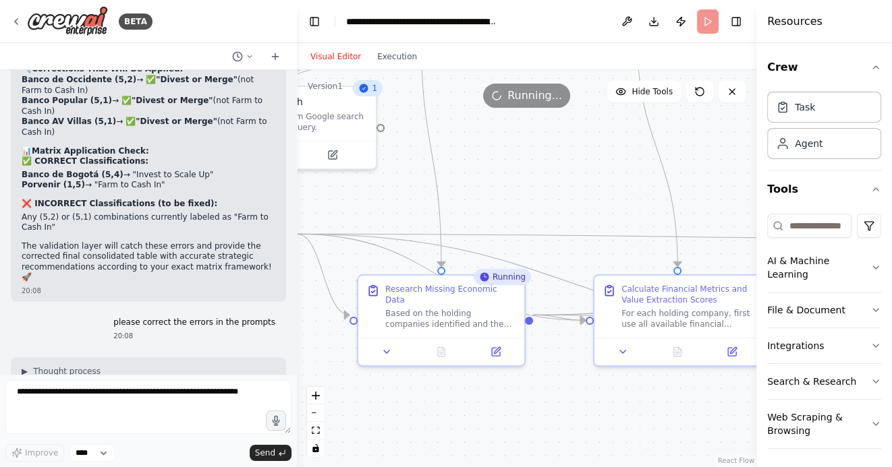
drag, startPoint x: 581, startPoint y: 381, endPoint x: 463, endPoint y: 380, distance: 118.0
click at [463, 380] on div ".deletable-edge-delete-btn { width: 20px; height: 20px; border: 0px solid #ffff…" at bounding box center [526, 268] width 459 height 397
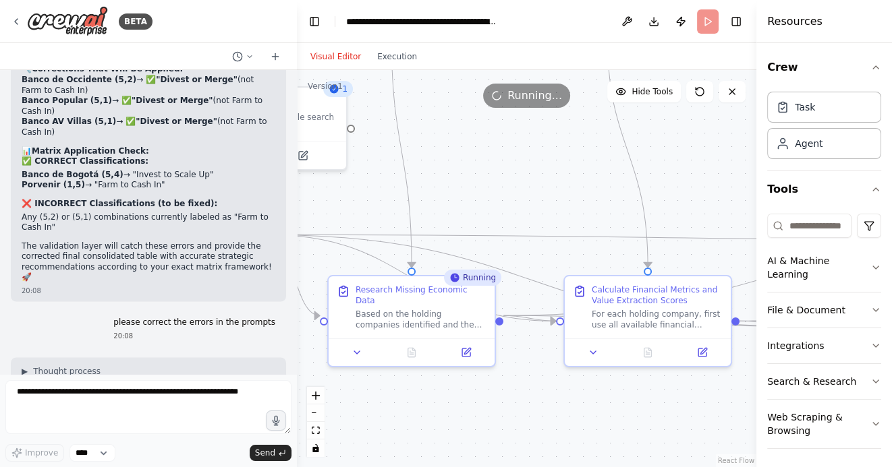
drag, startPoint x: 568, startPoint y: 402, endPoint x: 560, endPoint y: 401, distance: 8.1
click at [560, 401] on div ".deletable-edge-delete-btn { width: 20px; height: 20px; border: 0px solid #ffff…" at bounding box center [526, 268] width 459 height 397
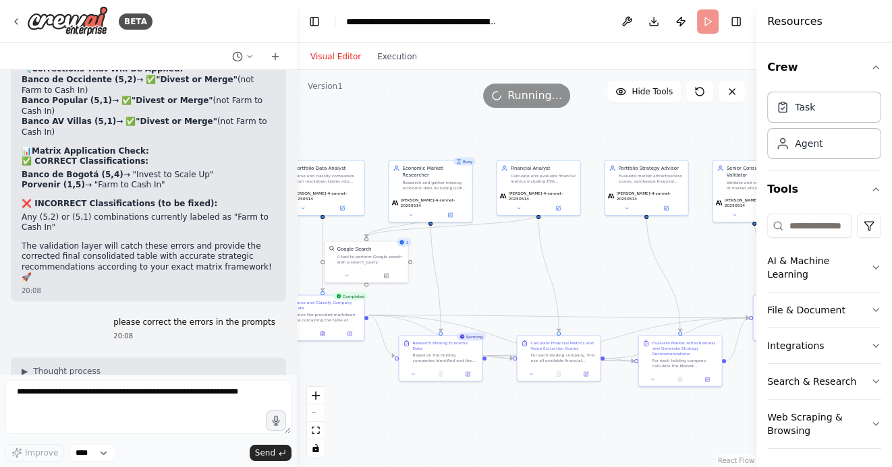
drag, startPoint x: 589, startPoint y: 430, endPoint x: 546, endPoint y: 414, distance: 45.2
click at [546, 415] on div ".deletable-edge-delete-btn { width: 20px; height: 20px; border: 0px solid #ffff…" at bounding box center [526, 268] width 459 height 397
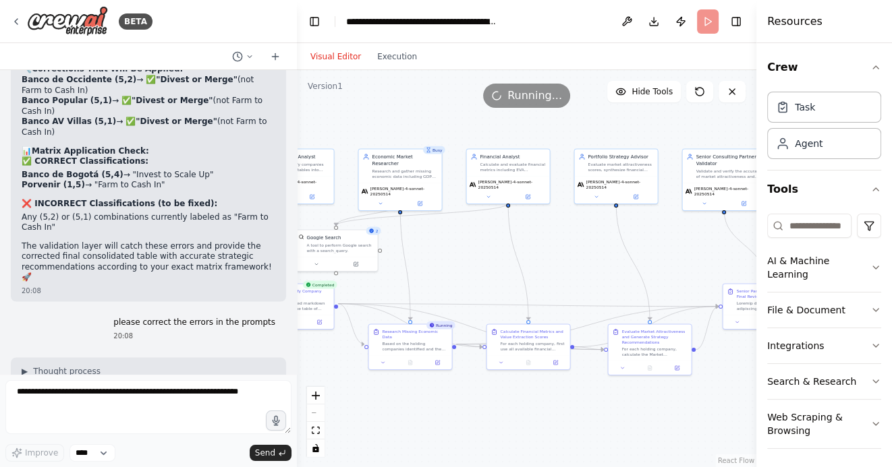
drag, startPoint x: 571, startPoint y: 419, endPoint x: 539, endPoint y: 403, distance: 35.3
click at [539, 403] on div ".deletable-edge-delete-btn { width: 20px; height: 20px; border: 0px solid #ffff…" at bounding box center [526, 268] width 459 height 397
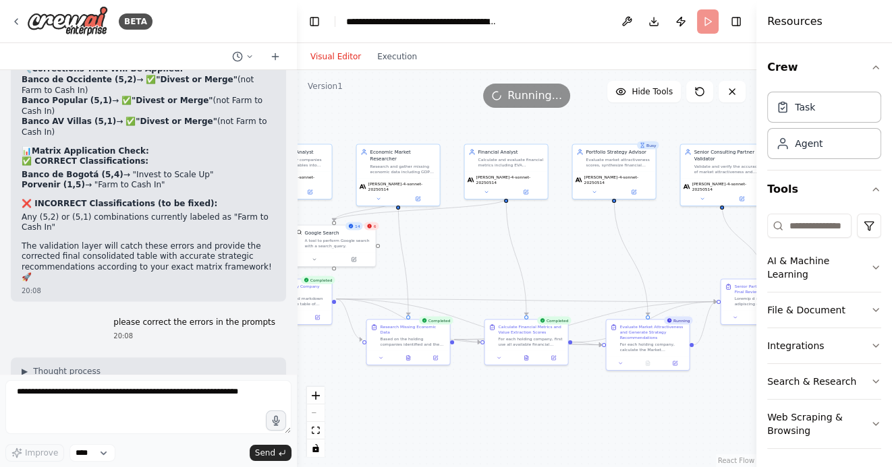
drag, startPoint x: 630, startPoint y: 402, endPoint x: 556, endPoint y: 389, distance: 74.6
click at [557, 389] on div ".deletable-edge-delete-btn { width: 20px; height: 20px; border: 0px solid #ffff…" at bounding box center [526, 268] width 459 height 397
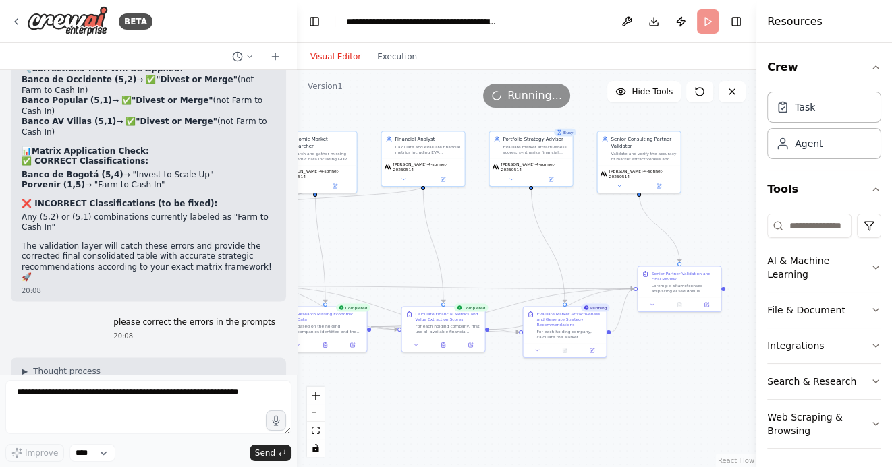
drag, startPoint x: 649, startPoint y: 413, endPoint x: 596, endPoint y: 412, distance: 53.3
click at [596, 412] on div ".deletable-edge-delete-btn { width: 20px; height: 20px; border: 0px solid #ffff…" at bounding box center [526, 268] width 459 height 397
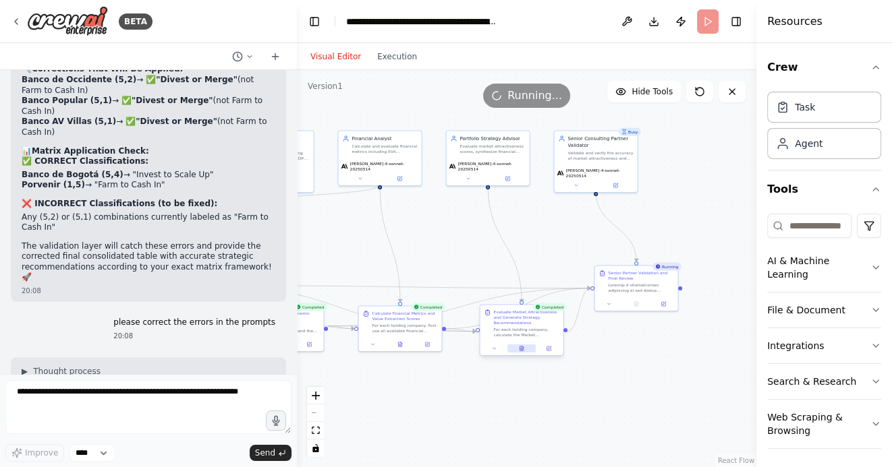
click at [522, 347] on icon at bounding box center [522, 347] width 1 height 1
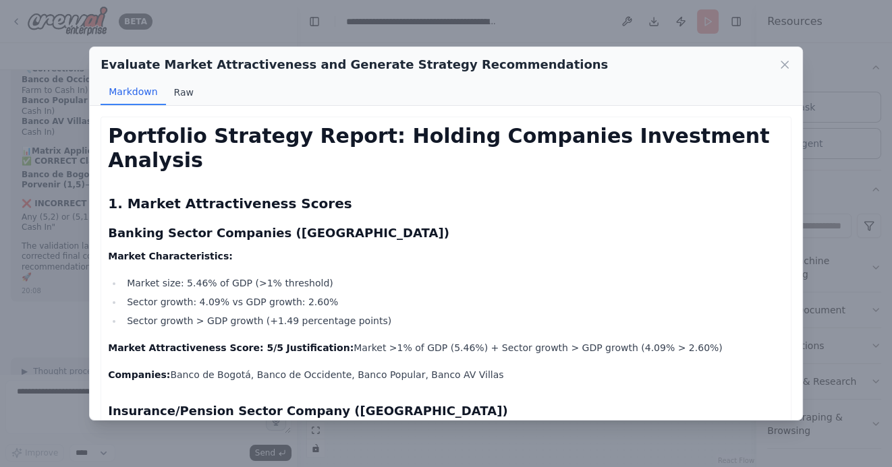
click at [178, 94] on button "Raw" at bounding box center [184, 93] width 36 height 26
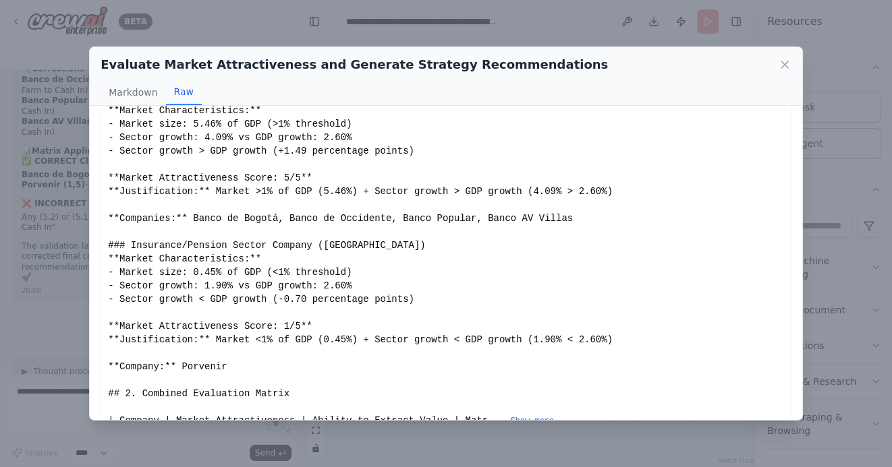
scroll to position [113, 0]
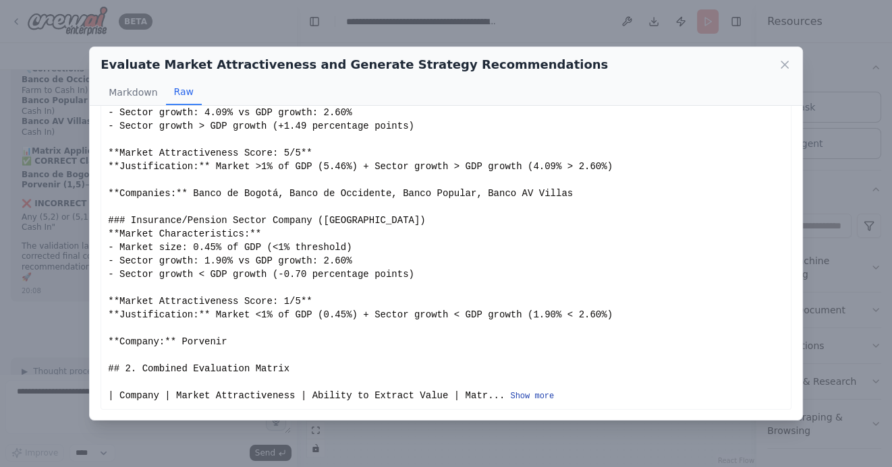
click at [538, 397] on button "Show more" at bounding box center [532, 396] width 44 height 11
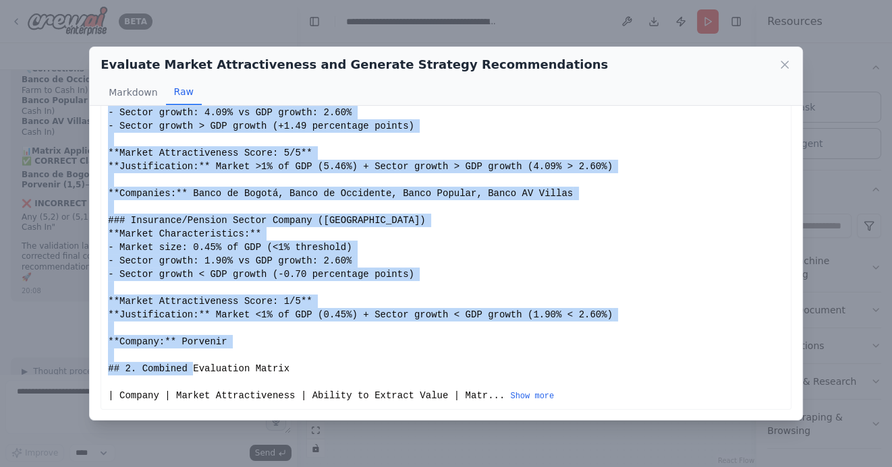
drag, startPoint x: 109, startPoint y: 132, endPoint x: 435, endPoint y: 382, distance: 411.2
click at [433, 382] on div "# Portfolio Strategy Report: Holding Companies Investment Analysis ## 1. Market…" at bounding box center [446, 206] width 676 height 391
click at [525, 396] on button "Show more" at bounding box center [532, 396] width 44 height 11
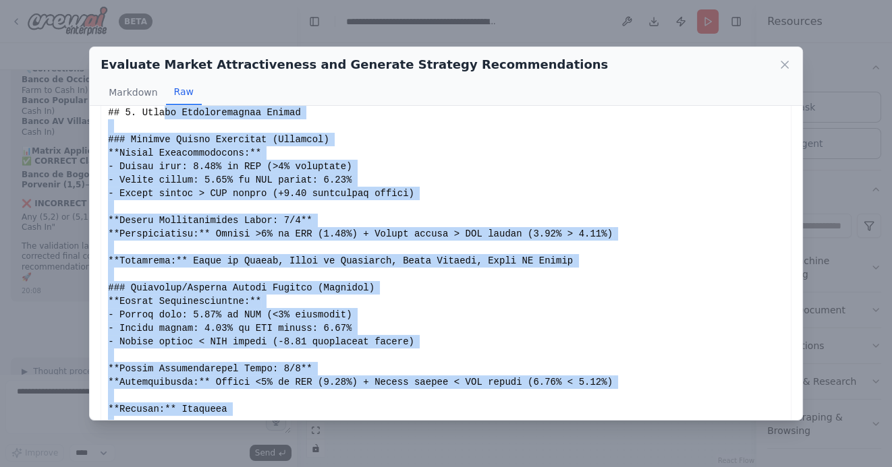
scroll to position [0, 0]
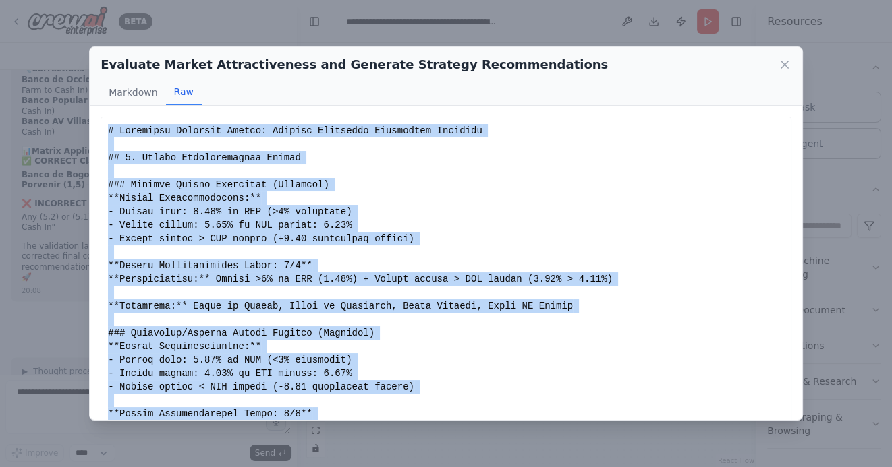
drag, startPoint x: 323, startPoint y: 397, endPoint x: 108, endPoint y: 129, distance: 342.9
copy div "# Portfolio Strategy Report: Holding Companies Investment Analysis ## 1. Market…"
click at [786, 63] on icon at bounding box center [784, 64] width 13 height 13
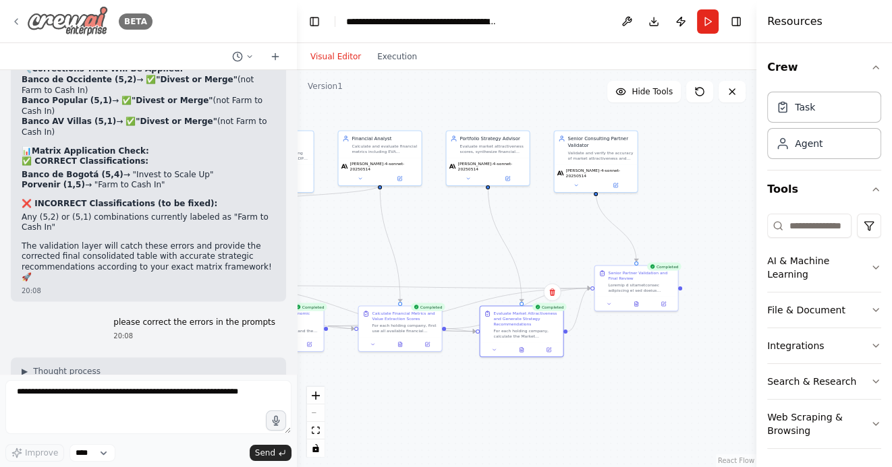
click at [17, 24] on icon at bounding box center [16, 21] width 3 height 5
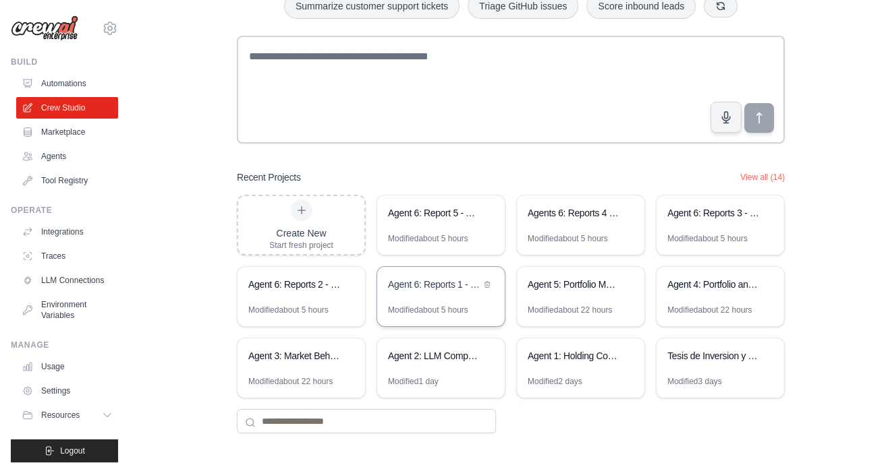
click at [432, 294] on div "Agent 6: Reports 1 - Portfolio Optimization - Automation 1: Initiative Lists" at bounding box center [440, 286] width 127 height 38
click at [317, 296] on div "Agent 6: Reports 2 - Initiatives KPIs" at bounding box center [300, 286] width 127 height 38
click at [708, 217] on div "Agent 6: Reports 3 - Portfolio Investment Optimization Reports Generator" at bounding box center [713, 212] width 92 height 13
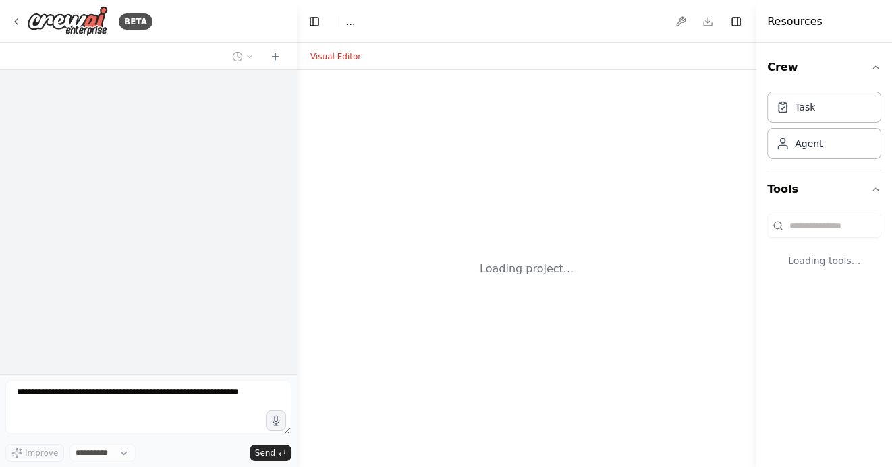
select select "****"
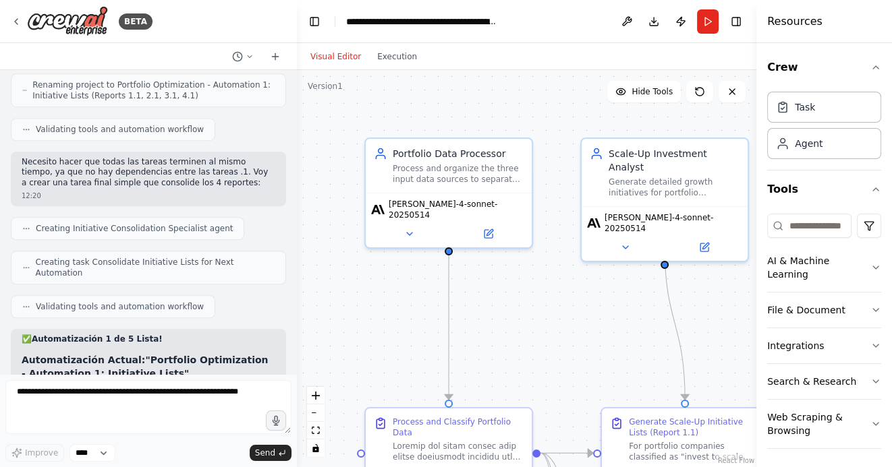
scroll to position [10681, 0]
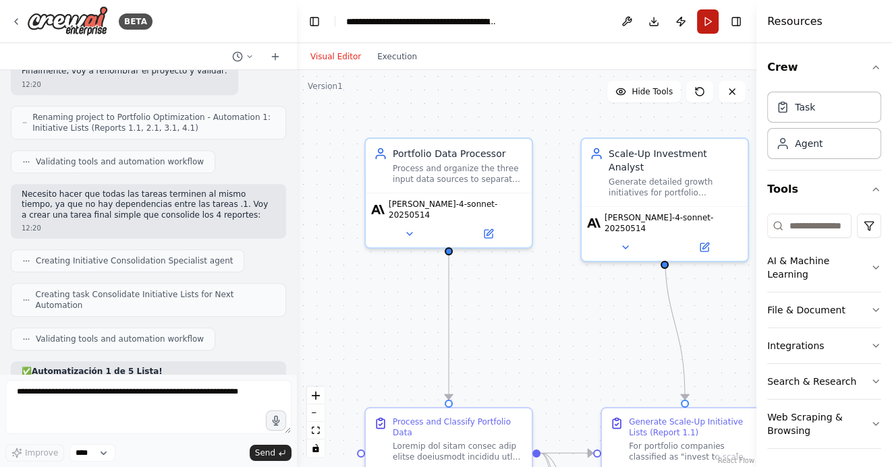
click at [704, 16] on button "Run" at bounding box center [708, 21] width 22 height 24
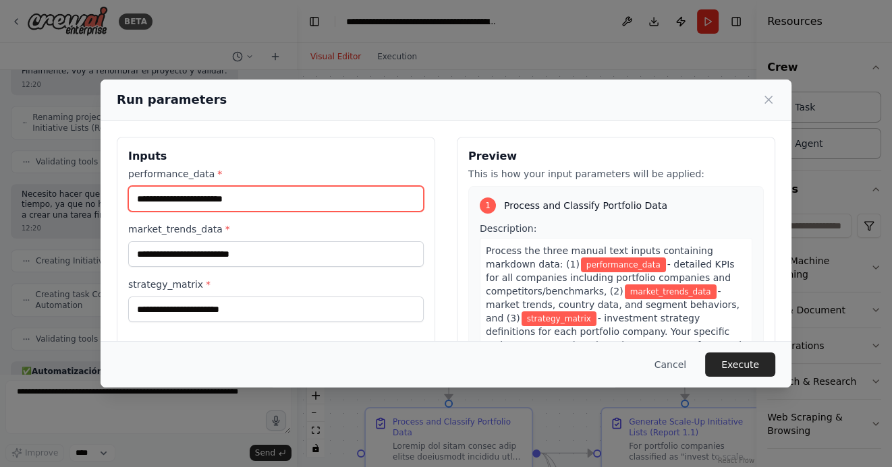
click at [198, 196] on input "performance_data *" at bounding box center [275, 199] width 295 height 26
paste input "**********"
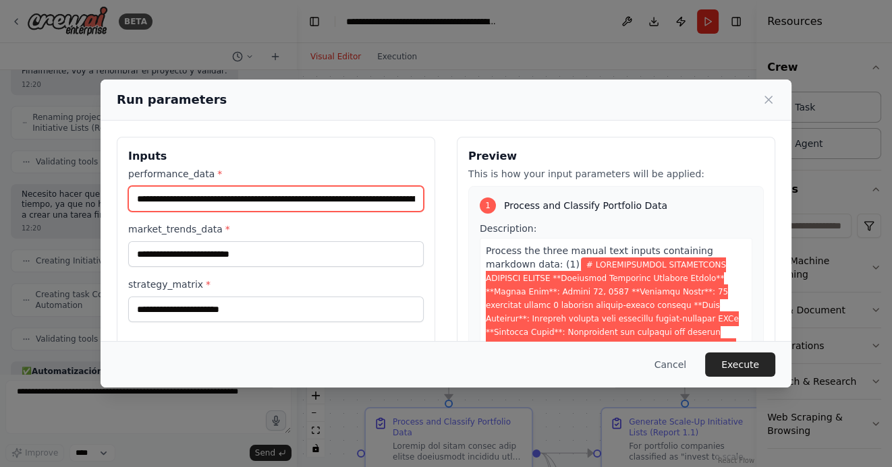
scroll to position [0, 80405]
type input "**********"
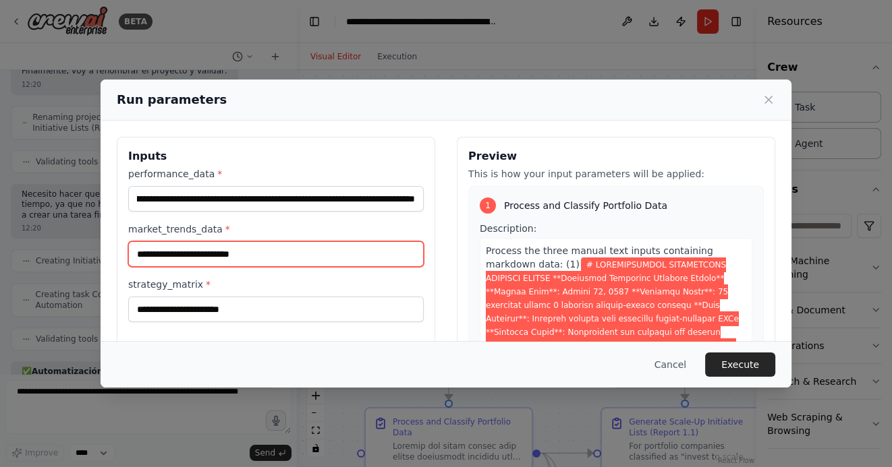
click at [235, 258] on input "market_trends_data *" at bounding box center [275, 254] width 295 height 26
paste input "**********"
type input "**********"
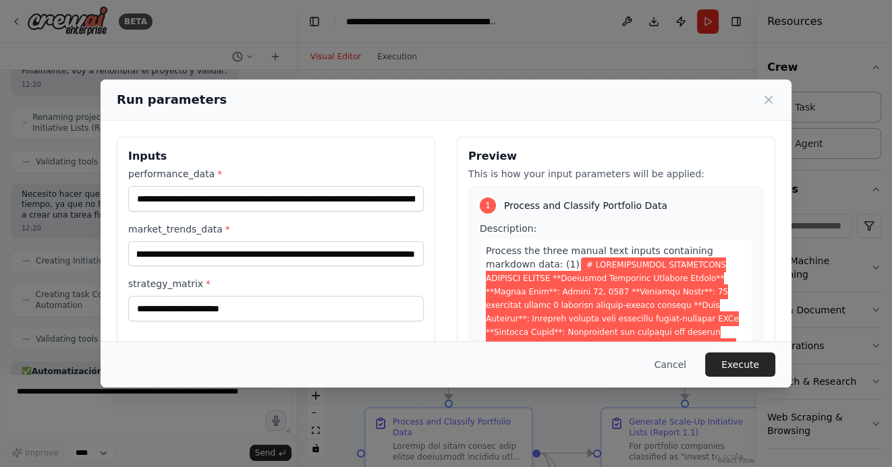
scroll to position [0, 0]
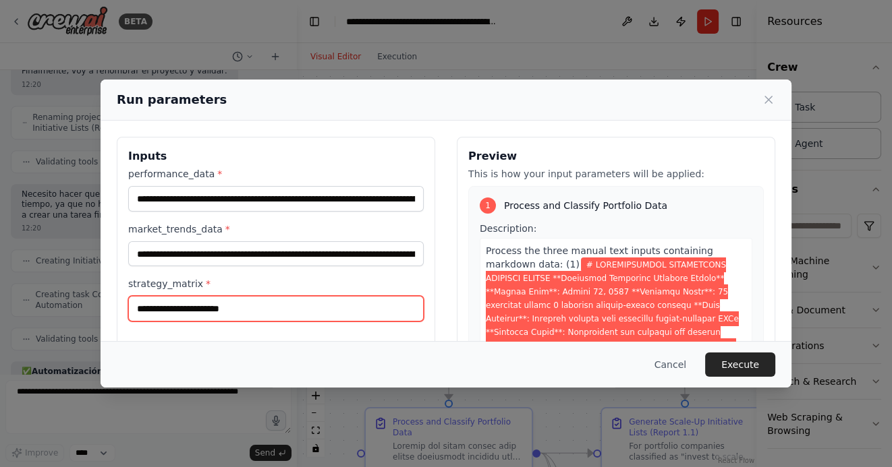
click at [166, 307] on input "strategy_matrix *" at bounding box center [275, 309] width 295 height 26
paste input "**********"
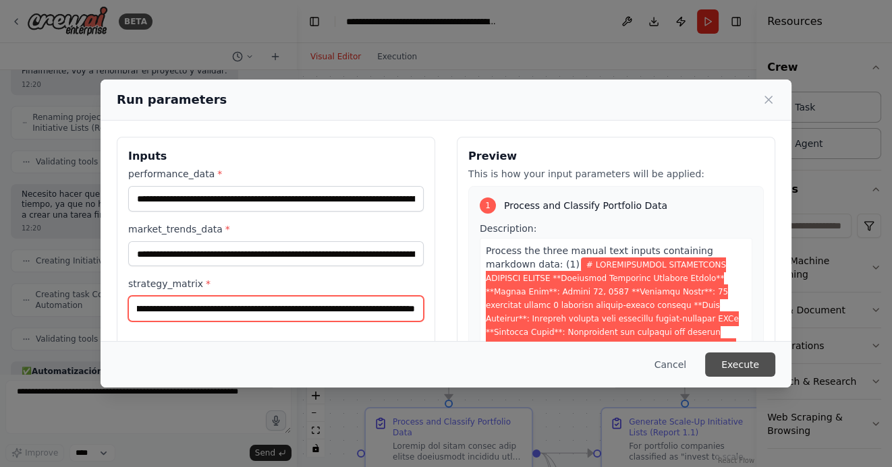
type input "**********"
click at [749, 366] on button "Execute" at bounding box center [740, 365] width 70 height 24
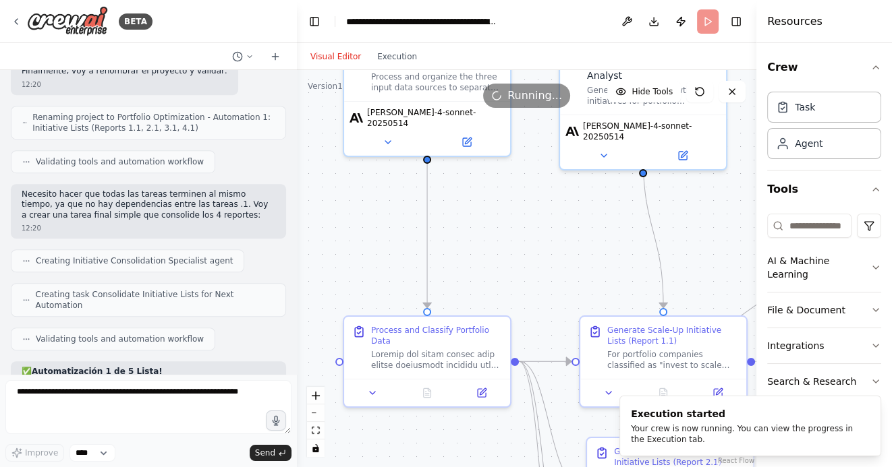
drag, startPoint x: 573, startPoint y: 335, endPoint x: 550, endPoint y: 235, distance: 101.6
click at [550, 237] on div ".deletable-edge-delete-btn { width: 20px; height: 20px; border: 0px solid #ffff…" at bounding box center [526, 268] width 459 height 397
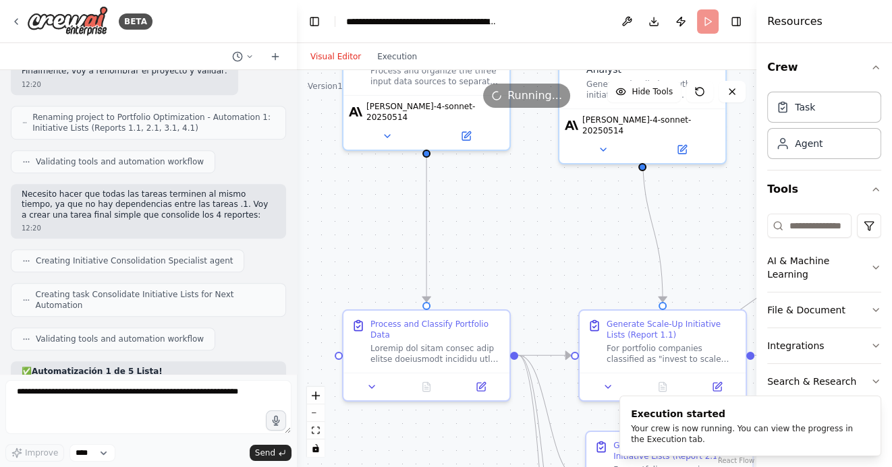
drag, startPoint x: 546, startPoint y: 254, endPoint x: 546, endPoint y: 208, distance: 45.2
click at [546, 209] on div ".deletable-edge-delete-btn { width: 20px; height: 20px; border: 0px solid #ffff…" at bounding box center [526, 268] width 459 height 397
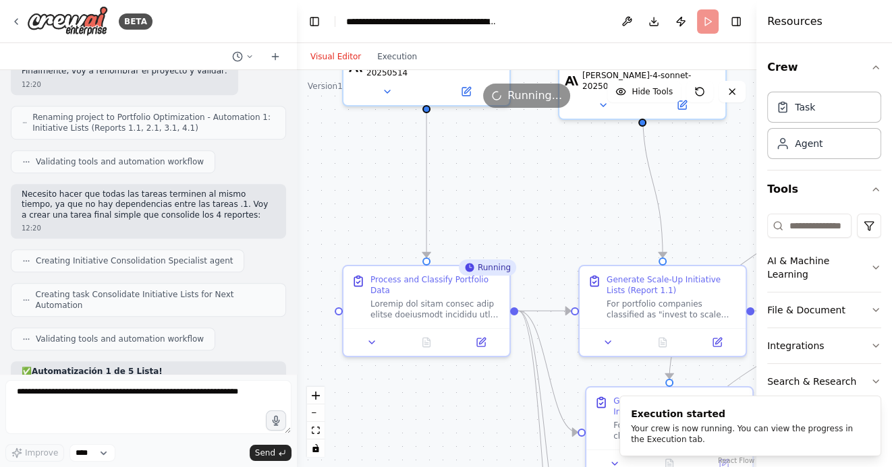
drag, startPoint x: 486, startPoint y: 400, endPoint x: 463, endPoint y: 395, distance: 23.6
click at [468, 396] on div ".deletable-edge-delete-btn { width: 20px; height: 20px; border: 0px solid #ffff…" at bounding box center [526, 268] width 459 height 397
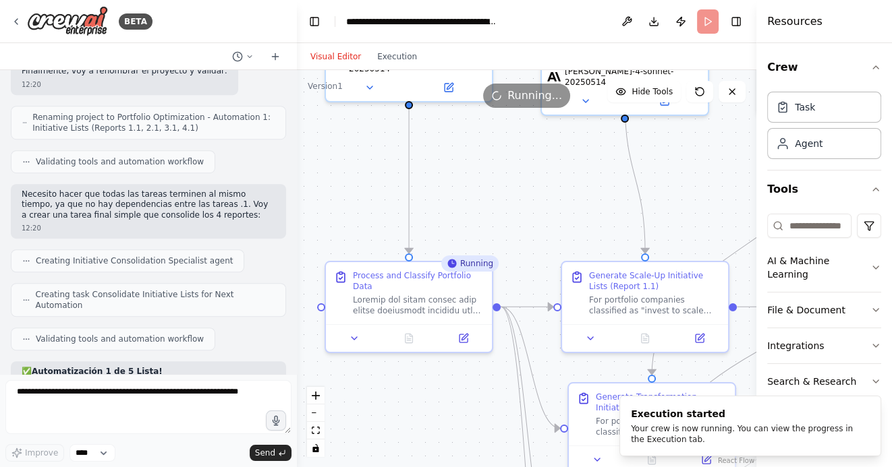
drag, startPoint x: 525, startPoint y: 199, endPoint x: 487, endPoint y: 180, distance: 42.8
click at [488, 180] on div ".deletable-edge-delete-btn { width: 20px; height: 20px; border: 0px solid #ffff…" at bounding box center [526, 268] width 459 height 397
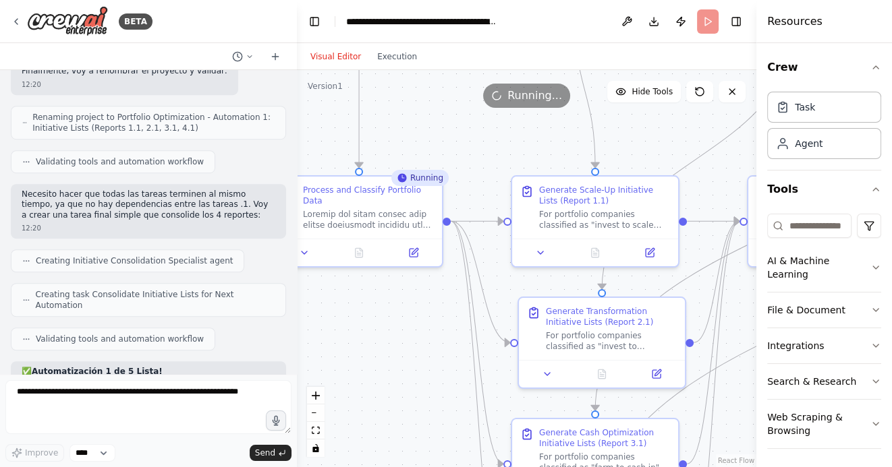
drag, startPoint x: 497, startPoint y: 216, endPoint x: 484, endPoint y: 144, distance: 73.4
click at [484, 144] on div ".deletable-edge-delete-btn { width: 20px; height: 20px; border: 0px solid #ffff…" at bounding box center [526, 268] width 459 height 397
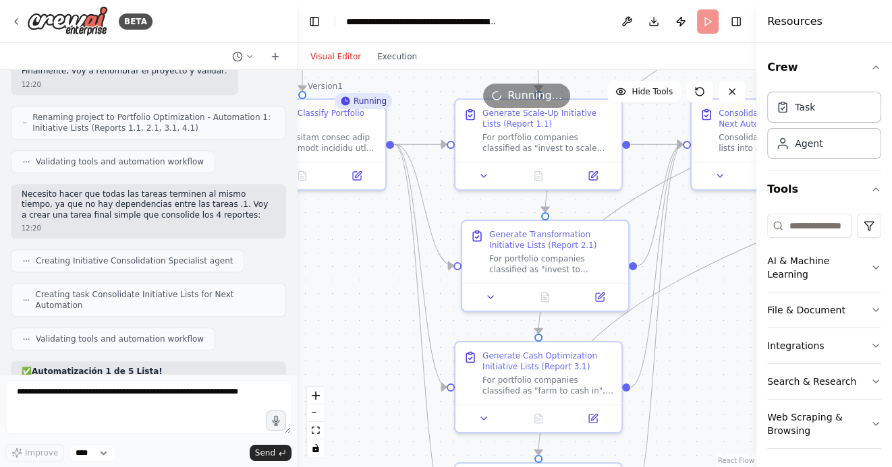
drag, startPoint x: 436, startPoint y: 376, endPoint x: 378, endPoint y: 303, distance: 92.6
click at [379, 303] on div ".deletable-edge-delete-btn { width: 20px; height: 20px; border: 0px solid #ffff…" at bounding box center [526, 268] width 459 height 397
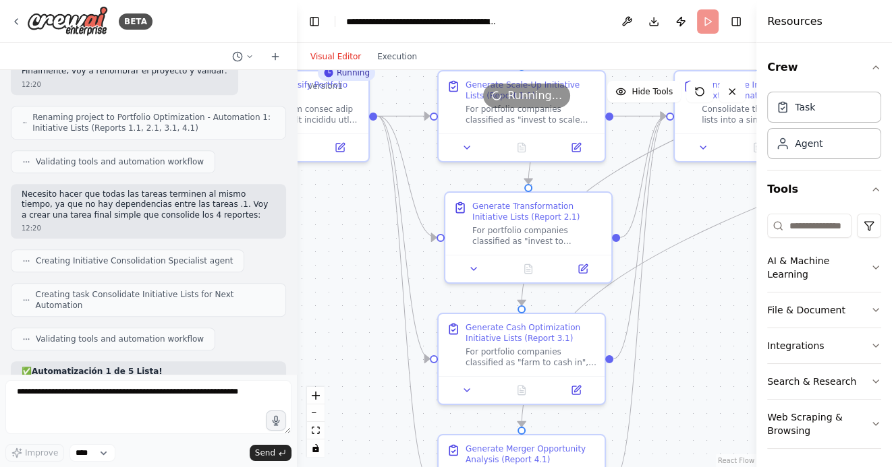
drag, startPoint x: 692, startPoint y: 371, endPoint x: 674, endPoint y: 340, distance: 35.6
click at [674, 340] on div ".deletable-edge-delete-btn { width: 20px; height: 20px; border: 0px solid #ffff…" at bounding box center [526, 268] width 459 height 397
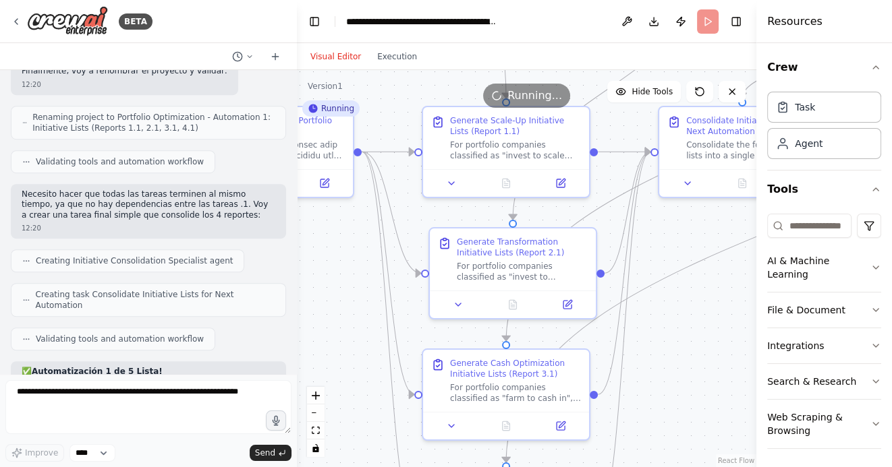
drag, startPoint x: 697, startPoint y: 336, endPoint x: 683, endPoint y: 375, distance: 41.6
click at [683, 375] on div ".deletable-edge-delete-btn { width: 20px; height: 20px; border: 0px solid #ffff…" at bounding box center [526, 268] width 459 height 397
drag, startPoint x: 339, startPoint y: 318, endPoint x: 392, endPoint y: 318, distance: 52.6
click at [392, 318] on div ".deletable-edge-delete-btn { width: 20px; height: 20px; border: 0px solid #ffff…" at bounding box center [526, 268] width 459 height 397
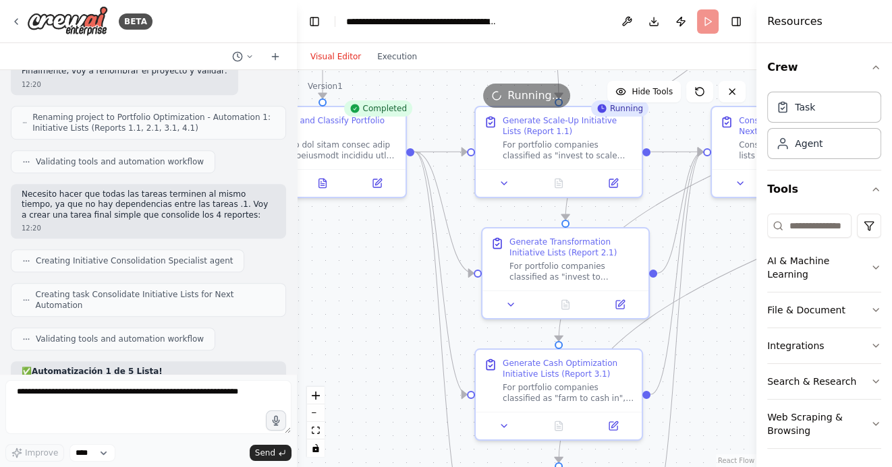
drag, startPoint x: 368, startPoint y: 330, endPoint x: 434, endPoint y: 332, distance: 66.8
click at [434, 332] on div ".deletable-edge-delete-btn { width: 20px; height: 20px; border: 0px solid #ffff…" at bounding box center [526, 268] width 459 height 397
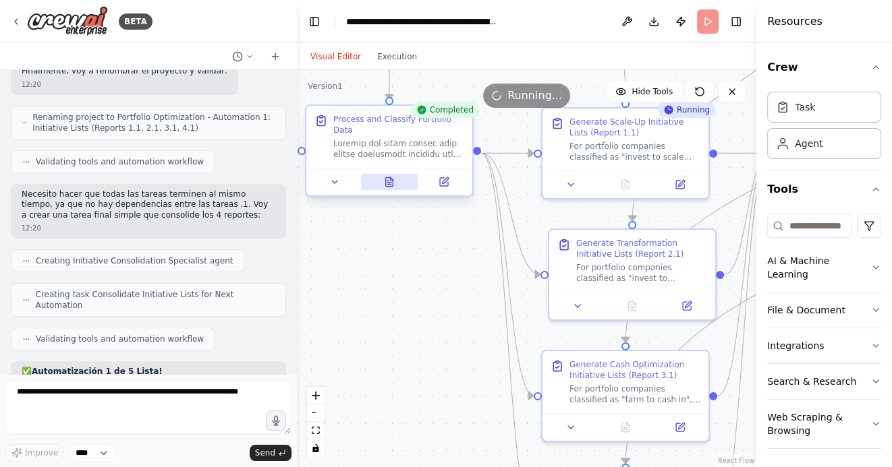
click at [388, 181] on icon at bounding box center [389, 181] width 7 height 9
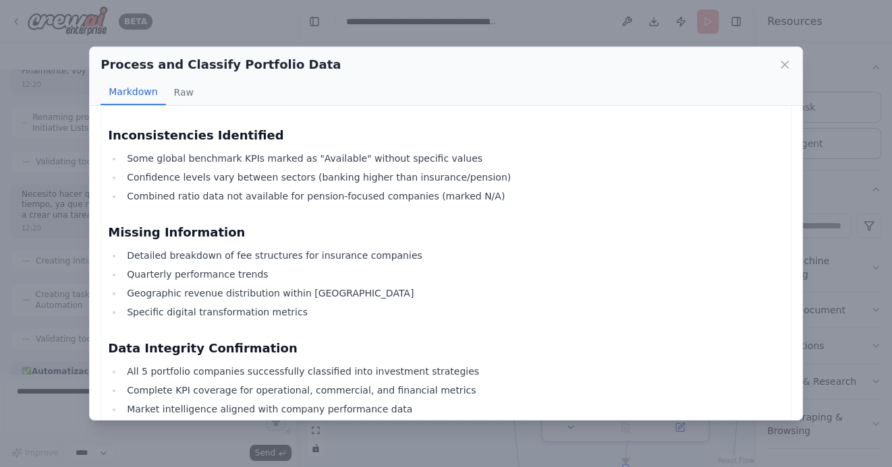
scroll to position [5431, 0]
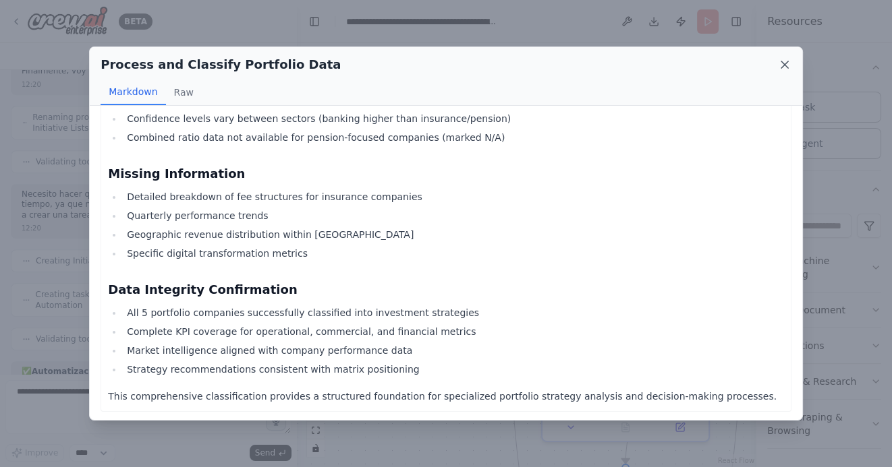
click at [786, 67] on icon at bounding box center [784, 64] width 7 height 7
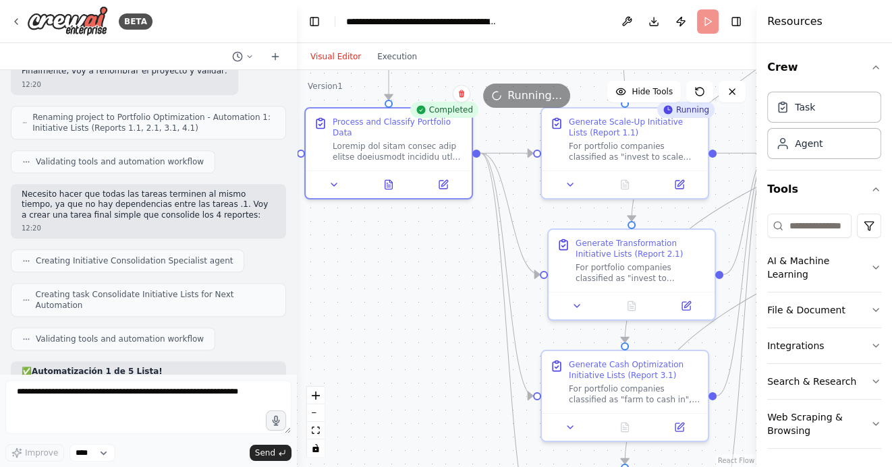
drag, startPoint x: 469, startPoint y: 301, endPoint x: 387, endPoint y: 256, distance: 93.3
click at [389, 259] on div ".deletable-edge-delete-btn { width: 20px; height: 20px; border: 0px solid #ffff…" at bounding box center [526, 268] width 459 height 397
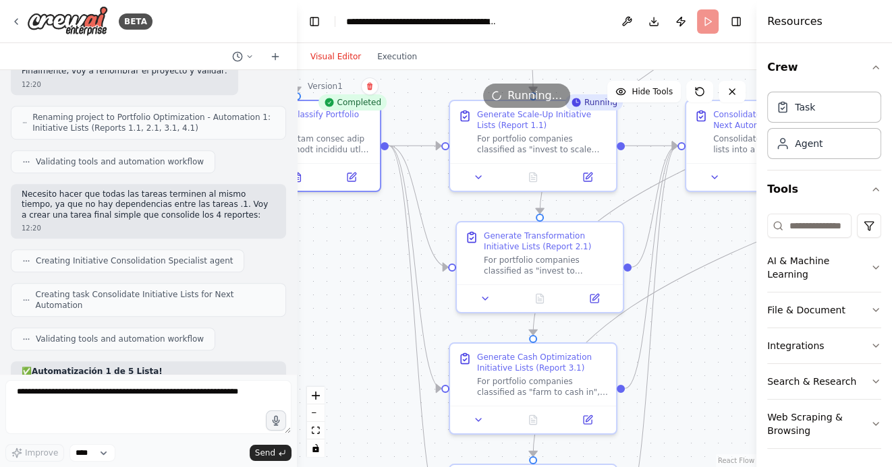
drag, startPoint x: 698, startPoint y: 337, endPoint x: 675, endPoint y: 370, distance: 40.8
click at [675, 370] on div ".deletable-edge-delete-btn { width: 20px; height: 20px; border: 0px solid #ffff…" at bounding box center [526, 268] width 459 height 397
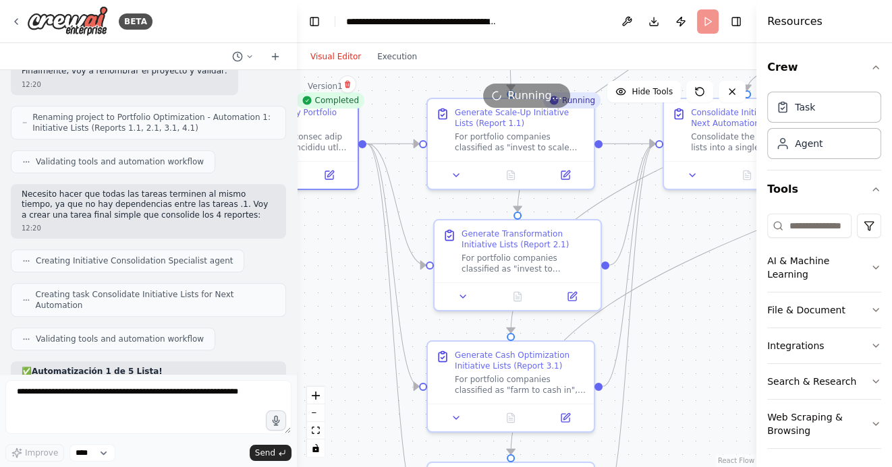
drag, startPoint x: 689, startPoint y: 375, endPoint x: 677, endPoint y: 374, distance: 11.5
click at [677, 374] on div ".deletable-edge-delete-btn { width: 20px; height: 20px; border: 0px solid #ffff…" at bounding box center [526, 268] width 459 height 397
click at [508, 172] on icon at bounding box center [510, 172] width 7 height 9
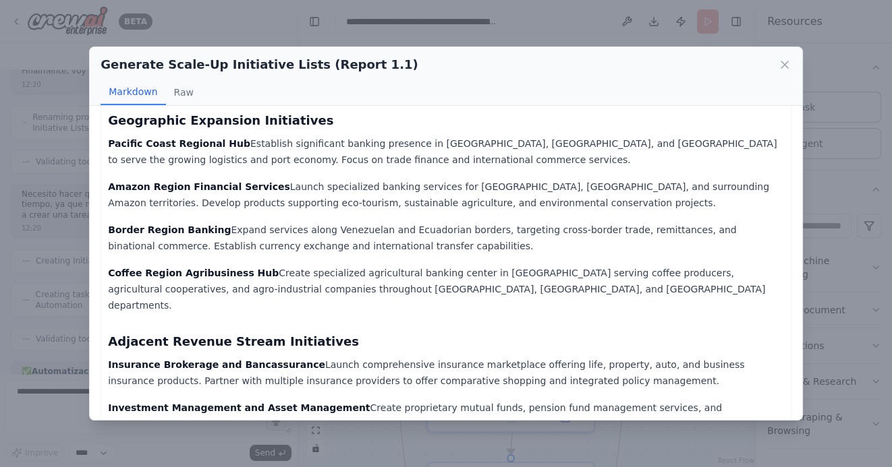
scroll to position [897, 0]
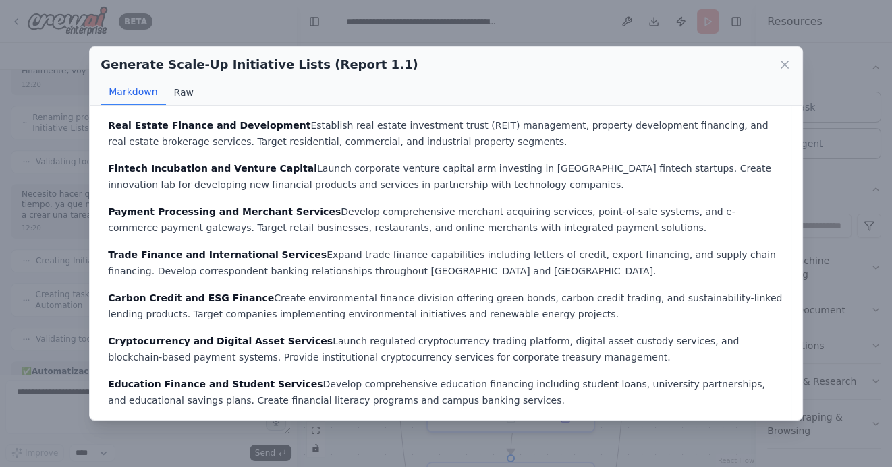
click at [175, 94] on button "Raw" at bounding box center [184, 93] width 36 height 26
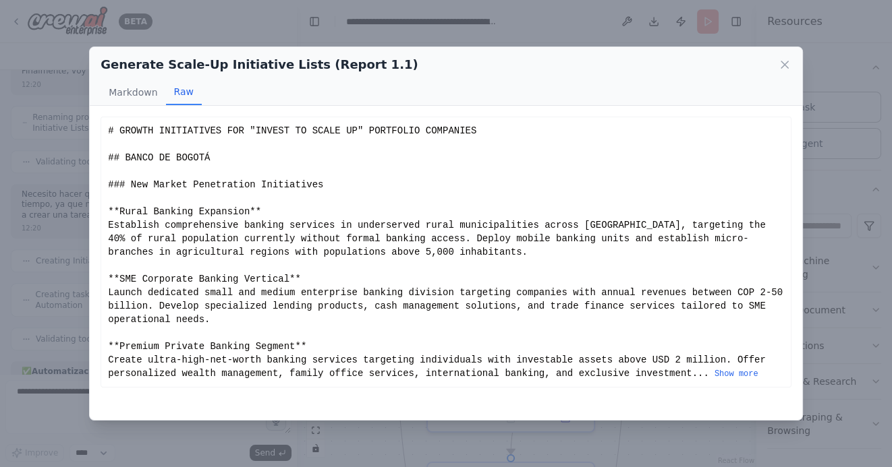
scroll to position [0, 0]
click at [738, 370] on button "Show more" at bounding box center [736, 374] width 44 height 11
click at [734, 376] on button "Show more" at bounding box center [736, 374] width 44 height 11
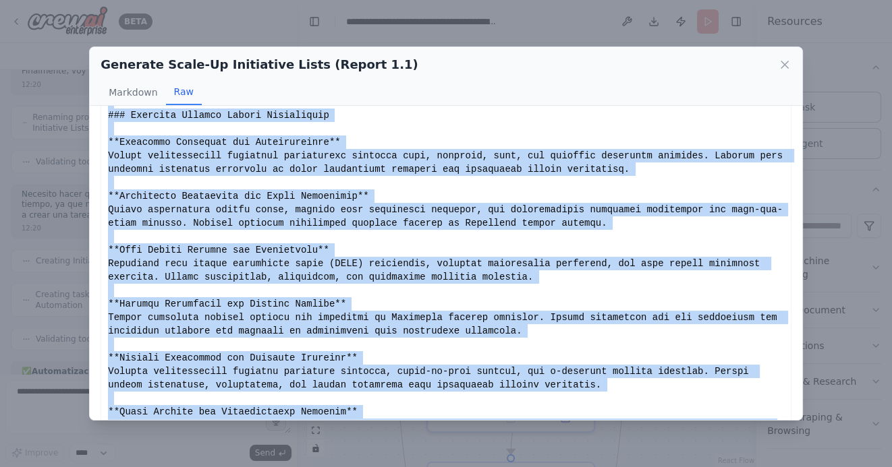
scroll to position [1097, 0]
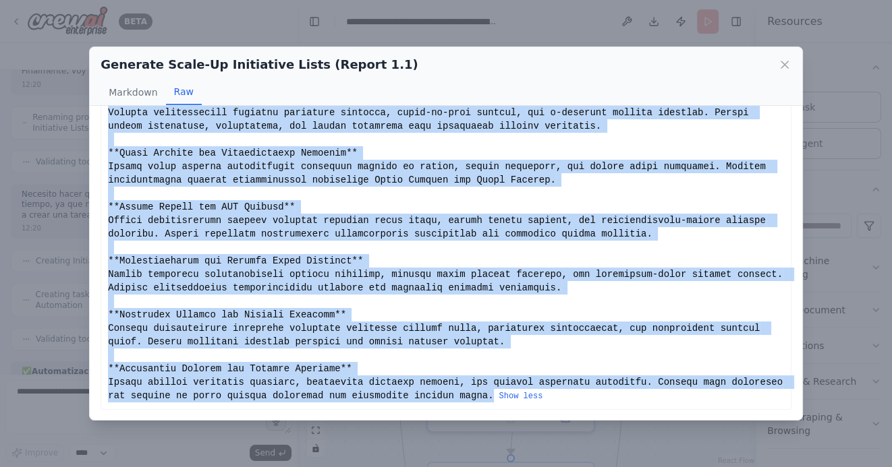
drag, startPoint x: 108, startPoint y: 128, endPoint x: 552, endPoint y: 397, distance: 519.0
copy div "# GROWTH INITIATIVES FOR "INVEST TO SCALE UP" PORTFOLIO COMPANIES ## BANCO DE B…"
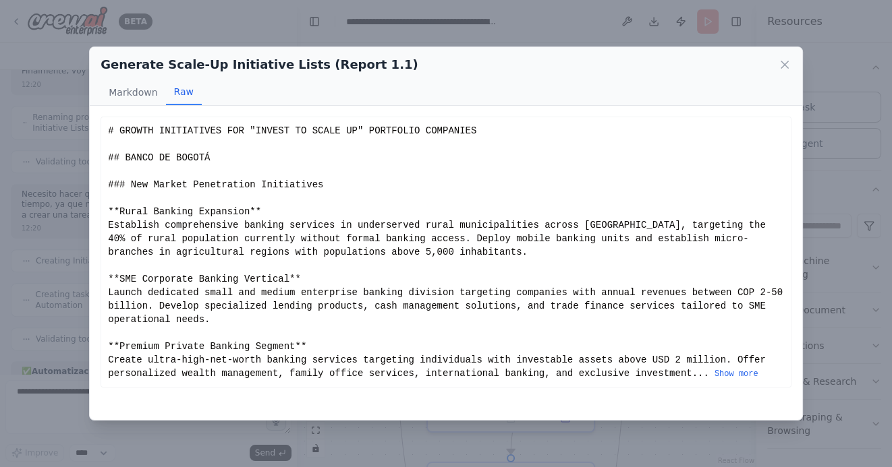
scroll to position [0, 0]
click at [784, 67] on icon at bounding box center [784, 64] width 13 height 13
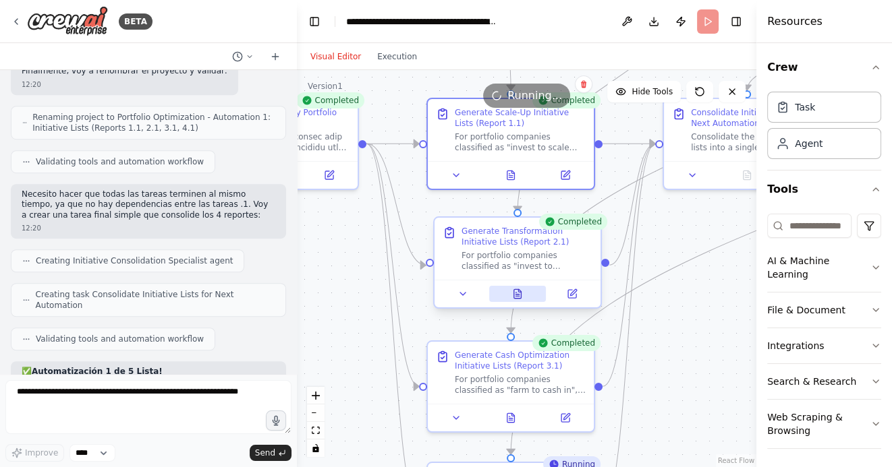
click at [519, 295] on icon at bounding box center [517, 293] width 7 height 9
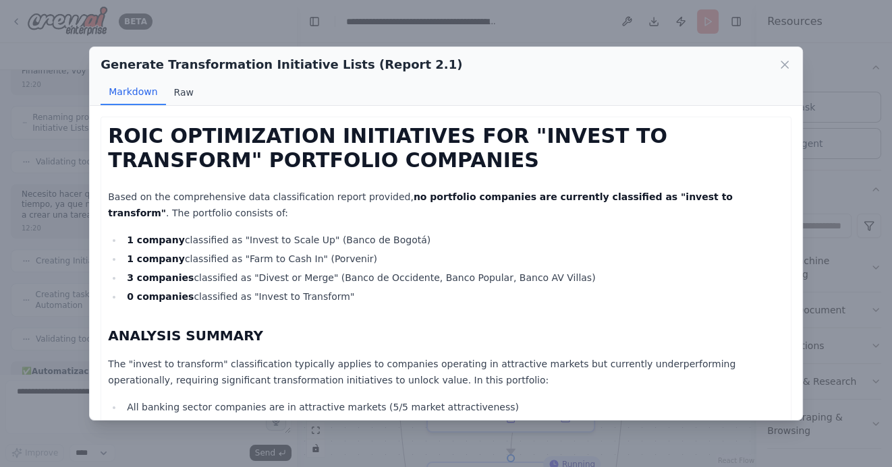
click at [181, 91] on button "Raw" at bounding box center [184, 93] width 36 height 26
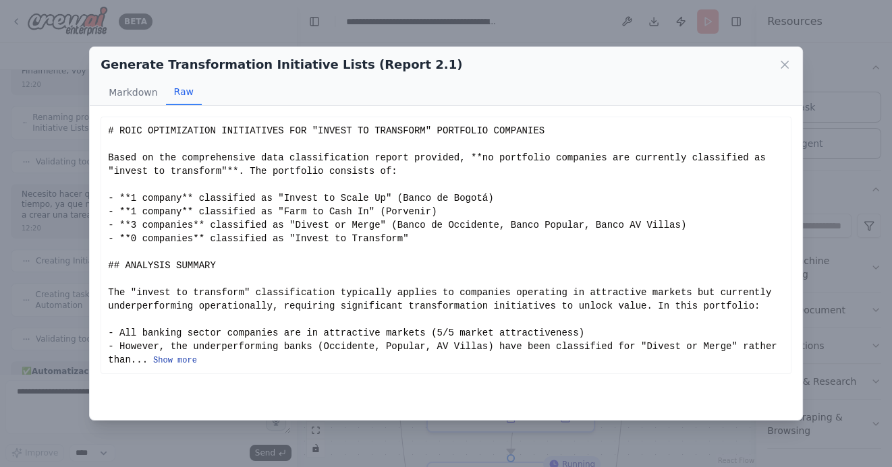
click at [183, 359] on button "Show more" at bounding box center [175, 360] width 44 height 11
click at [180, 361] on button "Show more" at bounding box center [175, 360] width 44 height 11
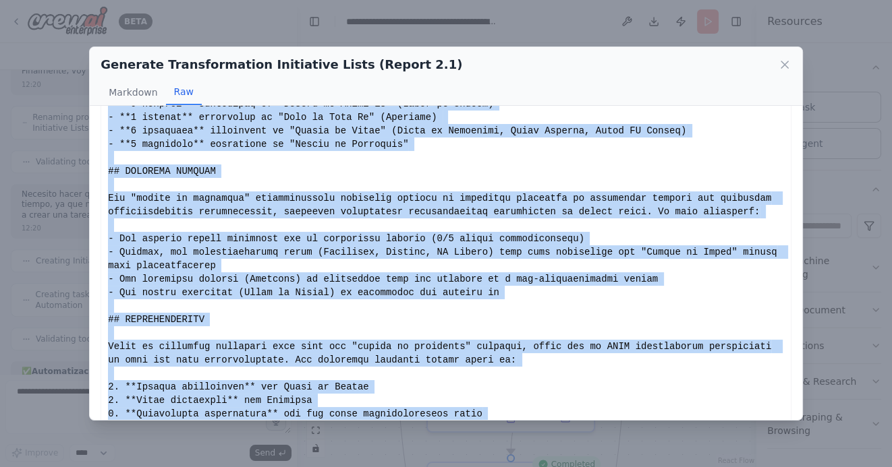
scroll to position [167, 0]
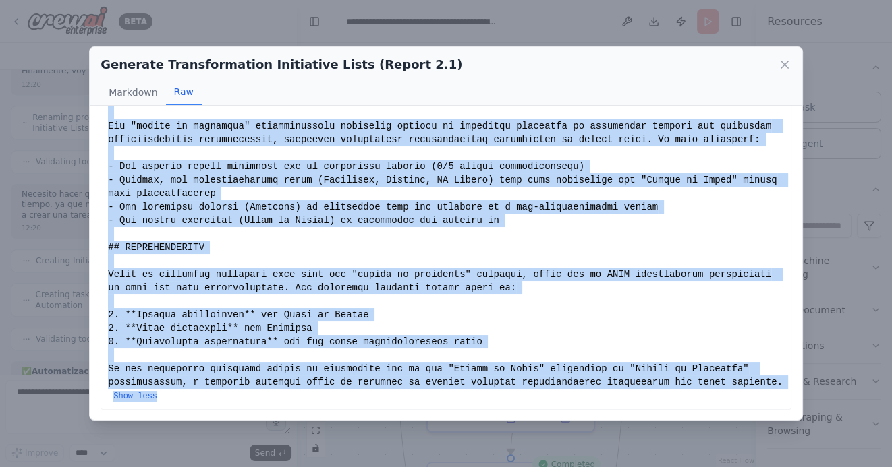
drag, startPoint x: 108, startPoint y: 129, endPoint x: 176, endPoint y: 403, distance: 282.2
click at [177, 403] on div "Show less" at bounding box center [445, 180] width 691 height 460
click at [157, 395] on button "Show less" at bounding box center [135, 396] width 44 height 11
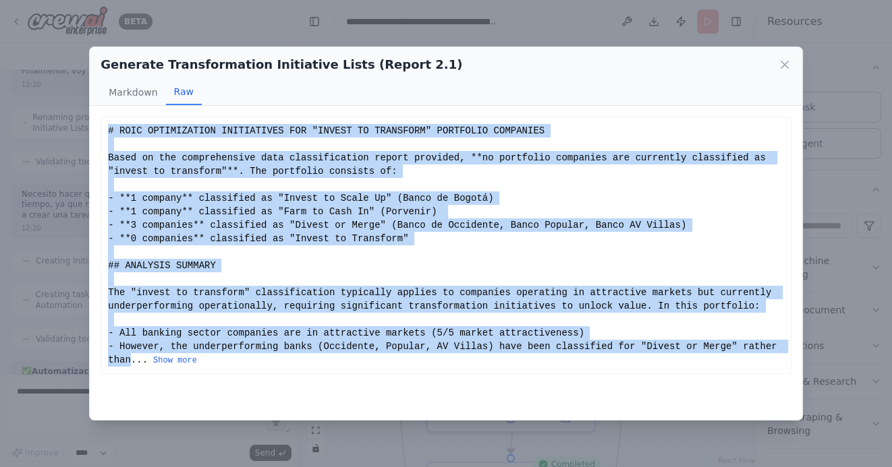
scroll to position [0, 0]
click at [181, 362] on button "Show more" at bounding box center [175, 360] width 44 height 11
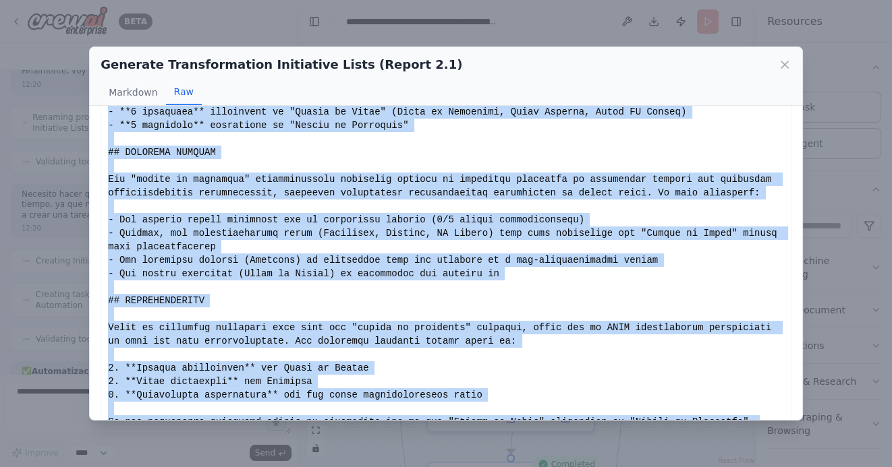
scroll to position [167, 0]
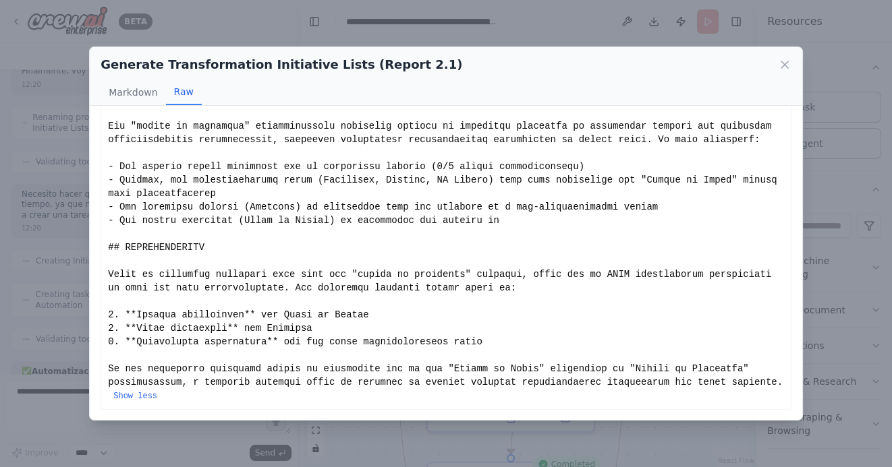
click at [154, 401] on div "Show less" at bounding box center [446, 180] width 676 height 445
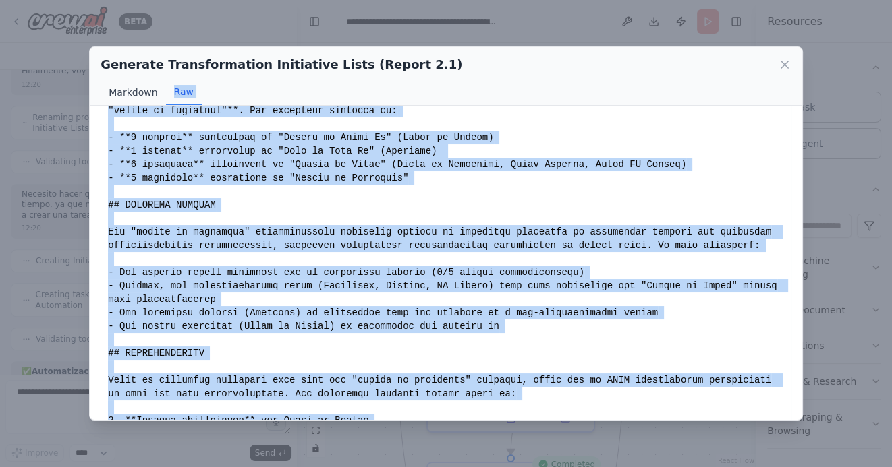
scroll to position [0, 0]
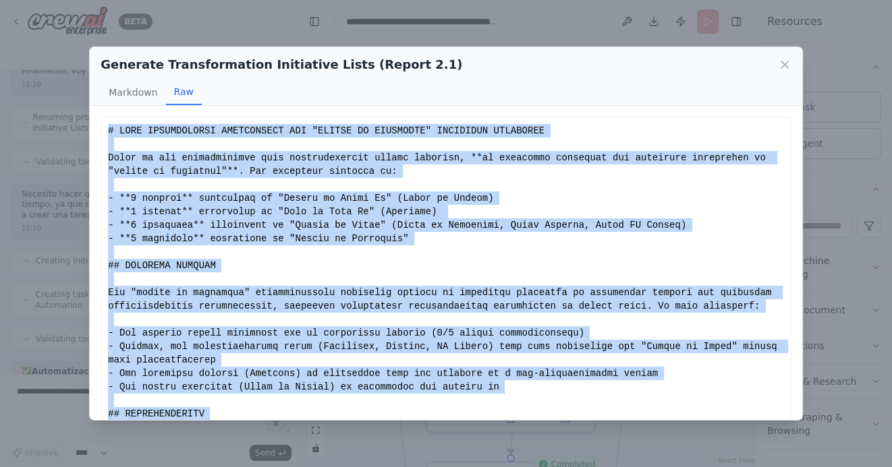
drag, startPoint x: 158, startPoint y: 397, endPoint x: 107, endPoint y: 126, distance: 275.8
click at [108, 126] on div "Show less" at bounding box center [446, 346] width 676 height 445
copy div "# ROIC OPTIMIZATION INITIATIVES FOR "INVEST TO TRANSFORM" PORTFOLIO COMPANIES B…"
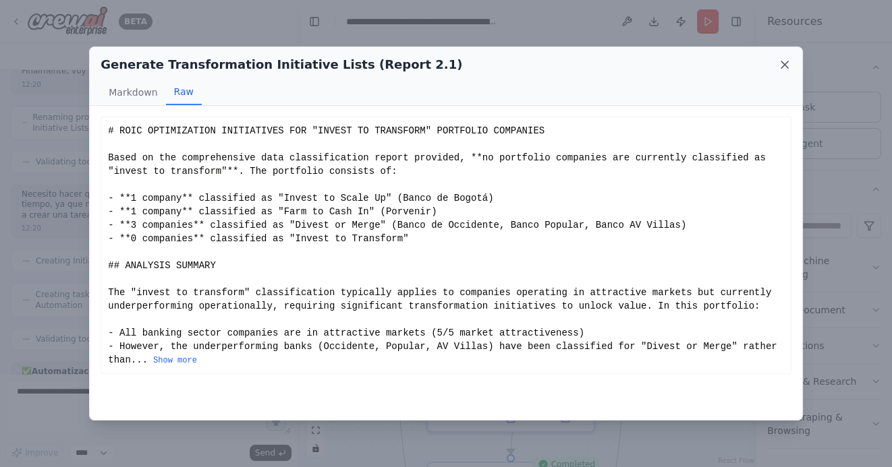
click at [782, 69] on icon at bounding box center [784, 64] width 13 height 13
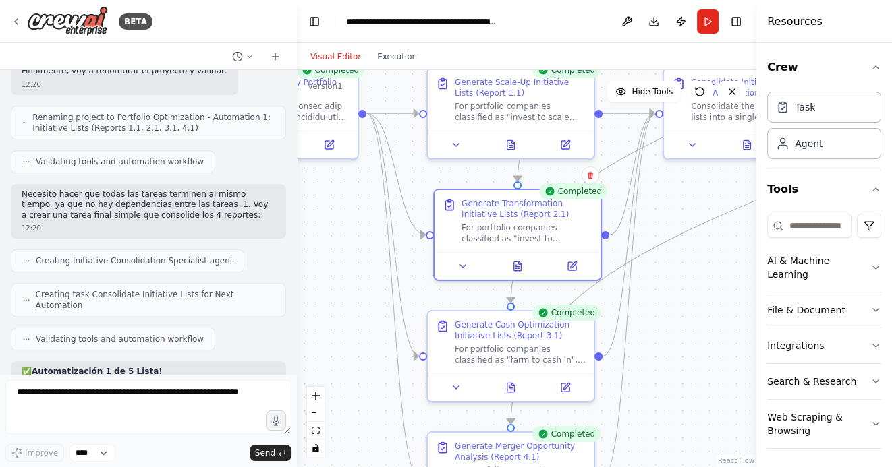
drag, startPoint x: 683, startPoint y: 342, endPoint x: 683, endPoint y: 301, distance: 41.1
click at [683, 301] on div ".deletable-edge-delete-btn { width: 20px; height: 20px; border: 0px solid #ffff…" at bounding box center [526, 268] width 459 height 397
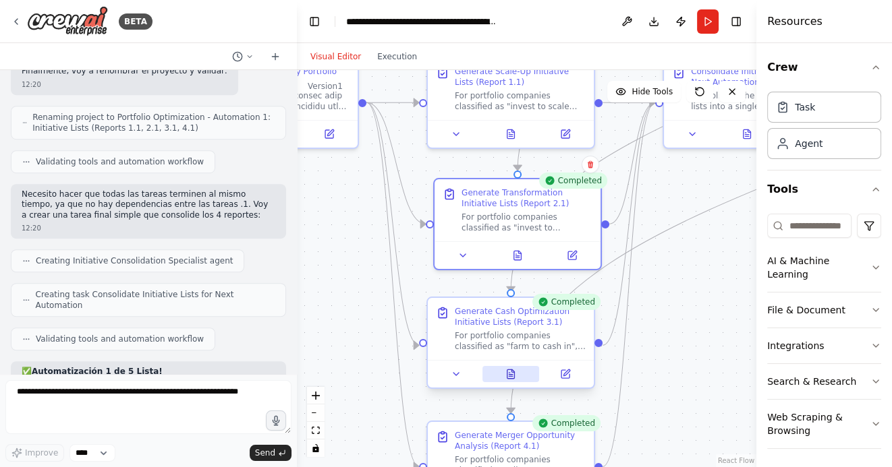
click at [506, 373] on icon at bounding box center [510, 374] width 11 height 11
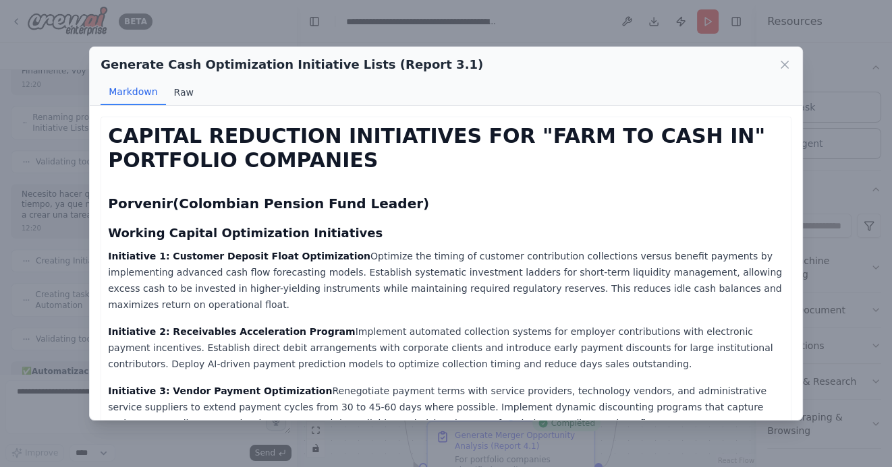
click at [182, 86] on button "Raw" at bounding box center [184, 93] width 36 height 26
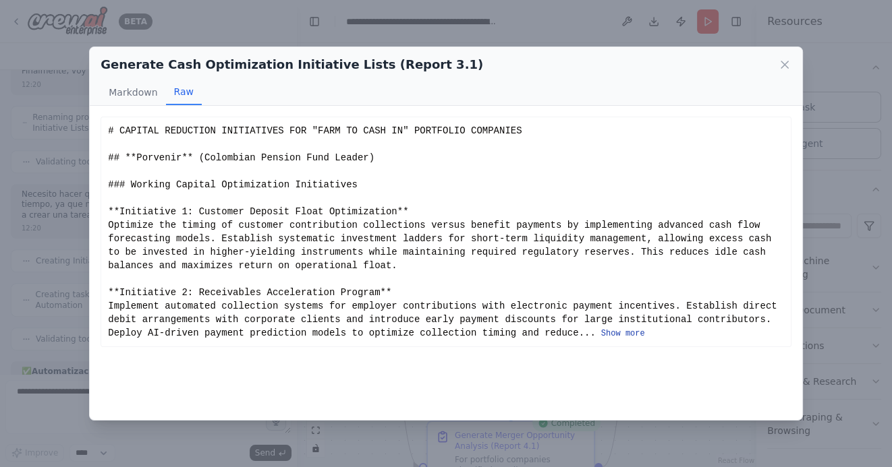
click at [614, 332] on button "Show more" at bounding box center [623, 333] width 44 height 11
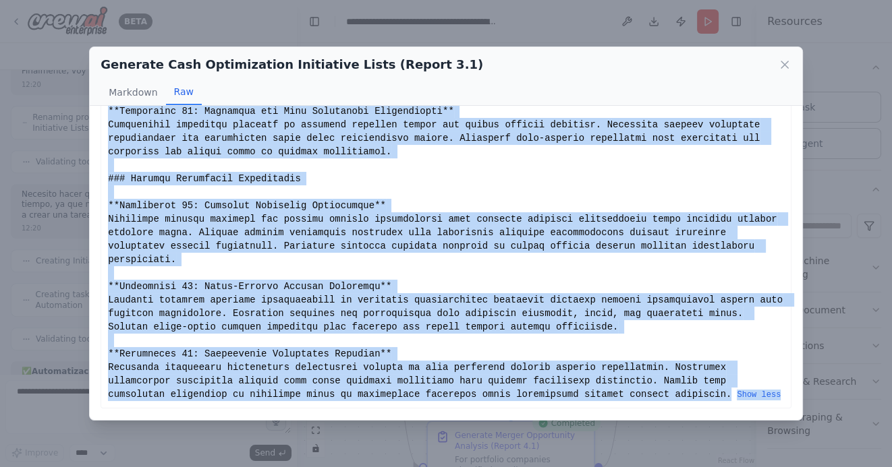
scroll to position [989, 0]
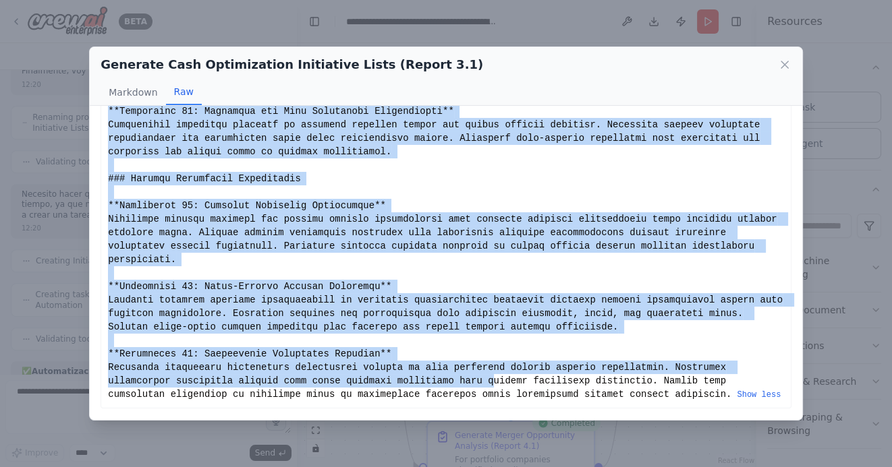
drag, startPoint x: 107, startPoint y: 129, endPoint x: 496, endPoint y: 388, distance: 466.5
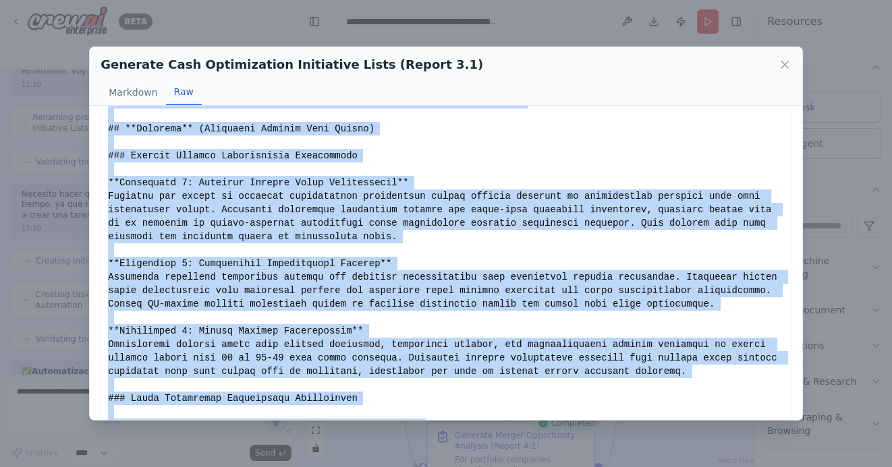
scroll to position [0, 0]
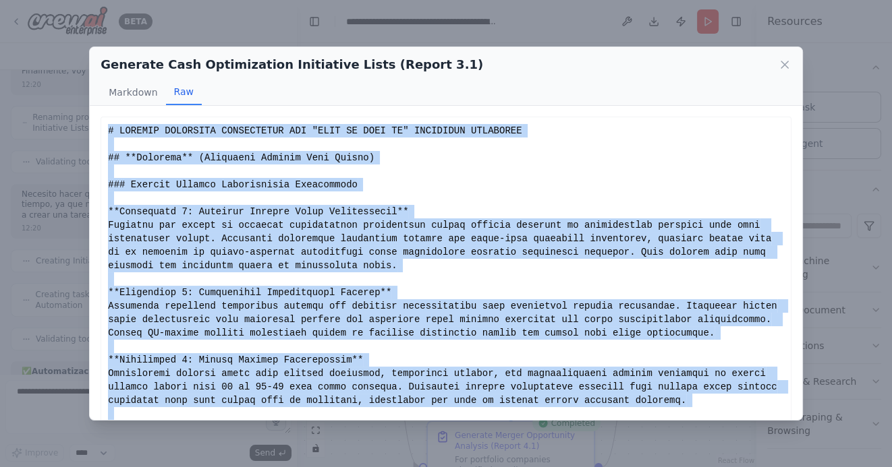
drag, startPoint x: 732, startPoint y: 397, endPoint x: 204, endPoint y: 118, distance: 597.9
copy div "# CAPITAL REDUCTION INITIATIVES FOR "FARM TO CASH IN" PORTFOLIO COMPANIES ## **…"
click at [783, 65] on icon at bounding box center [784, 64] width 7 height 7
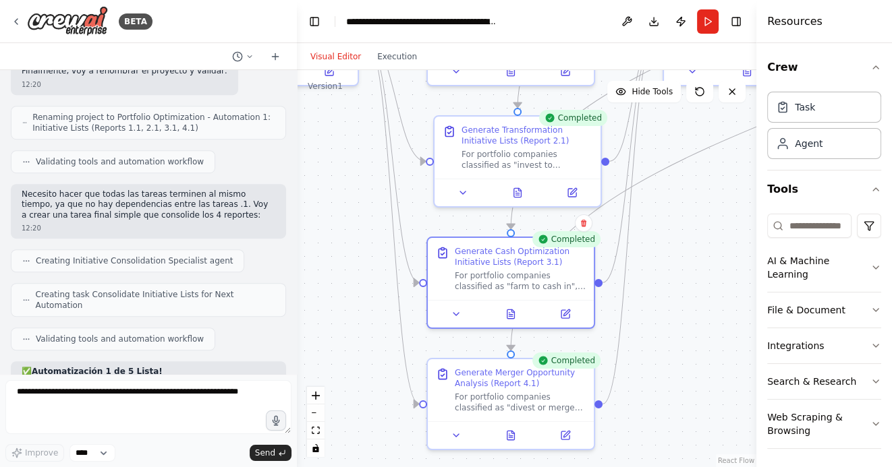
drag, startPoint x: 668, startPoint y: 374, endPoint x: 668, endPoint y: 293, distance: 80.9
click at [668, 293] on div ".deletable-edge-delete-btn { width: 20px; height: 20px; border: 0px solid #ffff…" at bounding box center [526, 268] width 459 height 397
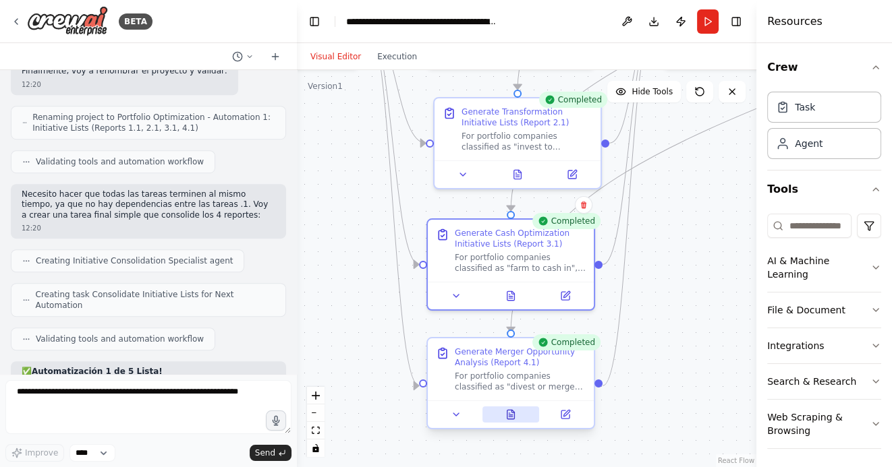
click at [511, 417] on icon at bounding box center [510, 417] width 3 height 0
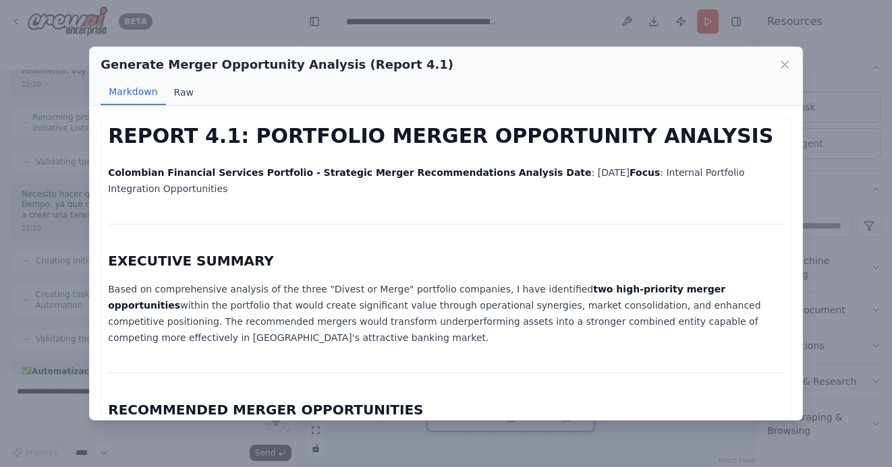
click at [170, 90] on button "Raw" at bounding box center [184, 93] width 36 height 26
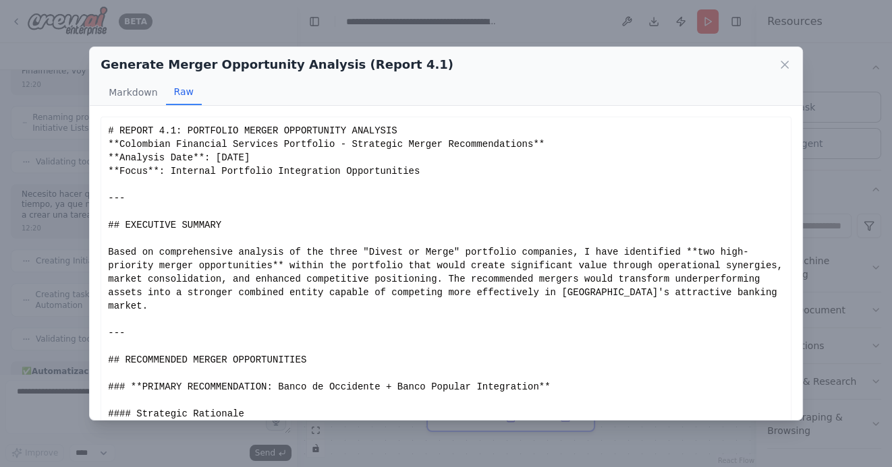
scroll to position [45, 0]
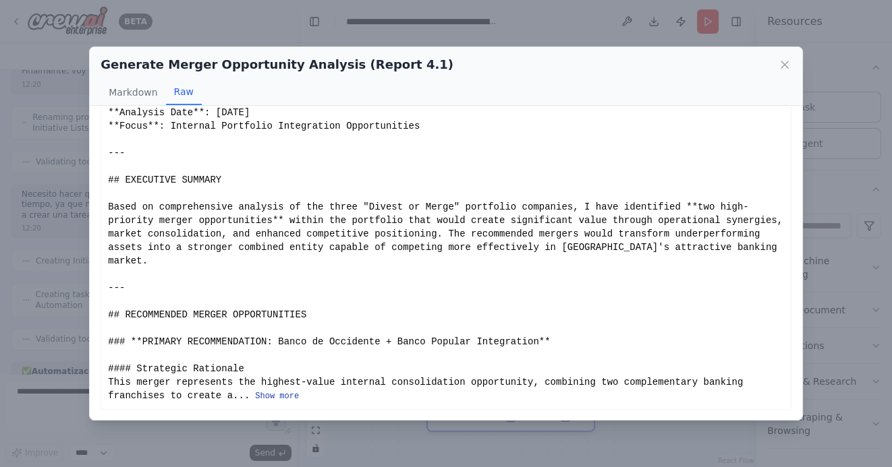
click at [299, 394] on button "Show more" at bounding box center [277, 396] width 44 height 11
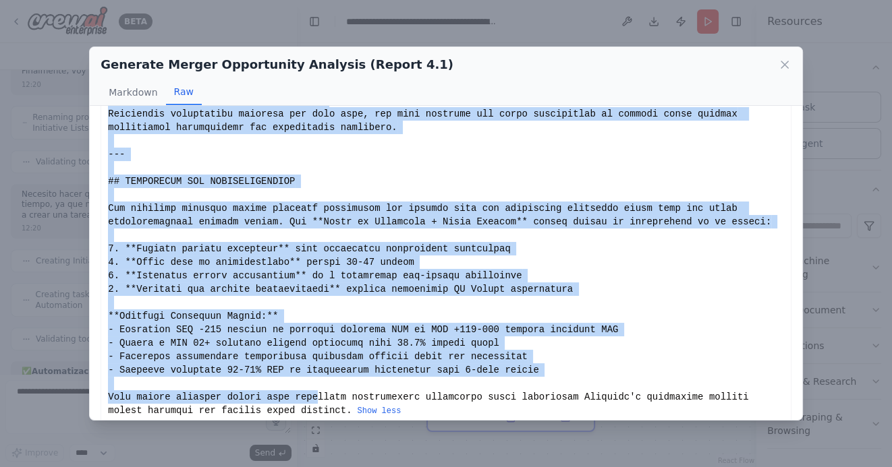
scroll to position [2298, 0]
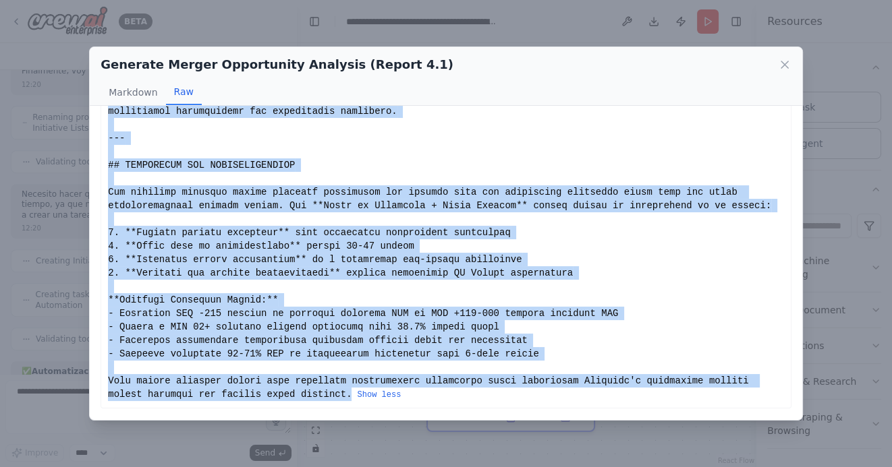
drag, startPoint x: 109, startPoint y: 129, endPoint x: 352, endPoint y: 399, distance: 363.9
copy div "# REPORT 4.1: PORTFOLIO MERGER OPPORTUNITY ANALYSIS **Colombian Financial Servi…"
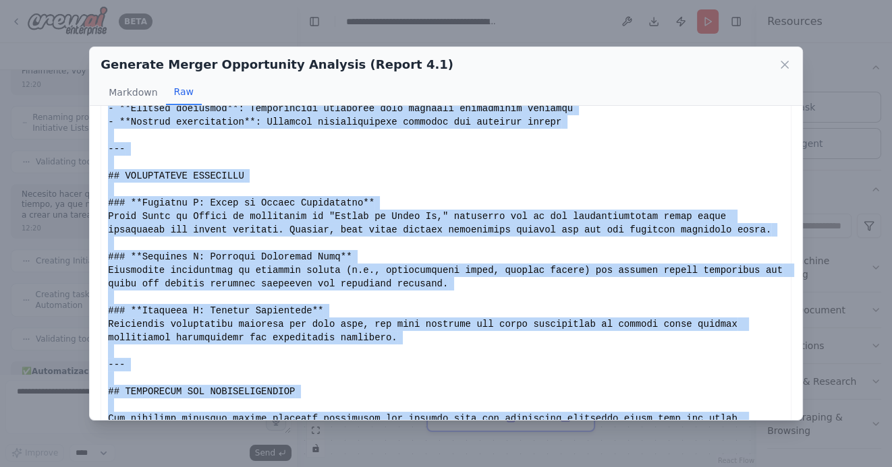
scroll to position [2060, 0]
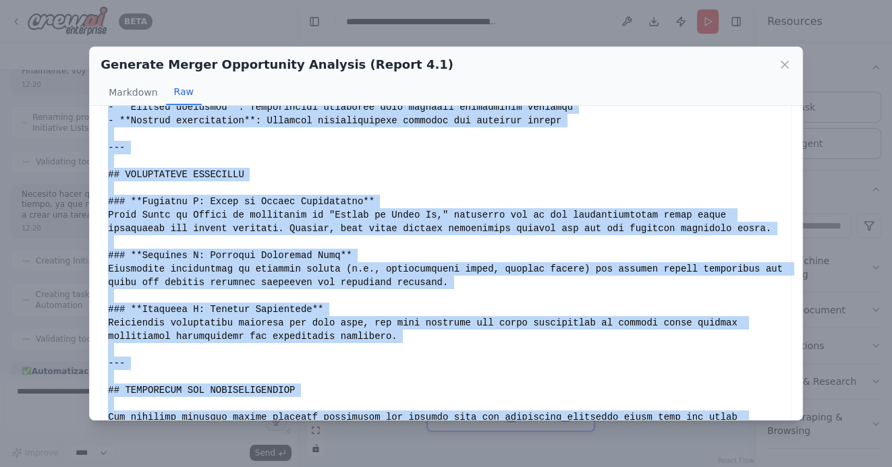
copy div "# REPORT 4.1: PORTFOLIO MERGER OPPORTUNITY ANALYSIS **Colombian Financial Servi…"
click at [784, 63] on icon at bounding box center [784, 64] width 7 height 7
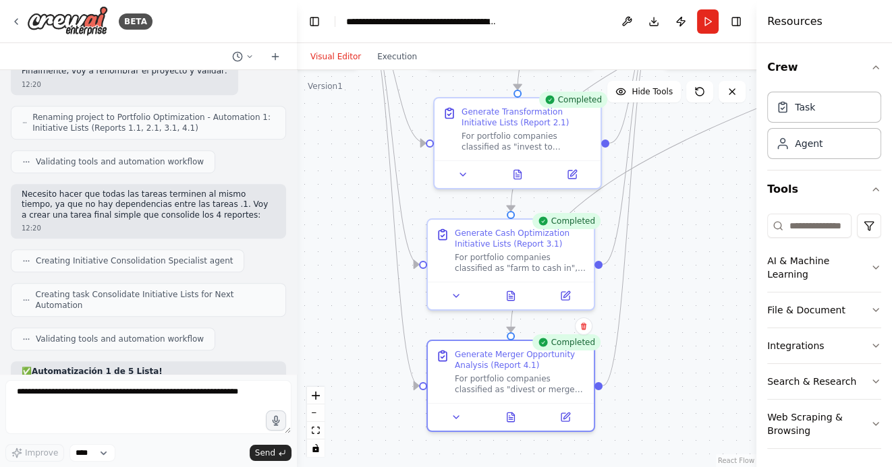
drag, startPoint x: 349, startPoint y: 320, endPoint x: 384, endPoint y: 320, distance: 35.7
click at [373, 320] on div ".deletable-edge-delete-btn { width: 20px; height: 20px; border: 0px solid #ffff…" at bounding box center [526, 268] width 459 height 397
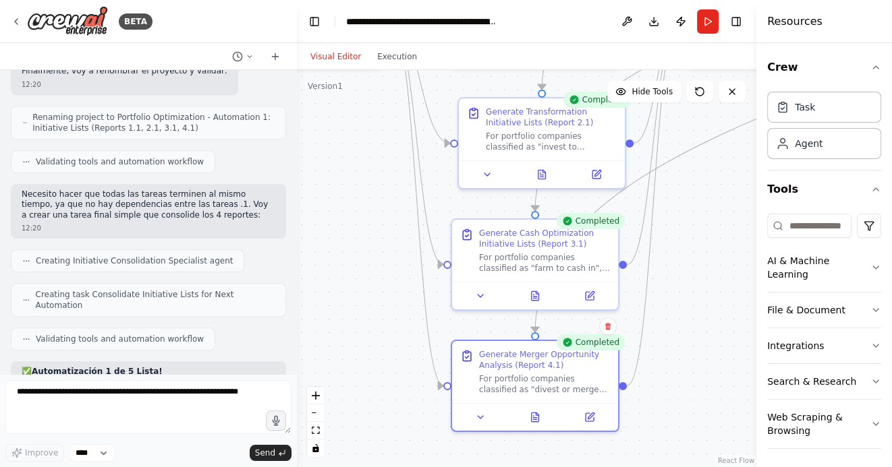
drag, startPoint x: 364, startPoint y: 308, endPoint x: 405, endPoint y: 317, distance: 42.2
click at [384, 309] on div ".deletable-edge-delete-btn { width: 20px; height: 20px; border: 0px solid #ffff…" at bounding box center [526, 268] width 459 height 397
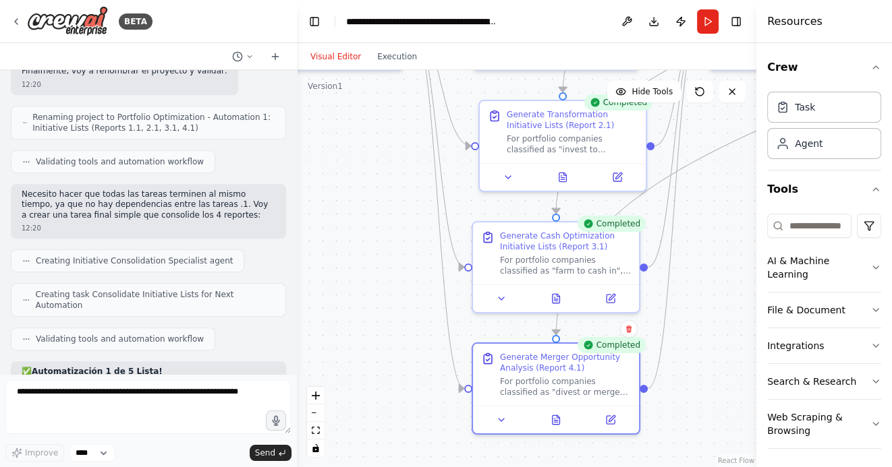
drag, startPoint x: 362, startPoint y: 254, endPoint x: 414, endPoint y: 324, distance: 86.7
click at [413, 322] on div ".deletable-edge-delete-btn { width: 20px; height: 20px; border: 0px solid #ffff…" at bounding box center [526, 268] width 459 height 397
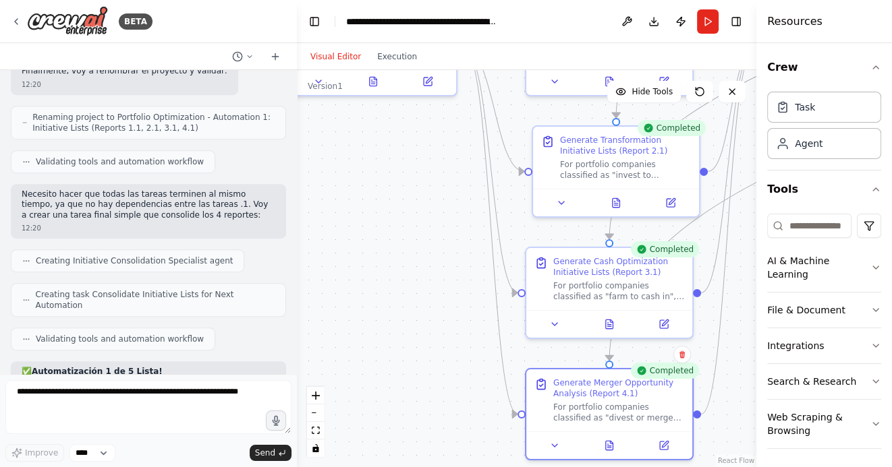
drag, startPoint x: 384, startPoint y: 316, endPoint x: 389, endPoint y: 266, distance: 49.5
click at [389, 266] on div ".deletable-edge-delete-btn { width: 20px; height: 20px; border: 0px solid #ffff…" at bounding box center [526, 268] width 459 height 397
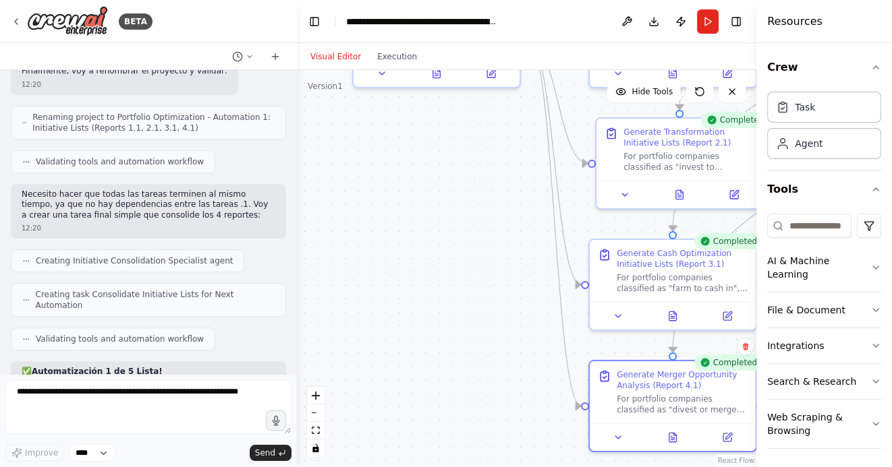
drag, startPoint x: 388, startPoint y: 264, endPoint x: 451, endPoint y: 266, distance: 63.4
click at [451, 266] on div ".deletable-edge-delete-btn { width: 20px; height: 20px; border: 0px solid #ffff…" at bounding box center [526, 268] width 459 height 397
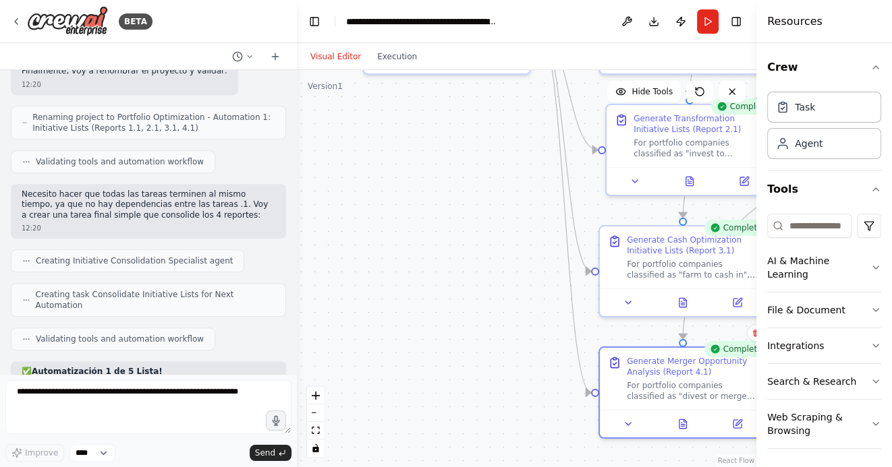
drag, startPoint x: 409, startPoint y: 269, endPoint x: 417, endPoint y: 255, distance: 16.3
click at [417, 255] on div ".deletable-edge-delete-btn { width: 20px; height: 20px; border: 0px solid #ffff…" at bounding box center [526, 268] width 459 height 397
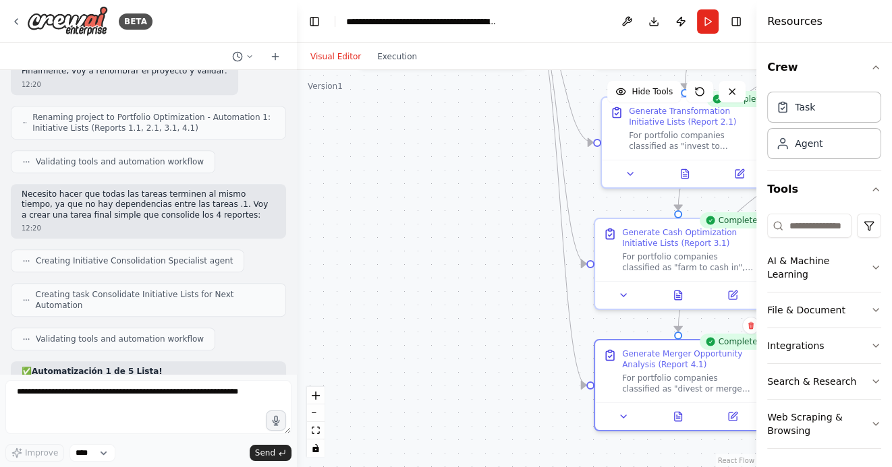
drag, startPoint x: 417, startPoint y: 255, endPoint x: 412, endPoint y: 246, distance: 10.0
click at [412, 246] on div ".deletable-edge-delete-btn { width: 20px; height: 20px; border: 0px solid #ffff…" at bounding box center [526, 268] width 459 height 397
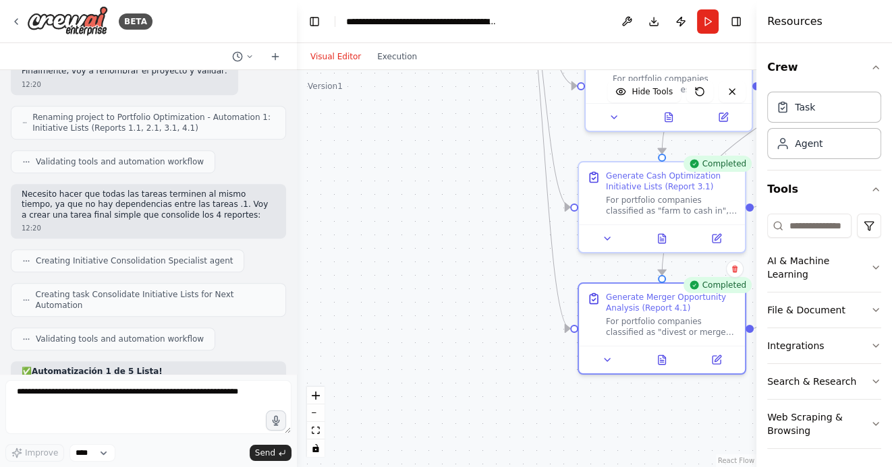
drag, startPoint x: 422, startPoint y: 279, endPoint x: 406, endPoint y: 223, distance: 57.6
click at [406, 223] on div ".deletable-edge-delete-btn { width: 20px; height: 20px; border: 0px solid #ffff…" at bounding box center [526, 268] width 459 height 397
click at [19, 21] on icon at bounding box center [16, 21] width 11 height 11
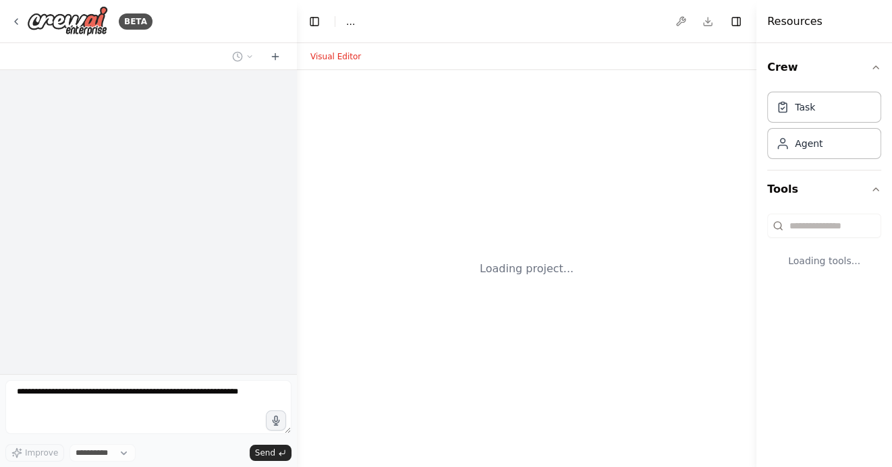
select select "****"
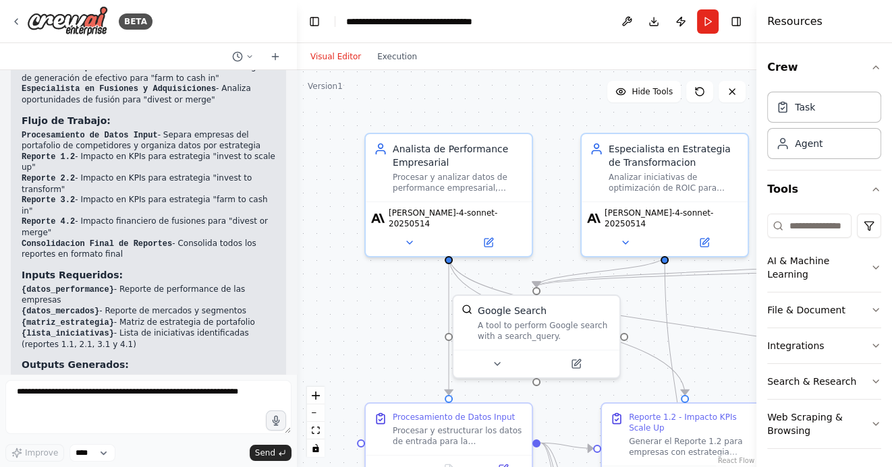
drag, startPoint x: 378, startPoint y: 334, endPoint x: 378, endPoint y: 294, distance: 39.8
click at [378, 294] on div ".deletable-edge-delete-btn { width: 20px; height: 20px; border: 0px solid #ffff…" at bounding box center [526, 268] width 459 height 397
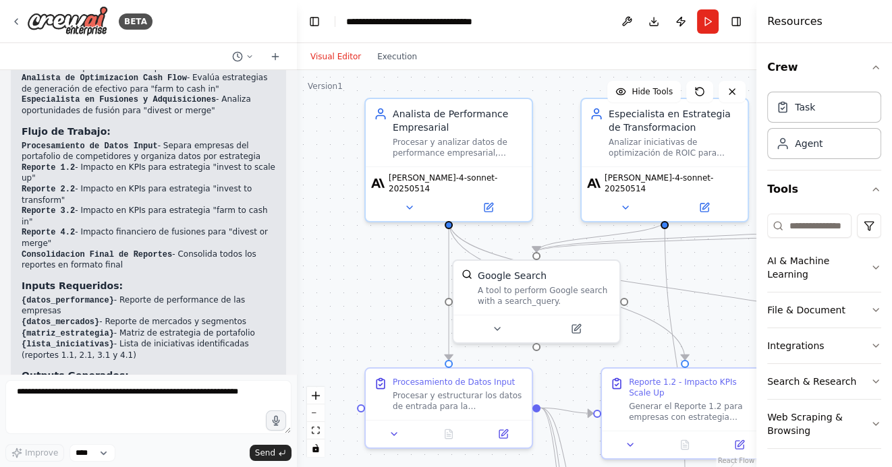
scroll to position [3676, 0]
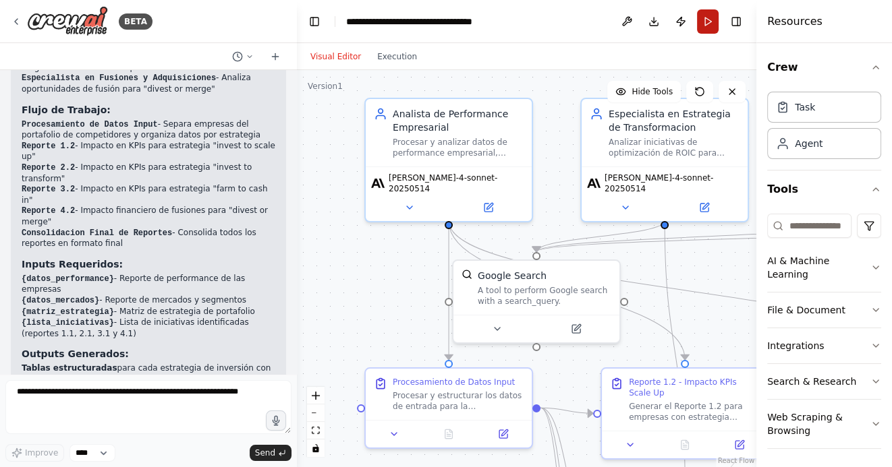
click at [708, 26] on button "Run" at bounding box center [708, 21] width 22 height 24
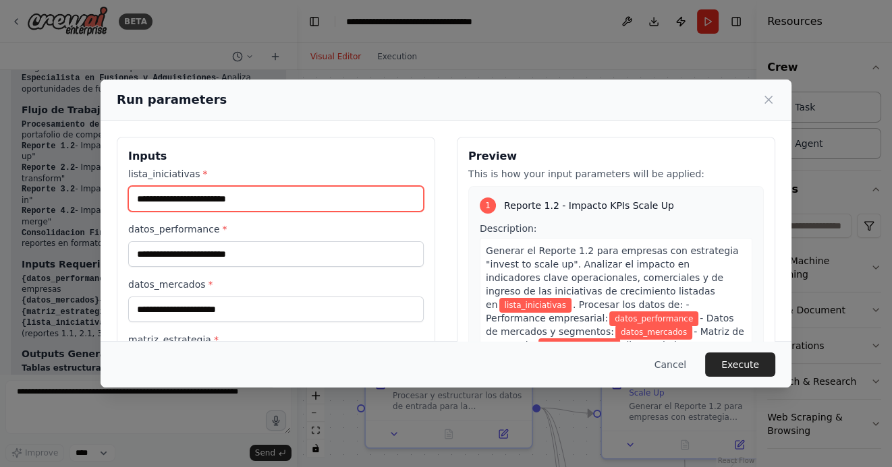
click at [263, 202] on input "lista_iniciativas *" at bounding box center [275, 199] width 295 height 26
paste input "**********"
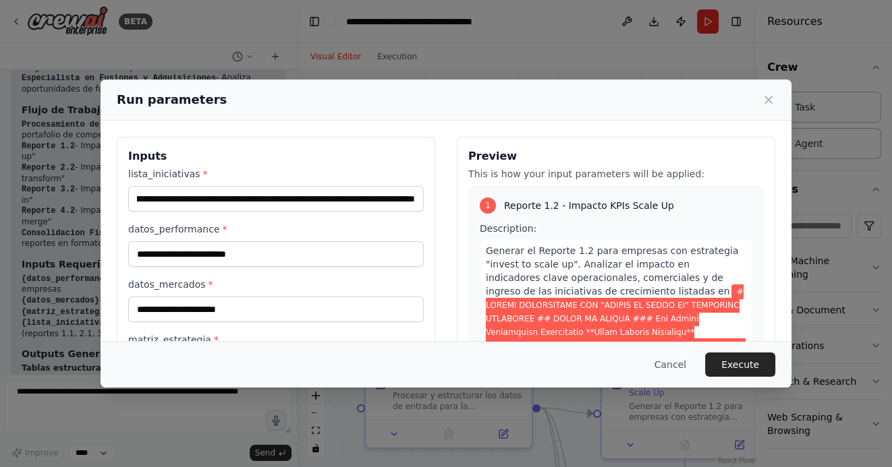
scroll to position [0, 0]
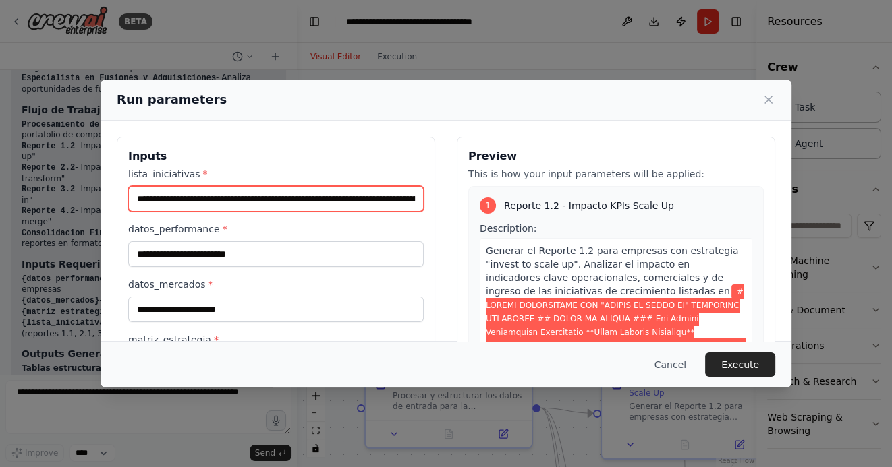
click at [303, 196] on input "lista_iniciativas *" at bounding box center [275, 199] width 295 height 26
paste input "**********"
click at [274, 194] on input "lista_iniciativas *" at bounding box center [275, 199] width 295 height 26
paste input "**********"
click at [303, 201] on input "lista_iniciativas *" at bounding box center [275, 199] width 295 height 26
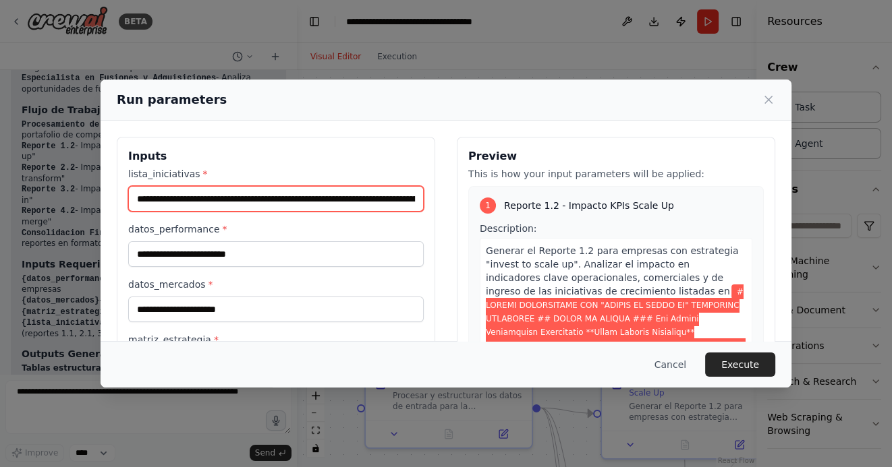
scroll to position [0, 60069]
paste input "**********"
type input "**********"
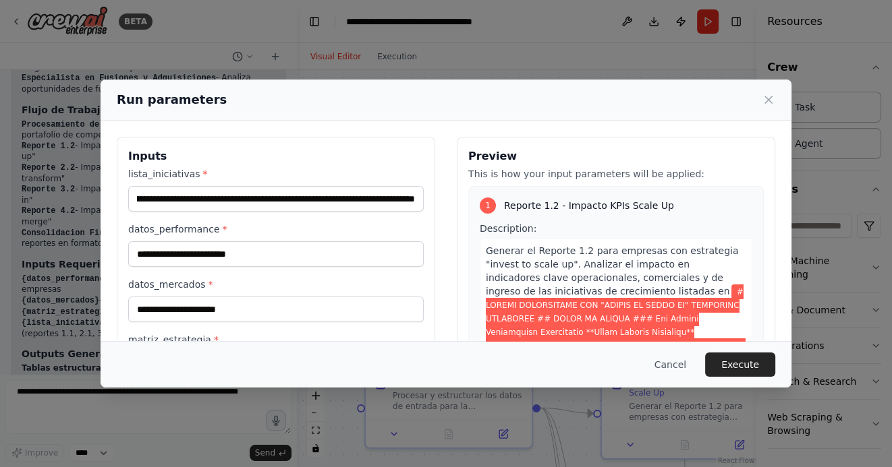
scroll to position [0, 0]
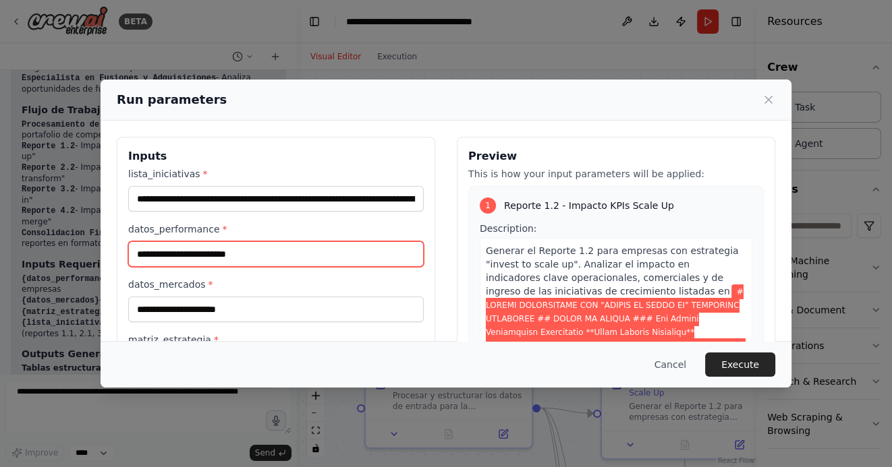
click at [165, 250] on input "datos_performance *" at bounding box center [275, 254] width 295 height 26
paste input "**********"
type input "**********"
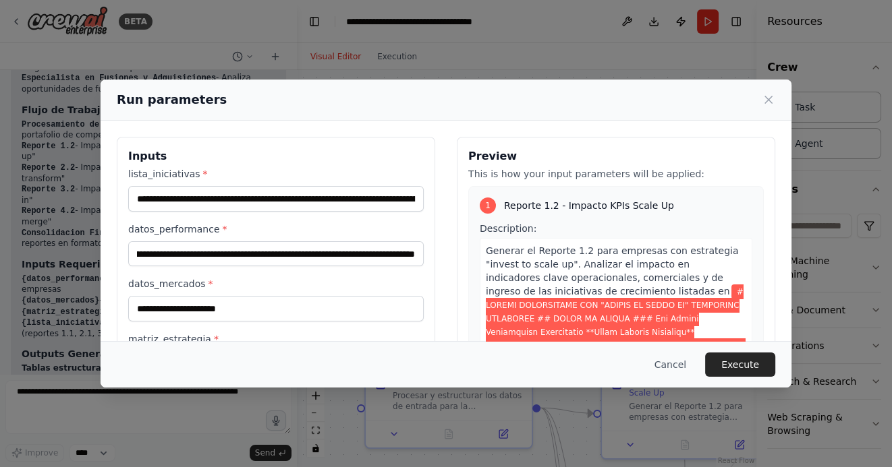
scroll to position [0, 0]
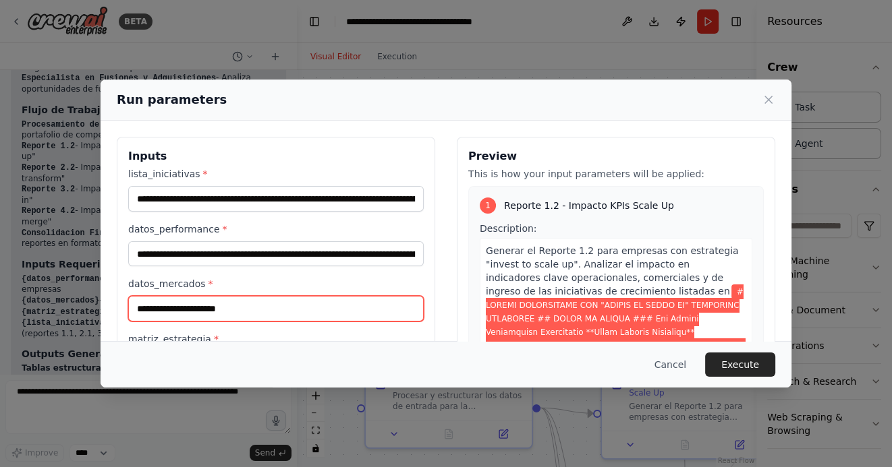
click at [177, 304] on input "datos_mercados *" at bounding box center [275, 309] width 295 height 26
paste input "**********"
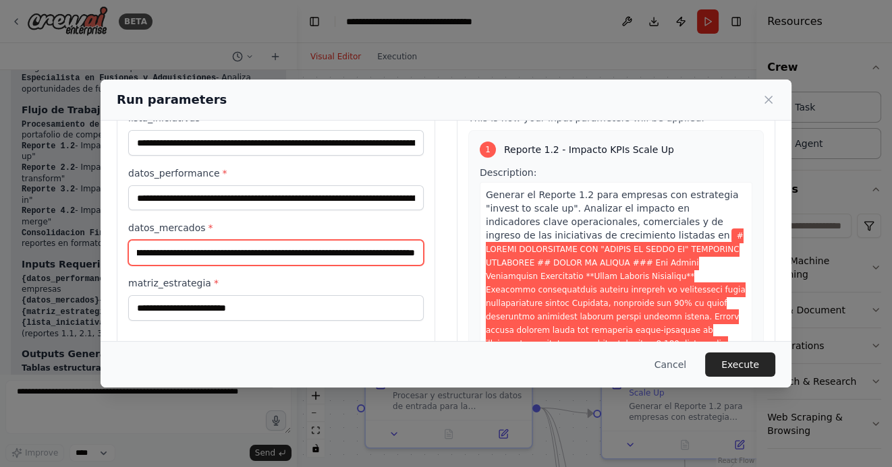
scroll to position [96, 0]
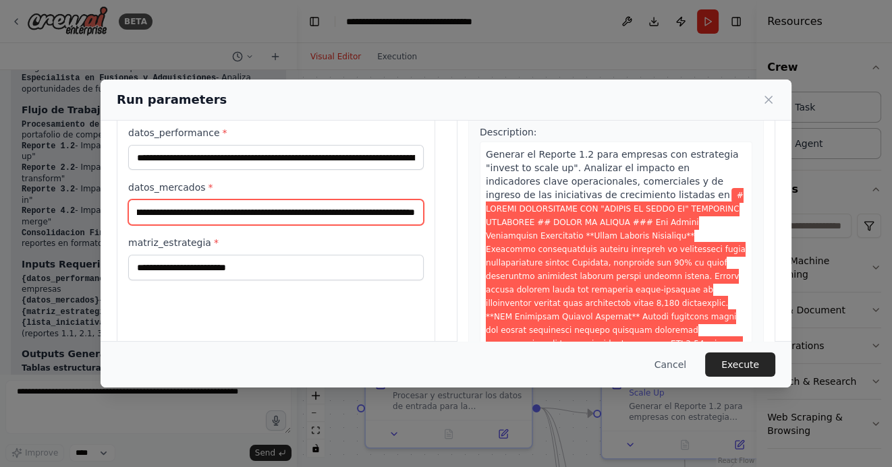
type input "**********"
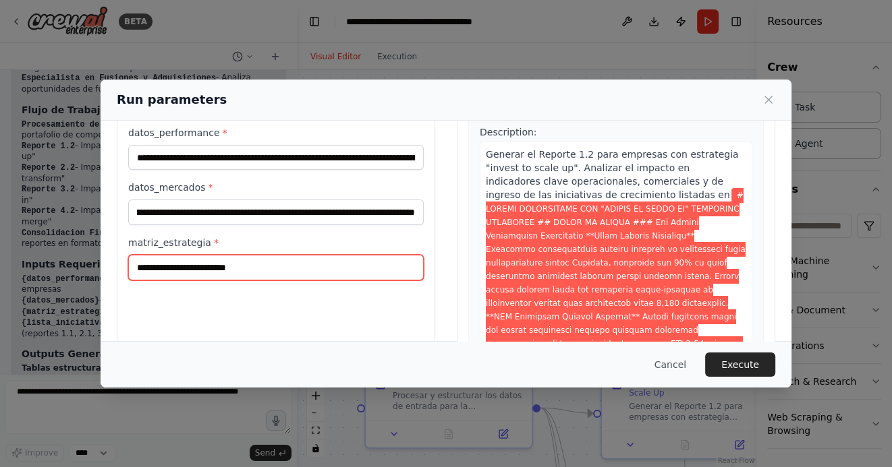
click at [155, 270] on input "matriz_estrategia *" at bounding box center [275, 268] width 295 height 26
paste input "**********"
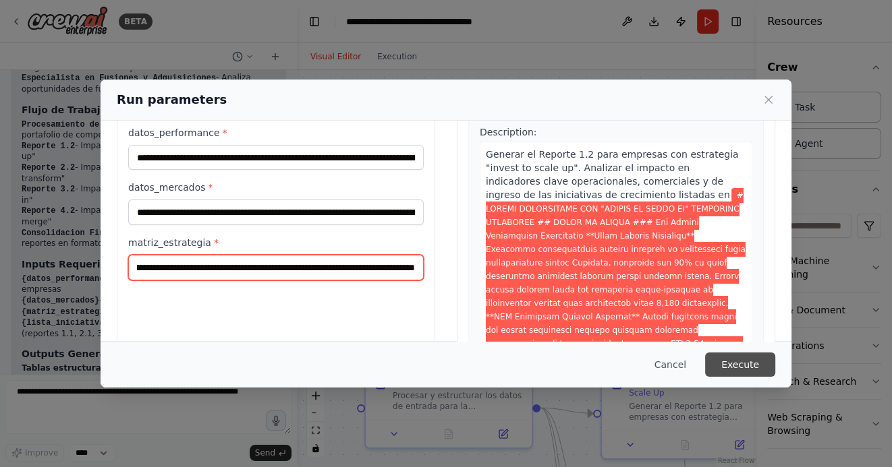
type input "**********"
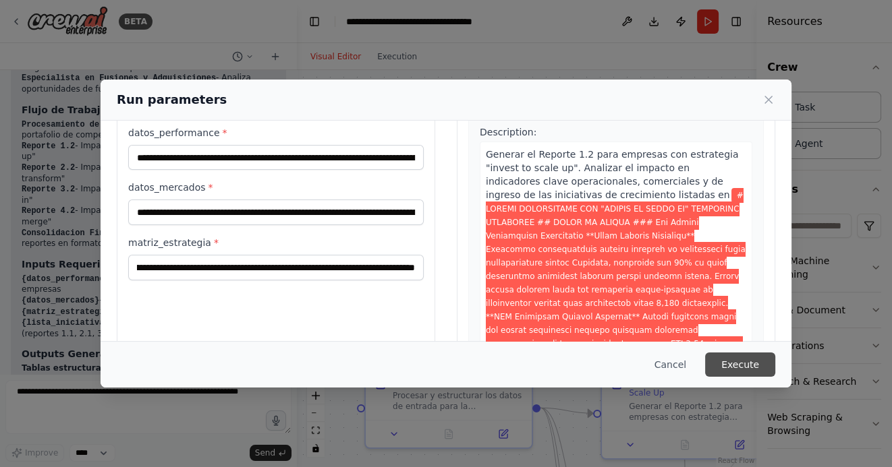
click at [749, 365] on button "Execute" at bounding box center [740, 365] width 70 height 24
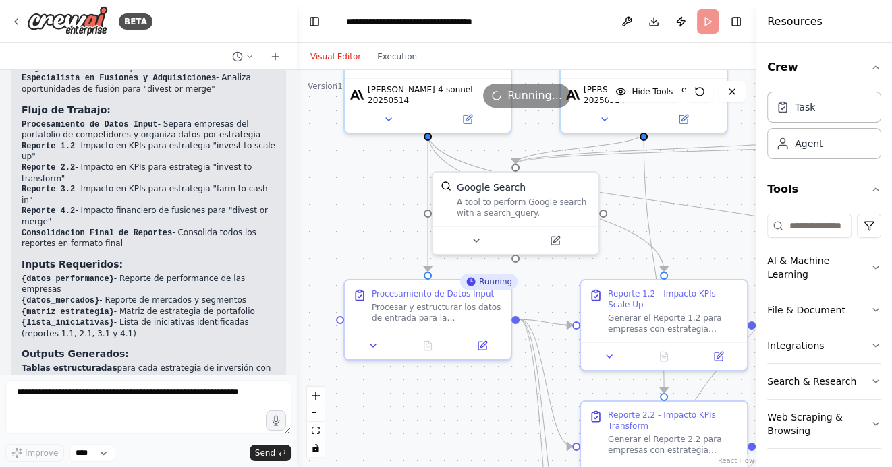
drag, startPoint x: 376, startPoint y: 291, endPoint x: 353, endPoint y: 198, distance: 95.7
click at [354, 198] on div ".deletable-edge-delete-btn { width: 20px; height: 20px; border: 0px solid #ffff…" at bounding box center [526, 268] width 459 height 397
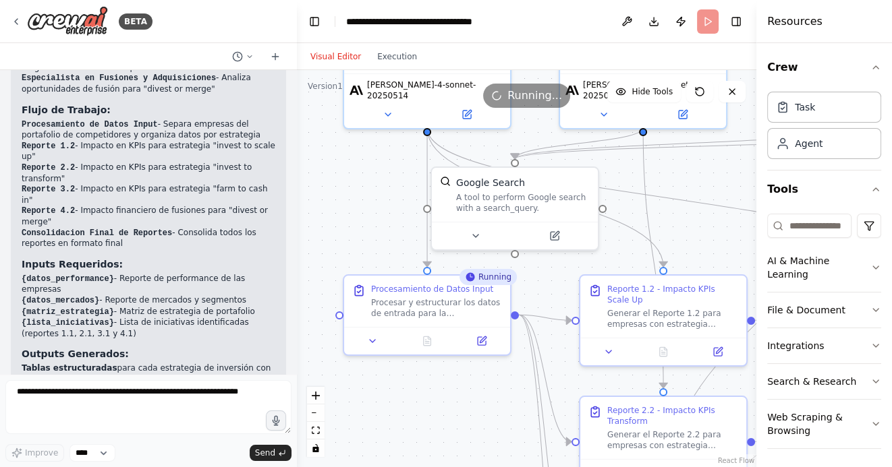
drag, startPoint x: 475, startPoint y: 416, endPoint x: 436, endPoint y: 370, distance: 60.3
click at [437, 370] on div ".deletable-edge-delete-btn { width: 20px; height: 20px; border: 0px solid #ffff…" at bounding box center [526, 268] width 459 height 397
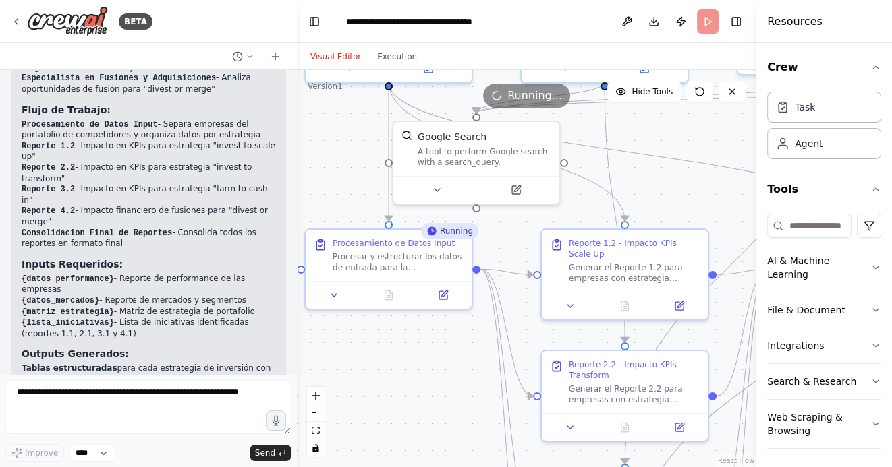
drag, startPoint x: 462, startPoint y: 407, endPoint x: 424, endPoint y: 317, distance: 97.9
click at [424, 317] on div ".deletable-edge-delete-btn { width: 20px; height: 20px; border: 0px solid #ffff…" at bounding box center [526, 268] width 459 height 397
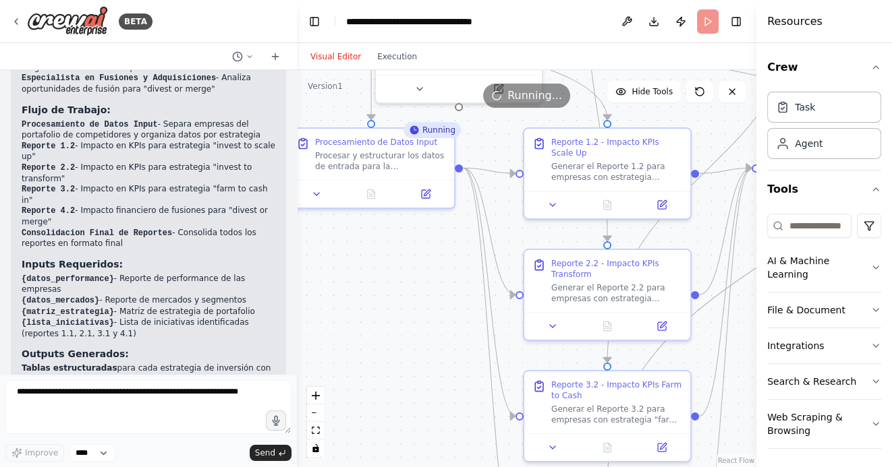
drag, startPoint x: 389, startPoint y: 307, endPoint x: 409, endPoint y: 292, distance: 25.1
click at [409, 291] on div ".deletable-edge-delete-btn { width: 20px; height: 20px; border: 0px solid #ffff…" at bounding box center [526, 268] width 459 height 397
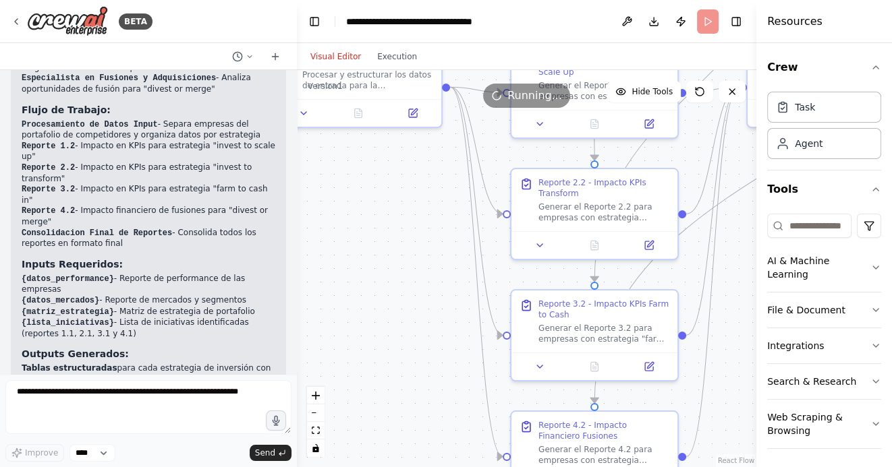
drag, startPoint x: 422, startPoint y: 355, endPoint x: 407, endPoint y: 268, distance: 88.9
click at [407, 268] on div ".deletable-edge-delete-btn { width: 20px; height: 20px; border: 0px solid #ffff…" at bounding box center [526, 268] width 459 height 397
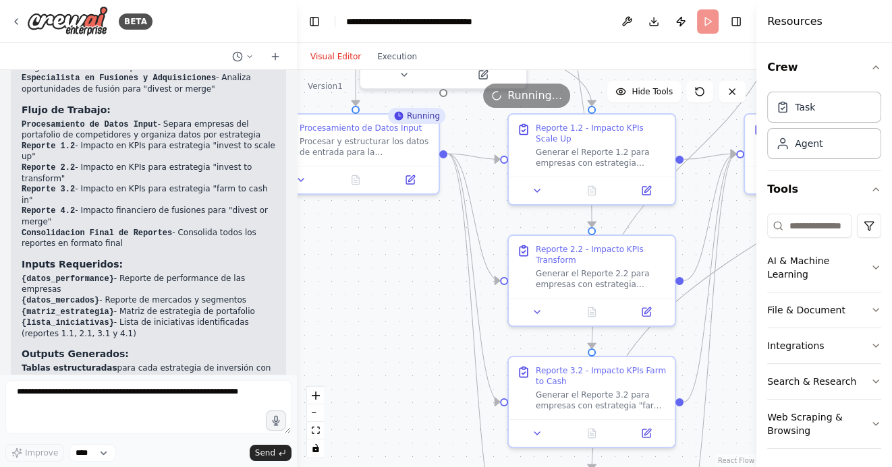
drag, startPoint x: 411, startPoint y: 248, endPoint x: 410, endPoint y: 326, distance: 78.9
click at [410, 326] on div ".deletable-edge-delete-btn { width: 20px; height: 20px; border: 0px solid #ffff…" at bounding box center [526, 268] width 459 height 397
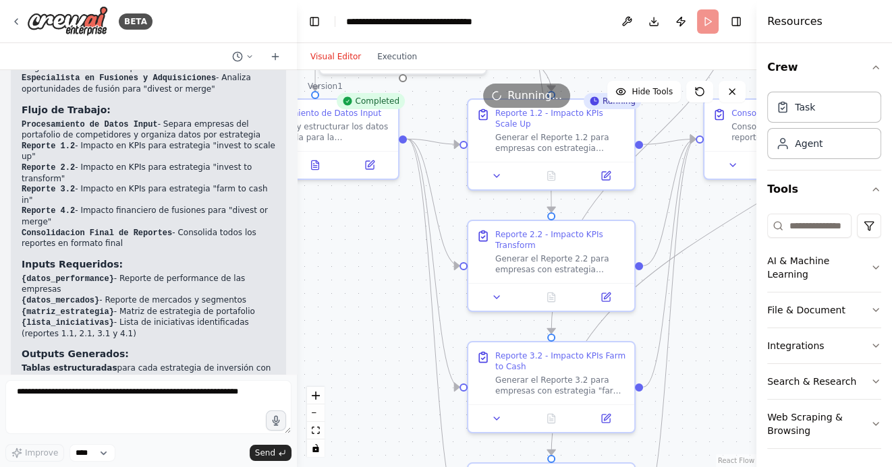
drag, startPoint x: 450, startPoint y: 311, endPoint x: 386, endPoint y: 281, distance: 70.9
click at [387, 281] on div ".deletable-edge-delete-btn { width: 20px; height: 20px; border: 0px solid #ffff…" at bounding box center [526, 268] width 459 height 397
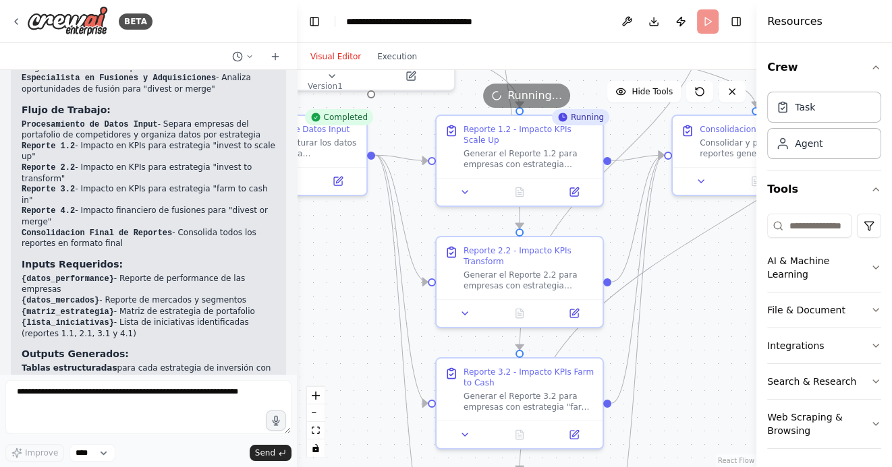
drag, startPoint x: 706, startPoint y: 295, endPoint x: 696, endPoint y: 326, distance: 32.6
click at [697, 326] on div ".deletable-edge-delete-btn { width: 20px; height: 20px; border: 0px solid #ffff…" at bounding box center [526, 268] width 459 height 397
click at [523, 190] on icon at bounding box center [518, 189] width 11 height 11
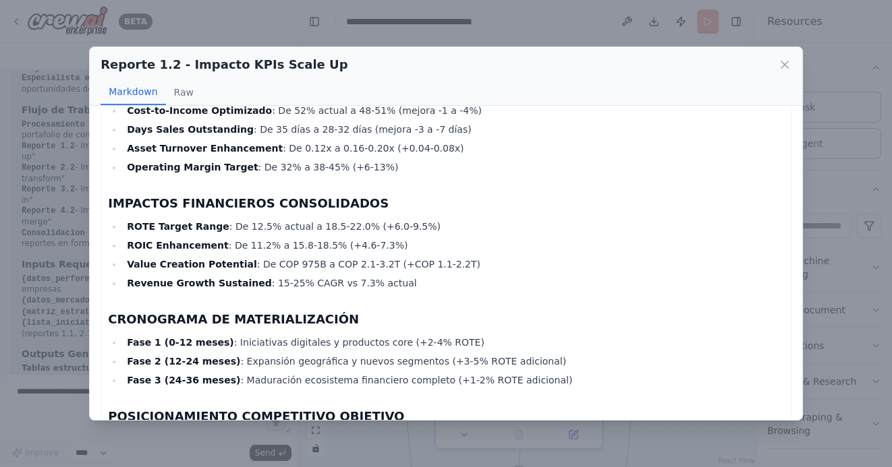
scroll to position [1457, 0]
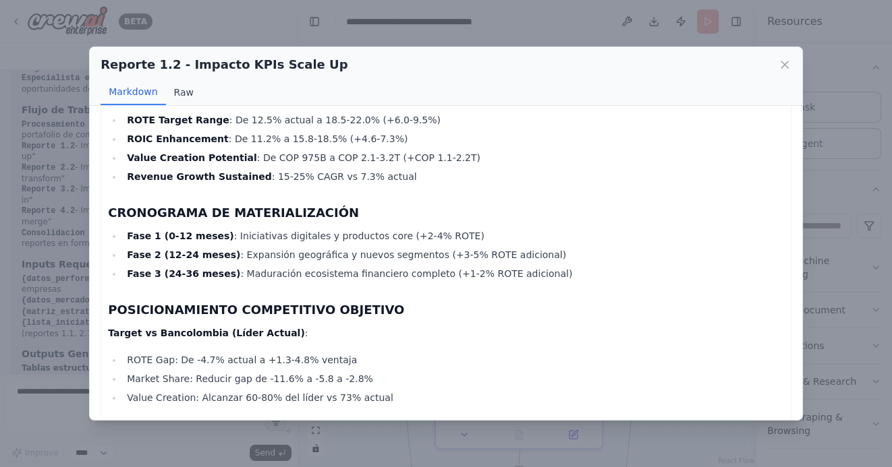
click at [181, 97] on button "Raw" at bounding box center [184, 93] width 36 height 26
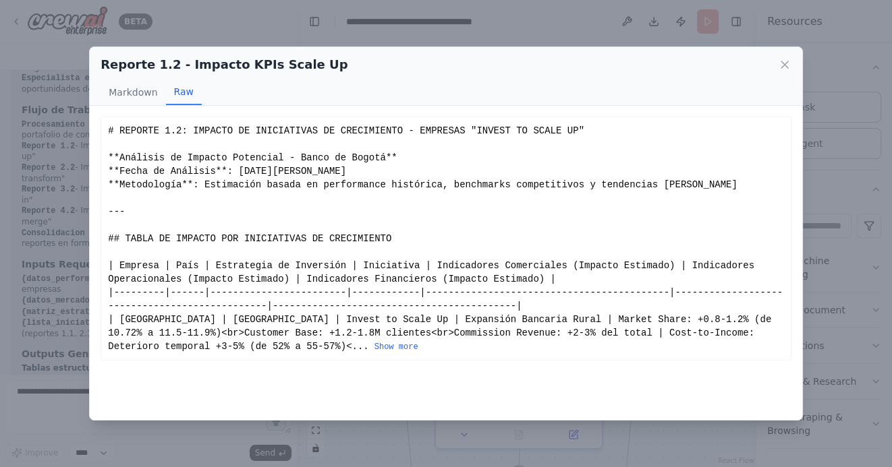
scroll to position [0, 0]
click at [374, 346] on button "Show more" at bounding box center [396, 347] width 44 height 11
click at [374, 345] on button "Show more" at bounding box center [396, 347] width 44 height 11
click at [374, 349] on button "Show more" at bounding box center [396, 347] width 44 height 11
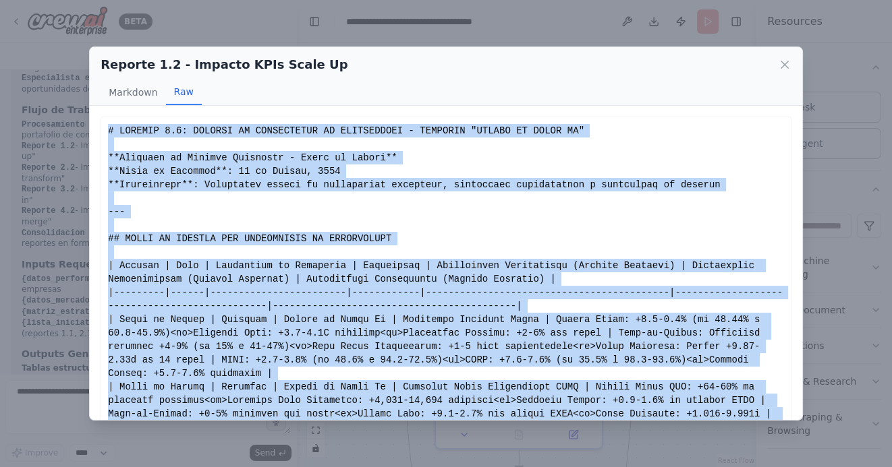
drag, startPoint x: 459, startPoint y: 396, endPoint x: 110, endPoint y: 131, distance: 438.0
copy div "# LOREMIP 7.7: DOLORSI AM CONSECTETUR AD ELITSEDDOEI - TEMPORIN "UTLABO ET DOLO…"
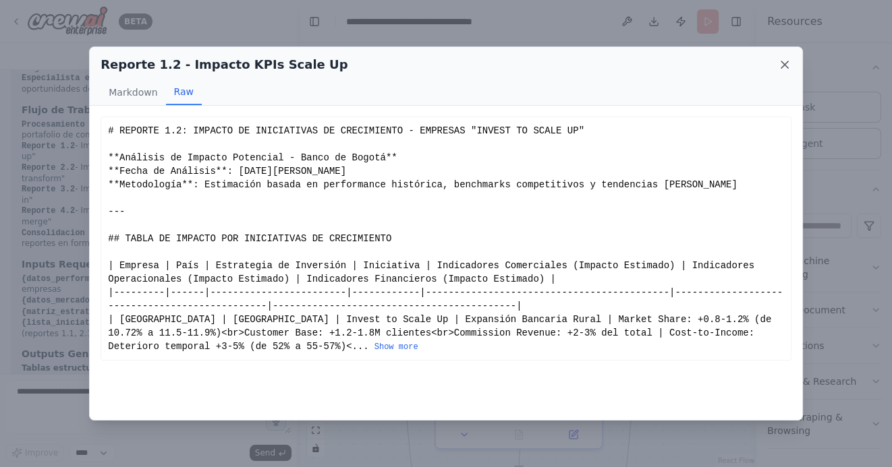
click at [783, 65] on icon at bounding box center [784, 64] width 7 height 7
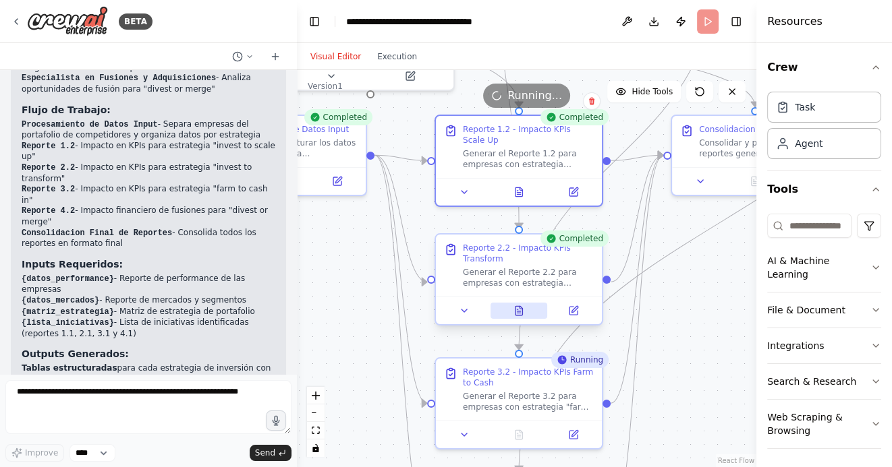
click at [521, 310] on icon at bounding box center [518, 310] width 7 height 9
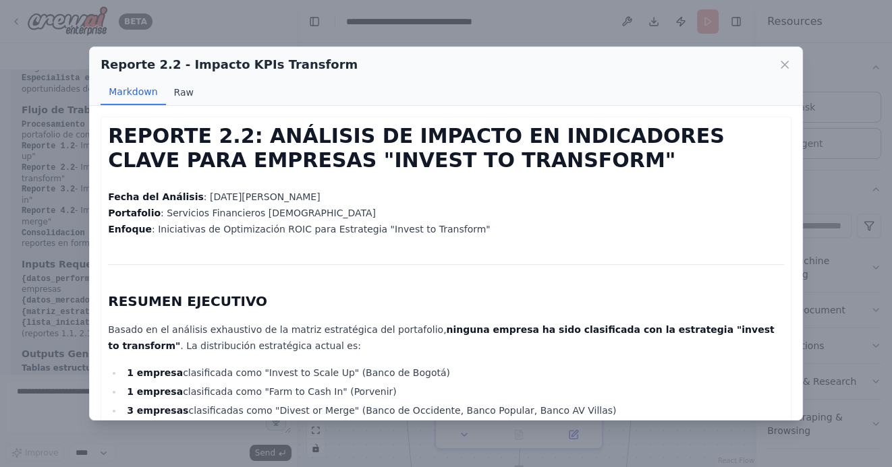
click at [183, 94] on button "Raw" at bounding box center [184, 93] width 36 height 26
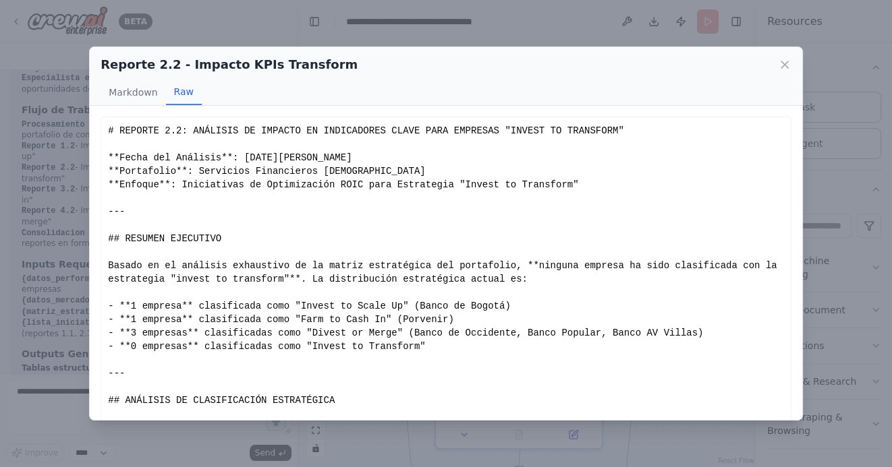
scroll to position [59, 0]
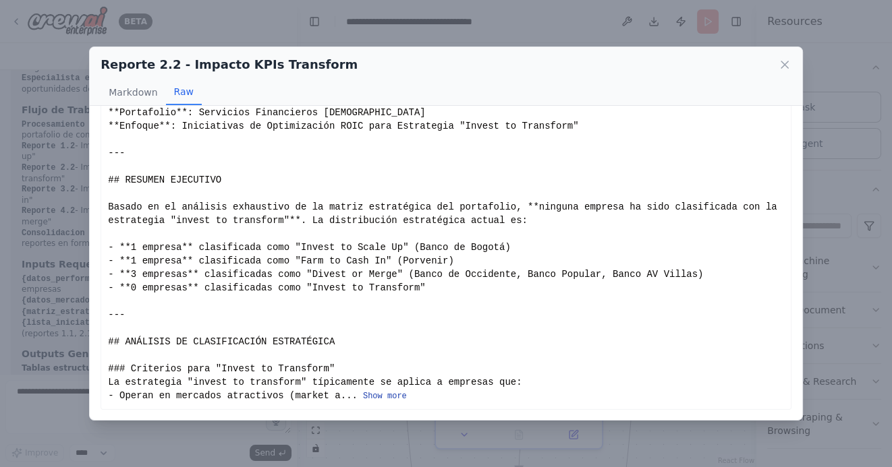
click at [384, 393] on button "Show more" at bounding box center [385, 396] width 44 height 11
click at [376, 395] on button "Show more" at bounding box center [385, 396] width 44 height 11
click at [372, 395] on button "Show more" at bounding box center [385, 396] width 44 height 11
click at [372, 397] on button "Show more" at bounding box center [385, 396] width 44 height 11
click at [369, 399] on button "Show more" at bounding box center [385, 396] width 44 height 11
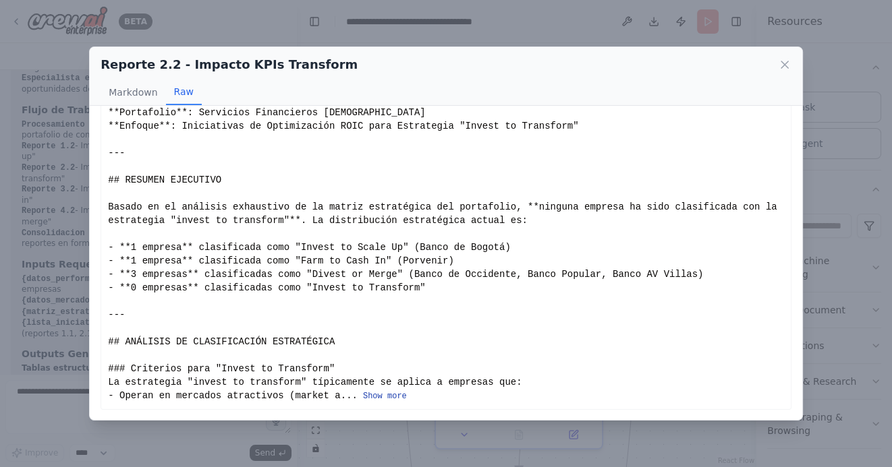
click at [382, 395] on button "Show more" at bounding box center [385, 396] width 44 height 11
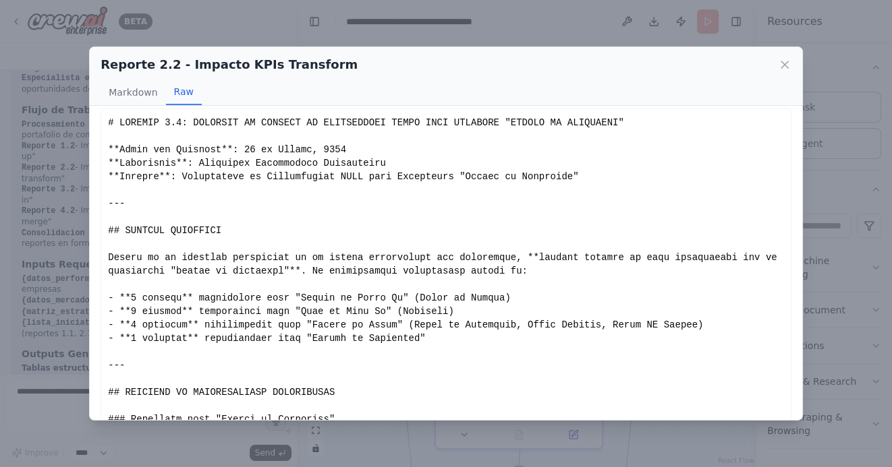
scroll to position [0, 0]
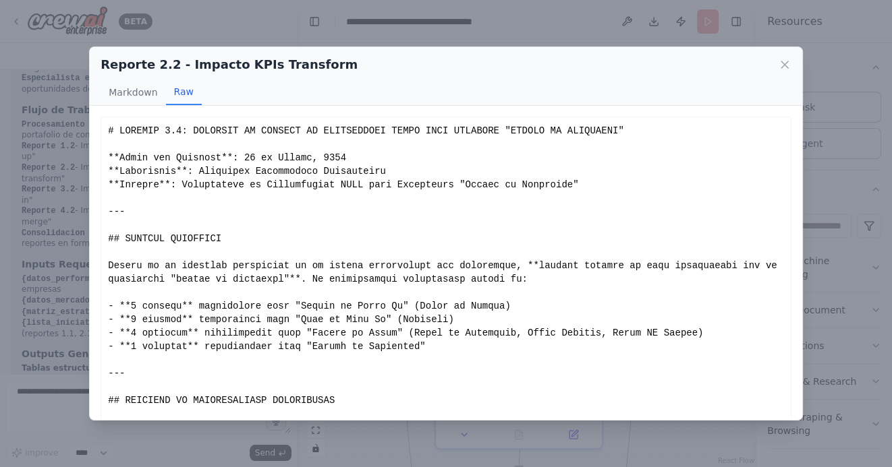
drag, startPoint x: 111, startPoint y: 131, endPoint x: 178, endPoint y: 385, distance: 263.1
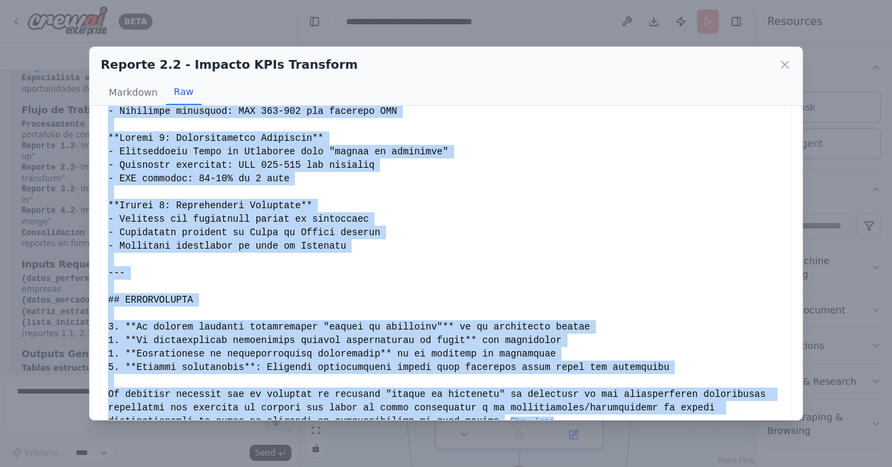
scroll to position [1421, 0]
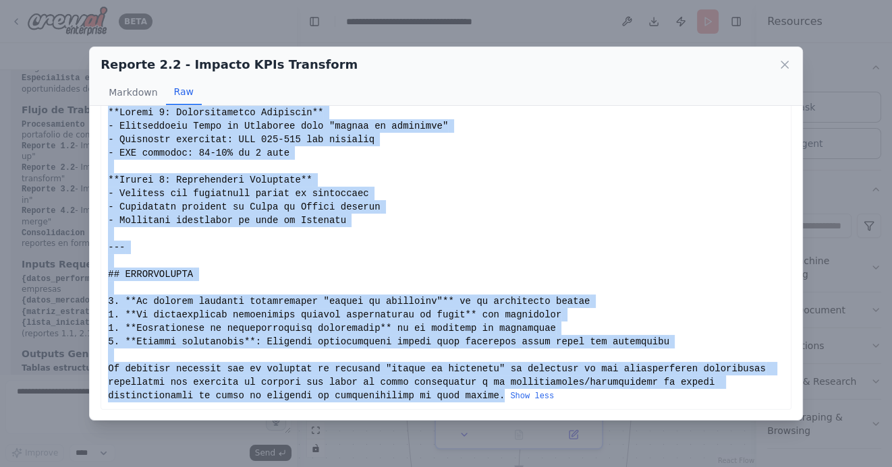
drag, startPoint x: 109, startPoint y: 129, endPoint x: 503, endPoint y: 399, distance: 478.0
copy div "# LOREMIP 4.6: DOLORSIT AM CONSECT AD ELITSEDDOEI TEMPO INCI UTLABORE "ETDOLO M…"
click at [785, 63] on icon at bounding box center [784, 64] width 7 height 7
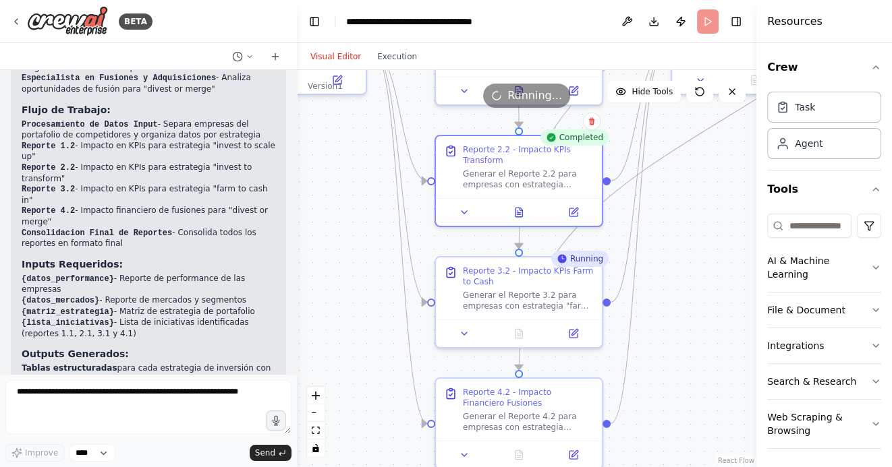
drag, startPoint x: 659, startPoint y: 380, endPoint x: 659, endPoint y: 275, distance: 105.2
click at [659, 277] on div ".deletable-edge-delete-btn { width: 20px; height: 20px; border: 0px solid #ffff…" at bounding box center [526, 268] width 459 height 397
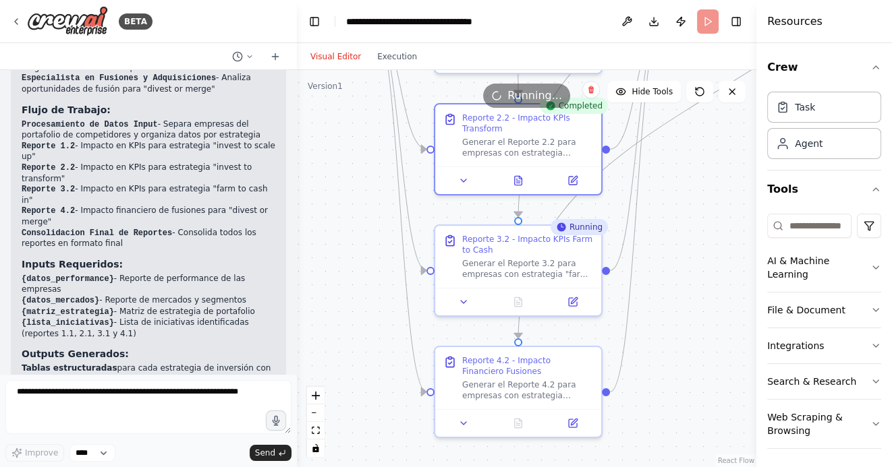
drag, startPoint x: 674, startPoint y: 337, endPoint x: 673, endPoint y: 308, distance: 29.0
click at [673, 308] on div ".deletable-edge-delete-btn { width: 20px; height: 20px; border: 0px solid #ffff…" at bounding box center [526, 268] width 459 height 397
click at [515, 300] on icon at bounding box center [518, 299] width 7 height 9
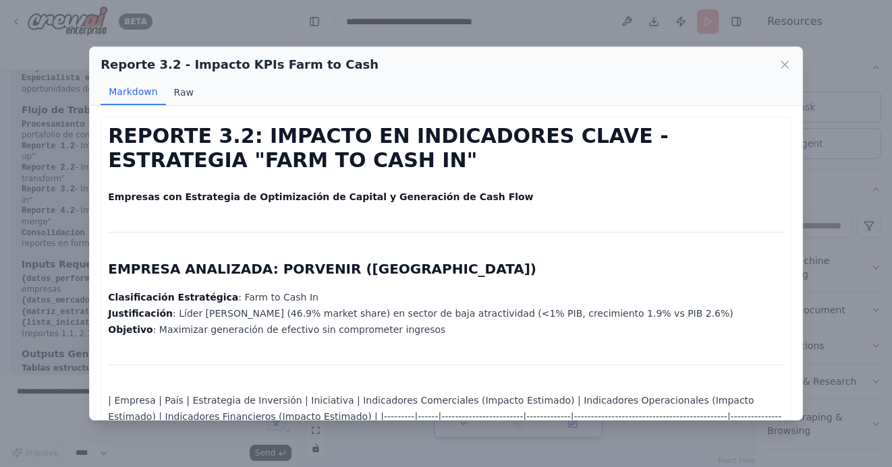
click at [186, 92] on button "Raw" at bounding box center [184, 93] width 36 height 26
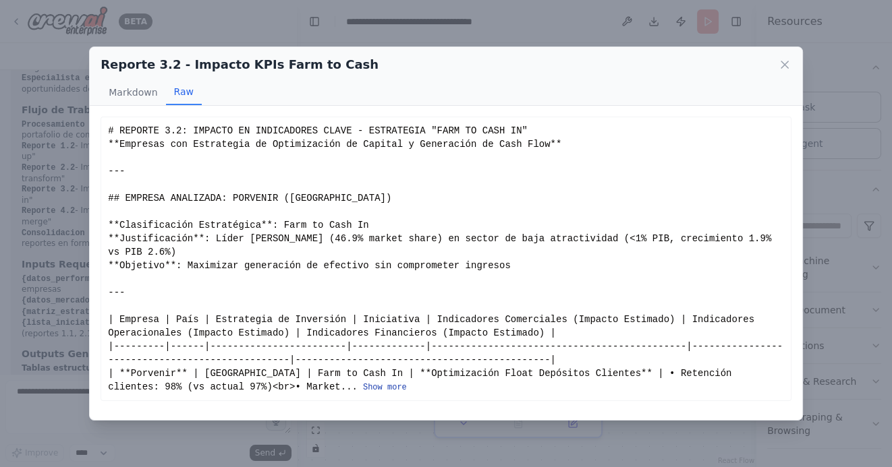
click at [363, 384] on button "Show more" at bounding box center [385, 387] width 44 height 11
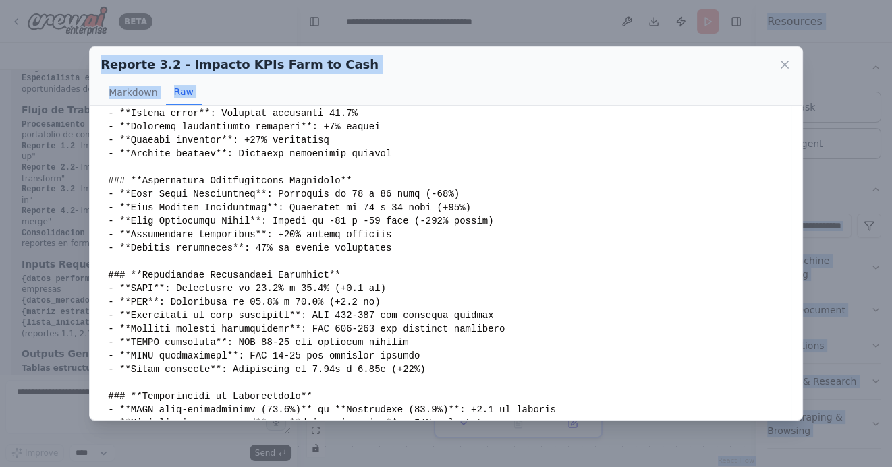
scroll to position [0, 0]
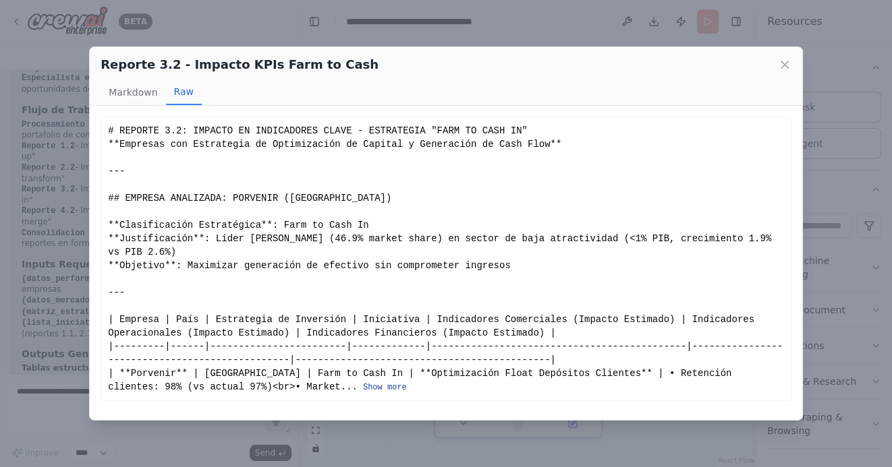
click at [363, 386] on button "Show more" at bounding box center [385, 387] width 44 height 11
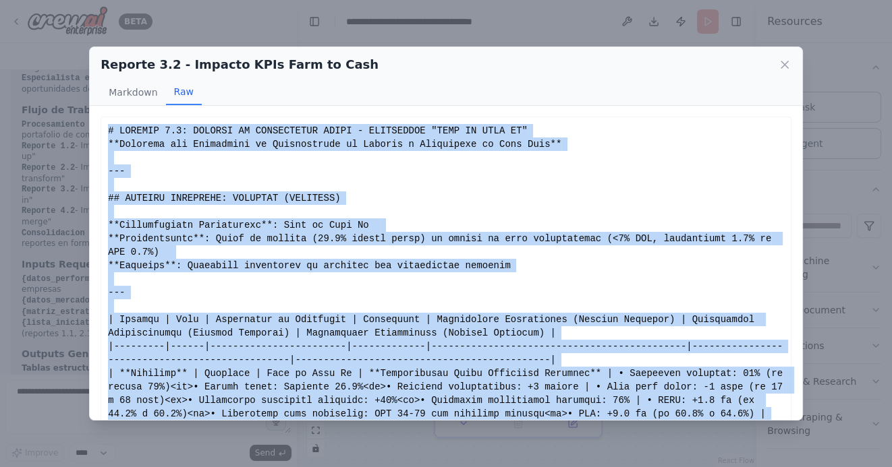
drag, startPoint x: 351, startPoint y: 396, endPoint x: 109, endPoint y: 132, distance: 358.4
copy div "# LOREMIP 6.2: DOLORSI AM CONSECTETUR ADIPI - ELITSEDDOE "TEMP IN UTLA ET" **Do…"
click at [782, 61] on icon at bounding box center [784, 64] width 13 height 13
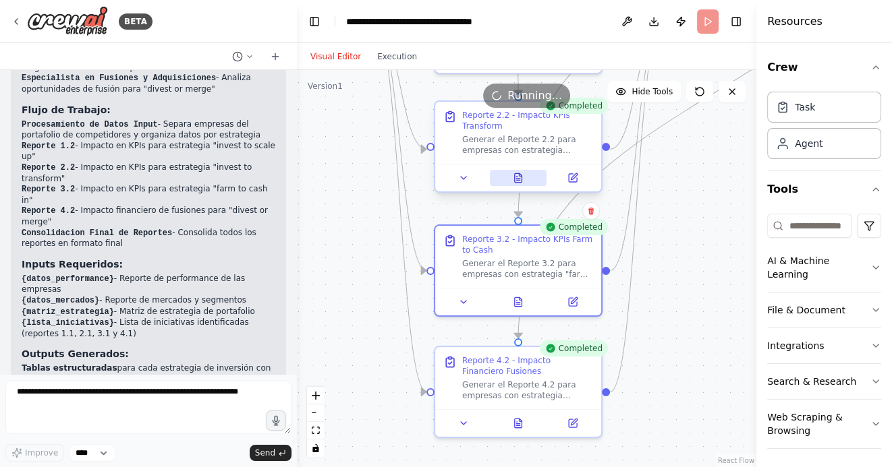
click at [522, 181] on icon at bounding box center [518, 178] width 11 height 11
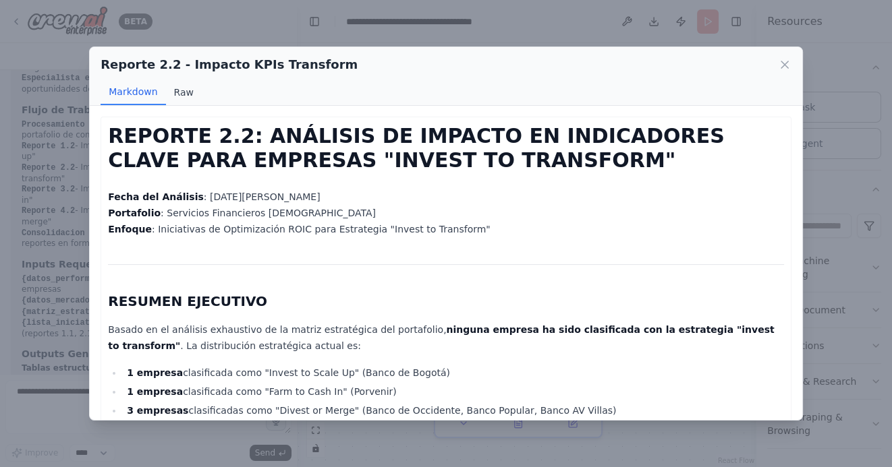
click at [179, 97] on button "Raw" at bounding box center [184, 93] width 36 height 26
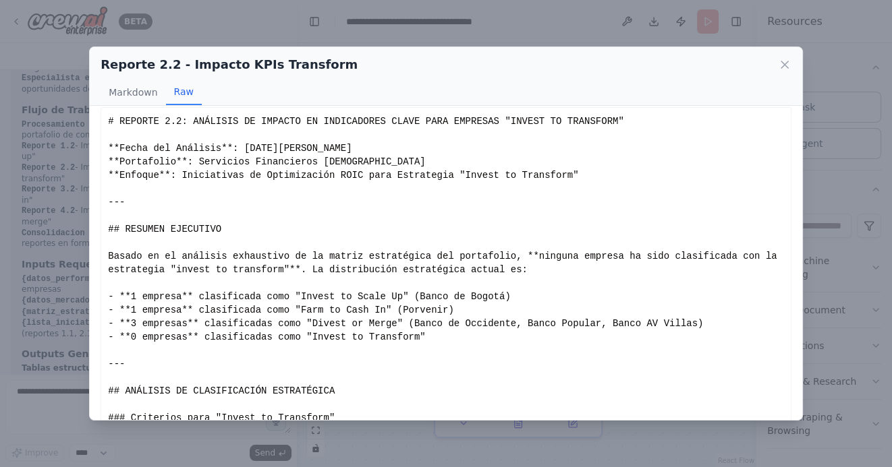
scroll to position [59, 0]
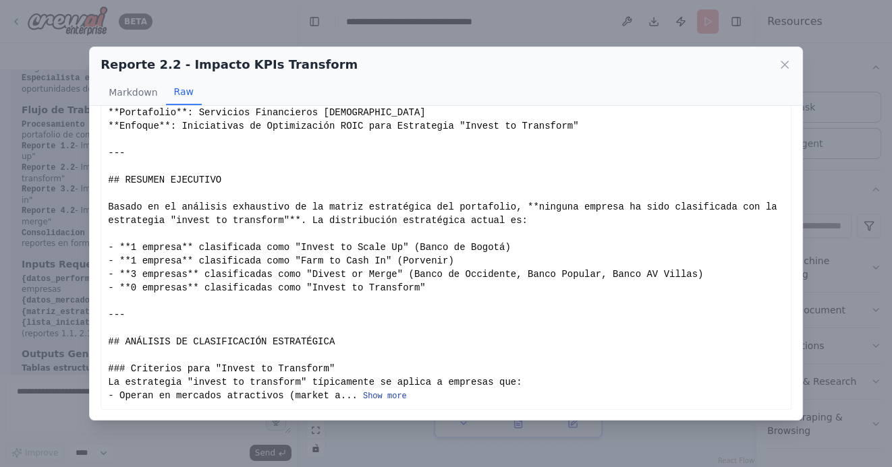
click at [376, 395] on button "Show more" at bounding box center [385, 396] width 44 height 11
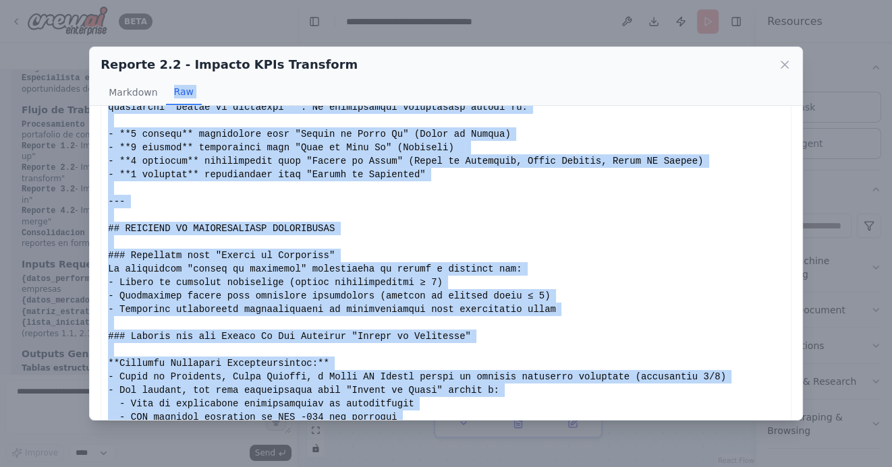
scroll to position [0, 0]
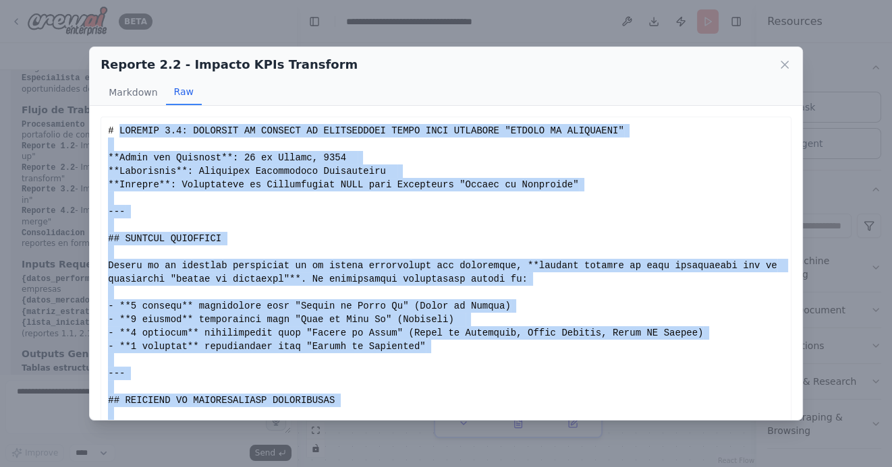
drag, startPoint x: 504, startPoint y: 396, endPoint x: 117, endPoint y: 129, distance: 469.9
copy div "LOREMIP 1.4: DOLORSIT AM CONSECT AD ELITSEDDOEI TEMPO INCI UTLABORE "ETDOLO MA …"
click at [786, 60] on icon at bounding box center [784, 64] width 13 height 13
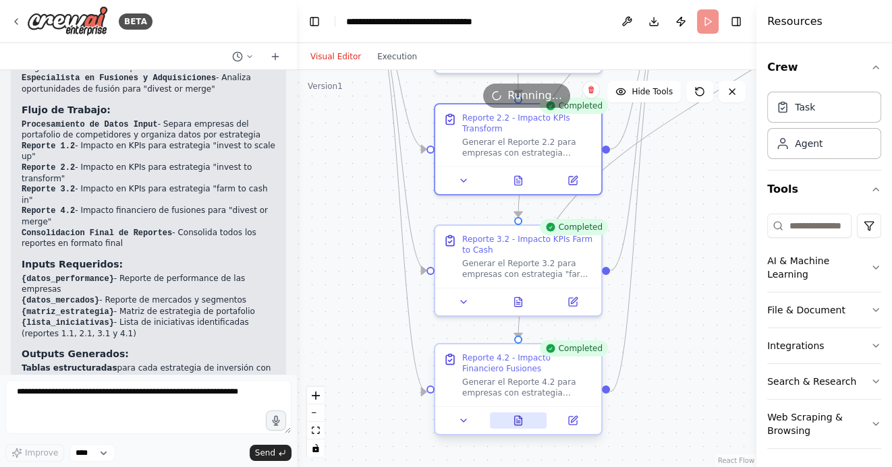
click at [516, 423] on icon at bounding box center [518, 420] width 7 height 9
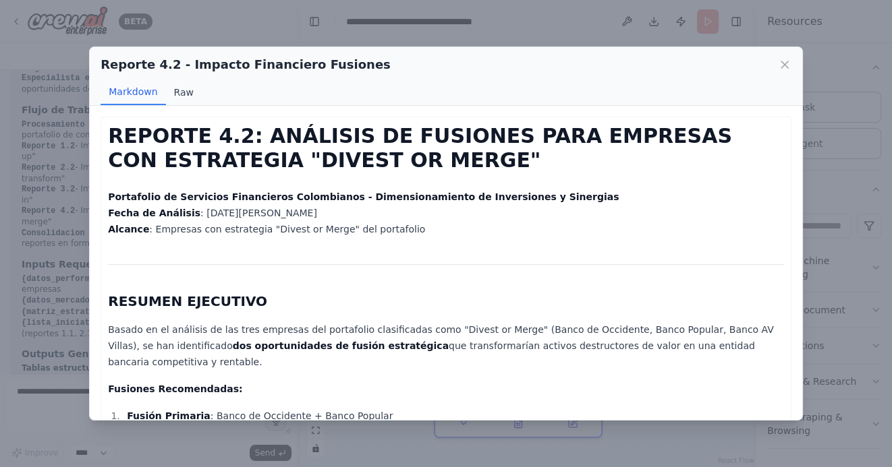
click at [177, 95] on button "Raw" at bounding box center [184, 93] width 36 height 26
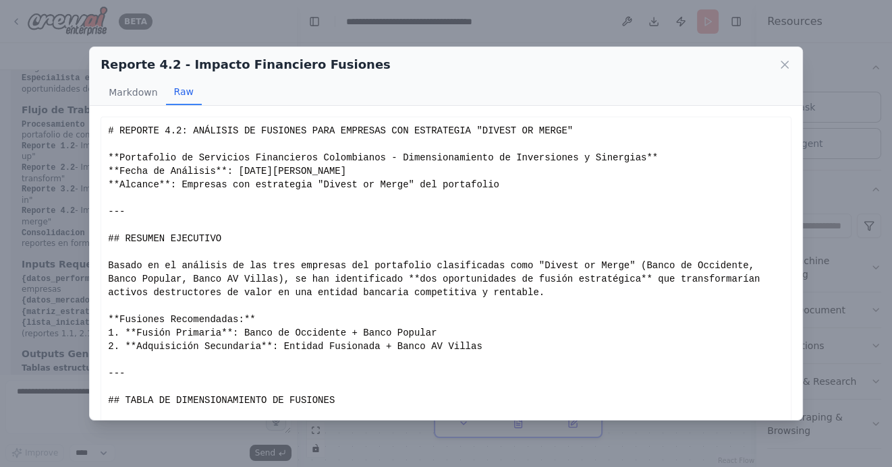
scroll to position [45, 0]
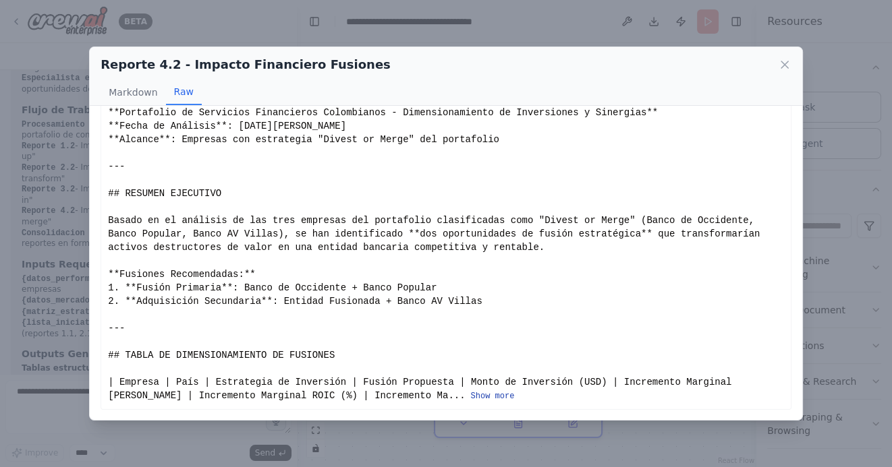
click at [471, 398] on button "Show more" at bounding box center [493, 396] width 44 height 11
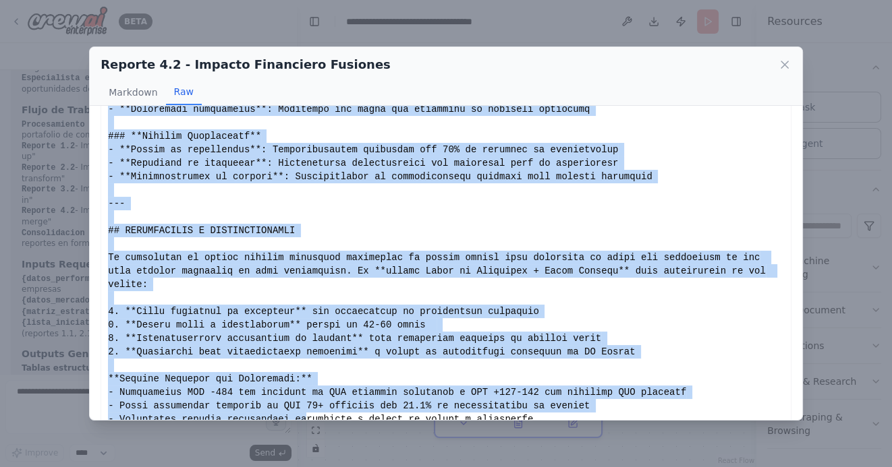
scroll to position [2257, 0]
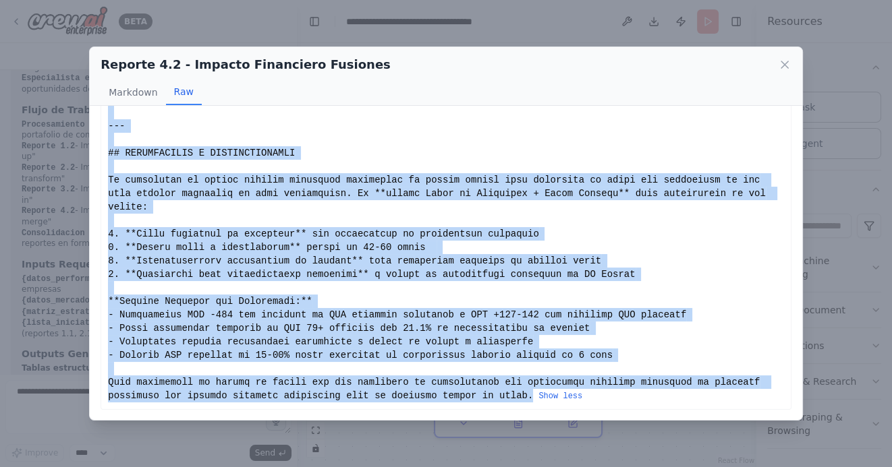
drag, startPoint x: 108, startPoint y: 128, endPoint x: 535, endPoint y: 396, distance: 503.9
copy div "# LOREMIP 1.2: DOLORSIT AM CONSECTE ADIP ELITSEDD EIU TEMPORINCI "UTLABO ET DOL…"
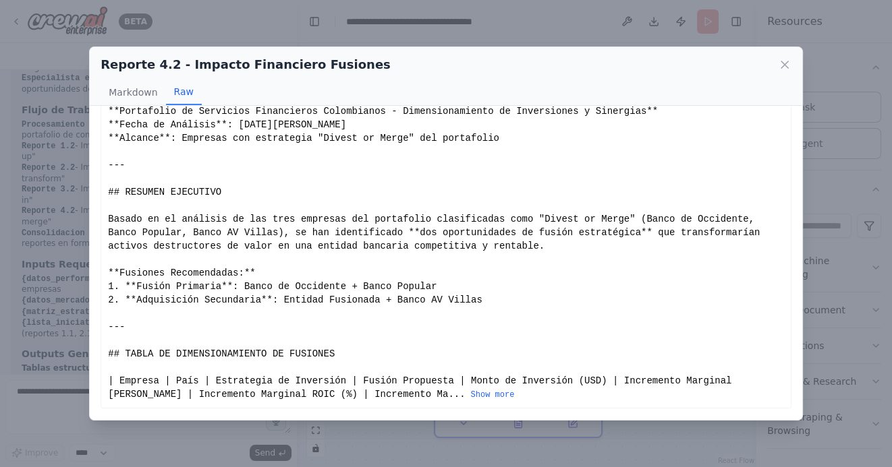
scroll to position [45, 0]
click at [784, 69] on icon at bounding box center [784, 64] width 13 height 13
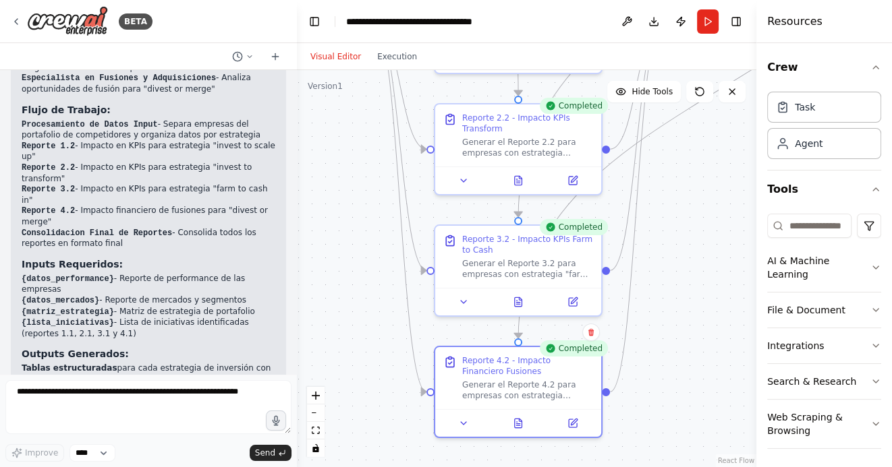
drag, startPoint x: 699, startPoint y: 239, endPoint x: 577, endPoint y: 245, distance: 122.2
click at [580, 245] on div ".deletable-edge-delete-btn { width: 20px; height: 20px; border: 0px solid #ffff…" at bounding box center [526, 268] width 459 height 397
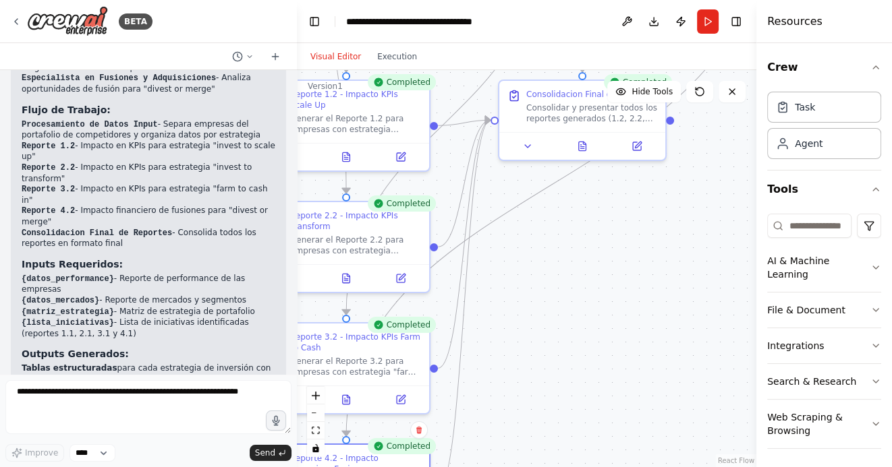
drag, startPoint x: 663, startPoint y: 202, endPoint x: 596, endPoint y: 318, distance: 133.8
click at [596, 318] on div ".deletable-edge-delete-btn { width: 20px; height: 20px; border: 0px solid #ffff…" at bounding box center [526, 268] width 459 height 397
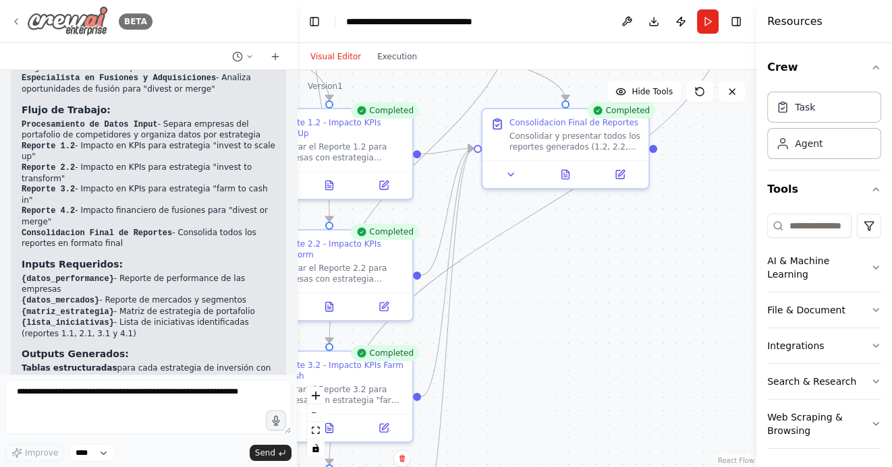
click at [16, 19] on icon at bounding box center [16, 21] width 3 height 5
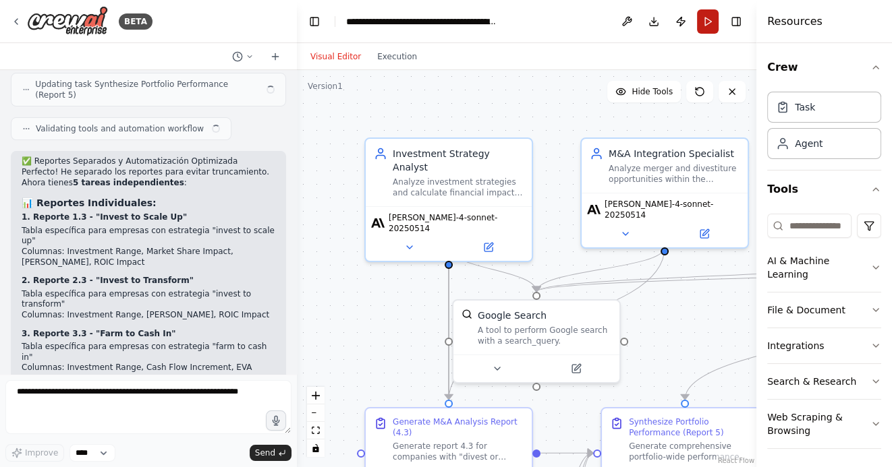
click at [711, 18] on button "Run" at bounding box center [708, 21] width 22 height 24
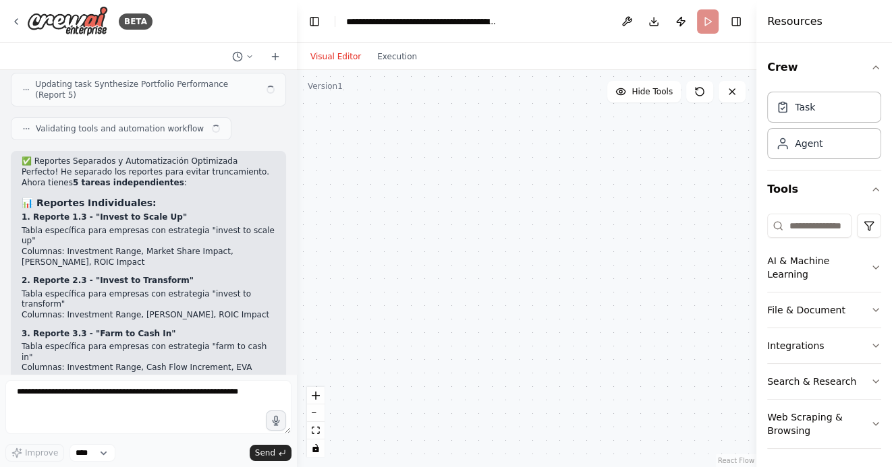
scroll to position [5226, 0]
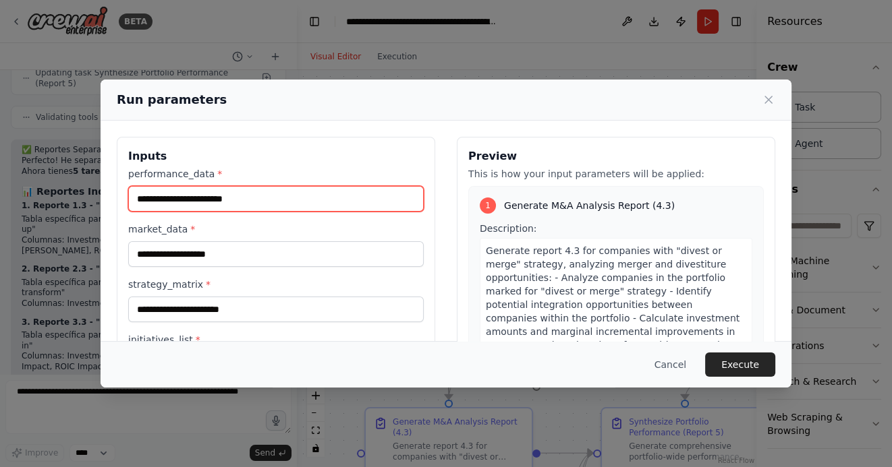
click at [195, 203] on input "performance_data *" at bounding box center [275, 199] width 295 height 26
click at [169, 203] on input "performance_data *" at bounding box center [275, 199] width 295 height 26
paste input "**********"
type input "**********"
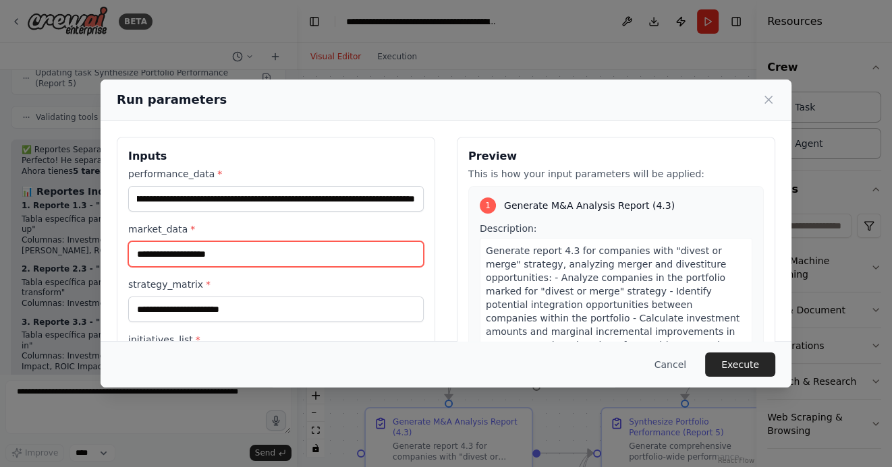
click at [177, 259] on input "market_data *" at bounding box center [275, 254] width 295 height 26
click at [162, 256] on input "market_data *" at bounding box center [275, 254] width 295 height 26
paste input "**********"
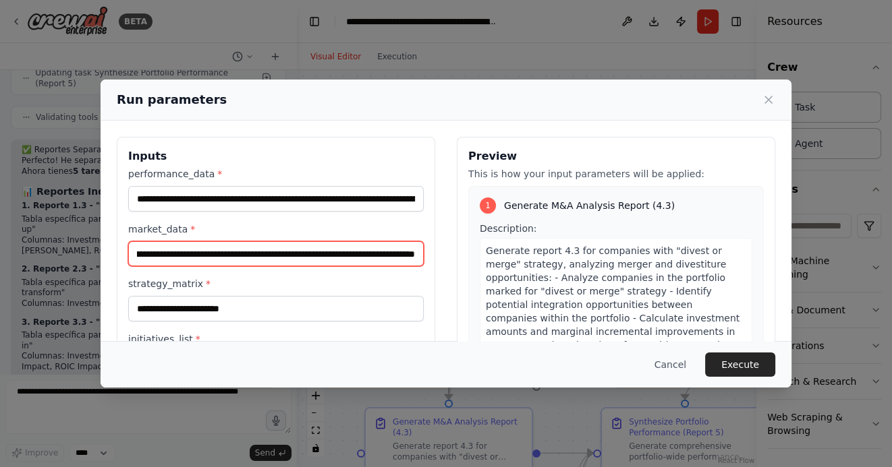
type input "**********"
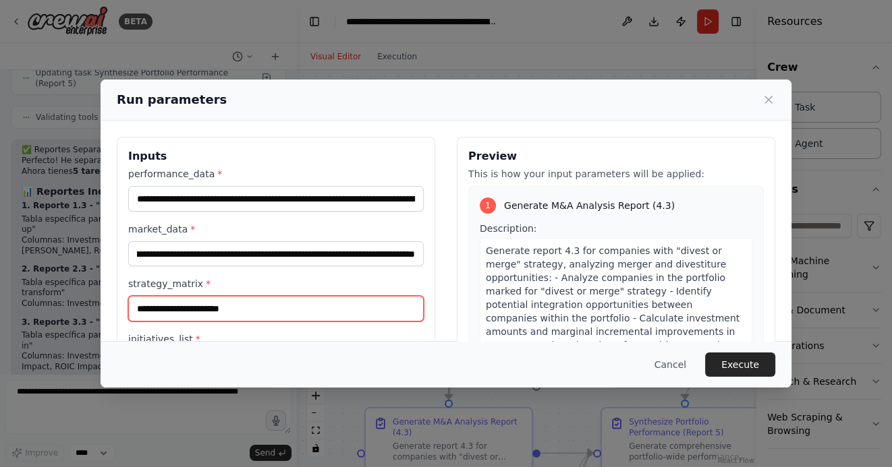
click at [177, 309] on input "strategy_matrix *" at bounding box center [275, 309] width 295 height 26
paste input "**********"
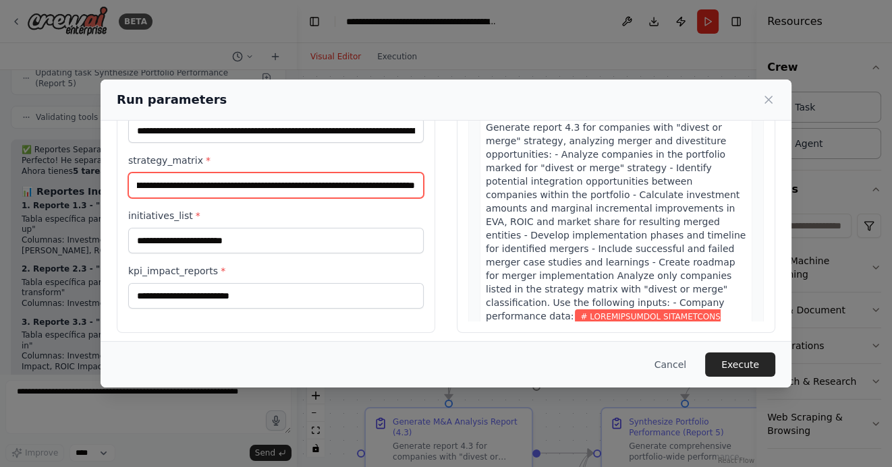
scroll to position [130, 0]
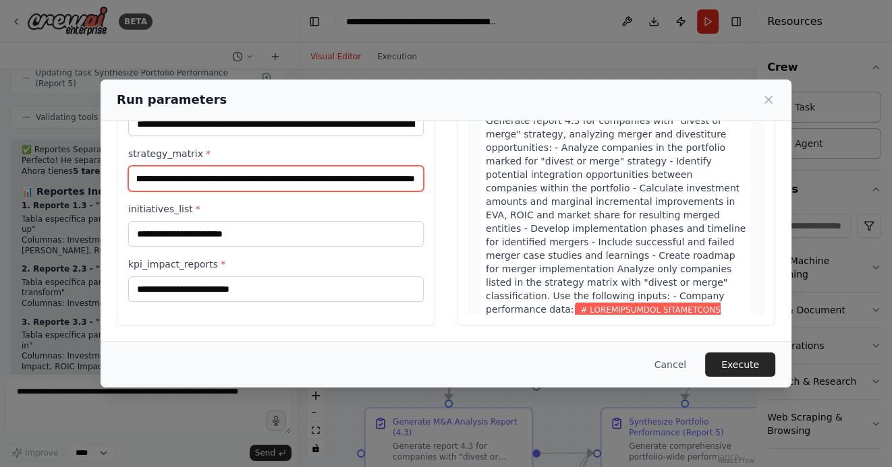
type input "**********"
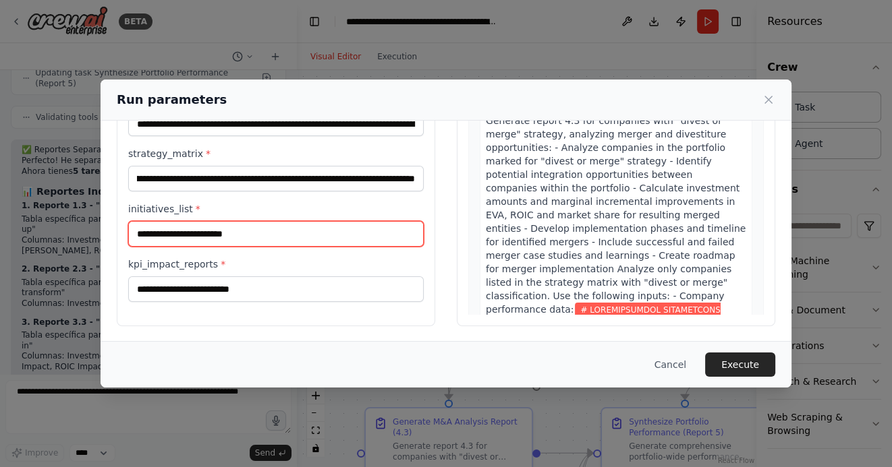
scroll to position [0, 0]
click at [171, 233] on input "initiatives_list *" at bounding box center [275, 234] width 295 height 26
paste input "**********"
click at [336, 239] on input "initiatives_list *" at bounding box center [275, 234] width 295 height 26
paste input "**********"
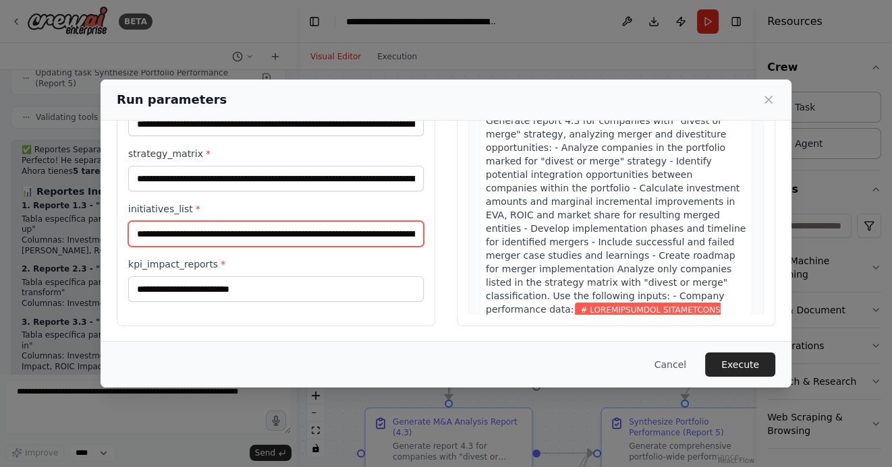
click at [211, 231] on input "initiatives_list *" at bounding box center [275, 234] width 295 height 26
paste input "**********"
click at [281, 233] on input "initiatives_list *" at bounding box center [275, 234] width 295 height 26
paste input "**********"
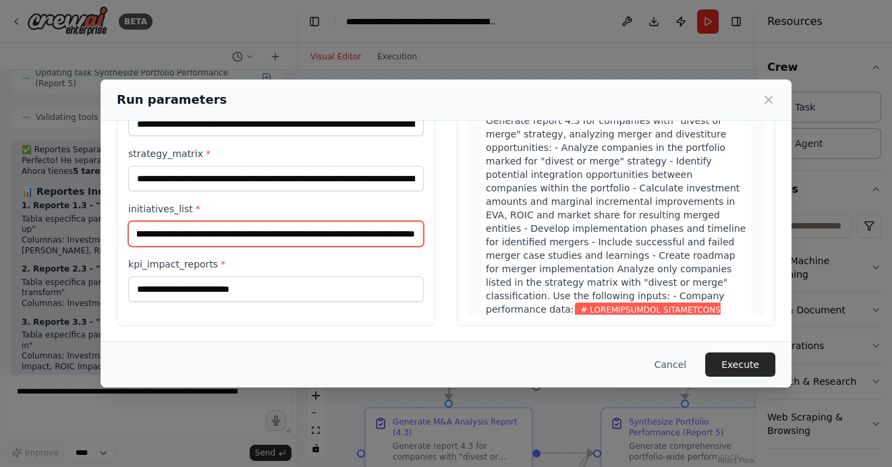
type input "**********"
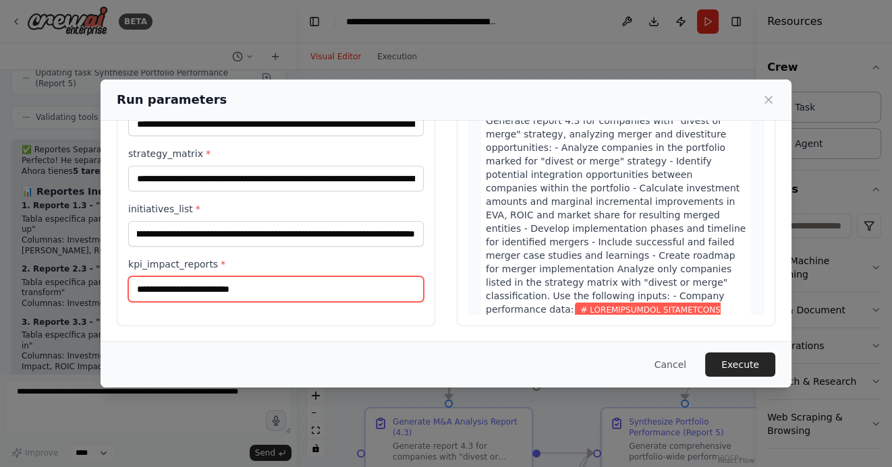
click at [289, 288] on input "kpi_impact_reports *" at bounding box center [275, 290] width 295 height 26
paste input "**********"
click at [219, 286] on input "kpi_impact_reports *" at bounding box center [275, 290] width 295 height 26
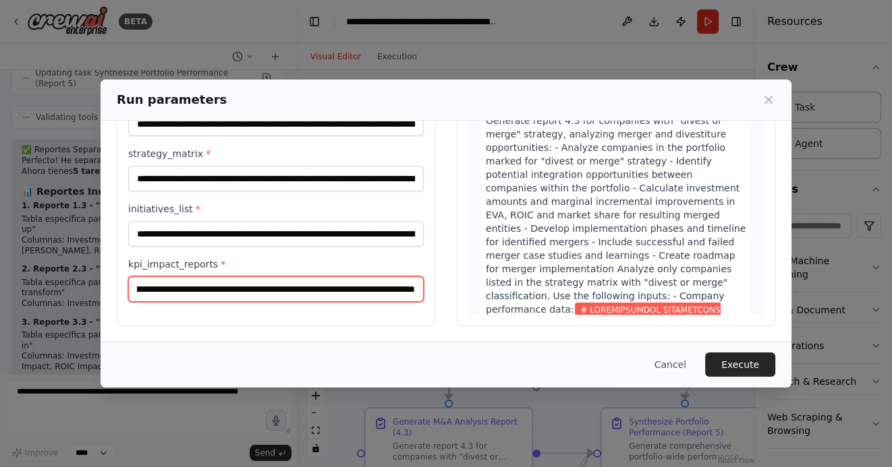
paste input "**********"
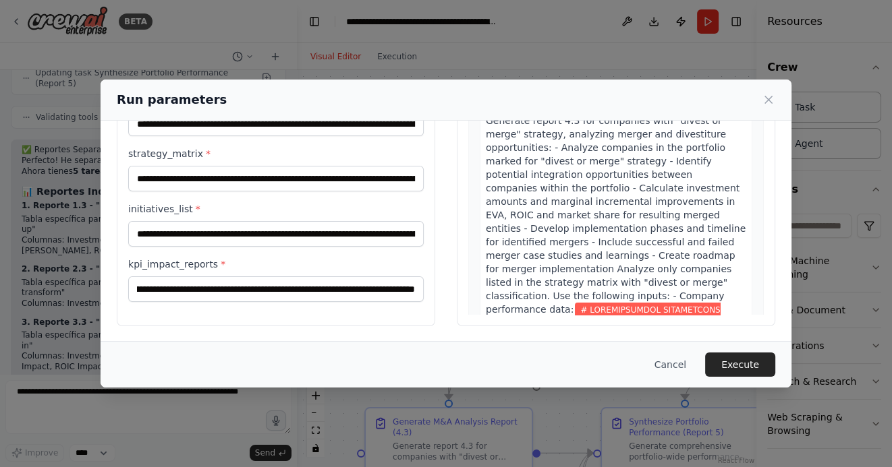
scroll to position [0, 0]
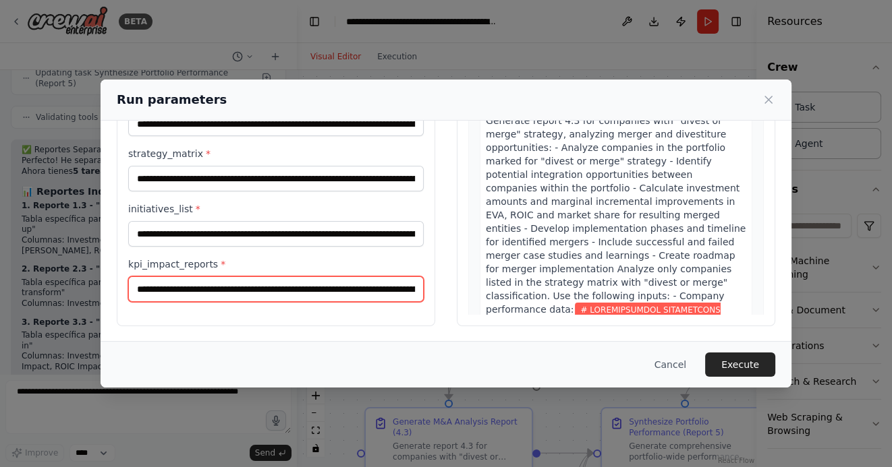
click at [225, 292] on input "kpi_impact_reports *" at bounding box center [275, 290] width 295 height 26
paste input "**********"
click at [264, 280] on input "kpi_impact_reports *" at bounding box center [275, 290] width 295 height 26
click at [281, 289] on input "kpi_impact_reports *" at bounding box center [275, 290] width 295 height 26
paste input "**********"
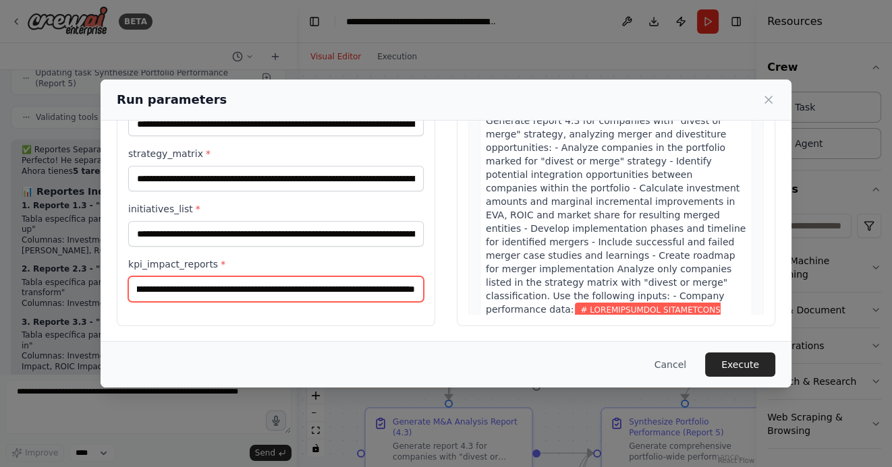
scroll to position [0, 175114]
type input "**********"
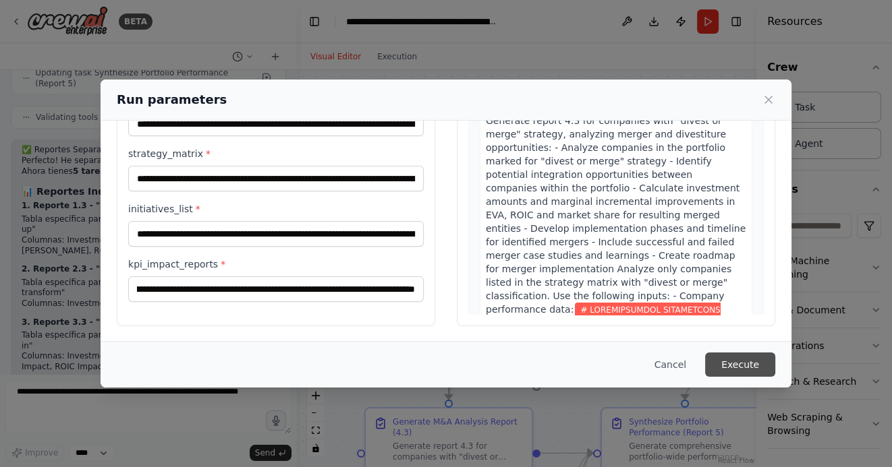
click at [747, 363] on button "Execute" at bounding box center [740, 365] width 70 height 24
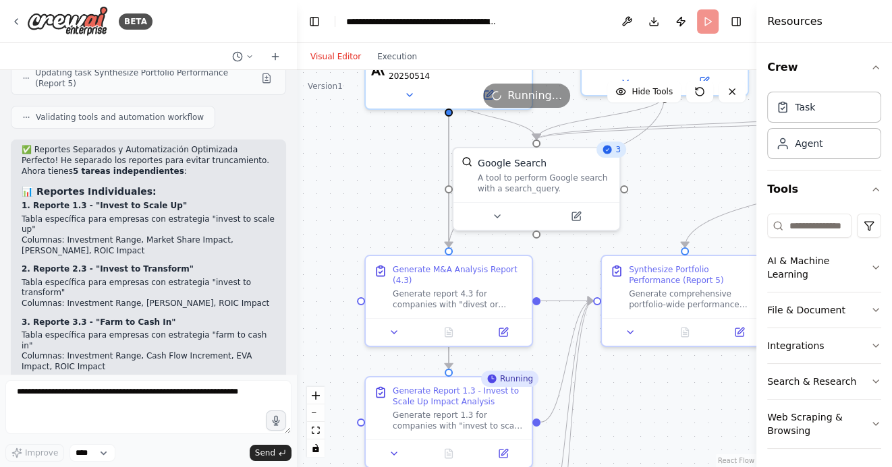
drag, startPoint x: 358, startPoint y: 326, endPoint x: 357, endPoint y: 171, distance: 155.1
click at [357, 171] on div ".deletable-edge-delete-btn { width: 20px; height: 20px; border: 0px solid #ffff…" at bounding box center [526, 268] width 459 height 397
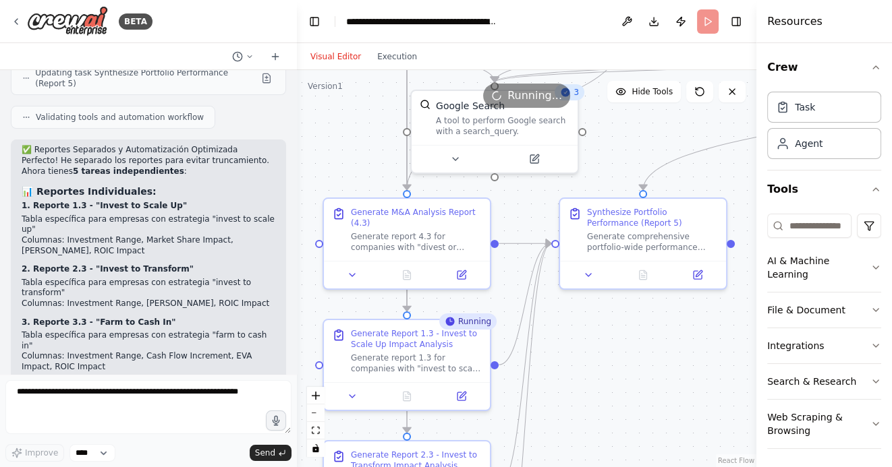
drag, startPoint x: 634, startPoint y: 401, endPoint x: 585, endPoint y: 335, distance: 83.0
click at [585, 333] on div ".deletable-edge-delete-btn { width: 20px; height: 20px; border: 0px solid #ffff…" at bounding box center [526, 268] width 459 height 397
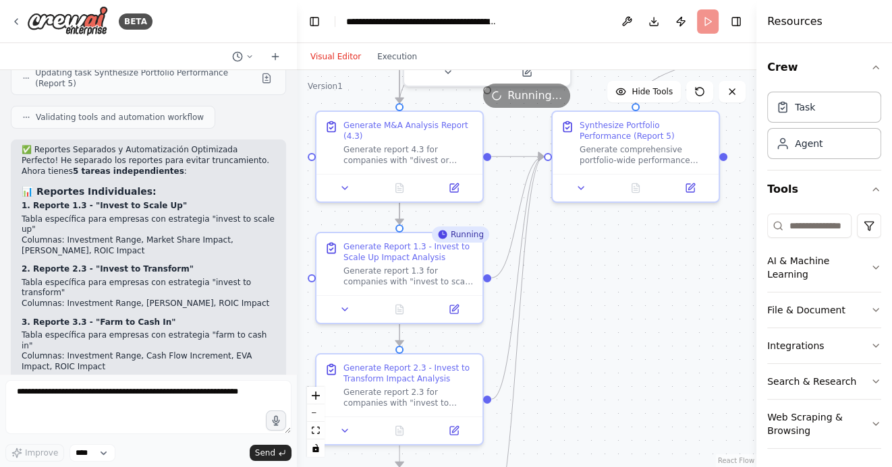
drag, startPoint x: 620, startPoint y: 370, endPoint x: 627, endPoint y: 270, distance: 100.7
click at [627, 270] on div ".deletable-edge-delete-btn { width: 20px; height: 20px; border: 0px solid #ffff…" at bounding box center [526, 268] width 459 height 397
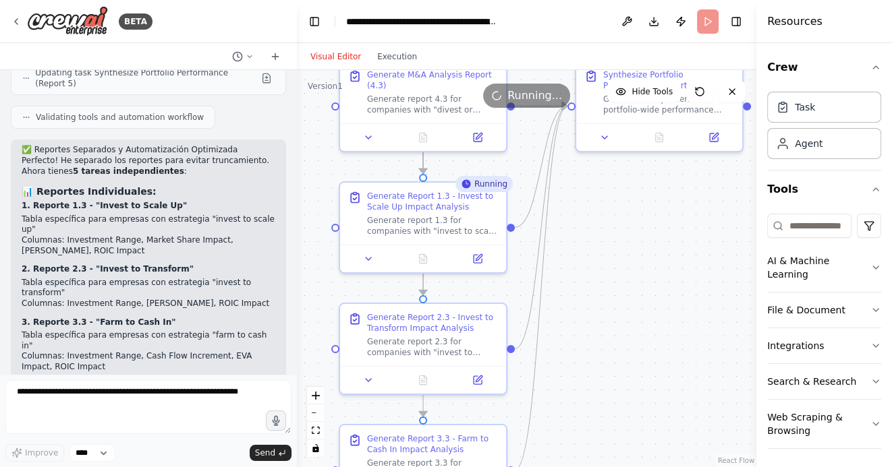
drag, startPoint x: 614, startPoint y: 303, endPoint x: 641, endPoint y: 295, distance: 27.7
click at [641, 295] on div ".deletable-edge-delete-btn { width: 20px; height: 20px; border: 0px solid #ffff…" at bounding box center [526, 268] width 459 height 397
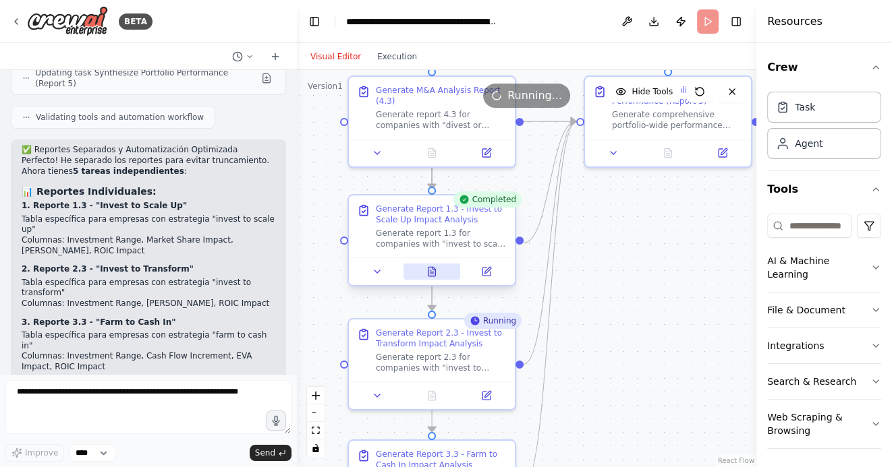
click at [430, 272] on icon at bounding box center [431, 272] width 3 height 0
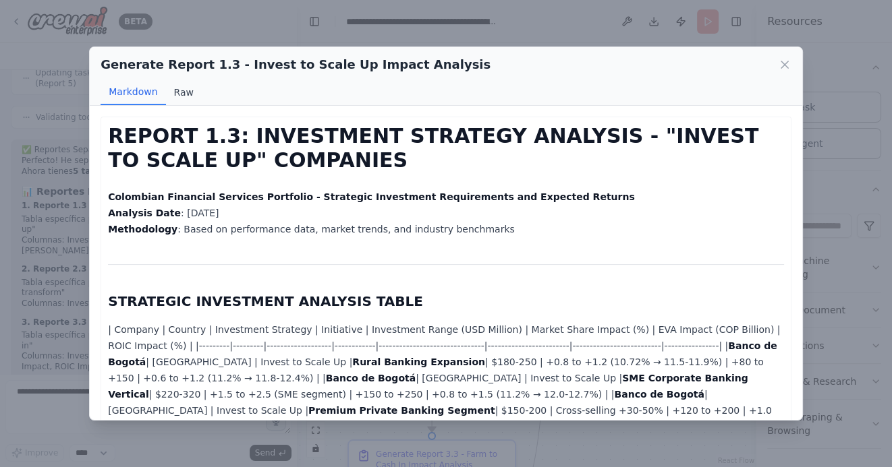
click at [184, 94] on button "Raw" at bounding box center [184, 93] width 36 height 26
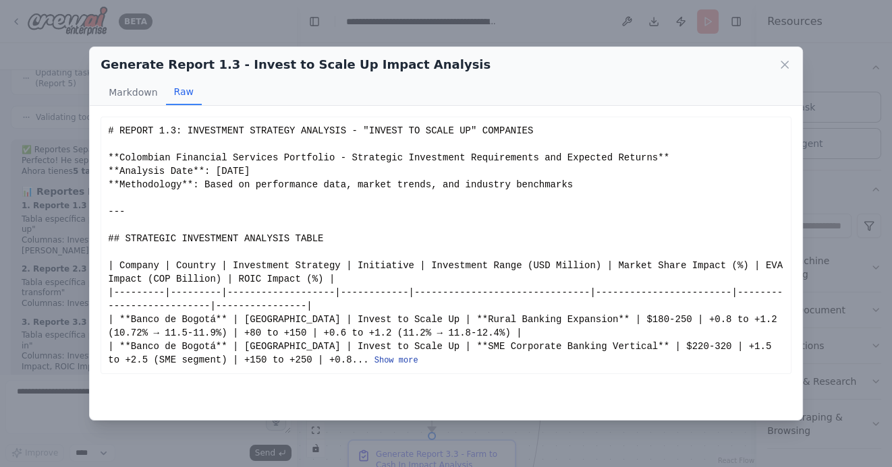
click at [374, 359] on button "Show more" at bounding box center [396, 360] width 44 height 11
click at [374, 355] on button "Show more" at bounding box center [396, 360] width 44 height 11
click at [374, 358] on button "Show more" at bounding box center [396, 360] width 44 height 11
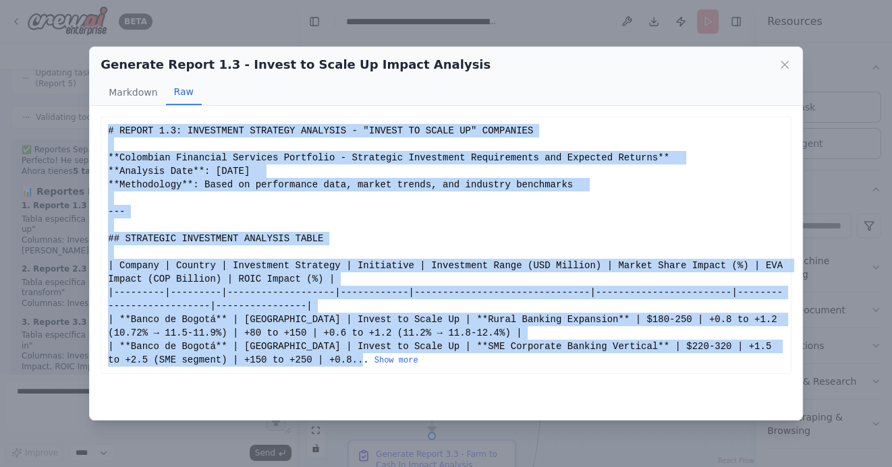
drag, startPoint x: 108, startPoint y: 129, endPoint x: 320, endPoint y: 367, distance: 319.1
click at [374, 360] on button "Show more" at bounding box center [396, 360] width 44 height 11
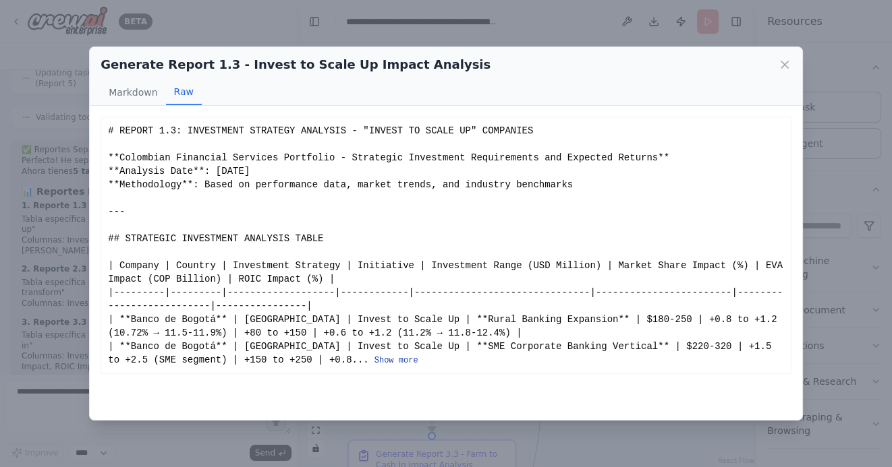
click at [374, 355] on button "Show more" at bounding box center [396, 360] width 44 height 11
drag, startPoint x: 483, startPoint y: 397, endPoint x: 229, endPoint y: 105, distance: 386.7
click at [374, 359] on button "Show more" at bounding box center [396, 360] width 44 height 11
click at [374, 361] on button "Show more" at bounding box center [396, 360] width 44 height 11
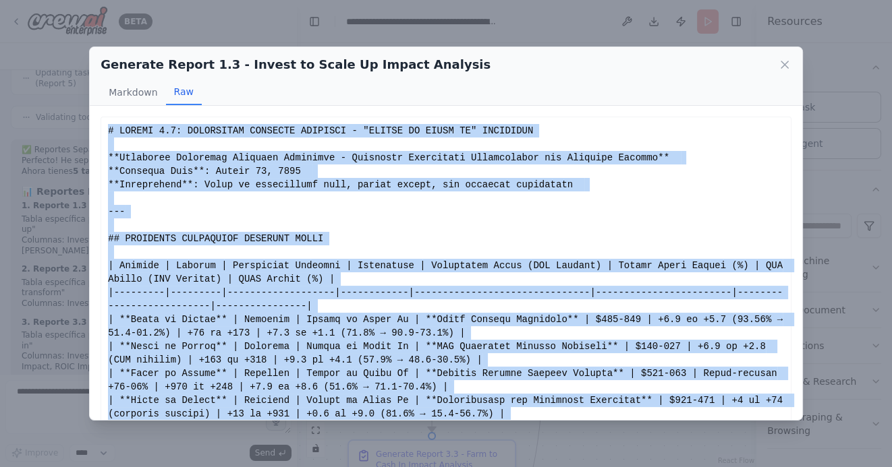
drag, startPoint x: 482, startPoint y: 397, endPoint x: 106, endPoint y: 129, distance: 461.9
copy div "# LOREMI 5.0: DOLORSITAM CONSECTE ADIPISCI - "ELITSE DO EIUSM TE" INCIDIDUN **U…"
click at [785, 67] on icon at bounding box center [784, 64] width 7 height 7
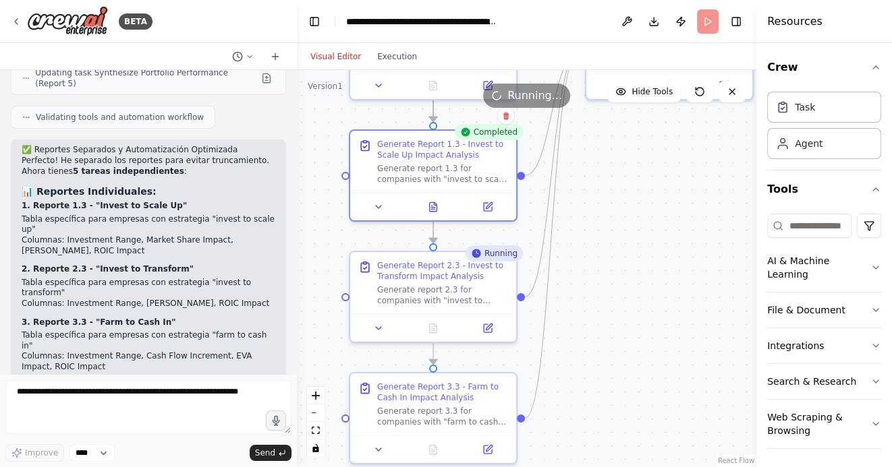
drag, startPoint x: 600, startPoint y: 319, endPoint x: 602, endPoint y: 252, distance: 67.5
click at [602, 252] on div ".deletable-edge-delete-btn { width: 20px; height: 20px; border: 0px solid #ffff…" at bounding box center [526, 268] width 459 height 397
click at [432, 330] on icon at bounding box center [433, 325] width 7 height 9
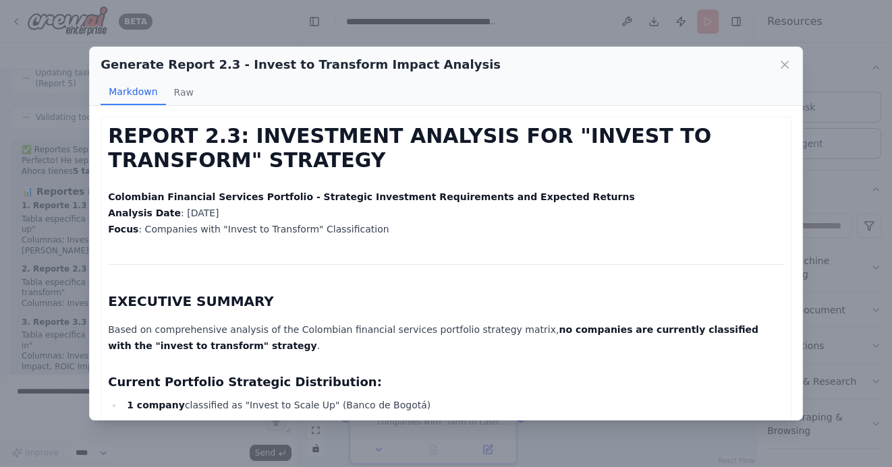
scroll to position [20, 0]
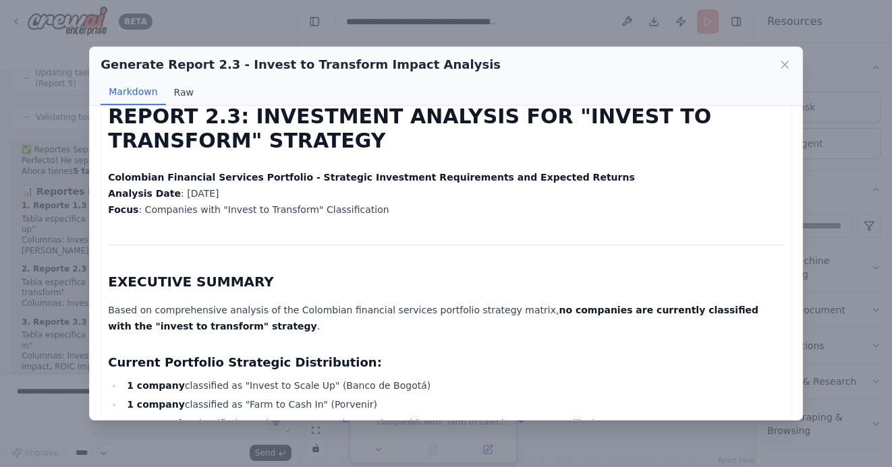
click at [188, 96] on button "Raw" at bounding box center [184, 93] width 36 height 26
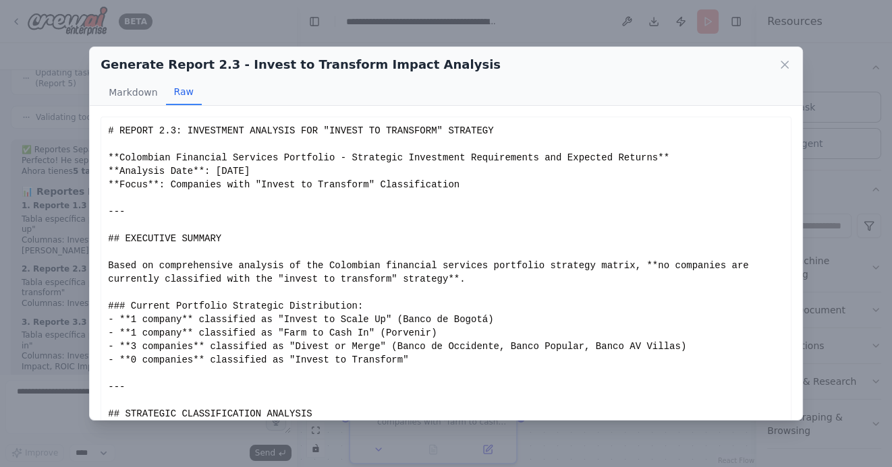
scroll to position [86, 0]
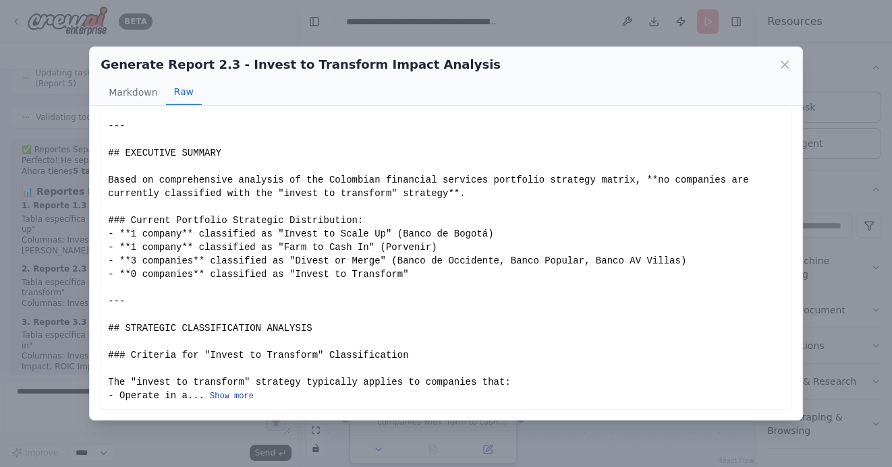
click at [237, 398] on button "Show more" at bounding box center [232, 396] width 44 height 11
click at [230, 397] on button "Show more" at bounding box center [232, 396] width 44 height 11
click at [231, 394] on button "Show more" at bounding box center [232, 396] width 44 height 11
click at [243, 395] on button "Show more" at bounding box center [232, 396] width 44 height 11
click at [247, 393] on button "Show more" at bounding box center [232, 396] width 44 height 11
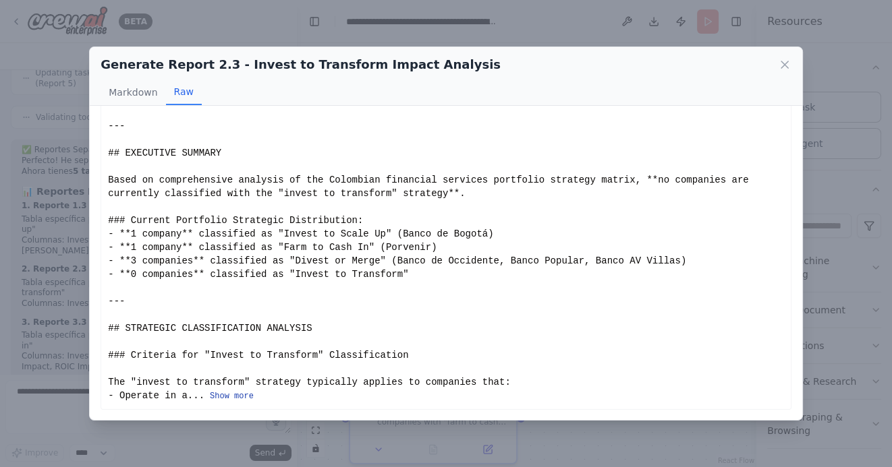
click at [221, 399] on button "Show more" at bounding box center [232, 396] width 44 height 11
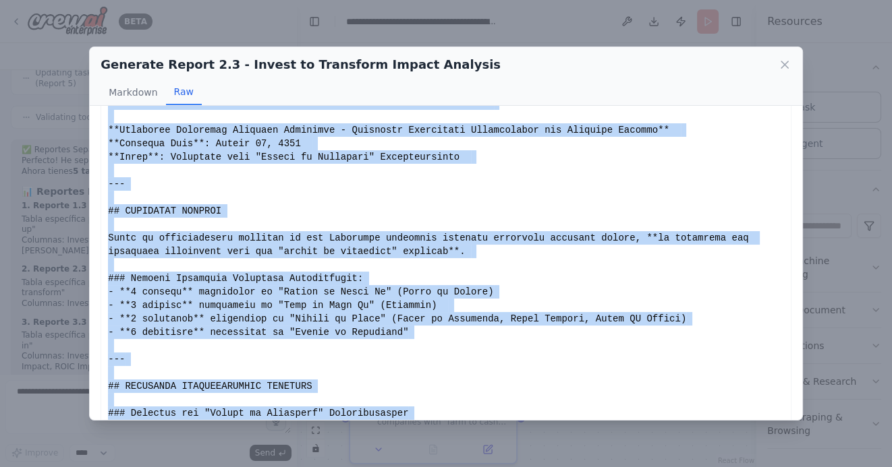
scroll to position [0, 0]
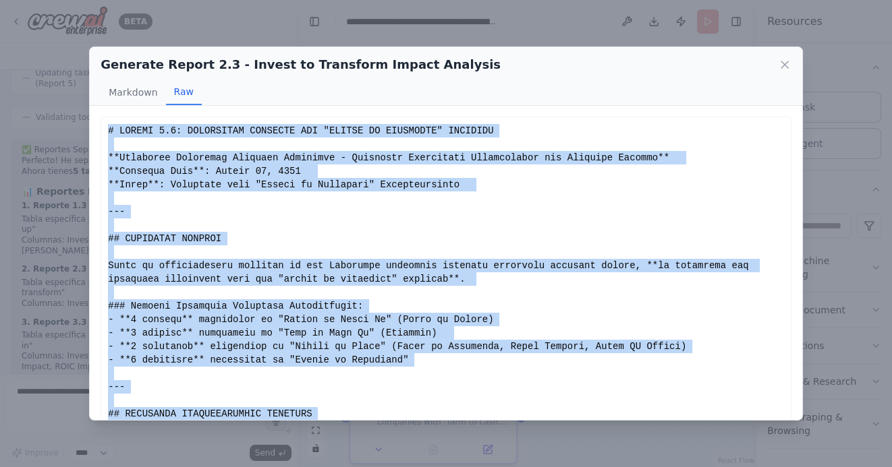
drag, startPoint x: 340, startPoint y: 395, endPoint x: 111, endPoint y: 132, distance: 348.4
copy div "# LOREMI 5.6: DOLORSITAM CONSECTE ADI "ELITSE DO EIUSMODTE" INCIDIDU **Utlabore…"
click at [784, 61] on icon at bounding box center [784, 64] width 13 height 13
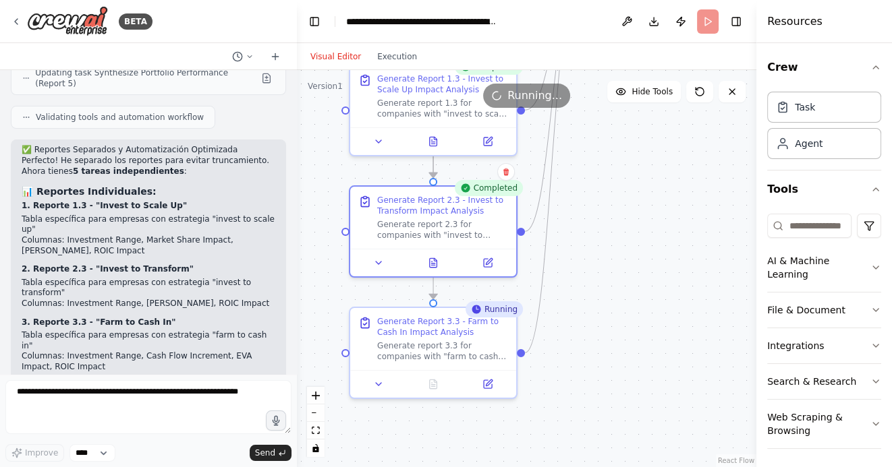
drag, startPoint x: 627, startPoint y: 350, endPoint x: 626, endPoint y: 283, distance: 66.8
click at [627, 283] on div ".deletable-edge-delete-btn { width: 20px; height: 20px; border: 0px solid #ffff…" at bounding box center [526, 268] width 459 height 397
click at [428, 378] on icon at bounding box center [433, 380] width 11 height 11
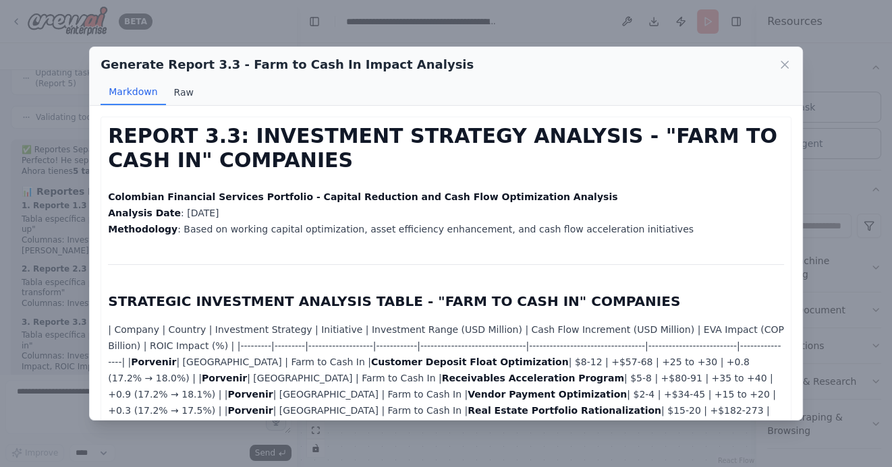
click at [183, 92] on button "Raw" at bounding box center [184, 93] width 36 height 26
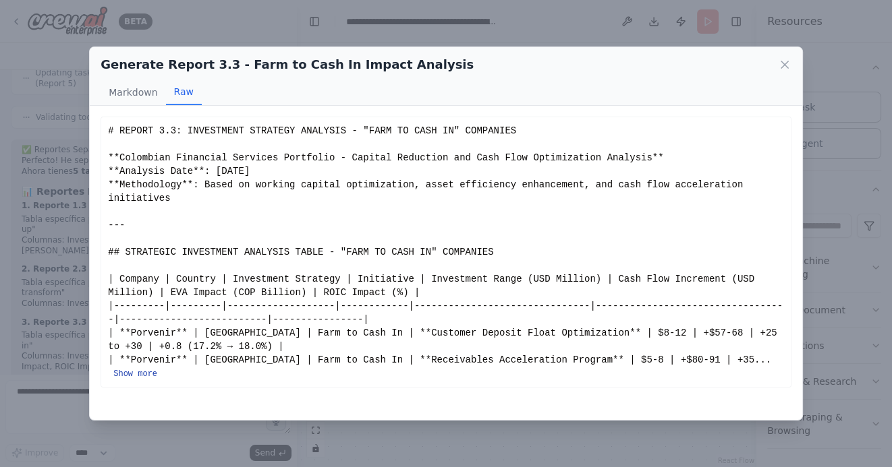
click at [157, 369] on button "Show more" at bounding box center [135, 374] width 44 height 11
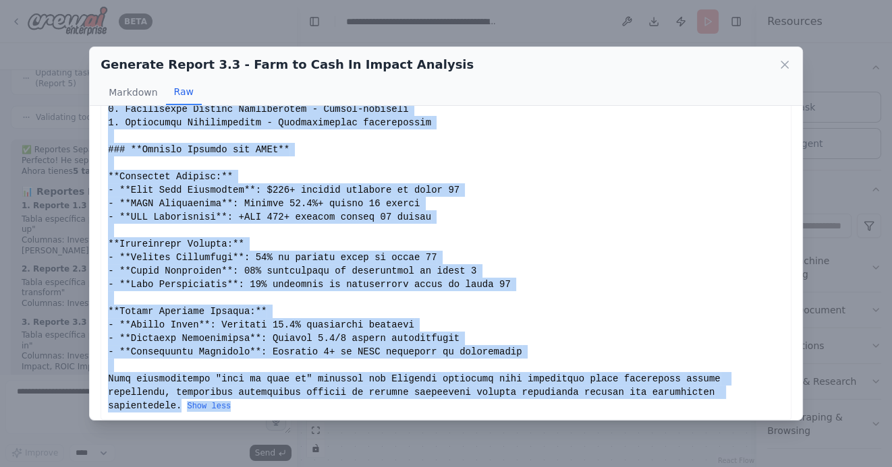
scroll to position [2082, 0]
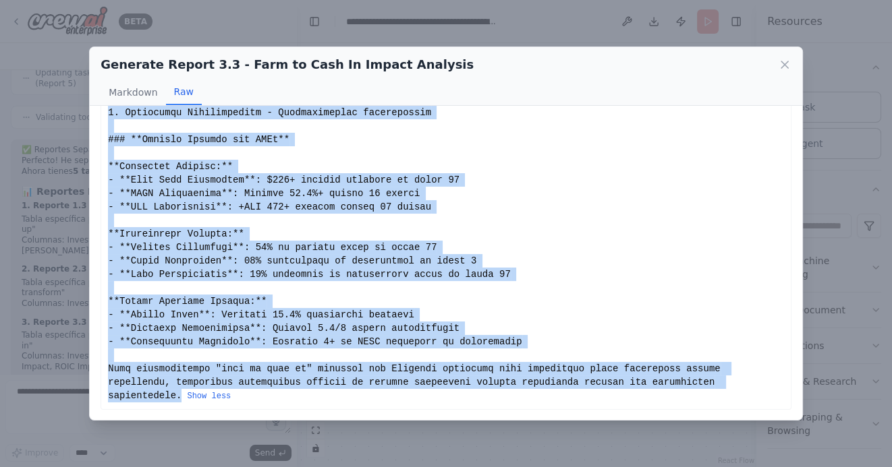
drag, startPoint x: 109, startPoint y: 130, endPoint x: 181, endPoint y: 394, distance: 273.4
copy div "# LOREMI 0.7: DOLORSITAM CONSECTE ADIPISCI - "ELIT SE DOEI TE" INCIDIDUN **Utla…"
click at [786, 62] on icon at bounding box center [784, 64] width 7 height 7
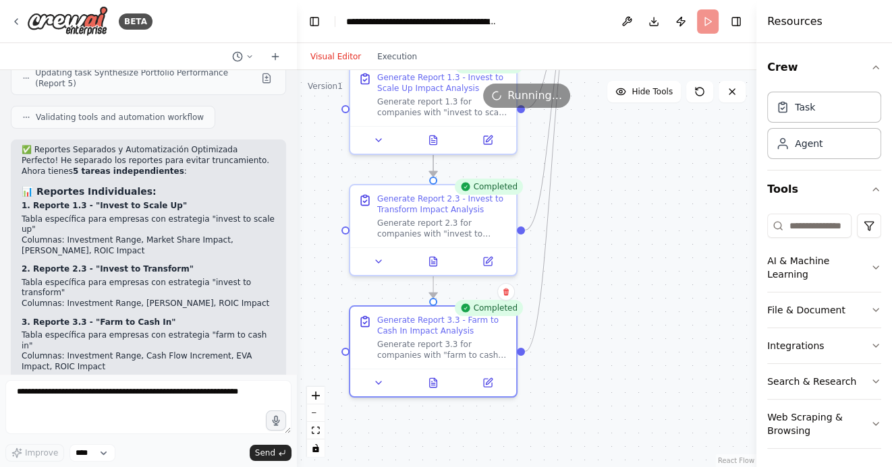
drag, startPoint x: 639, startPoint y: 252, endPoint x: 601, endPoint y: 341, distance: 97.0
click at [602, 341] on div ".deletable-edge-delete-btn { width: 20px; height: 20px; border: 0px solid #ffff…" at bounding box center [526, 268] width 459 height 397
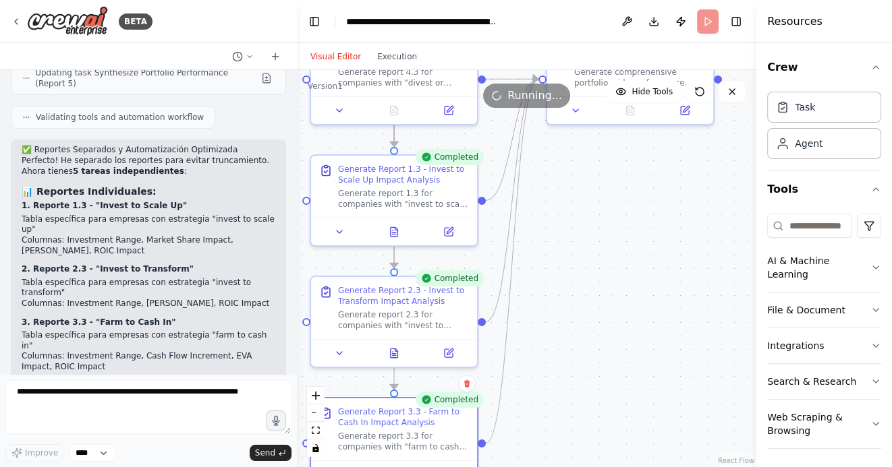
drag, startPoint x: 636, startPoint y: 232, endPoint x: 589, endPoint y: 361, distance: 137.2
click at [589, 360] on div ".deletable-edge-delete-btn { width: 20px; height: 20px; border: 0px solid #ffff…" at bounding box center [526, 268] width 459 height 397
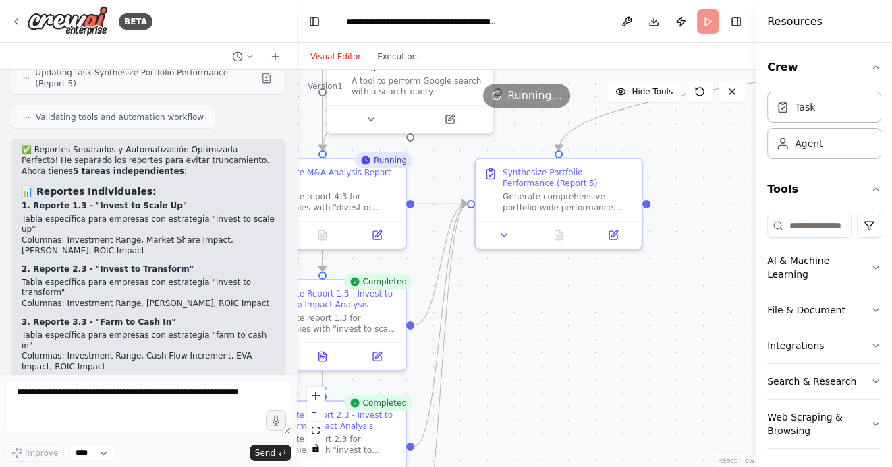
drag, startPoint x: 618, startPoint y: 339, endPoint x: 575, endPoint y: 344, distance: 44.1
click at [575, 344] on div ".deletable-edge-delete-btn { width: 20px; height: 20px; border: 0px solid #ffff…" at bounding box center [526, 268] width 459 height 397
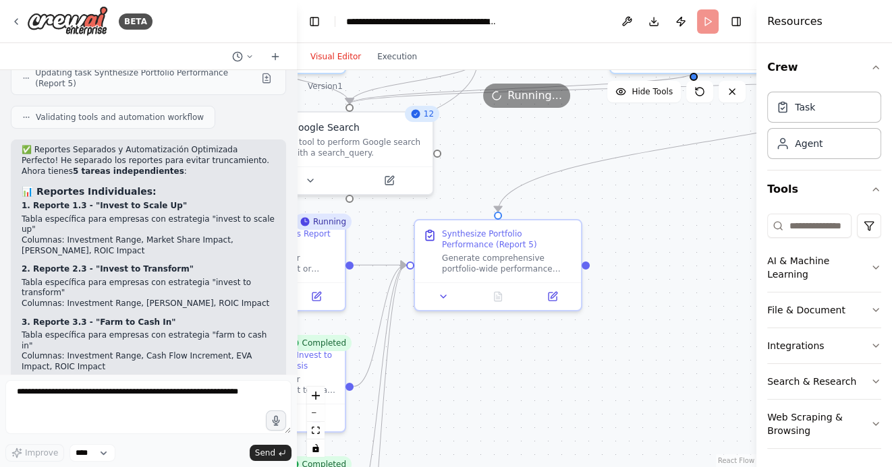
drag, startPoint x: 593, startPoint y: 337, endPoint x: 517, endPoint y: 413, distance: 108.3
click at [517, 415] on div ".deletable-edge-delete-btn { width: 20px; height: 20px; border: 0px solid #ffff…" at bounding box center [526, 268] width 459 height 397
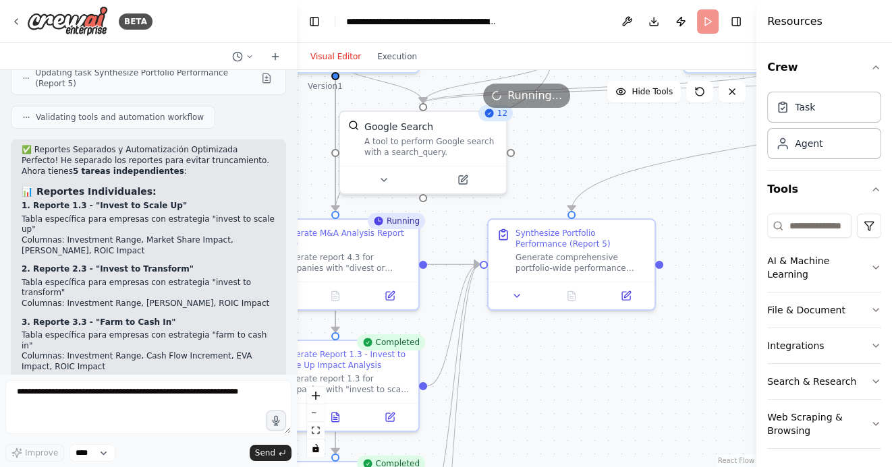
drag, startPoint x: 507, startPoint y: 398, endPoint x: 623, endPoint y: 375, distance: 118.2
click at [623, 375] on div ".deletable-edge-delete-btn { width: 20px; height: 20px; border: 0px solid #ffff…" at bounding box center [526, 268] width 459 height 397
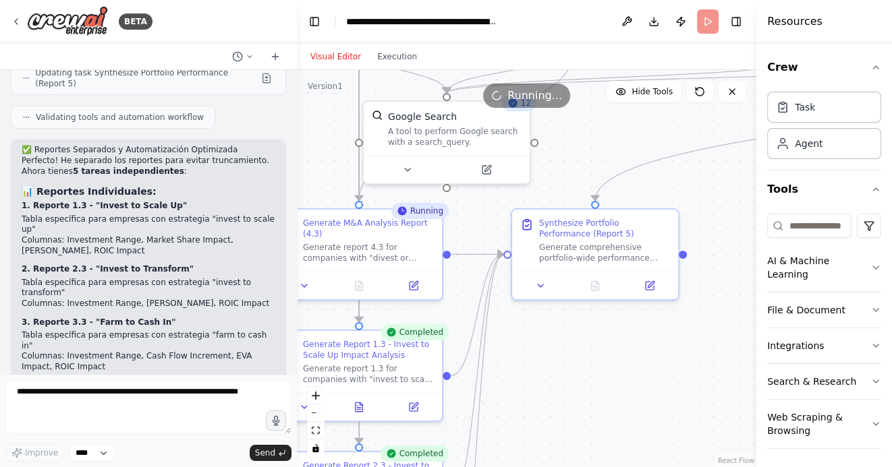
drag, startPoint x: 592, startPoint y: 382, endPoint x: 595, endPoint y: 370, distance: 12.4
click at [596, 370] on div ".deletable-edge-delete-btn { width: 20px; height: 20px; border: 0px solid #ffff…" at bounding box center [526, 268] width 459 height 397
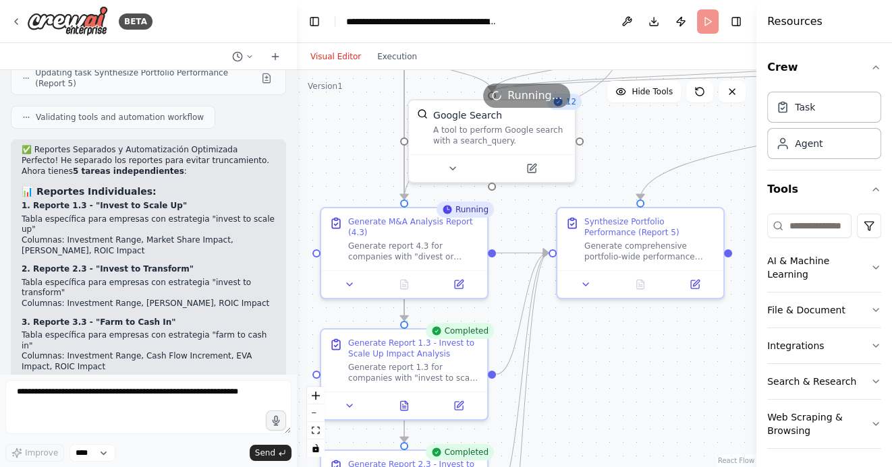
drag, startPoint x: 569, startPoint y: 372, endPoint x: 625, endPoint y: 372, distance: 56.0
click at [625, 372] on div ".deletable-edge-delete-btn { width: 20px; height: 20px; border: 0px solid #ffff…" at bounding box center [526, 268] width 459 height 397
click at [406, 284] on icon at bounding box center [404, 281] width 7 height 9
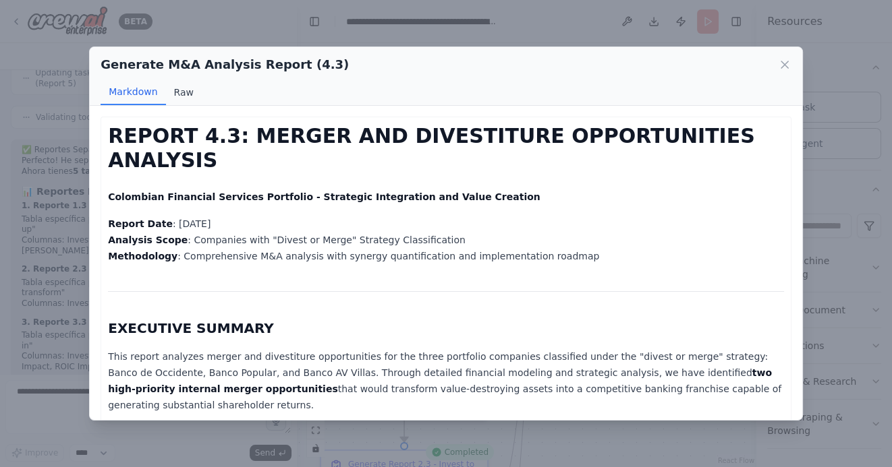
click at [182, 90] on button "Raw" at bounding box center [184, 93] width 36 height 26
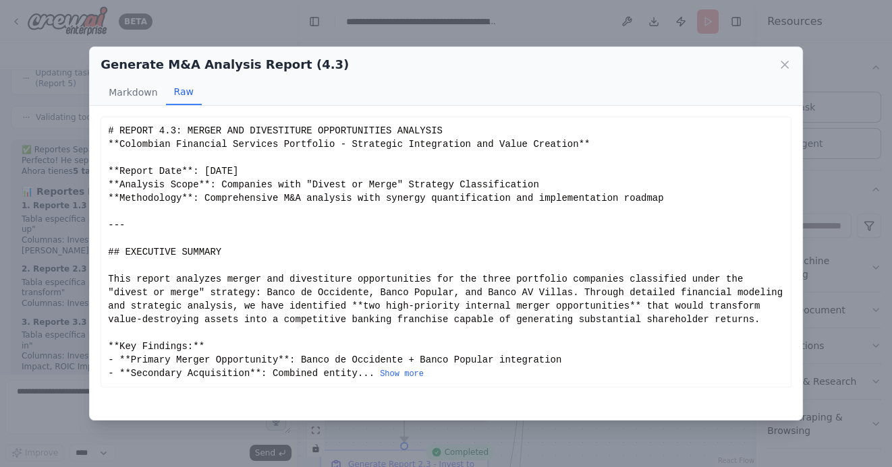
click at [109, 129] on div "# REPORT 4.3: MERGER AND DIVESTITURE OPPORTUNITIES ANALYSIS **Colombian Financi…" at bounding box center [446, 252] width 676 height 256
click at [408, 380] on button "Show more" at bounding box center [402, 374] width 44 height 11
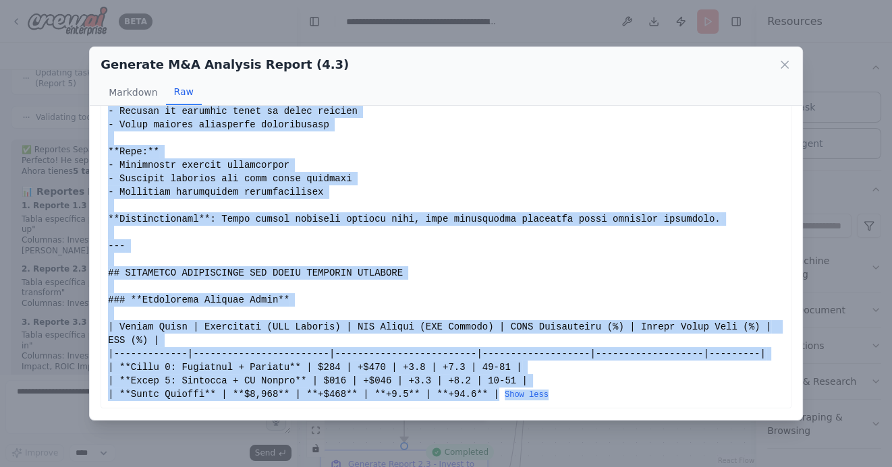
scroll to position [4550, 0]
drag, startPoint x: 108, startPoint y: 131, endPoint x: 498, endPoint y: 397, distance: 472.7
copy div "# REPORT 4.3: MERGER AND DIVESTITURE OPPORTUNITIES ANALYSIS **Colombian Financi…"
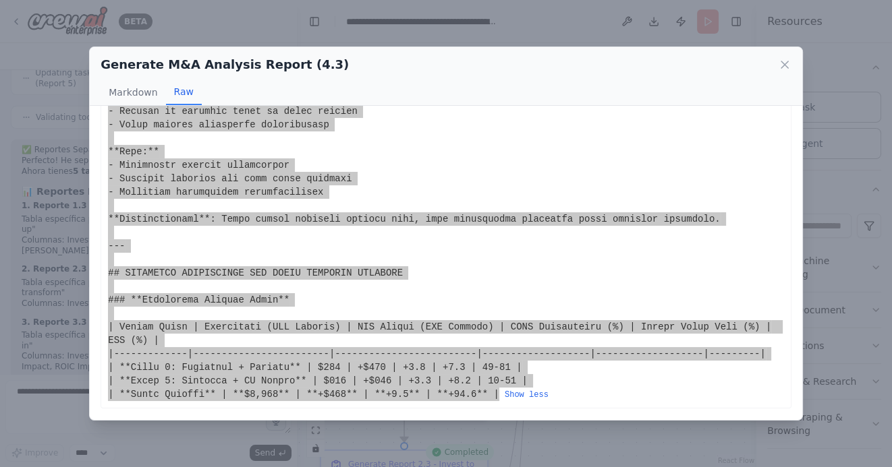
scroll to position [0, 0]
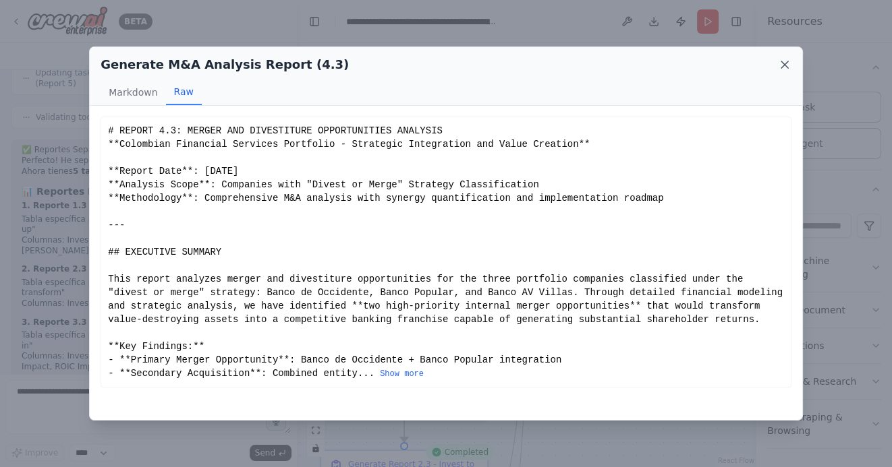
click at [784, 66] on icon at bounding box center [784, 64] width 7 height 7
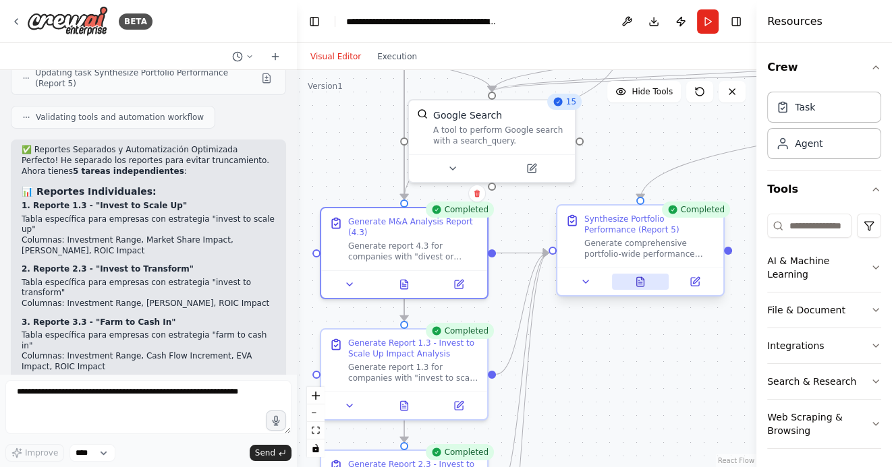
click at [645, 281] on icon at bounding box center [640, 282] width 11 height 11
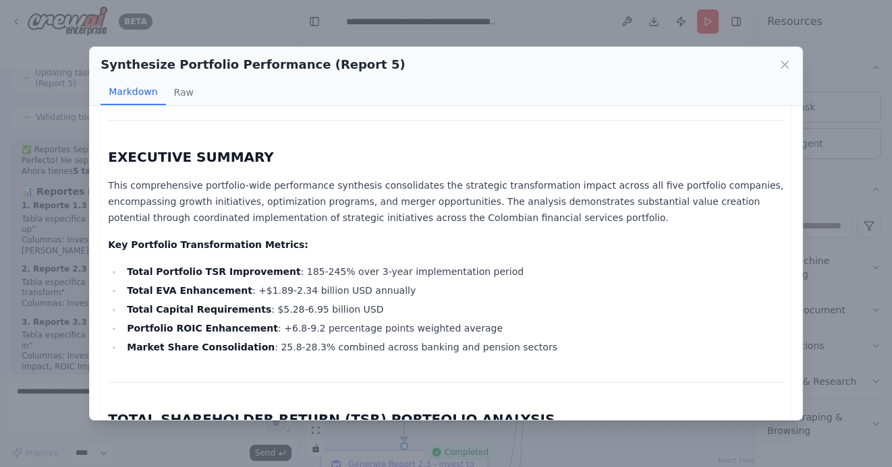
scroll to position [182, 0]
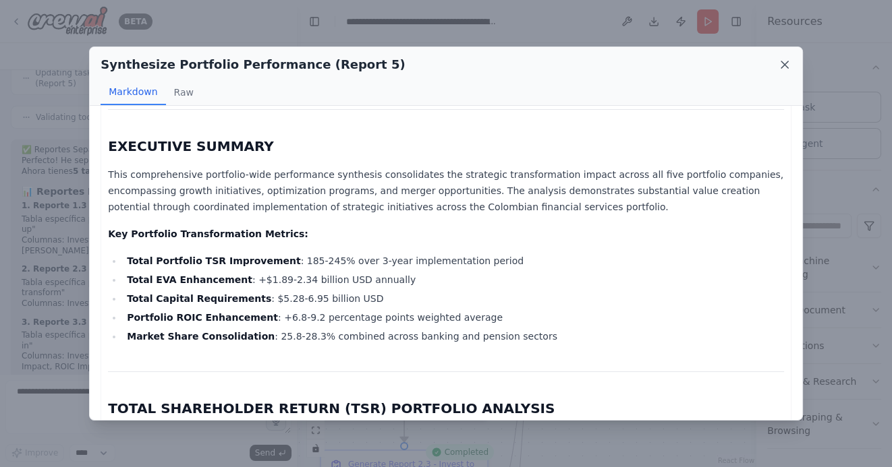
click at [784, 63] on icon at bounding box center [784, 64] width 13 height 13
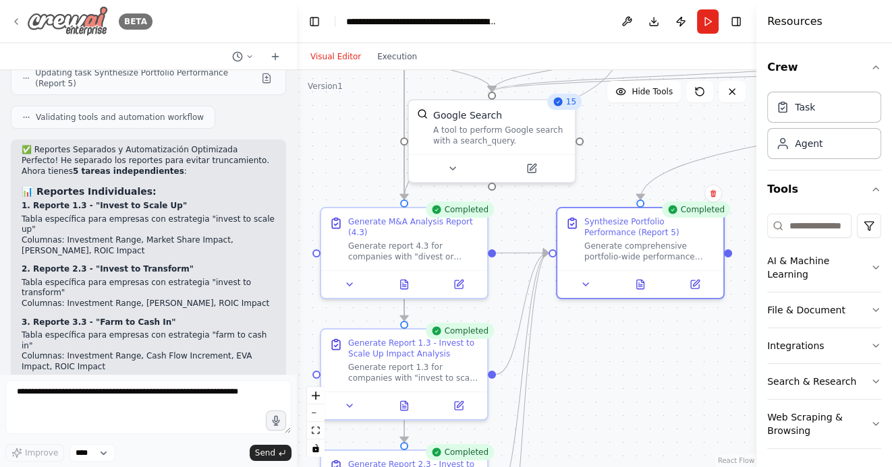
click at [17, 20] on icon at bounding box center [16, 21] width 11 height 11
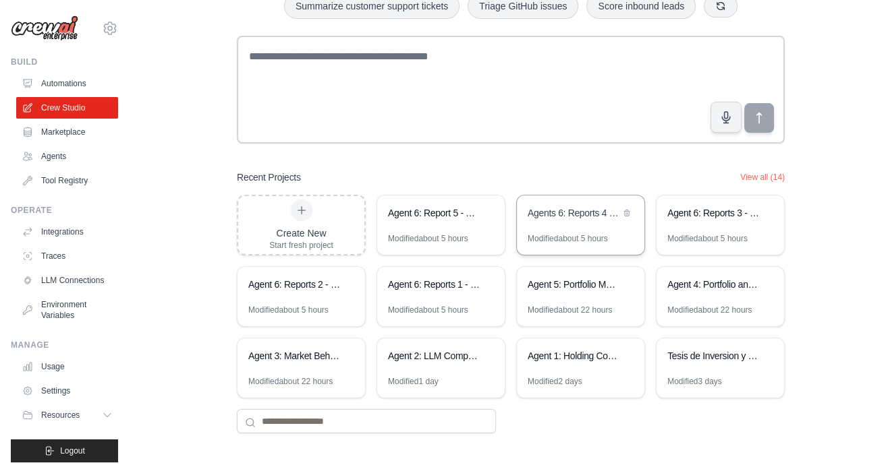
click at [567, 227] on div "Agents 6: Reports 4 - Portfolio Investment Roadmap Generator" at bounding box center [580, 215] width 127 height 38
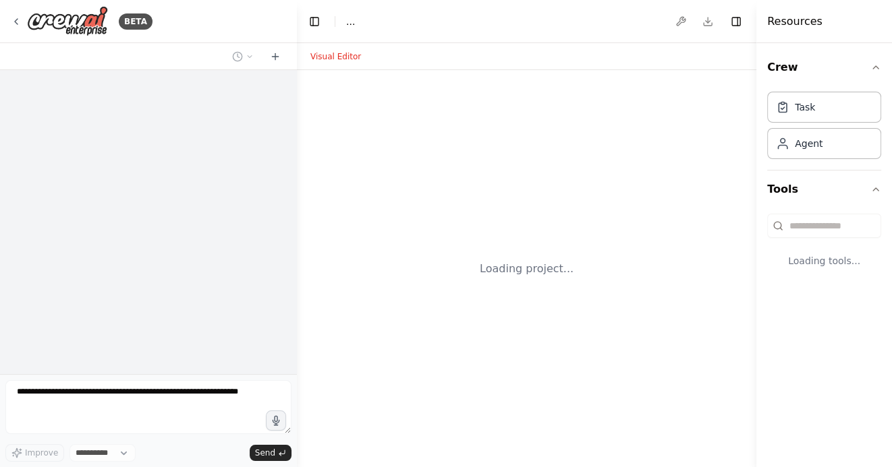
select select "****"
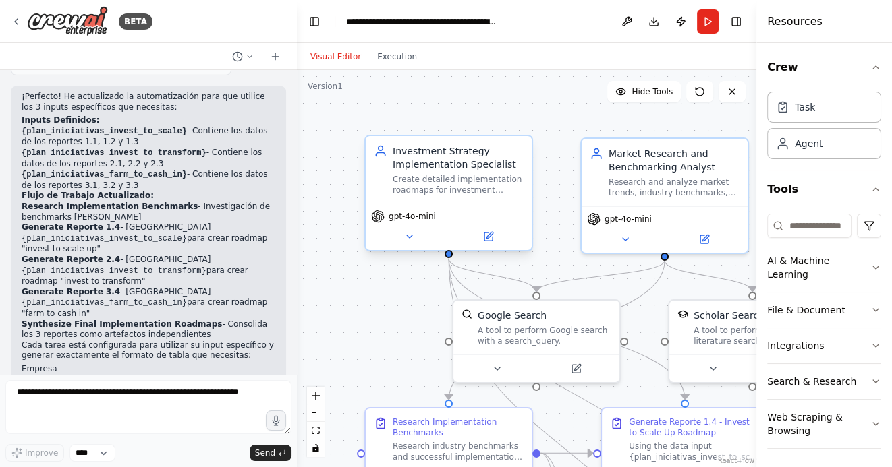
scroll to position [3552, 0]
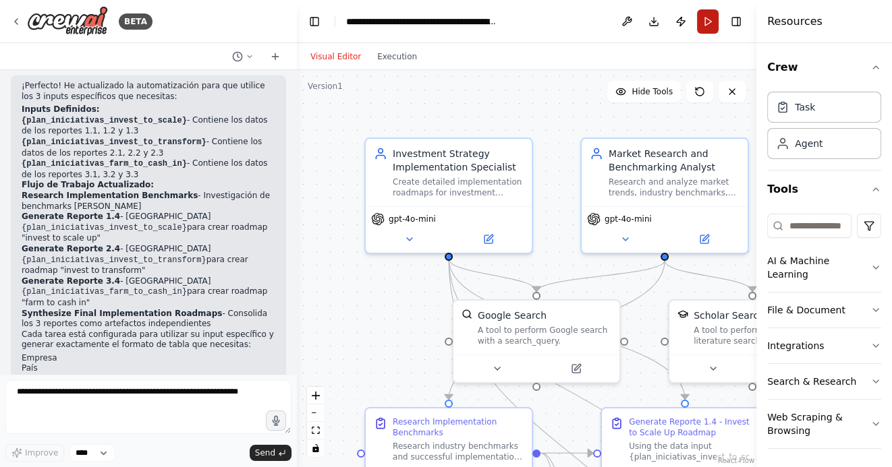
click at [709, 18] on button "Run" at bounding box center [708, 21] width 22 height 24
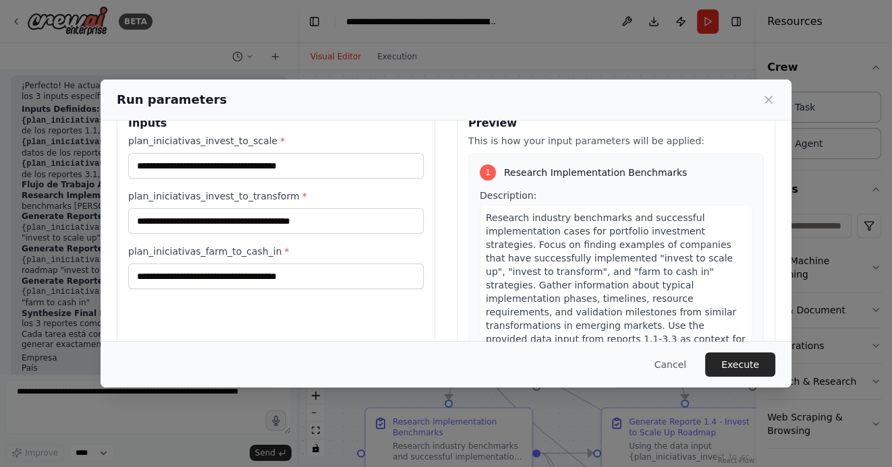
scroll to position [10, 0]
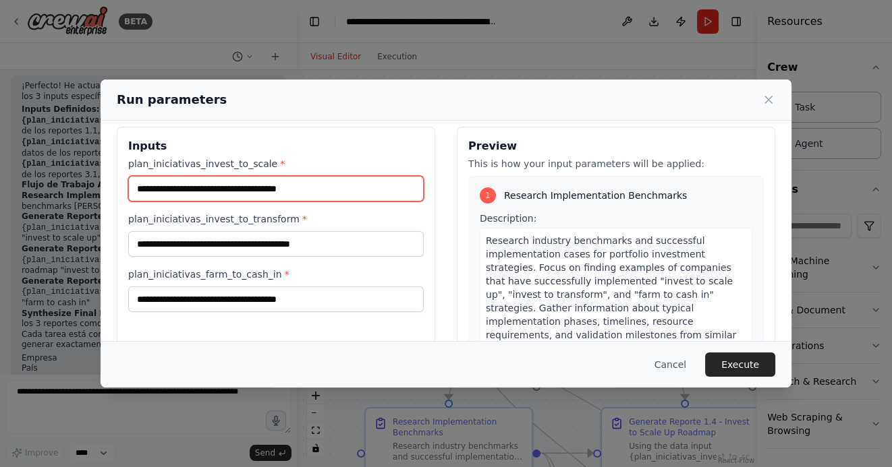
click at [199, 188] on input "plan_iniciativas_invest_to_scale *" at bounding box center [275, 189] width 295 height 26
paste input "**********"
type input "**********"
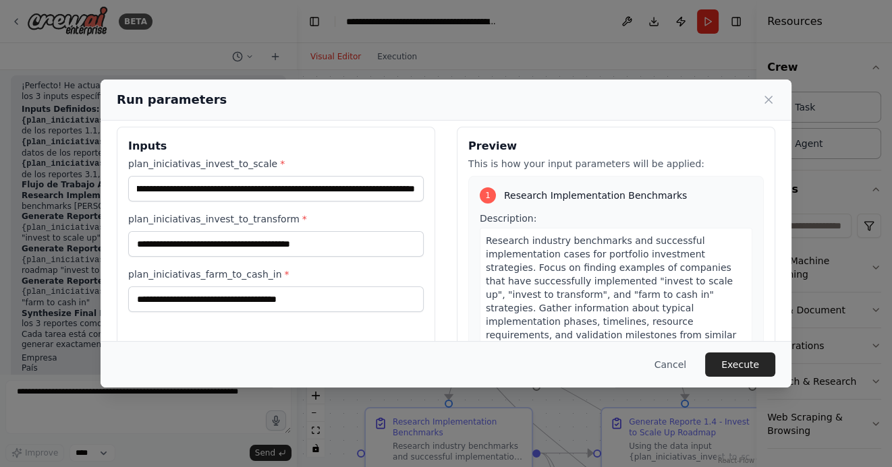
scroll to position [0, 0]
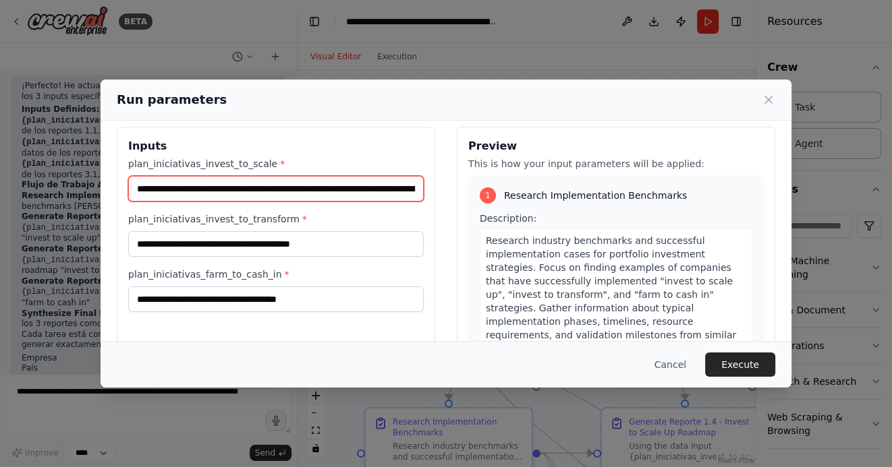
click at [136, 189] on input "plan_iniciativas_invest_to_scale *" at bounding box center [275, 189] width 295 height 26
paste input "**********"
type input "**********"
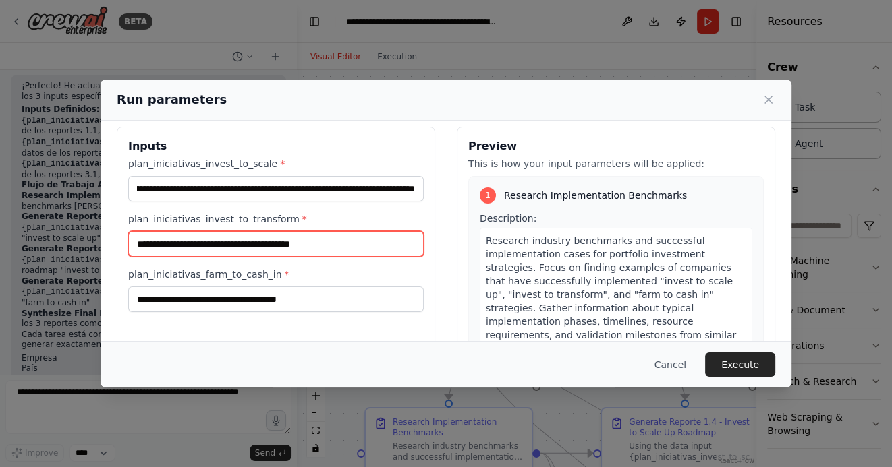
scroll to position [0, 0]
click at [296, 249] on input "plan_iniciativas_invest_to_transform *" at bounding box center [275, 244] width 295 height 26
click at [298, 254] on input "plan_iniciativas_invest_to_transform *" at bounding box center [275, 244] width 295 height 26
paste input "**********"
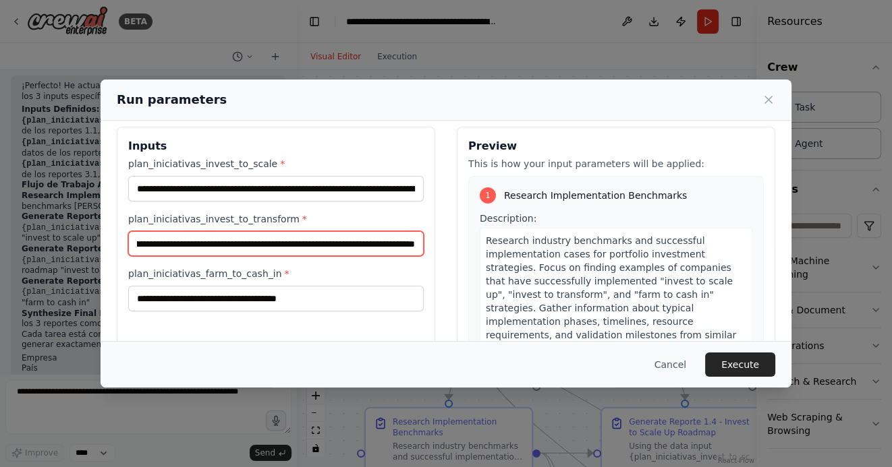
type input "**********"
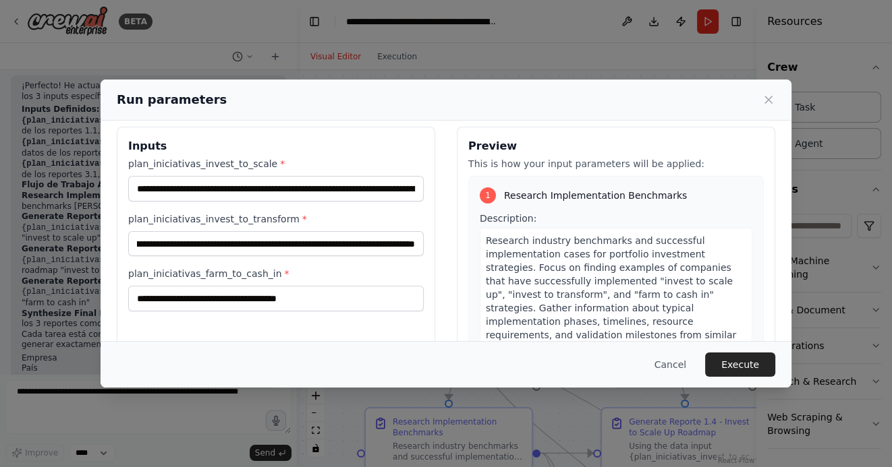
scroll to position [0, 0]
click at [168, 300] on input "plan_iniciativas_farm_to_cash_in *" at bounding box center [275, 299] width 295 height 26
paste input "**********"
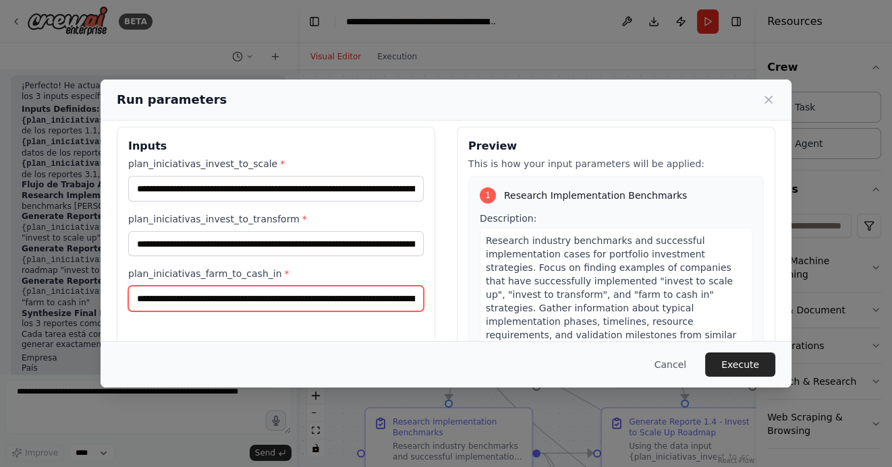
scroll to position [0, 99285]
type input "**********"
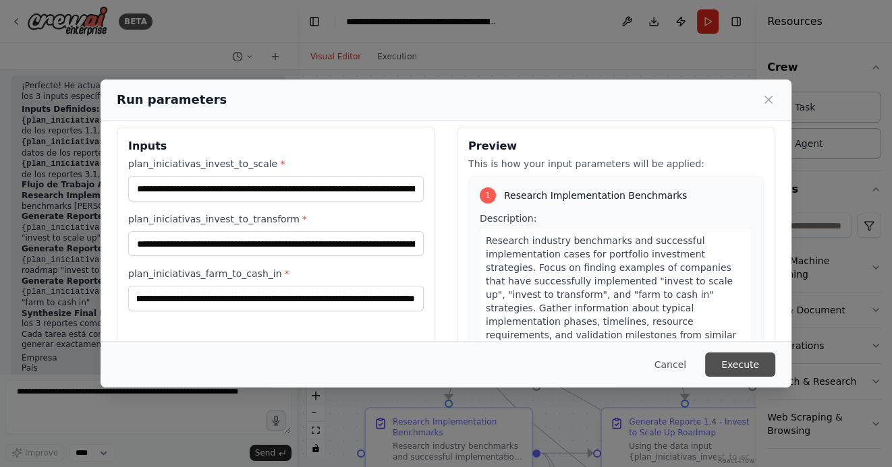
click at [743, 365] on button "Execute" at bounding box center [740, 365] width 70 height 24
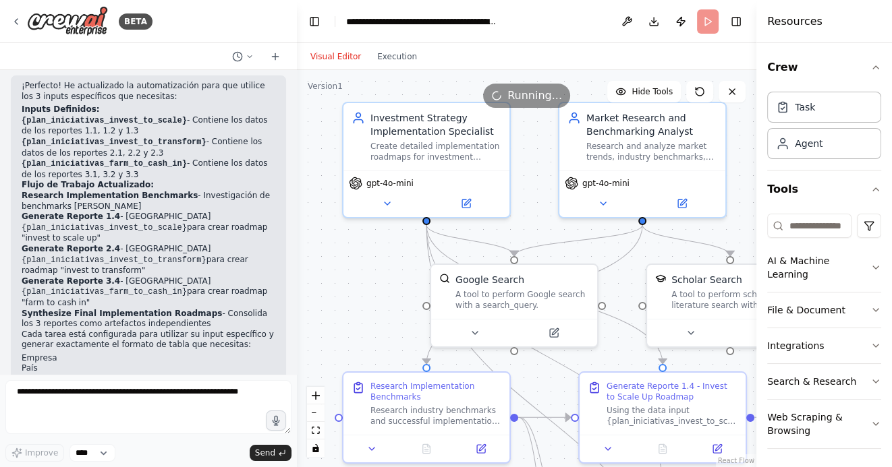
drag, startPoint x: 399, startPoint y: 320, endPoint x: 359, endPoint y: 243, distance: 86.6
click at [359, 243] on div ".deletable-edge-delete-btn { width: 20px; height: 20px; border: 0px solid #ffff…" at bounding box center [526, 268] width 459 height 397
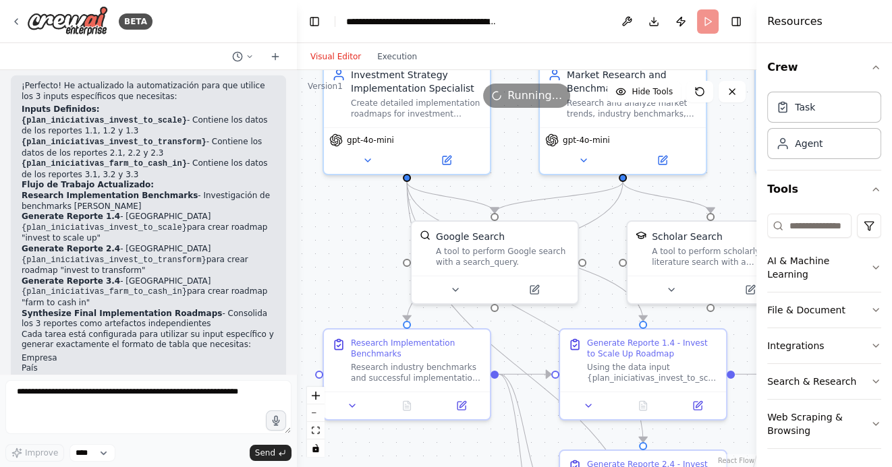
drag, startPoint x: 486, startPoint y: 430, endPoint x: 415, endPoint y: 409, distance: 73.0
click at [415, 409] on div ".deletable-edge-delete-btn { width: 20px; height: 20px; border: 0px solid #ffff…" at bounding box center [526, 268] width 459 height 397
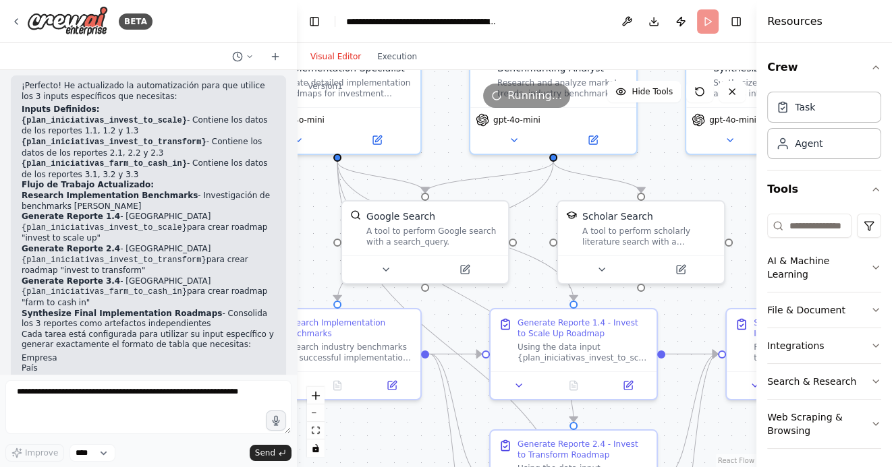
drag, startPoint x: 679, startPoint y: 405, endPoint x: 652, endPoint y: 318, distance: 91.7
click at [653, 318] on div ".deletable-edge-delete-btn { width: 20px; height: 20px; border: 0px solid #ffff…" at bounding box center [526, 268] width 459 height 397
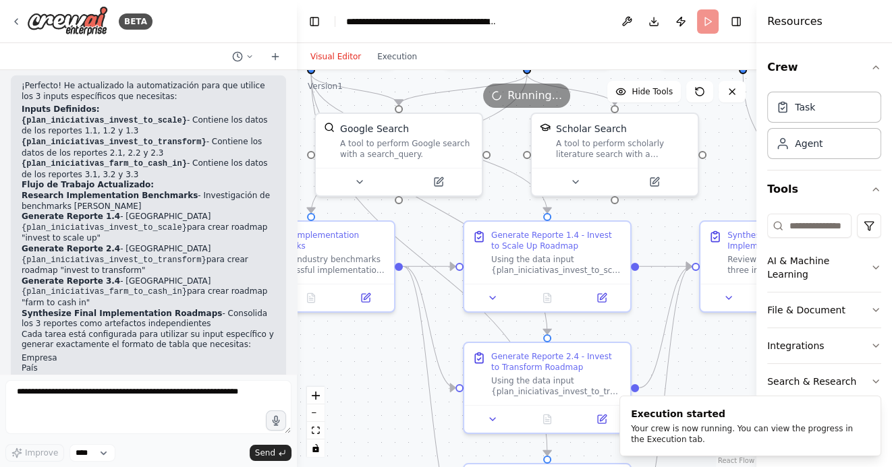
drag, startPoint x: 707, startPoint y: 368, endPoint x: 740, endPoint y: 368, distance: 33.0
click at [735, 368] on div ".deletable-edge-delete-btn { width: 20px; height: 20px; border: 0px solid #ffff…" at bounding box center [526, 268] width 459 height 397
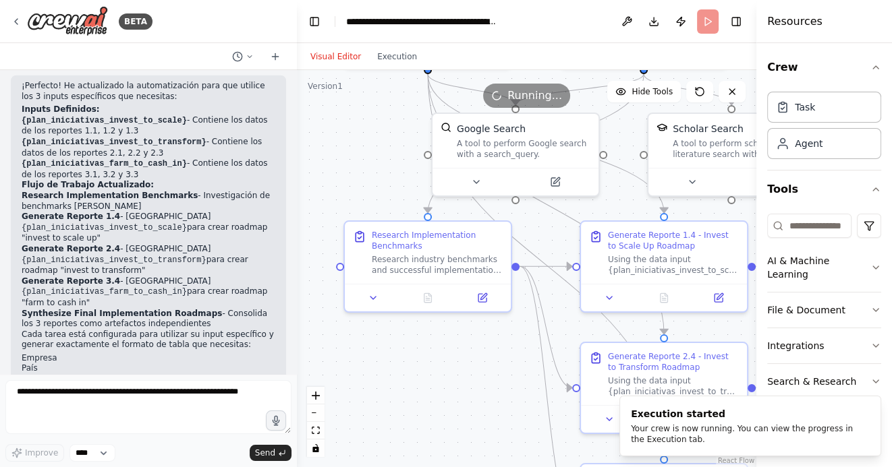
drag, startPoint x: 339, startPoint y: 367, endPoint x: 428, endPoint y: 367, distance: 88.3
click at [428, 367] on div ".deletable-edge-delete-btn { width: 20px; height: 20px; border: 0px solid #ffff…" at bounding box center [526, 268] width 459 height 397
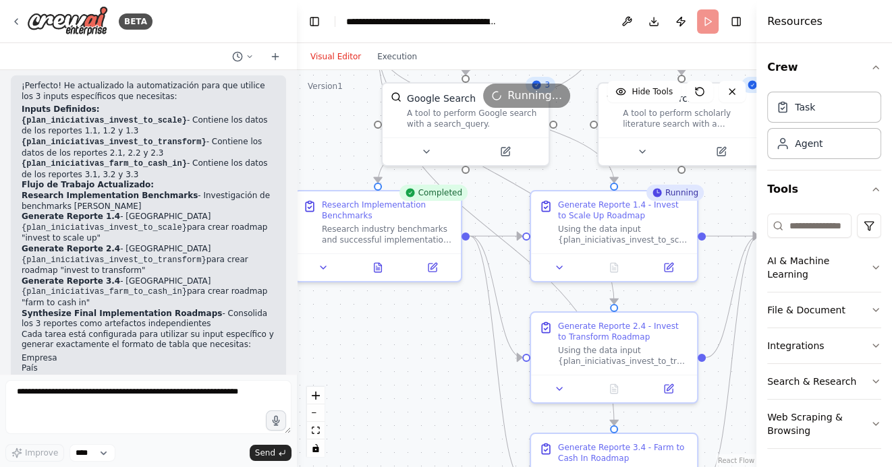
drag, startPoint x: 448, startPoint y: 368, endPoint x: 398, endPoint y: 337, distance: 59.3
click at [398, 337] on div ".deletable-edge-delete-btn { width: 20px; height: 20px; border: 0px solid #ffff…" at bounding box center [526, 268] width 459 height 397
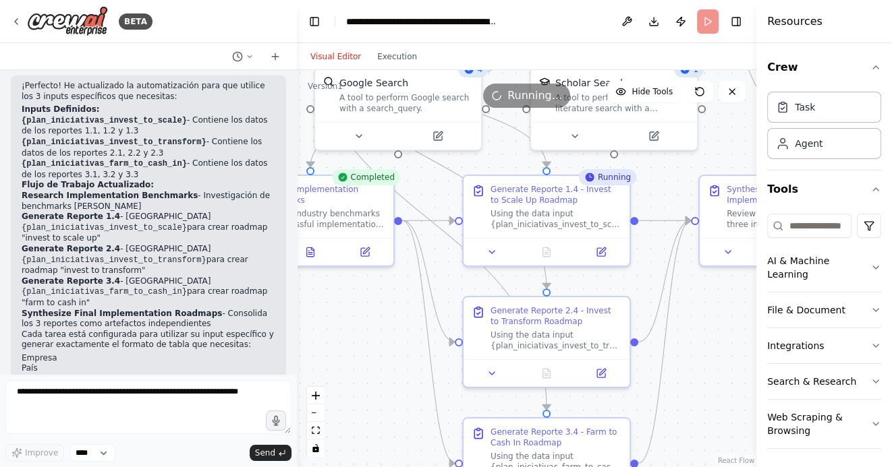
drag, startPoint x: 711, startPoint y: 424, endPoint x: 622, endPoint y: 406, distance: 90.7
click at [622, 406] on div ".deletable-edge-delete-btn { width: 20px; height: 20px; border: 0px solid #ffff…" at bounding box center [526, 268] width 459 height 397
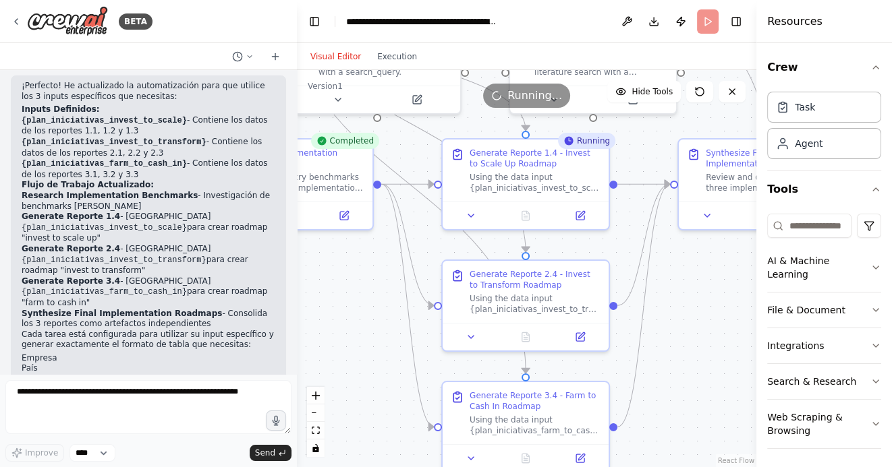
drag, startPoint x: 674, startPoint y: 403, endPoint x: 675, endPoint y: 372, distance: 31.7
click at [675, 370] on div ".deletable-edge-delete-btn { width: 20px; height: 20px; border: 0px solid #ffff…" at bounding box center [526, 268] width 459 height 397
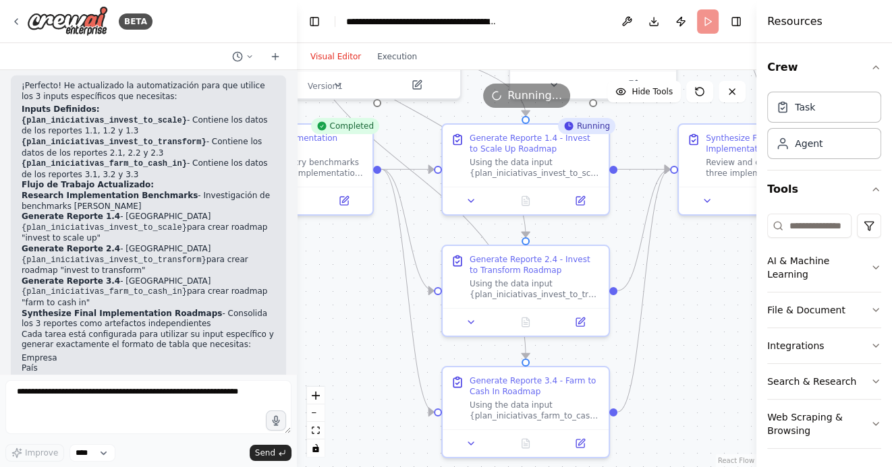
drag, startPoint x: 675, startPoint y: 372, endPoint x: 675, endPoint y: 356, distance: 15.5
click at [675, 356] on div ".deletable-edge-delete-btn { width: 20px; height: 20px; border: 0px solid #ffff…" at bounding box center [526, 268] width 459 height 397
click at [672, 371] on div ".deletable-edge-delete-btn { width: 20px; height: 20px; border: 0px solid #ffff…" at bounding box center [526, 268] width 459 height 397
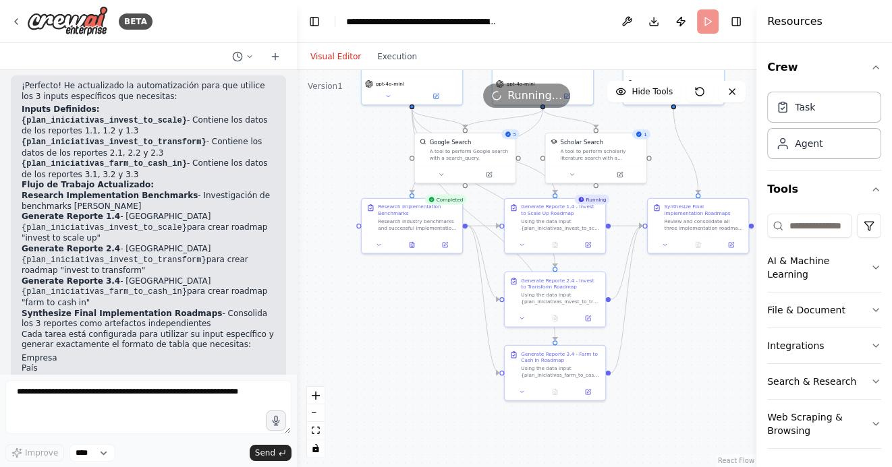
drag, startPoint x: 707, startPoint y: 373, endPoint x: 677, endPoint y: 350, distance: 37.5
click at [677, 350] on div ".deletable-edge-delete-btn { width: 20px; height: 20px; border: 0px solid #ffff…" at bounding box center [526, 268] width 459 height 397
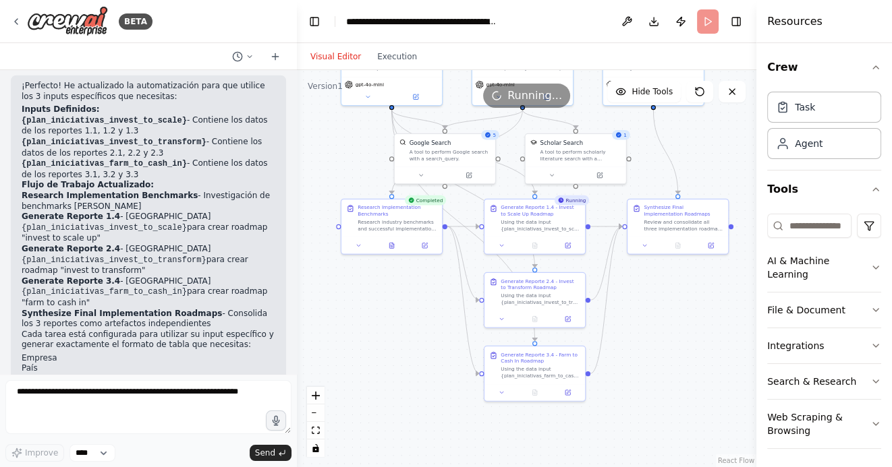
drag, startPoint x: 677, startPoint y: 353, endPoint x: 658, endPoint y: 354, distance: 18.9
click at [658, 354] on div ".deletable-edge-delete-btn { width: 20px; height: 20px; border: 0px solid #ffff…" at bounding box center [526, 268] width 459 height 397
click at [533, 243] on icon at bounding box center [534, 243] width 4 height 5
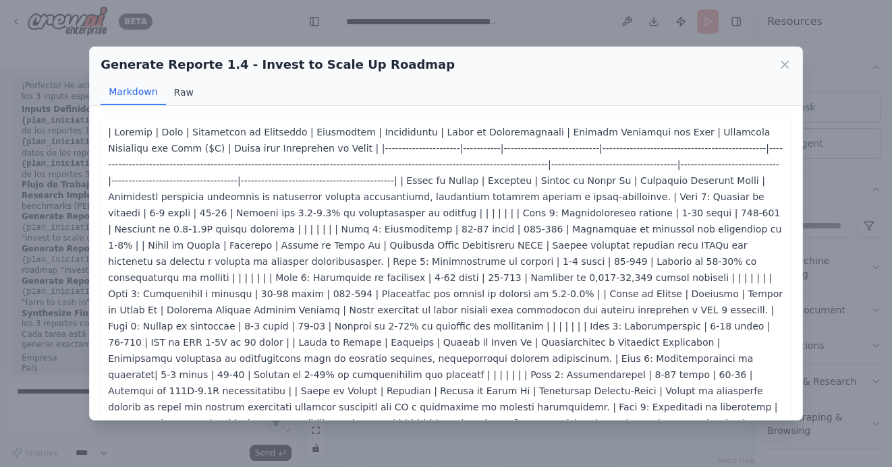
click at [180, 94] on button "Raw" at bounding box center [184, 93] width 36 height 26
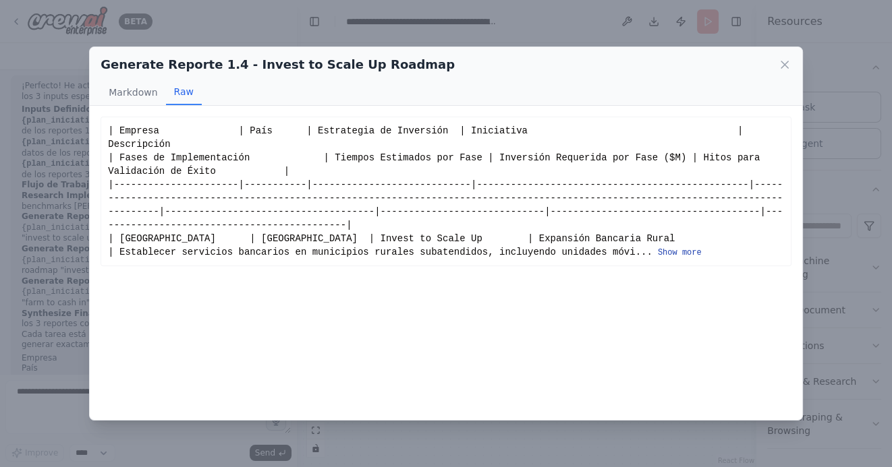
click at [658, 252] on button "Show more" at bounding box center [680, 253] width 44 height 11
click at [658, 250] on button "Show more" at bounding box center [680, 253] width 44 height 11
click at [675, 254] on button "Show more" at bounding box center [680, 253] width 44 height 11
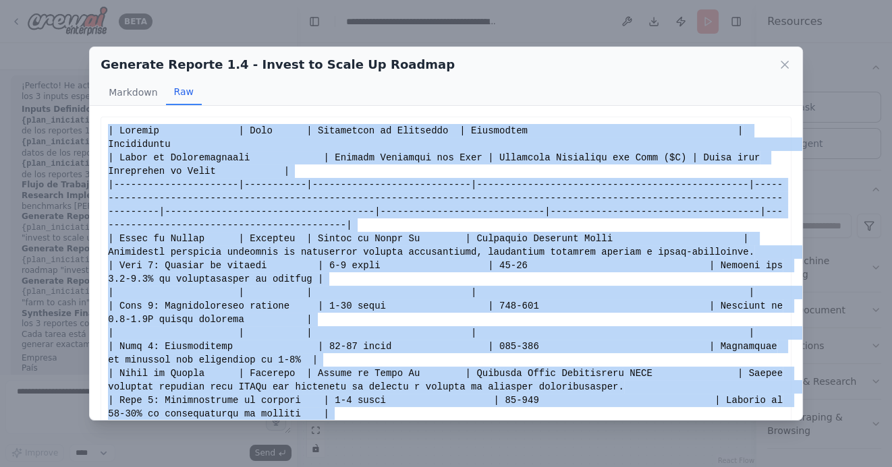
drag, startPoint x: 421, startPoint y: 395, endPoint x: 110, endPoint y: 134, distance: 405.5
copy div "| Loremip | Dolo | Sitametcon ad Elitseddo | Eiusmodtem | Incididuntu | Labor e…"
click at [783, 62] on icon at bounding box center [784, 64] width 13 height 13
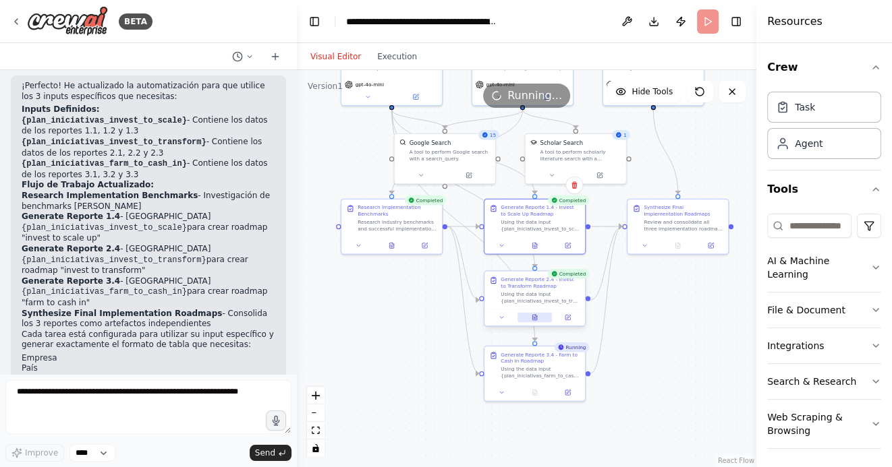
click at [533, 319] on icon at bounding box center [534, 317] width 4 height 5
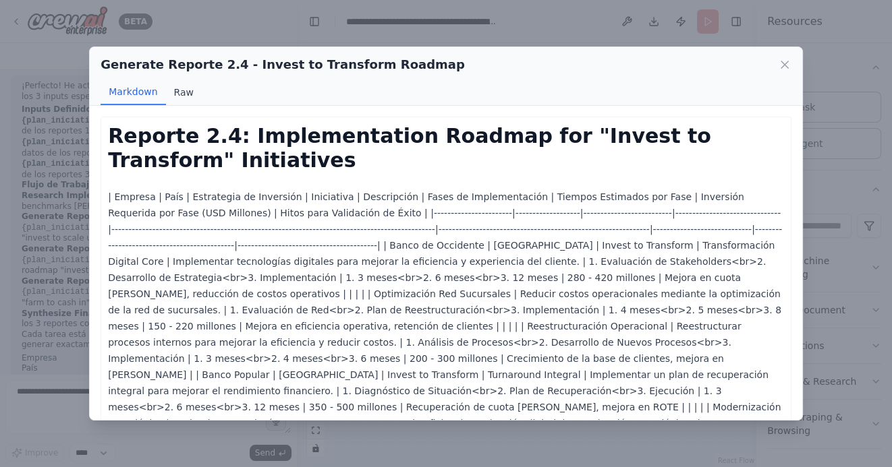
click at [187, 90] on button "Raw" at bounding box center [184, 93] width 36 height 26
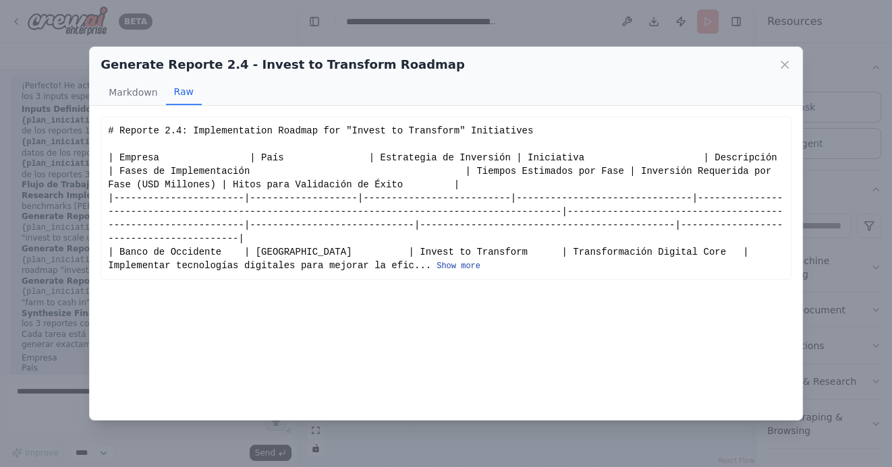
click at [436, 270] on button "Show more" at bounding box center [458, 266] width 44 height 11
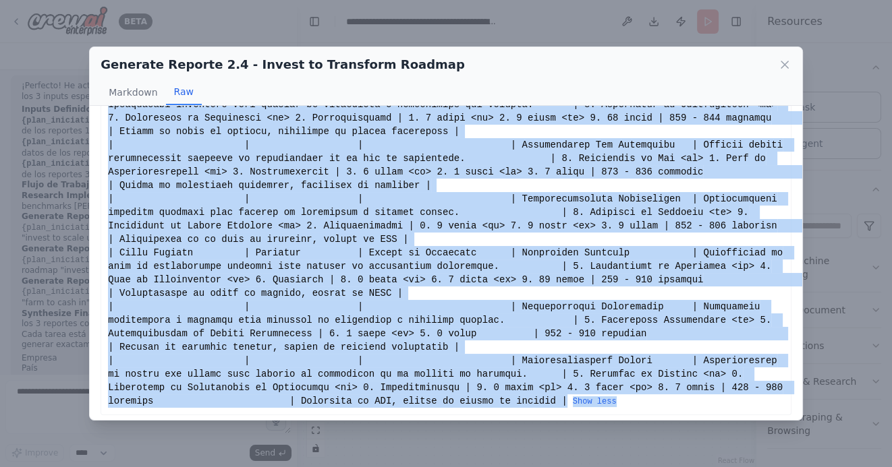
scroll to position [167, 0]
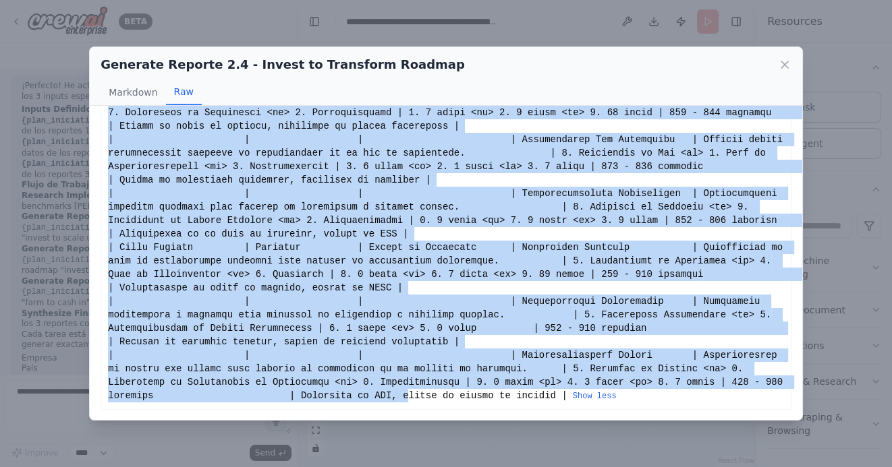
drag, startPoint x: 109, startPoint y: 132, endPoint x: 432, endPoint y: 397, distance: 418.8
click at [432, 399] on div "Show less" at bounding box center [446, 180] width 676 height 445
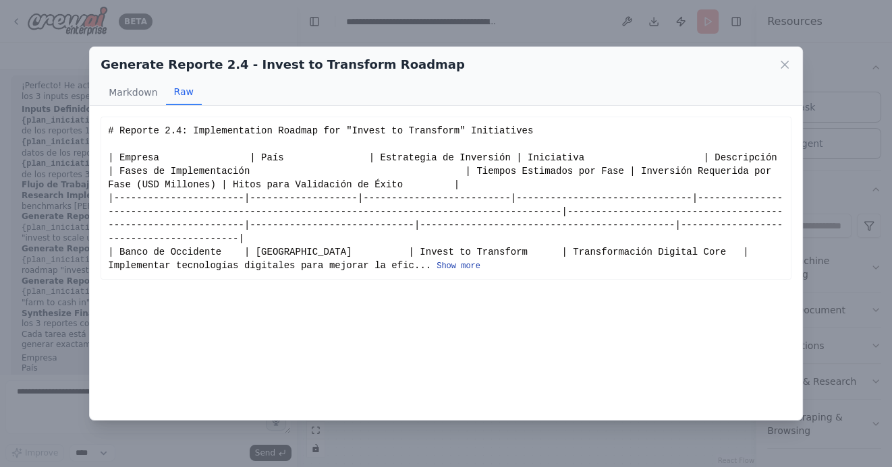
click at [436, 264] on button "Show more" at bounding box center [458, 266] width 44 height 11
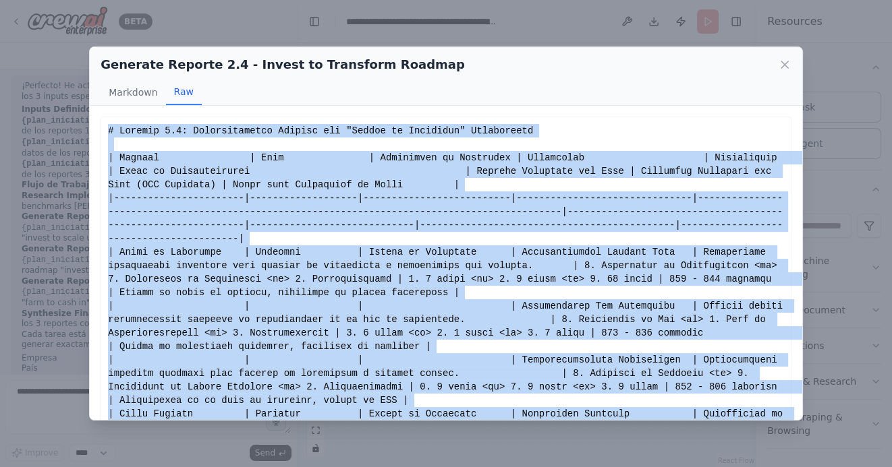
drag, startPoint x: 589, startPoint y: 397, endPoint x: 172, endPoint y: 117, distance: 502.6
click at [172, 117] on div "Show less" at bounding box center [445, 347] width 691 height 460
copy div "# Loremip 8.7: Dolorsitametco Adipisc eli "Seddoe te Incididun" Utlaboreetd | M…"
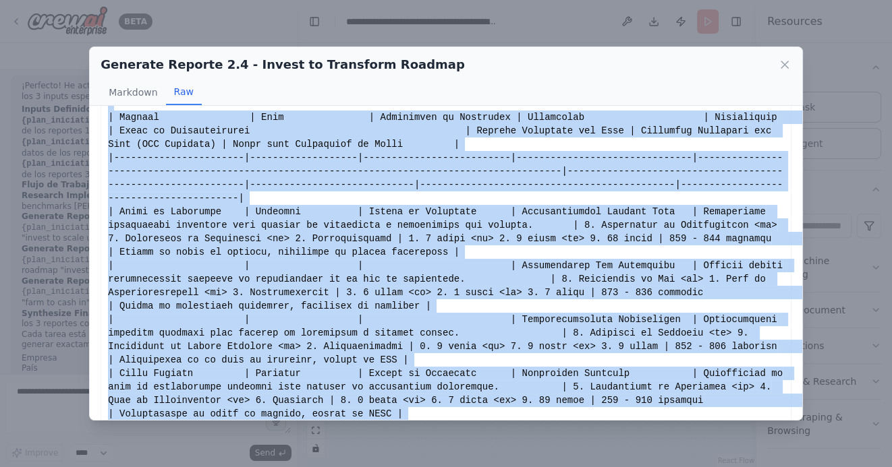
scroll to position [27, 0]
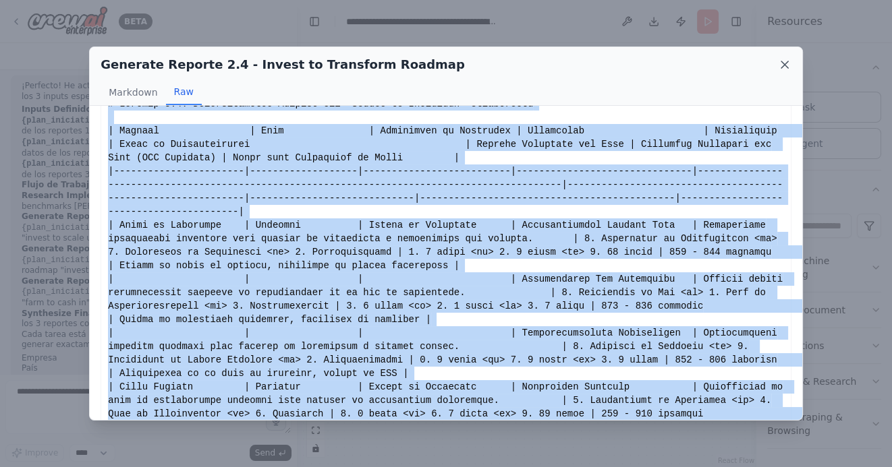
click at [784, 64] on icon at bounding box center [784, 64] width 7 height 7
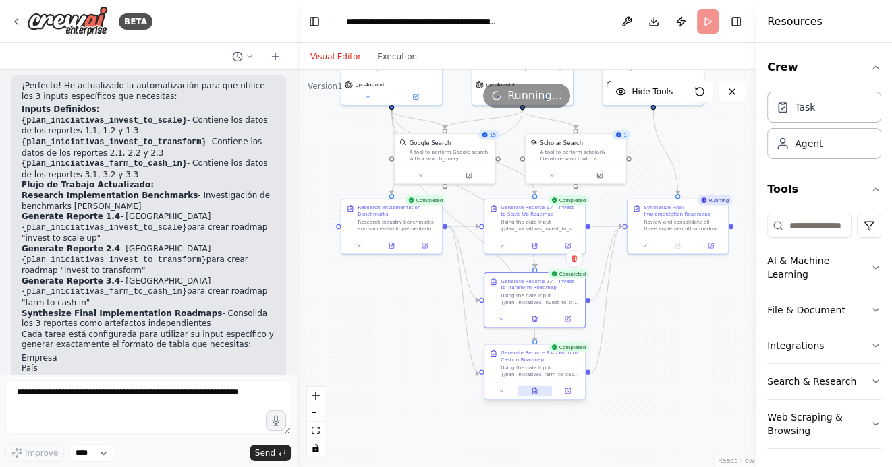
click at [533, 390] on icon at bounding box center [534, 390] width 4 height 5
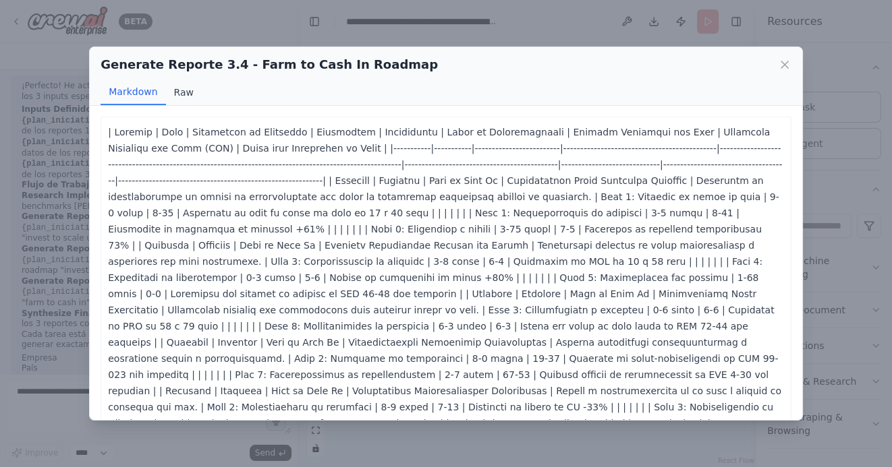
click at [181, 96] on button "Raw" at bounding box center [184, 93] width 36 height 26
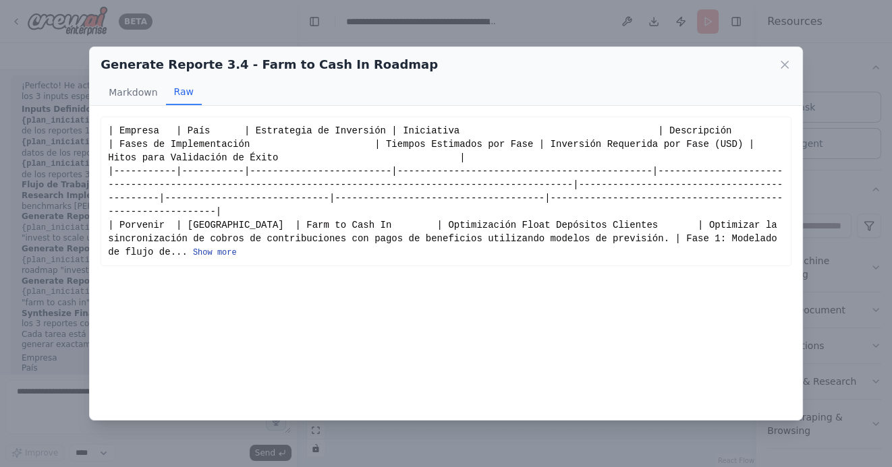
click at [216, 252] on button "Show more" at bounding box center [215, 253] width 44 height 11
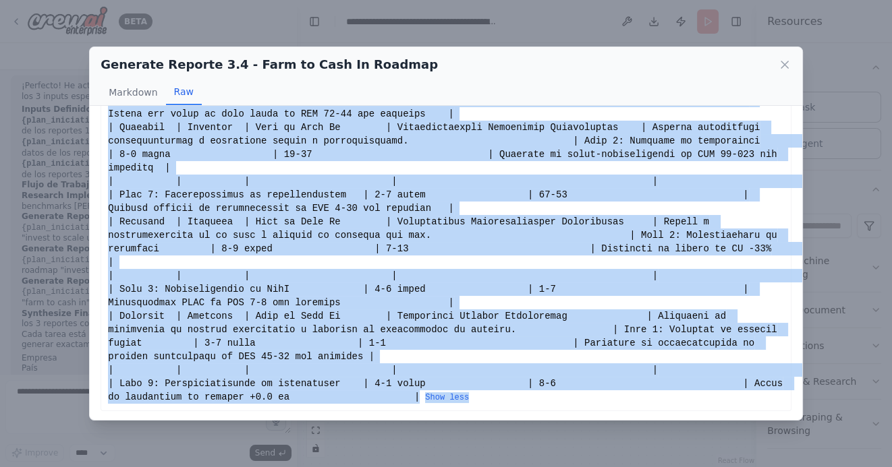
scroll to position [463, 0]
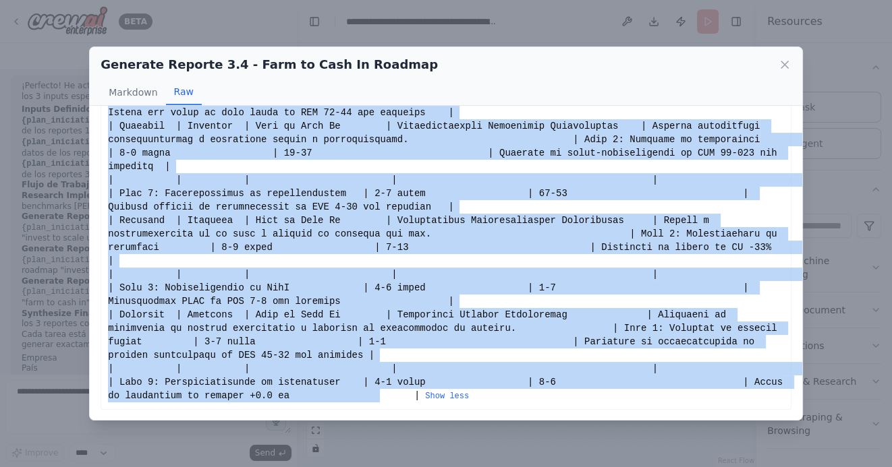
drag, startPoint x: 111, startPoint y: 132, endPoint x: 413, endPoint y: 401, distance: 405.1
click at [413, 401] on div "Show less" at bounding box center [446, 32] width 676 height 742
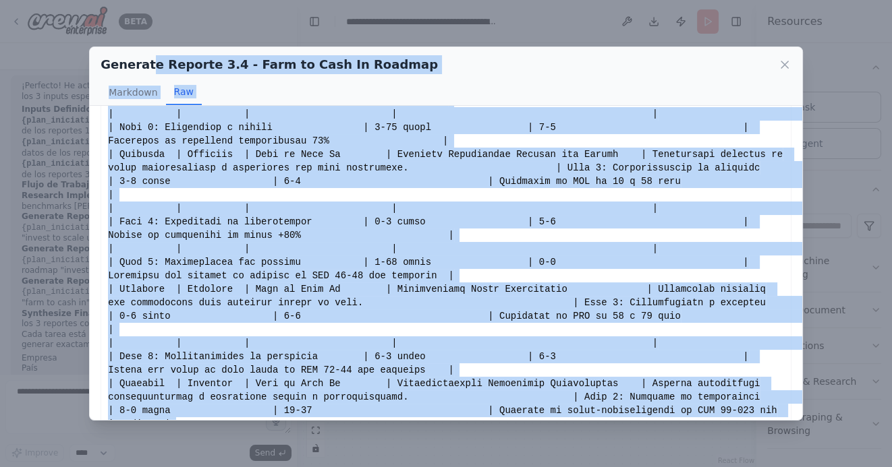
scroll to position [0, 0]
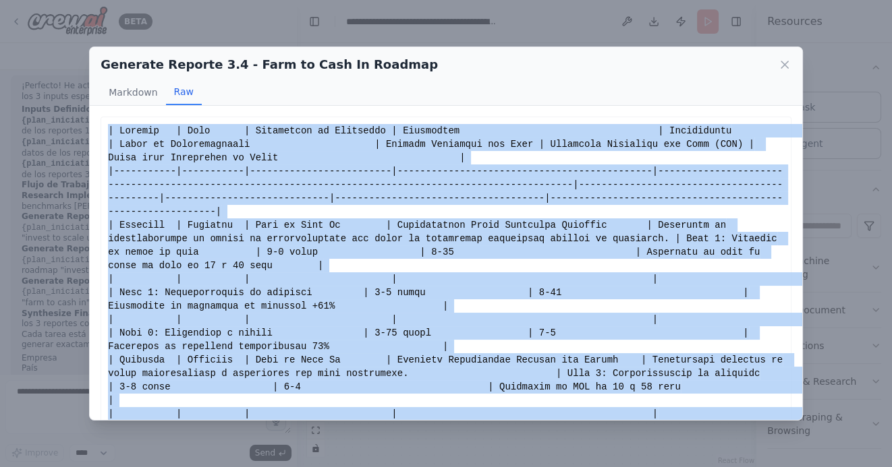
drag, startPoint x: 453, startPoint y: 397, endPoint x: 109, endPoint y: 127, distance: 437.2
copy div "| Loremip | Dolo | Sitametcon ad Elitseddo | Eiusmodtem | Incididuntu | Labor e…"
click at [787, 67] on icon at bounding box center [784, 64] width 7 height 7
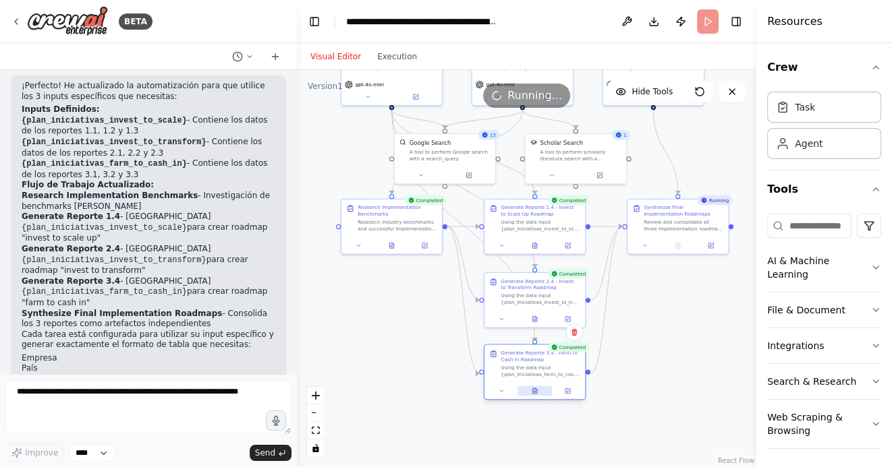
click at [533, 393] on icon at bounding box center [534, 390] width 4 height 5
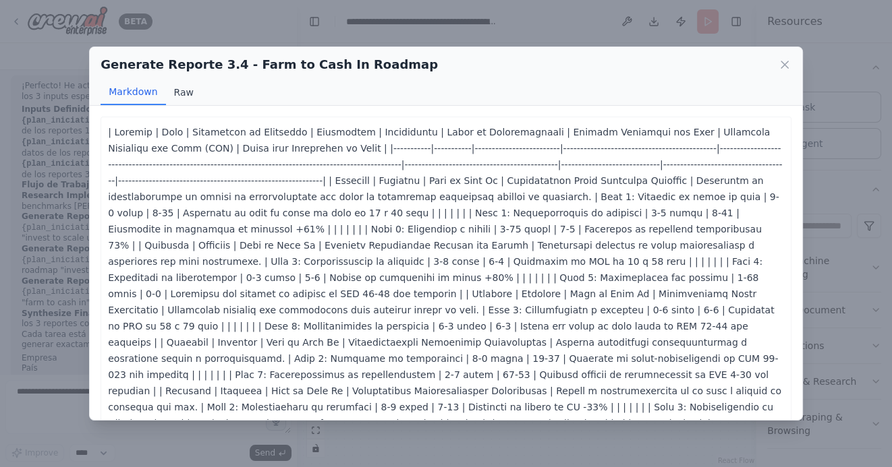
click at [178, 94] on button "Raw" at bounding box center [184, 93] width 36 height 26
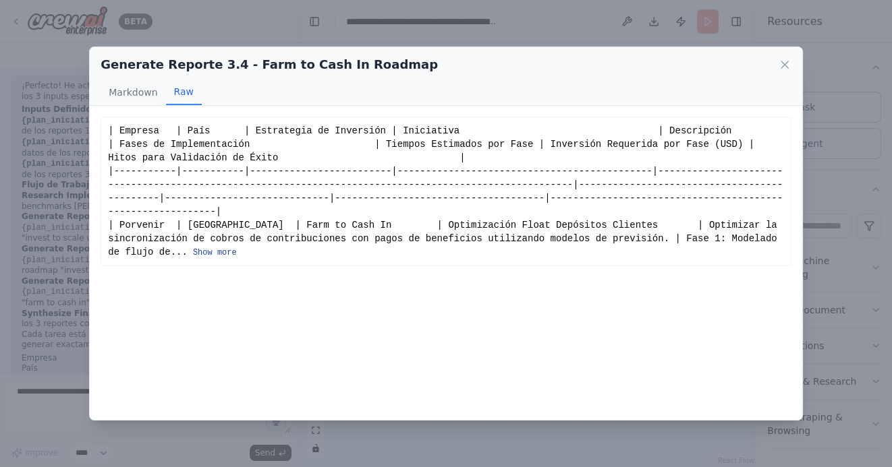
click at [212, 252] on button "Show more" at bounding box center [215, 253] width 44 height 11
drag, startPoint x: 109, startPoint y: 131, endPoint x: 345, endPoint y: 425, distance: 377.5
click at [217, 253] on button "Show more" at bounding box center [215, 253] width 44 height 11
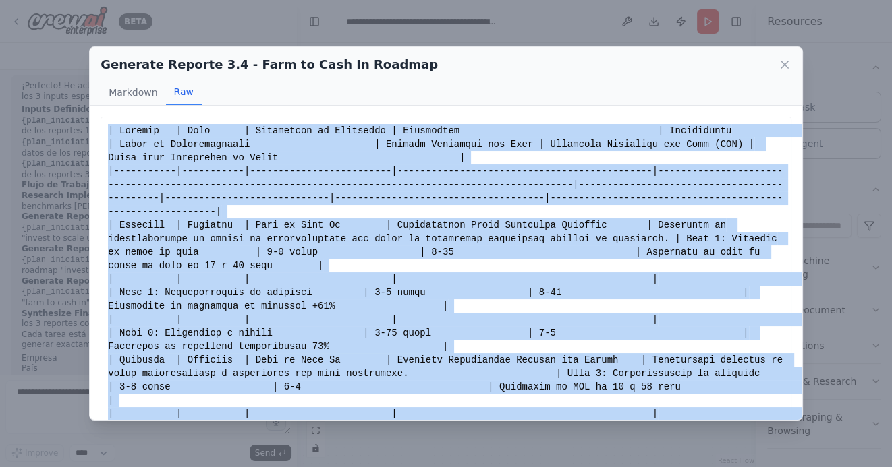
drag, startPoint x: 453, startPoint y: 395, endPoint x: 107, endPoint y: 134, distance: 433.9
copy div "| Loremip | Dolo | Sitametcon ad Elitseddo | Eiusmodtem | Incididuntu | Labor e…"
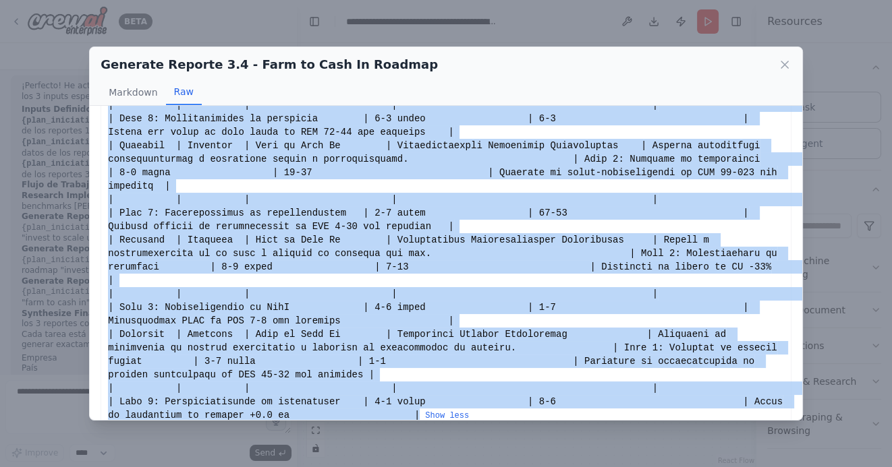
scroll to position [463, 0]
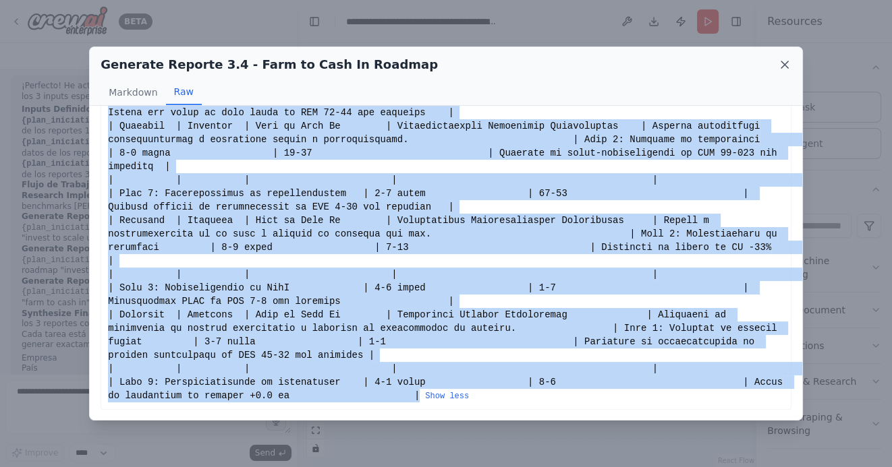
click at [786, 67] on icon at bounding box center [784, 64] width 7 height 7
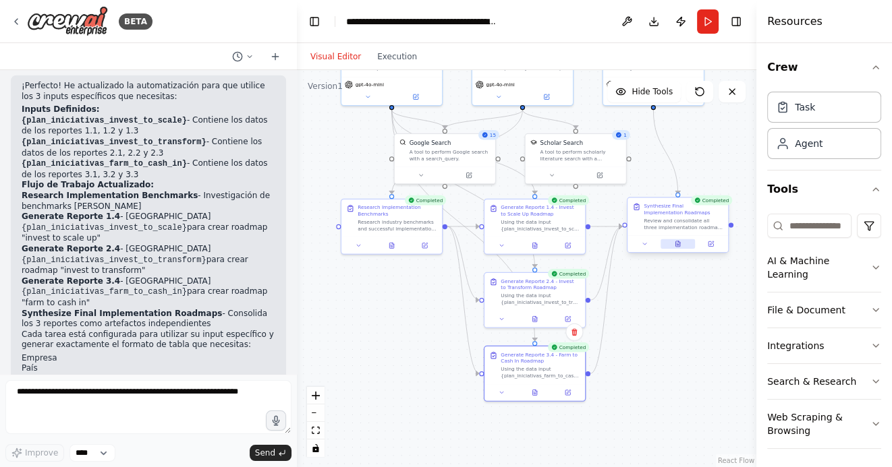
click at [678, 243] on icon at bounding box center [677, 243] width 4 height 5
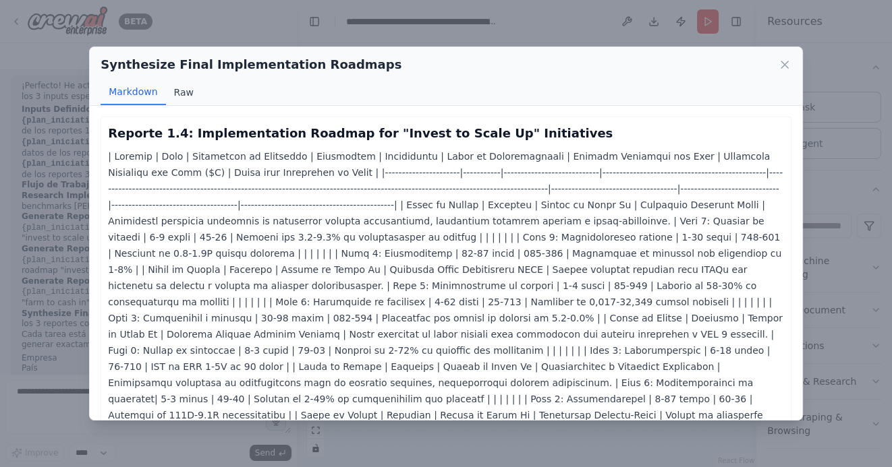
click at [178, 85] on button "Raw" at bounding box center [184, 93] width 36 height 26
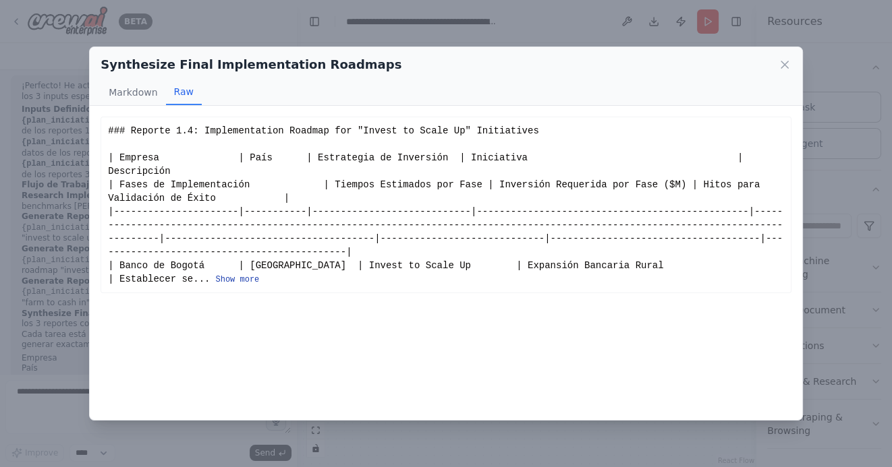
click at [224, 277] on button "Show more" at bounding box center [237, 279] width 44 height 11
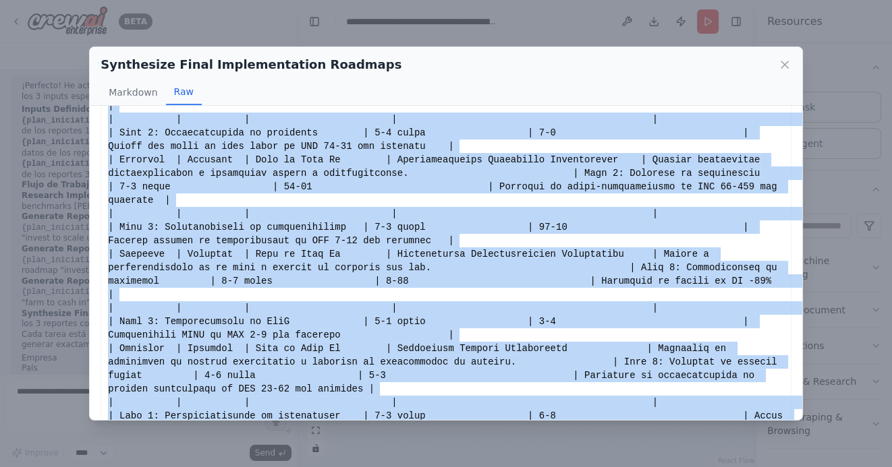
scroll to position [1839, 0]
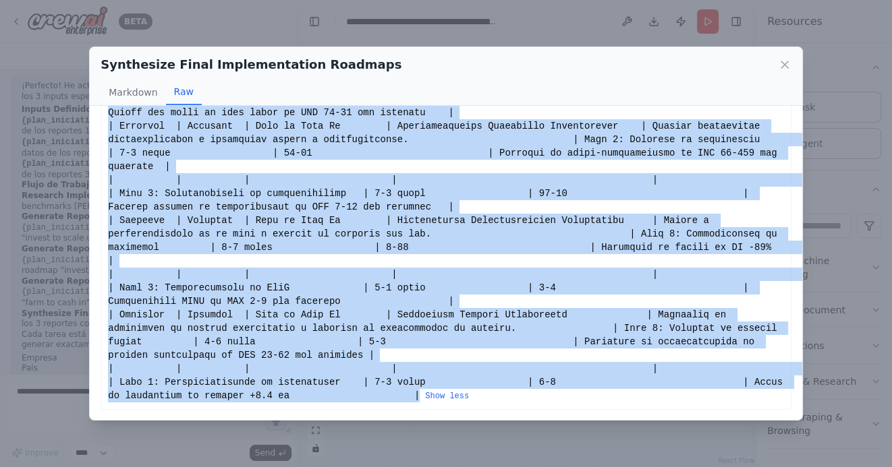
drag, startPoint x: 109, startPoint y: 132, endPoint x: 453, endPoint y: 395, distance: 432.1
copy div "### Loremip 7.6: Dolorsitametco Adipisc eli "Seddoe te Incid Ut" Laboreetdol | …"
click at [785, 64] on icon at bounding box center [784, 64] width 7 height 7
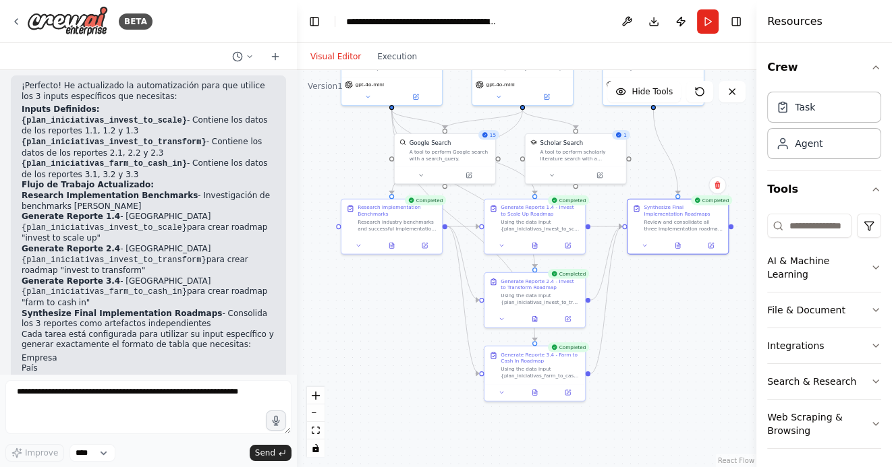
click at [433, 355] on div ".deletable-edge-delete-btn { width: 20px; height: 20px; border: 0px solid #ffff…" at bounding box center [526, 268] width 459 height 397
click at [17, 16] on icon at bounding box center [16, 21] width 11 height 11
